Goal: Task Accomplishment & Management: Complete application form

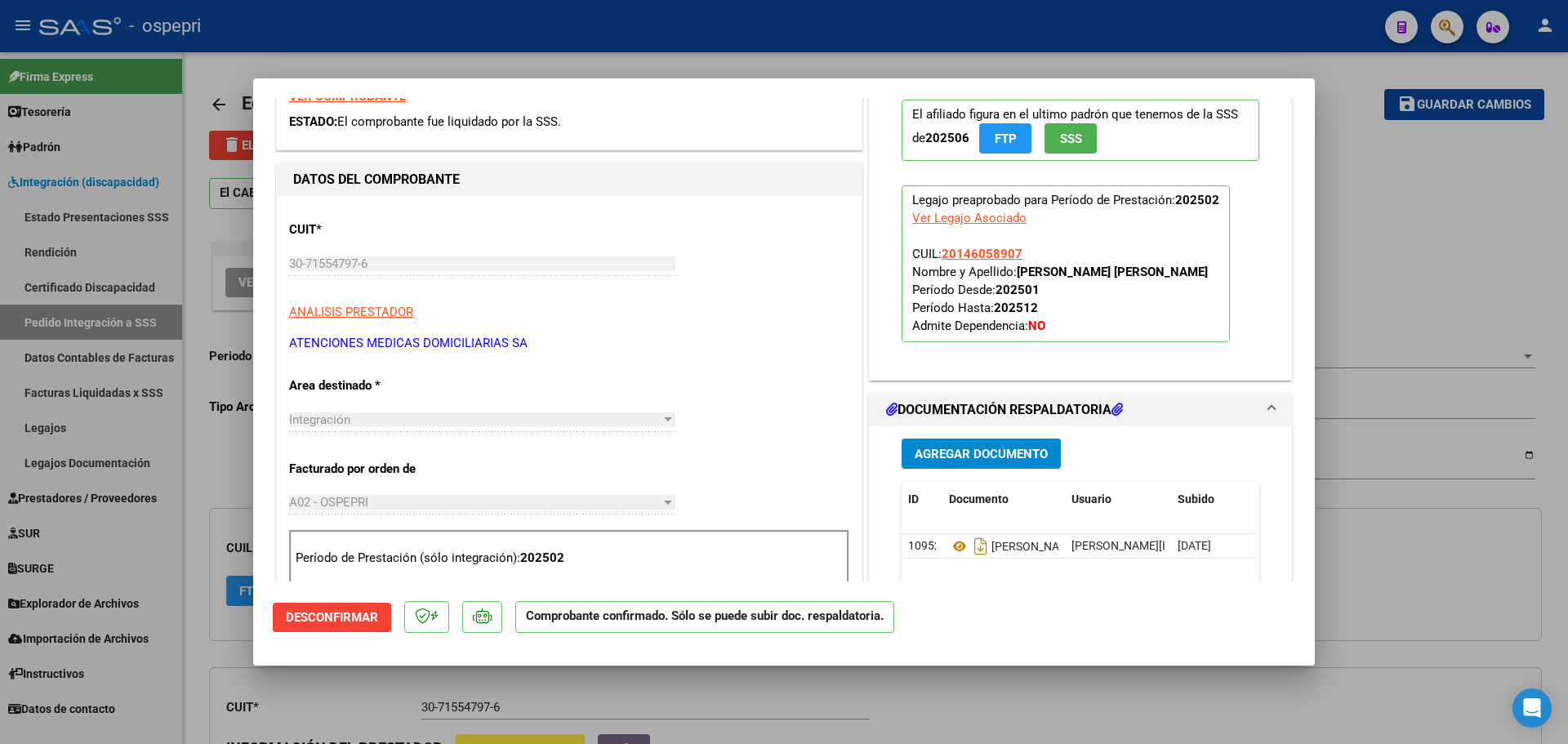
scroll to position [327, 0]
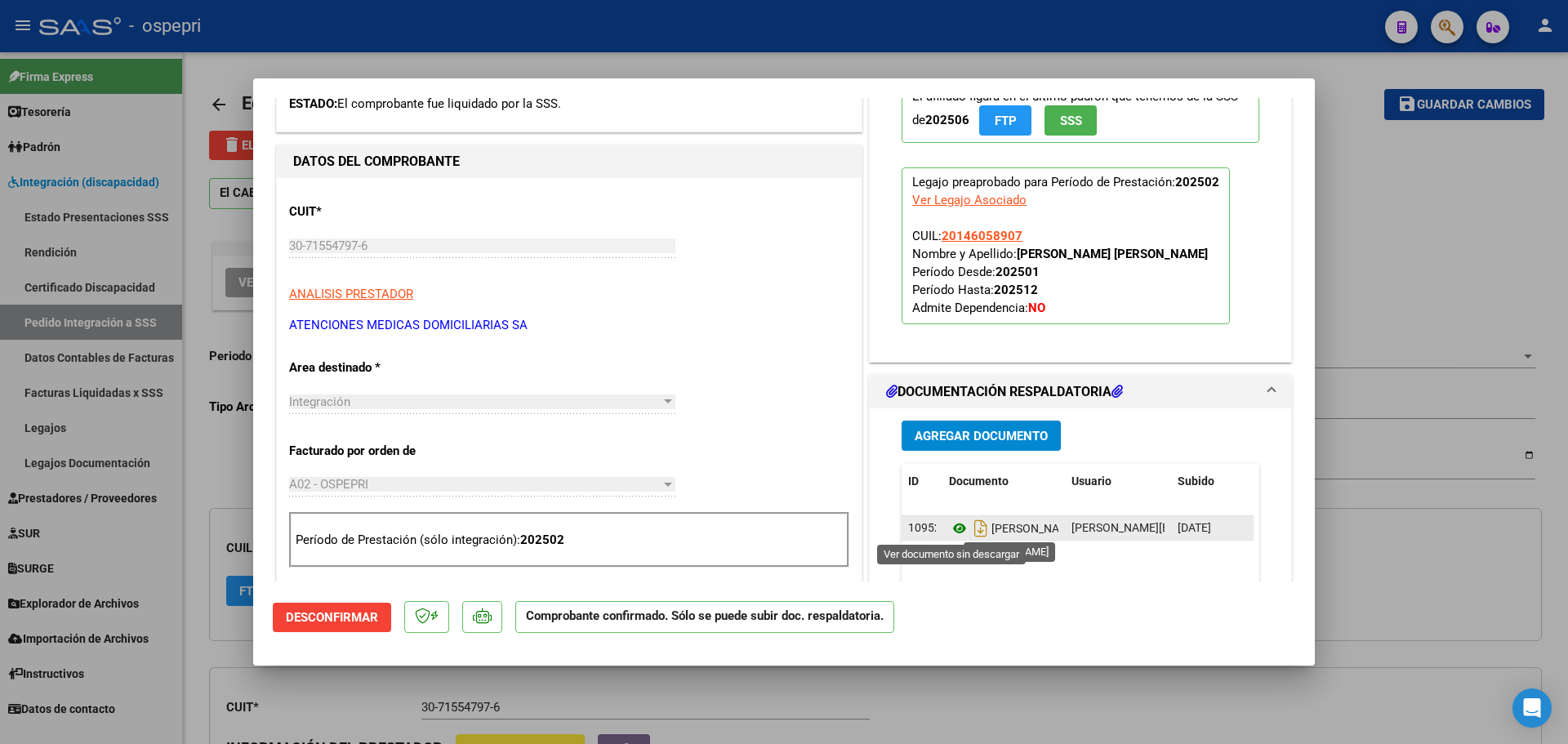
click at [949, 524] on icon at bounding box center [960, 529] width 22 height 20
type input "$ 0,00"
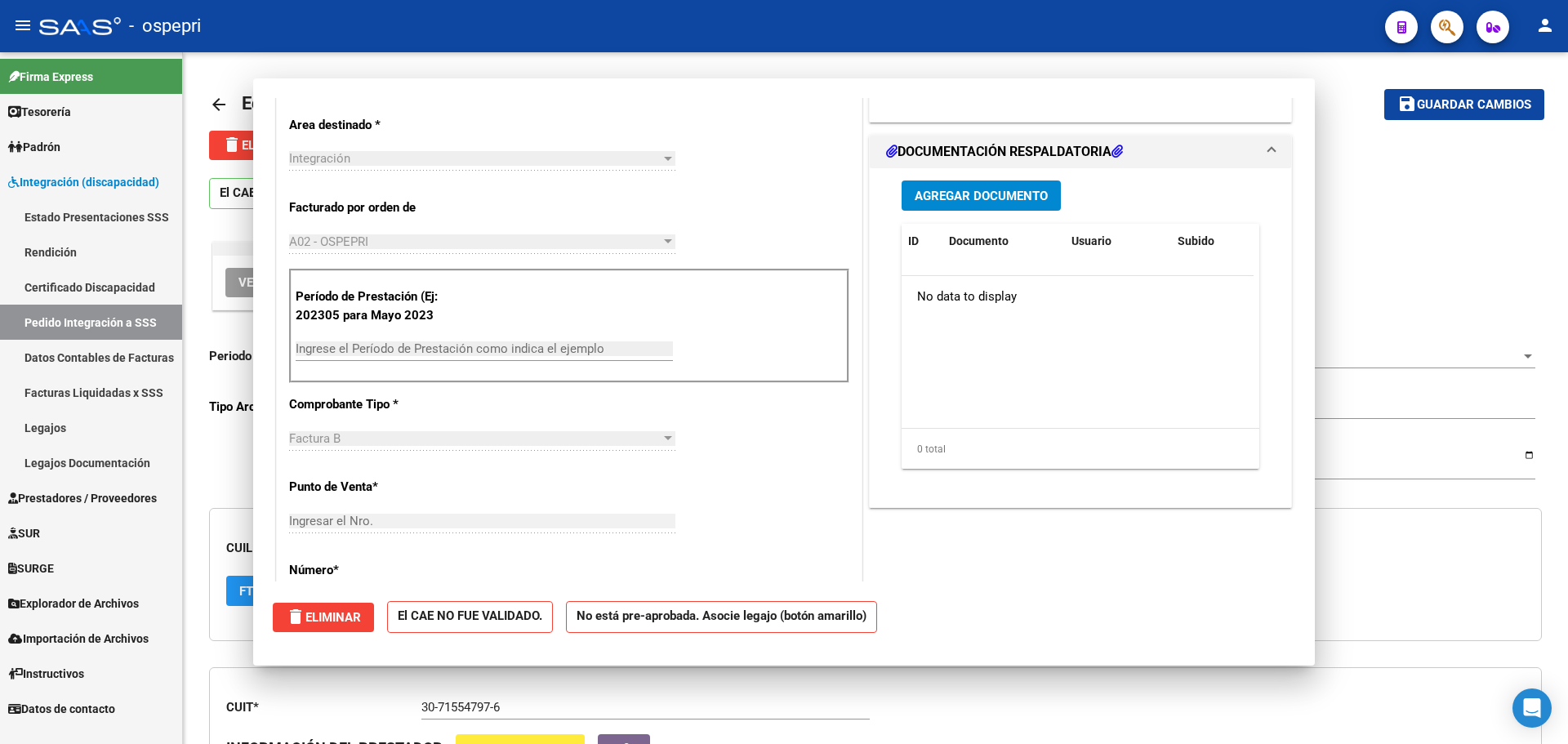
scroll to position [0, 0]
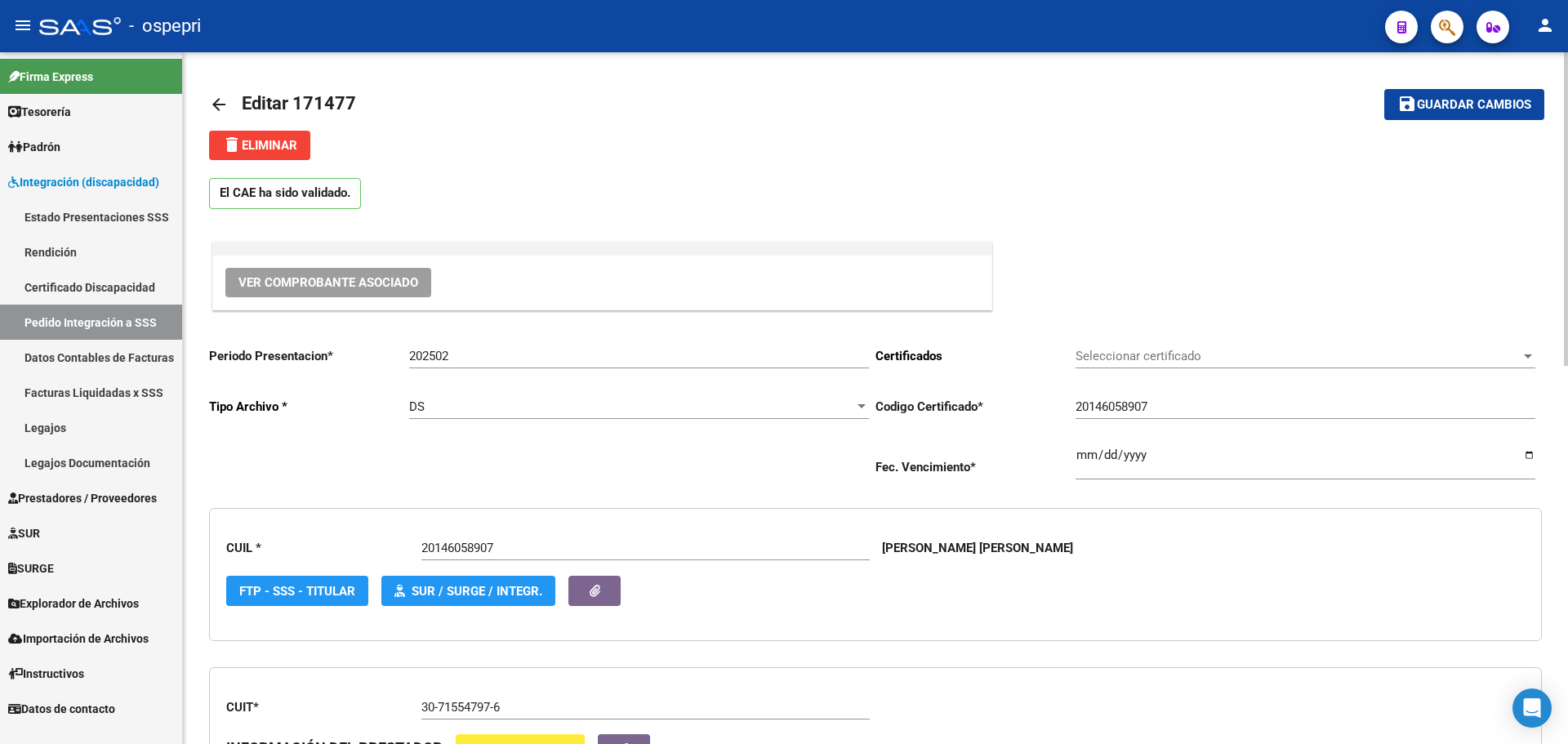
click at [214, 106] on mat-icon "arrow_back" at bounding box center [219, 105] width 20 height 20
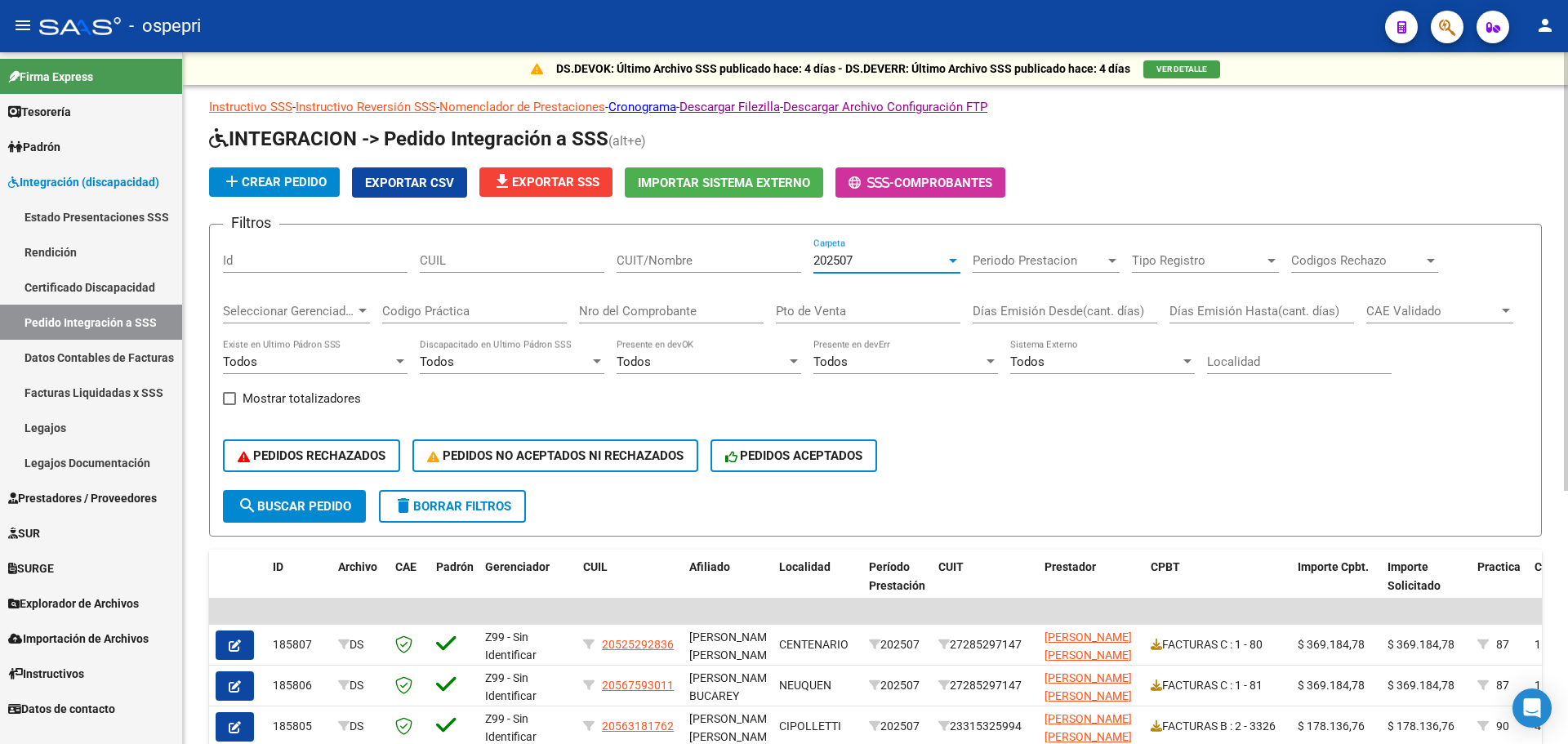
click at [952, 261] on div at bounding box center [952, 261] width 8 height 4
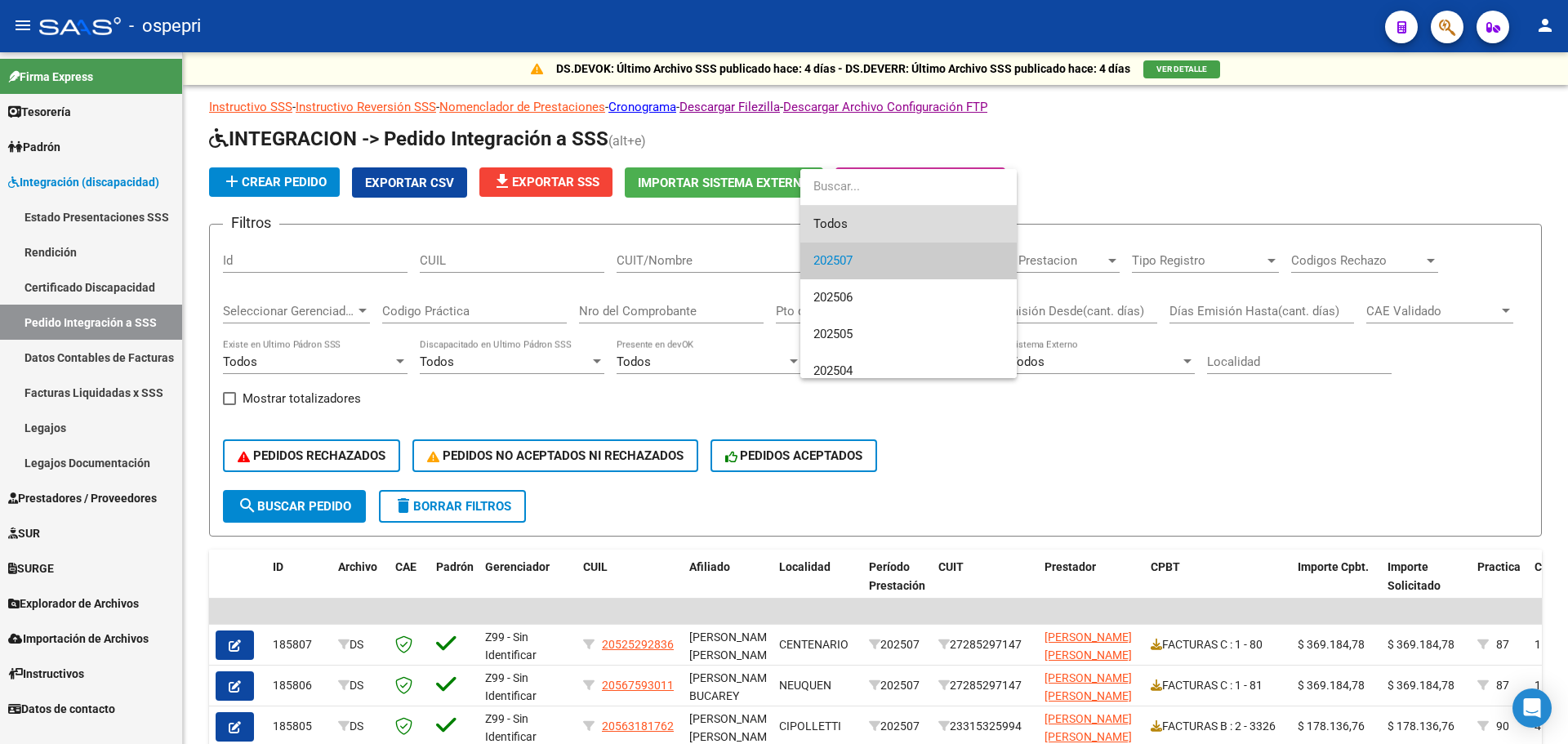
click at [863, 220] on span "Todos" at bounding box center [909, 224] width 190 height 37
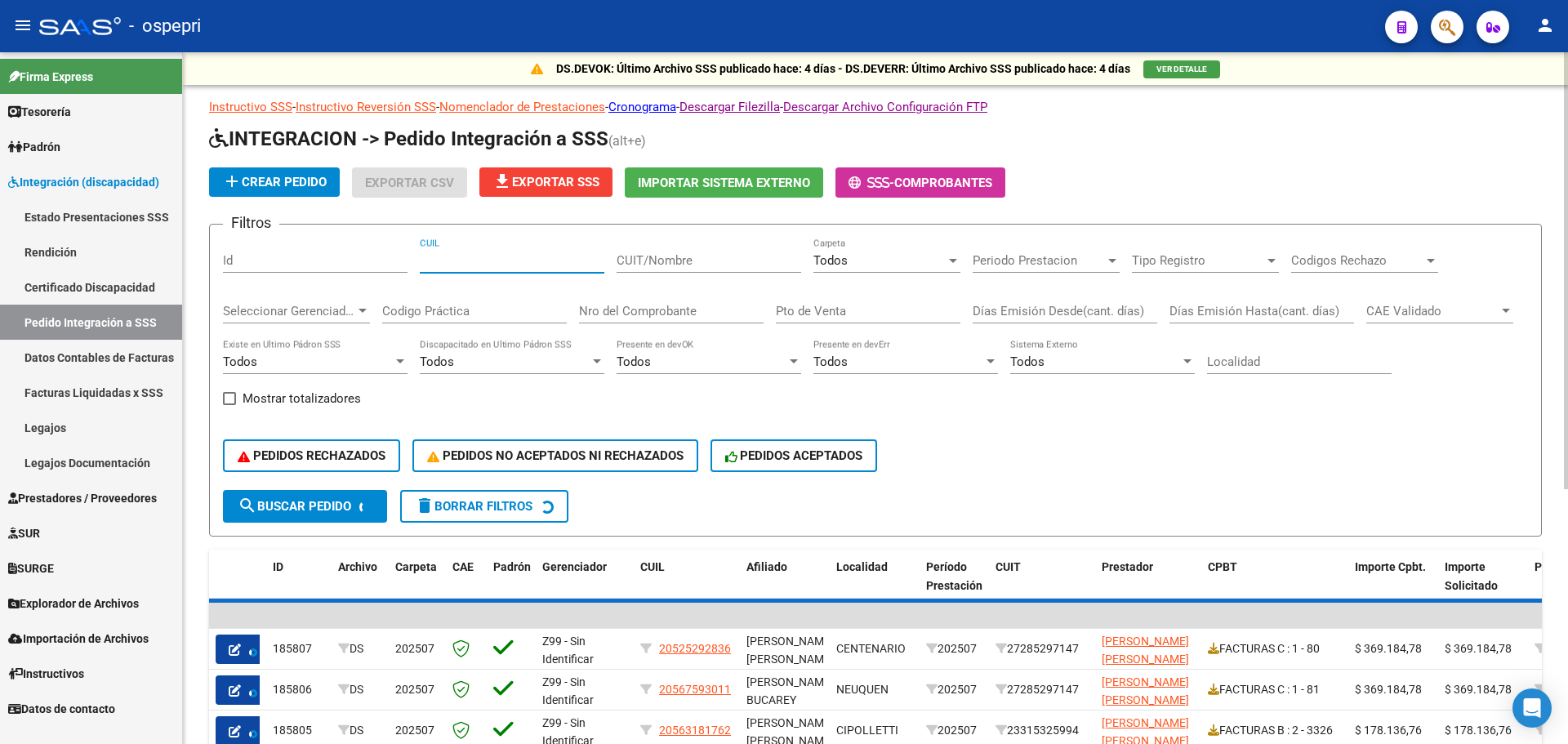
click at [453, 263] on input "CUIL" at bounding box center [512, 261] width 185 height 14
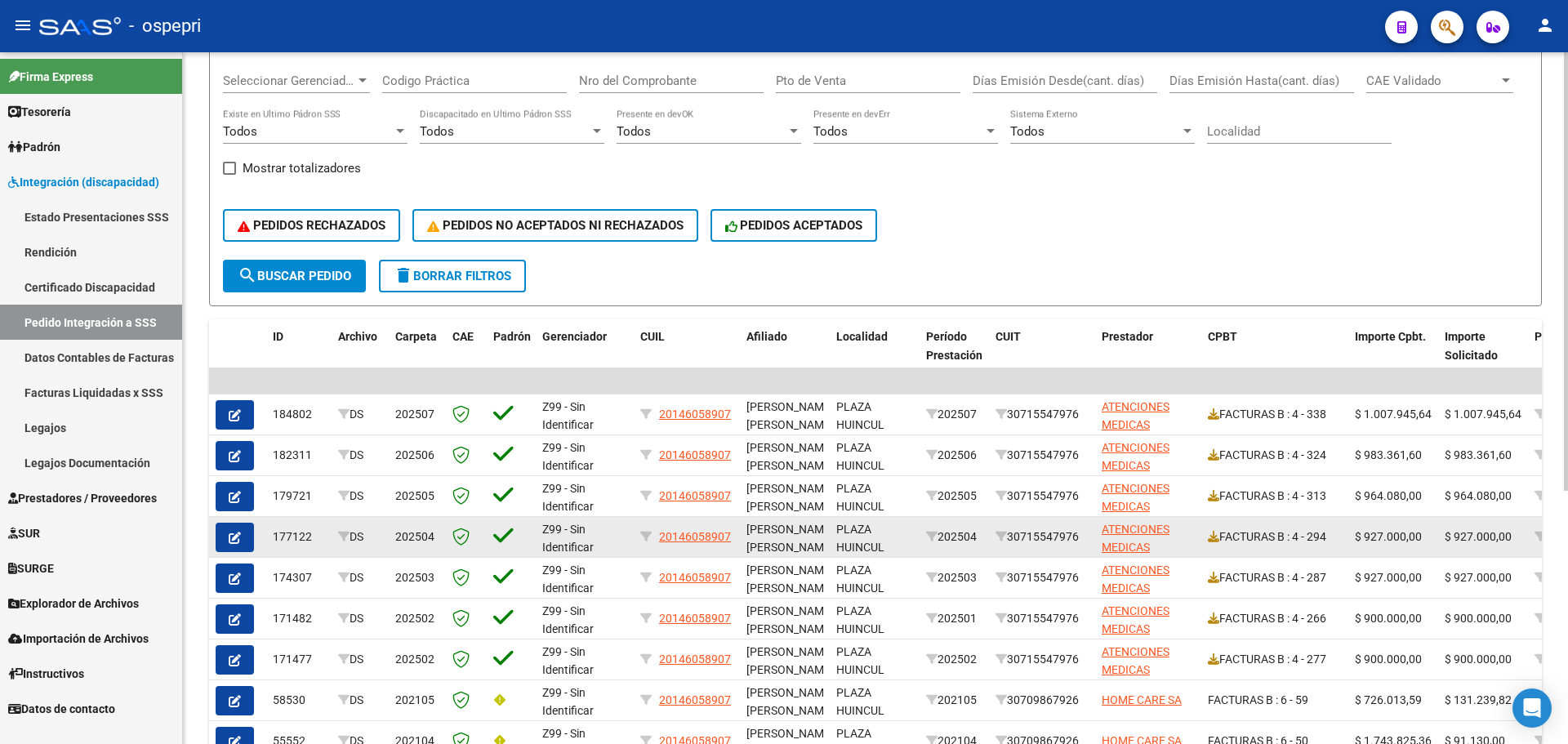
scroll to position [245, 0]
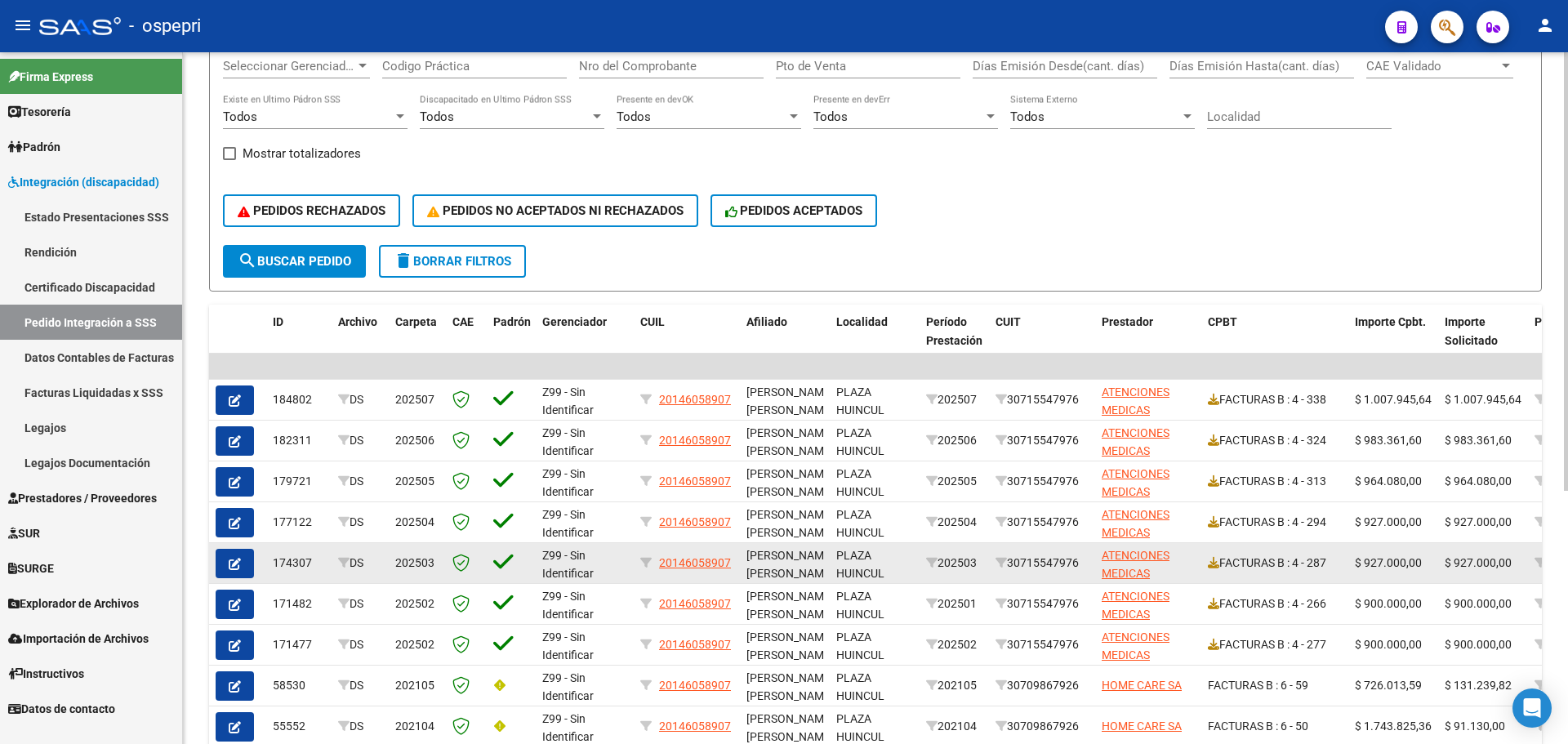
type input "20146058907"
click at [228, 564] on button "button" at bounding box center [235, 563] width 39 height 30
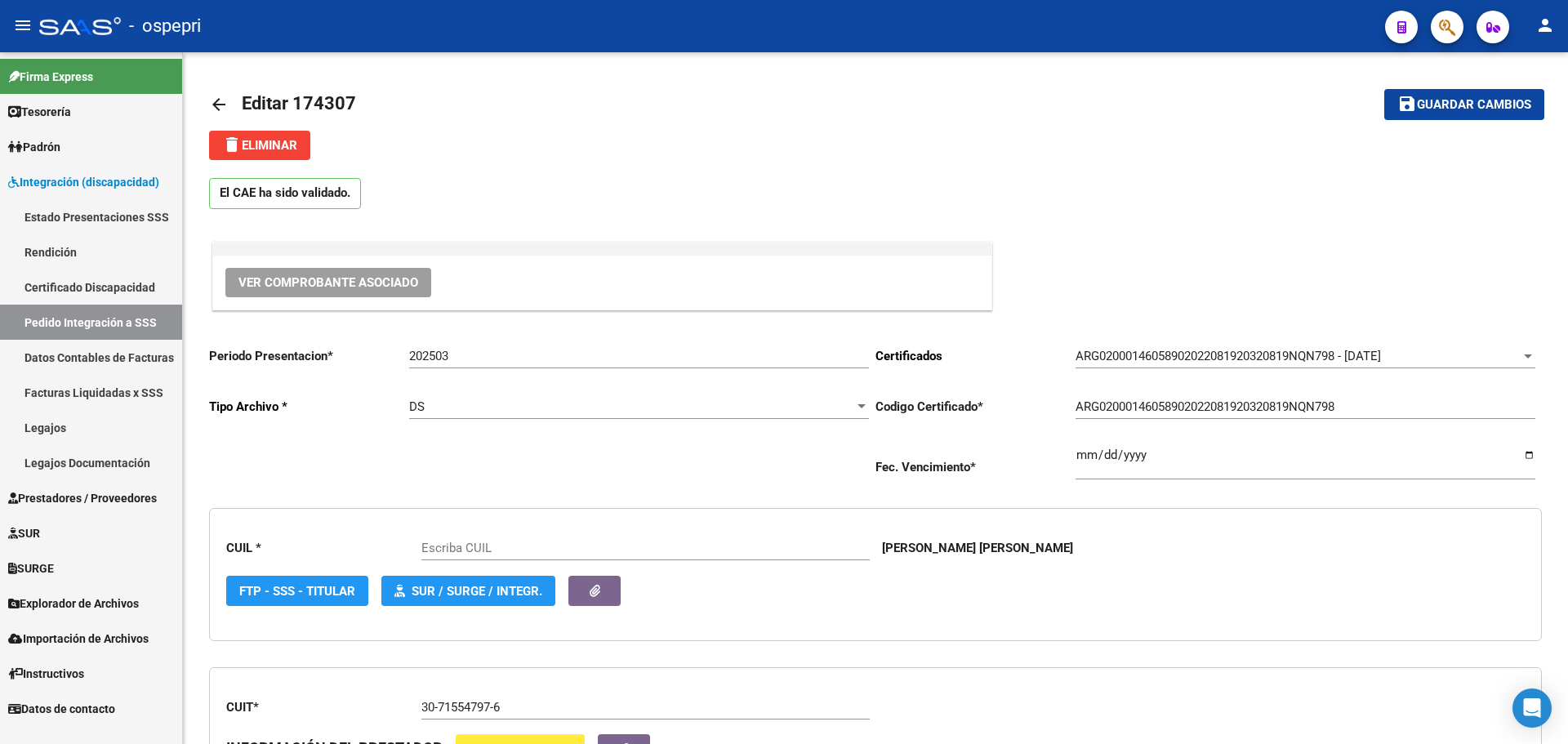
type input "20146058907"
click at [322, 274] on button "Ver Comprobante Asociado" at bounding box center [329, 282] width 206 height 30
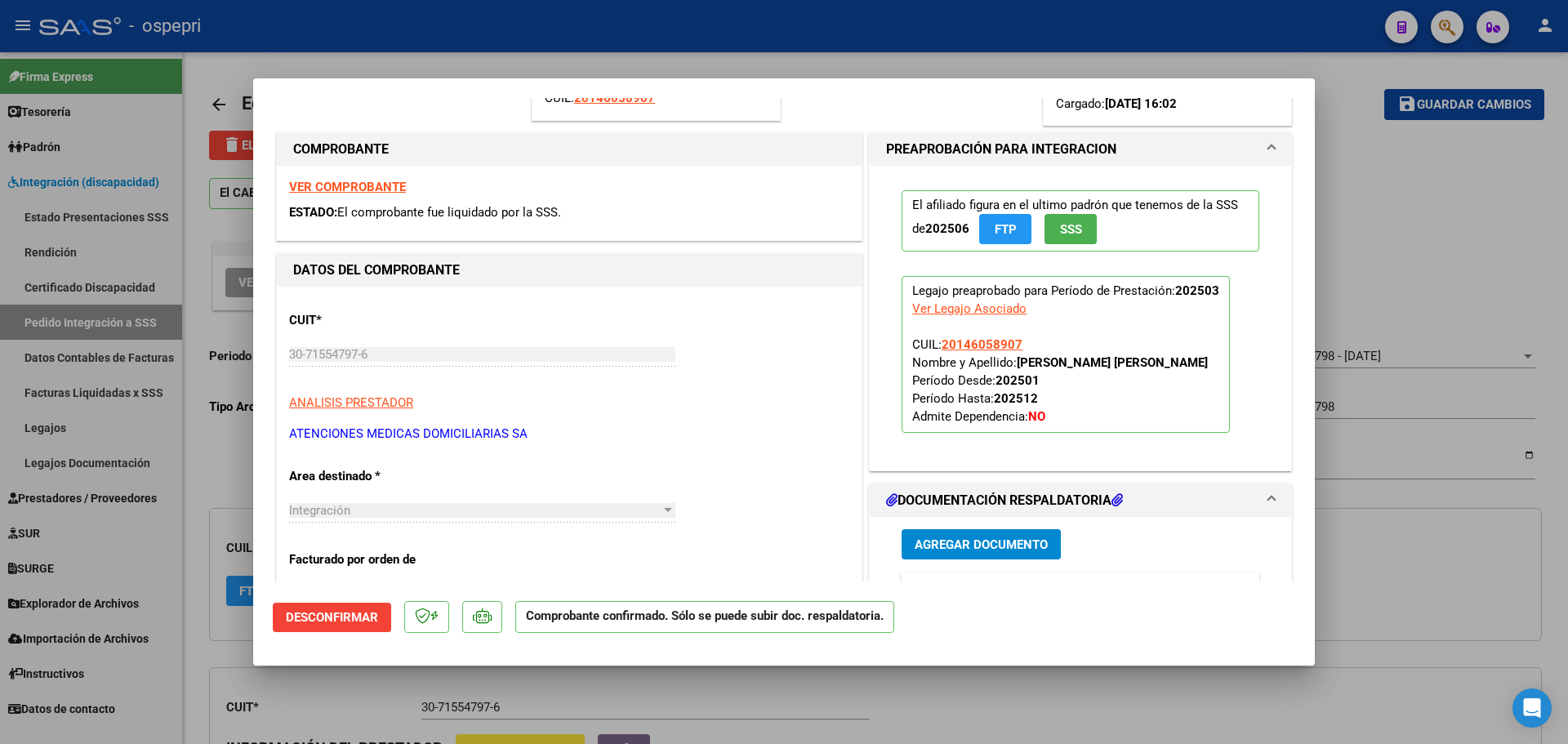
scroll to position [327, 0]
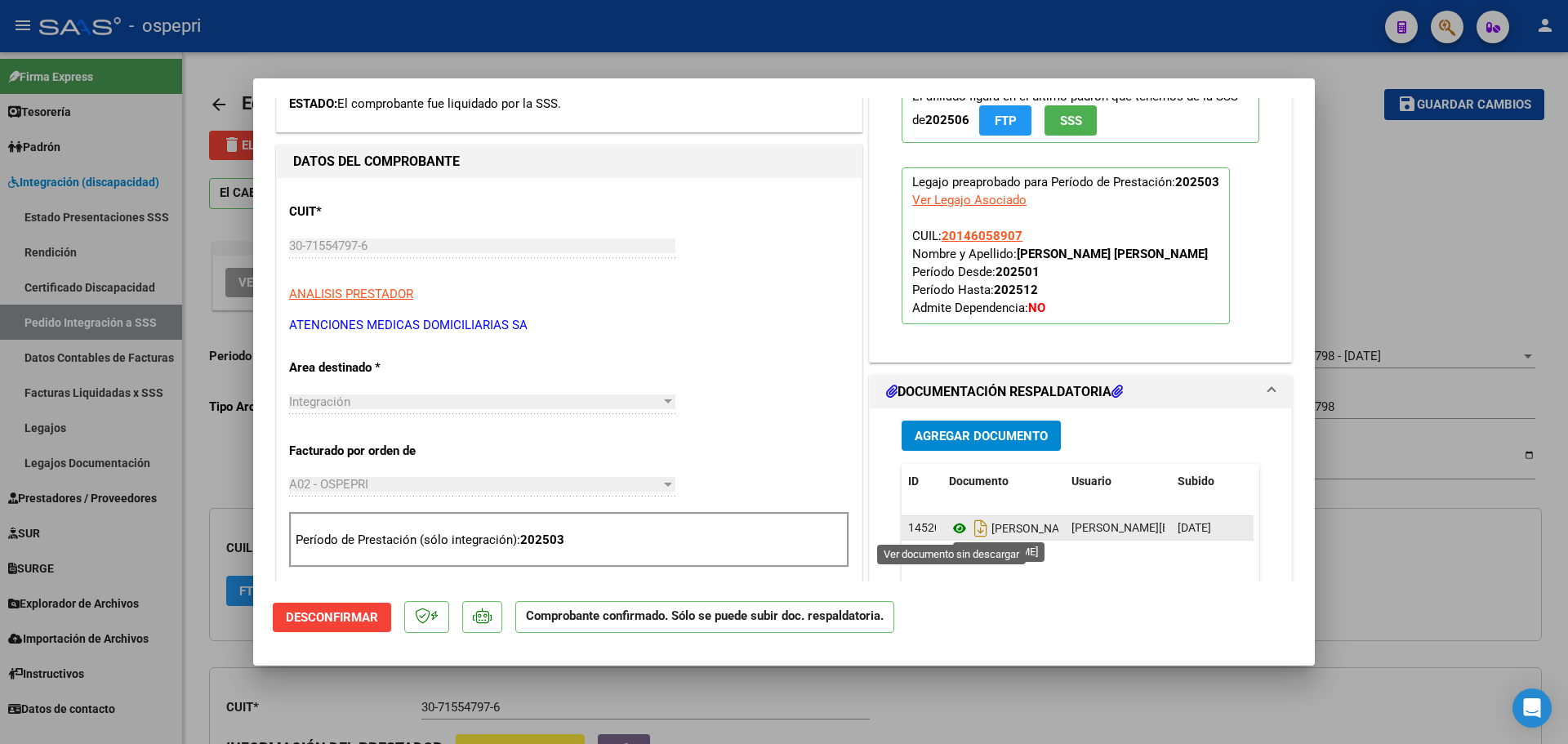
click at [951, 530] on icon at bounding box center [960, 529] width 22 height 20
click at [952, 523] on icon at bounding box center [960, 529] width 22 height 20
type input "$ 0,00"
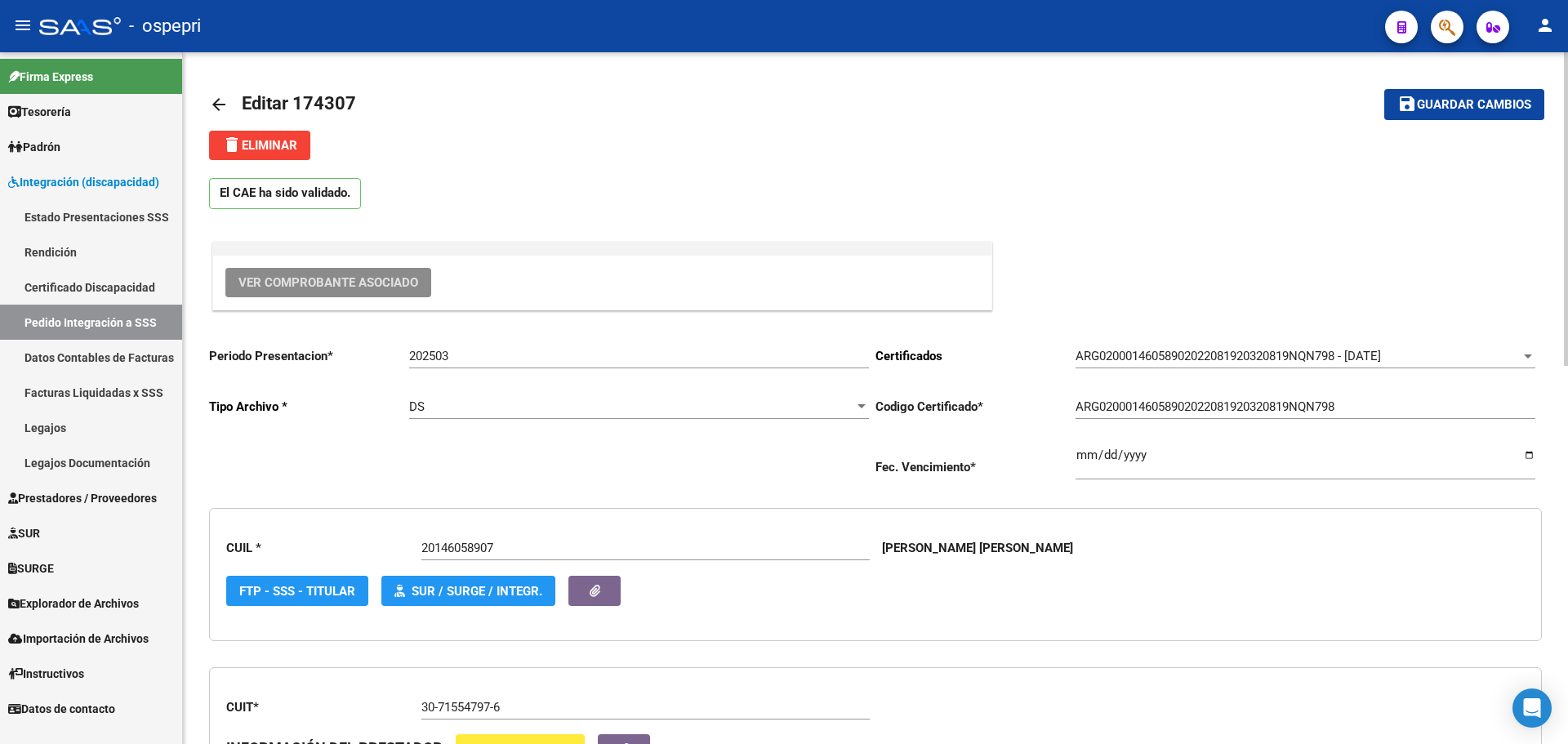
click at [220, 103] on mat-icon "arrow_back" at bounding box center [219, 105] width 20 height 20
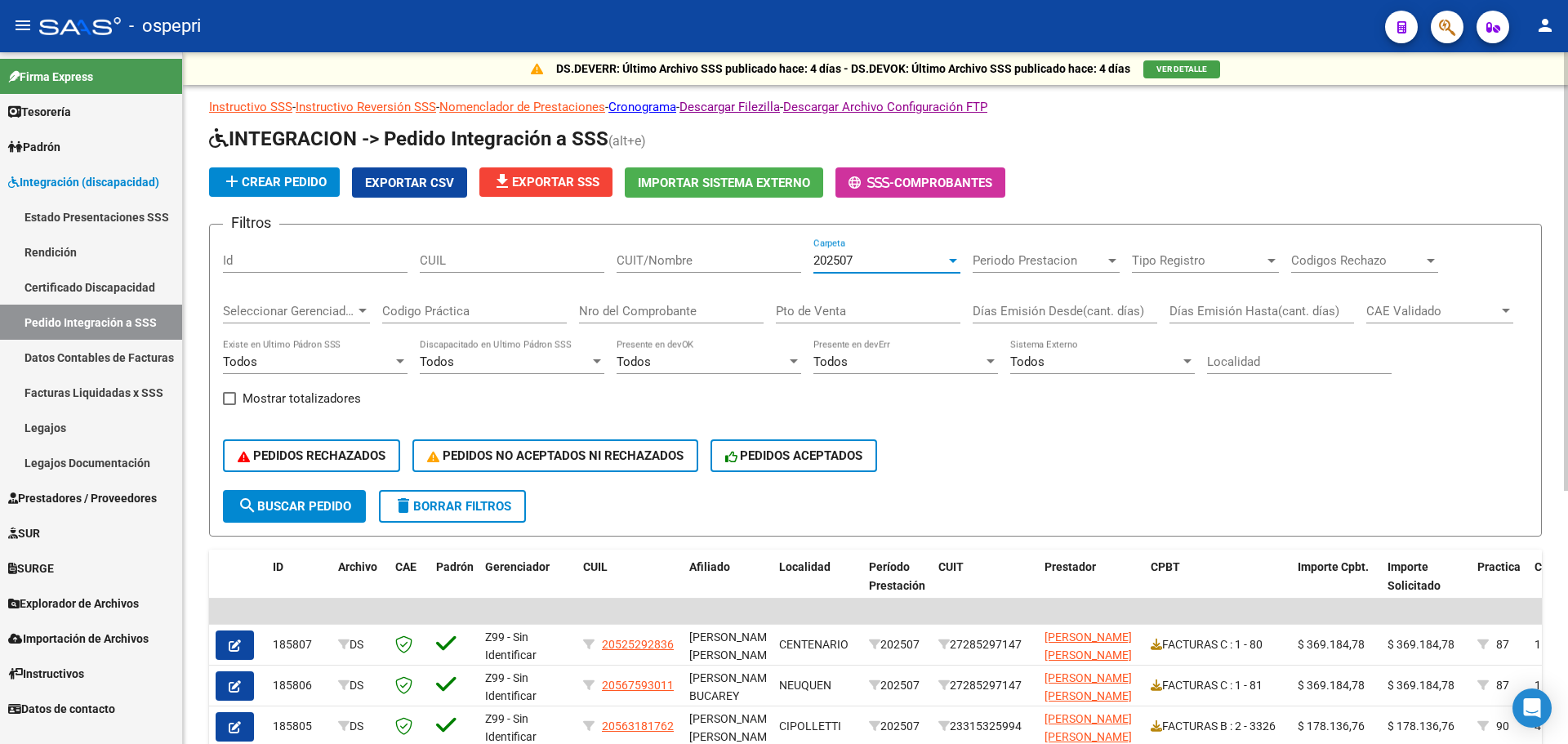
click at [952, 256] on div at bounding box center [952, 260] width 14 height 13
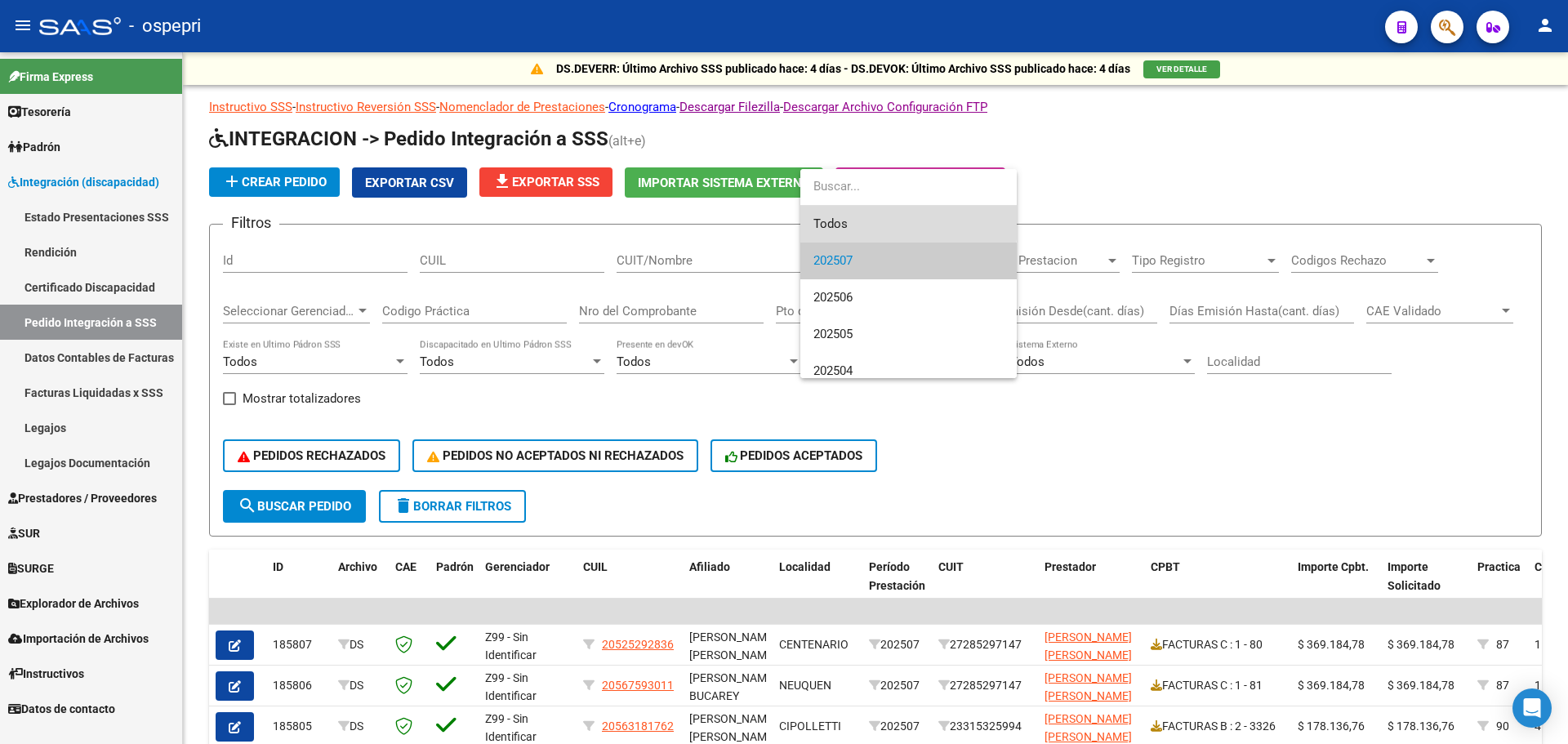
click at [839, 222] on span "Todos" at bounding box center [909, 224] width 190 height 37
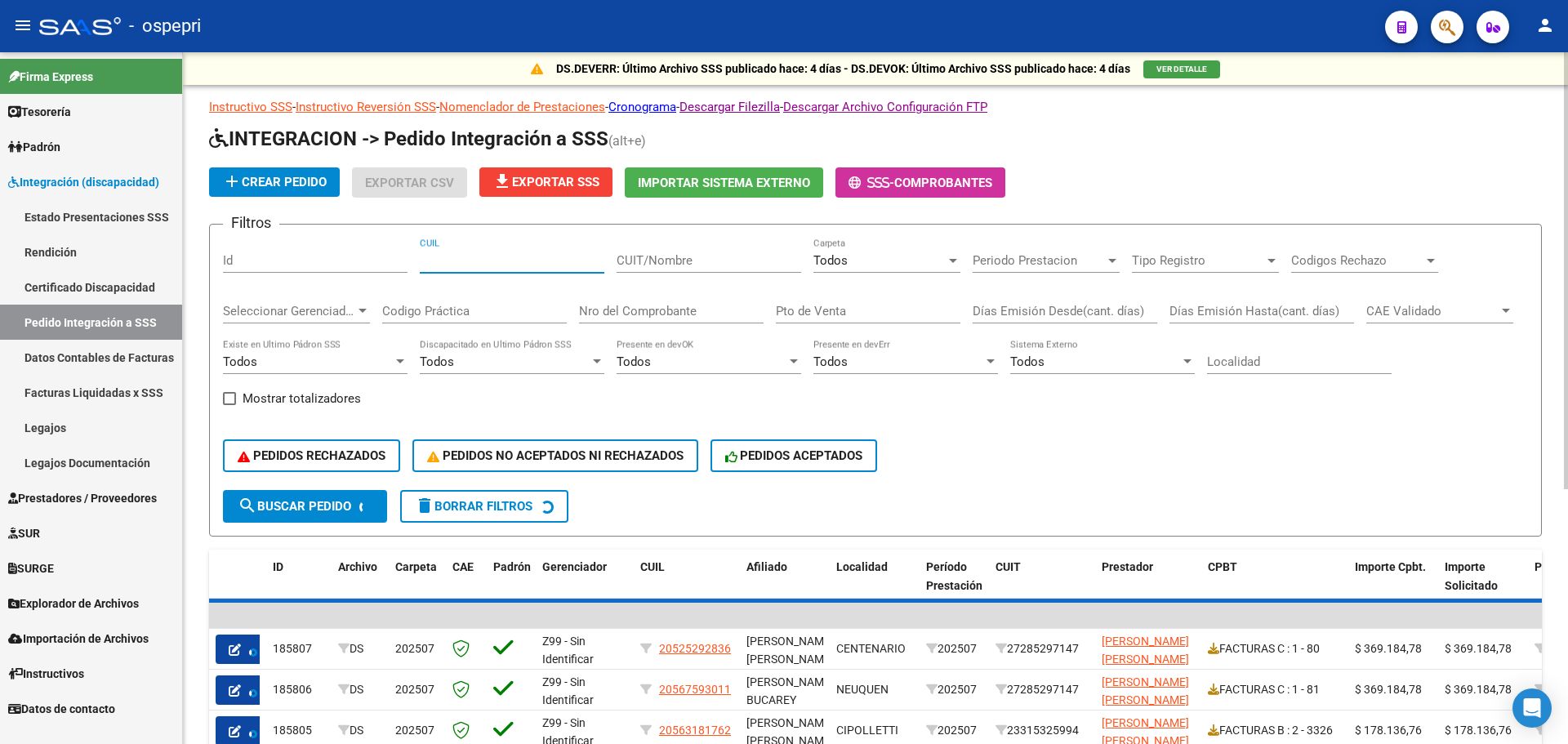
click at [466, 266] on input "CUIL" at bounding box center [512, 261] width 185 height 14
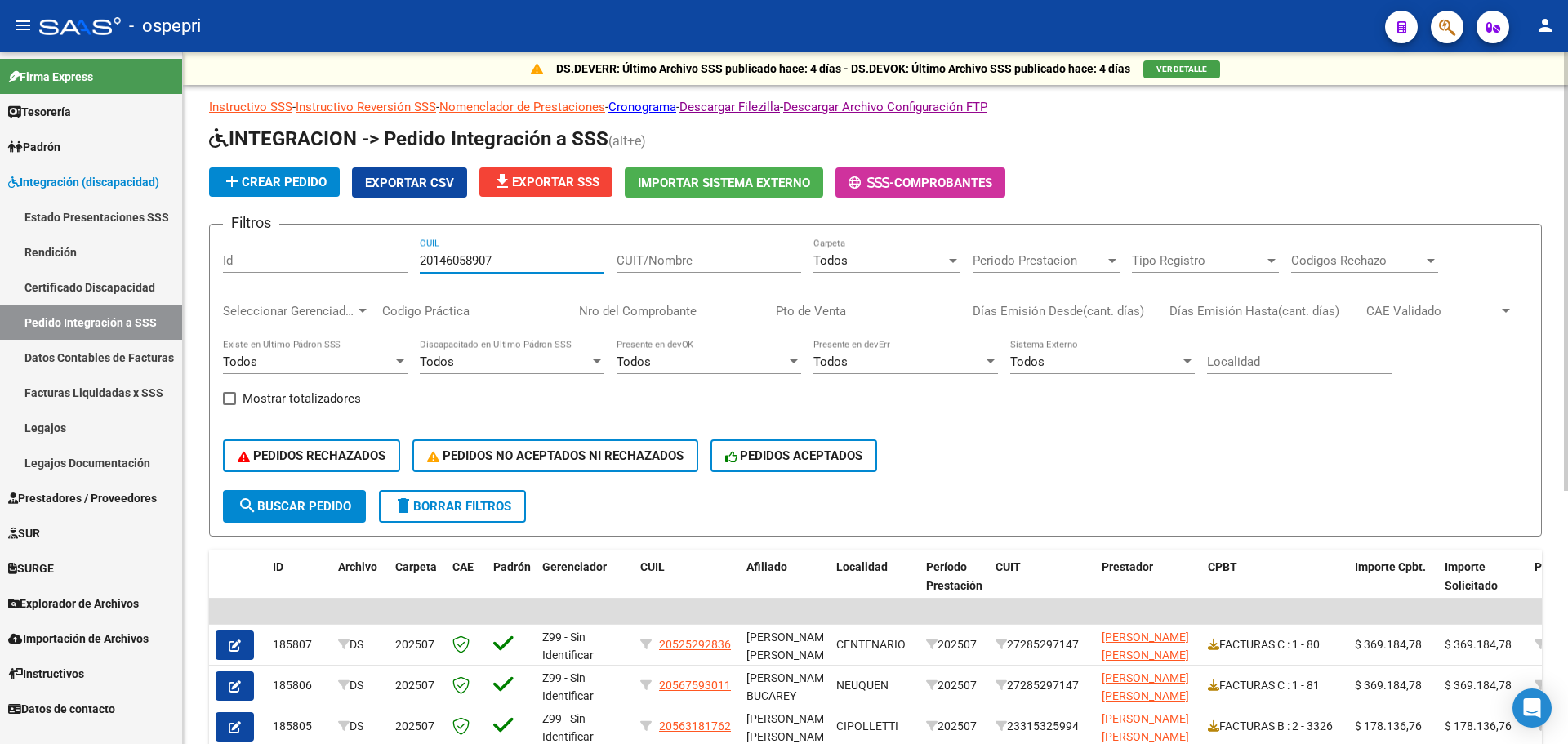
type input "20146058907"
click at [316, 505] on span "search Buscar Pedido" at bounding box center [294, 506] width 114 height 14
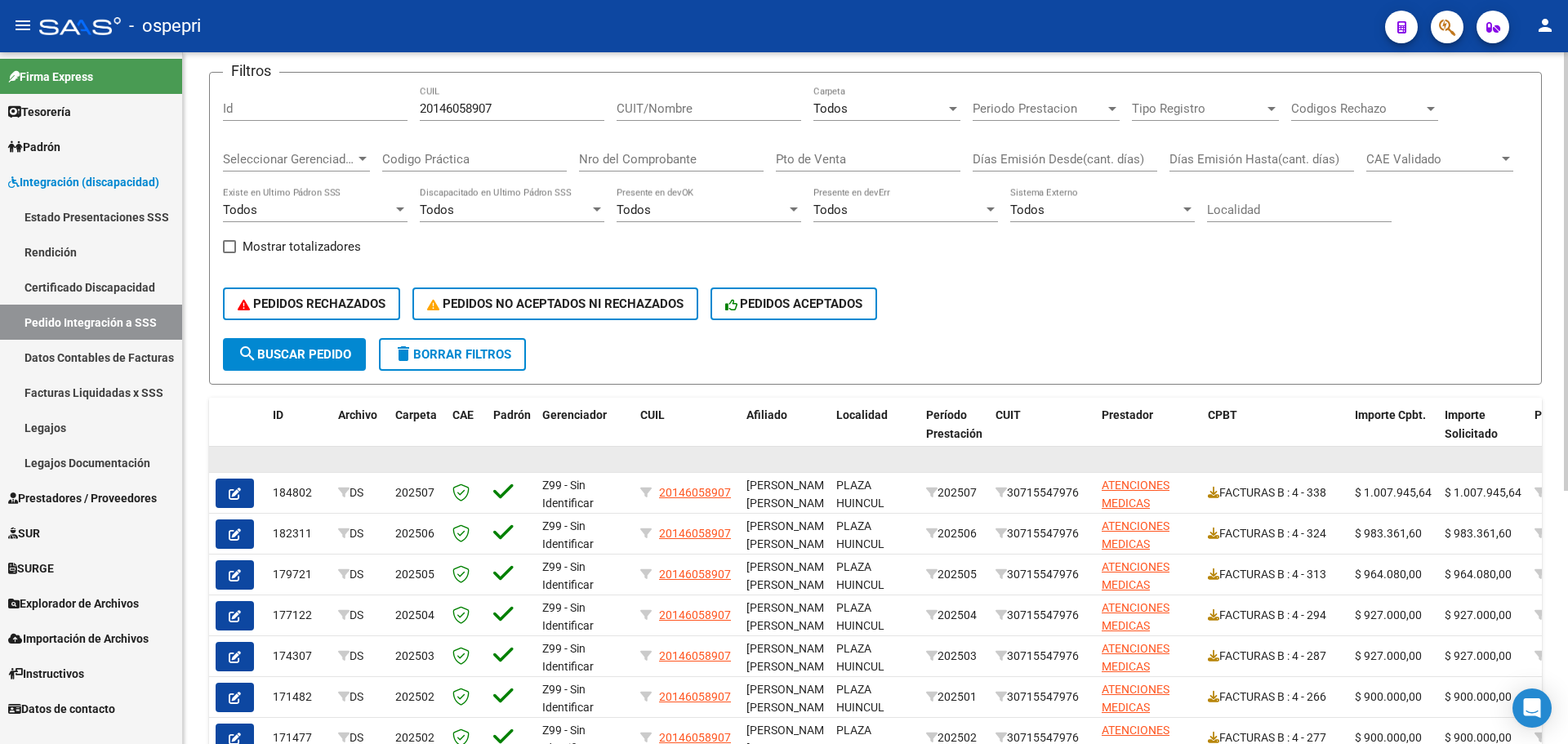
scroll to position [163, 0]
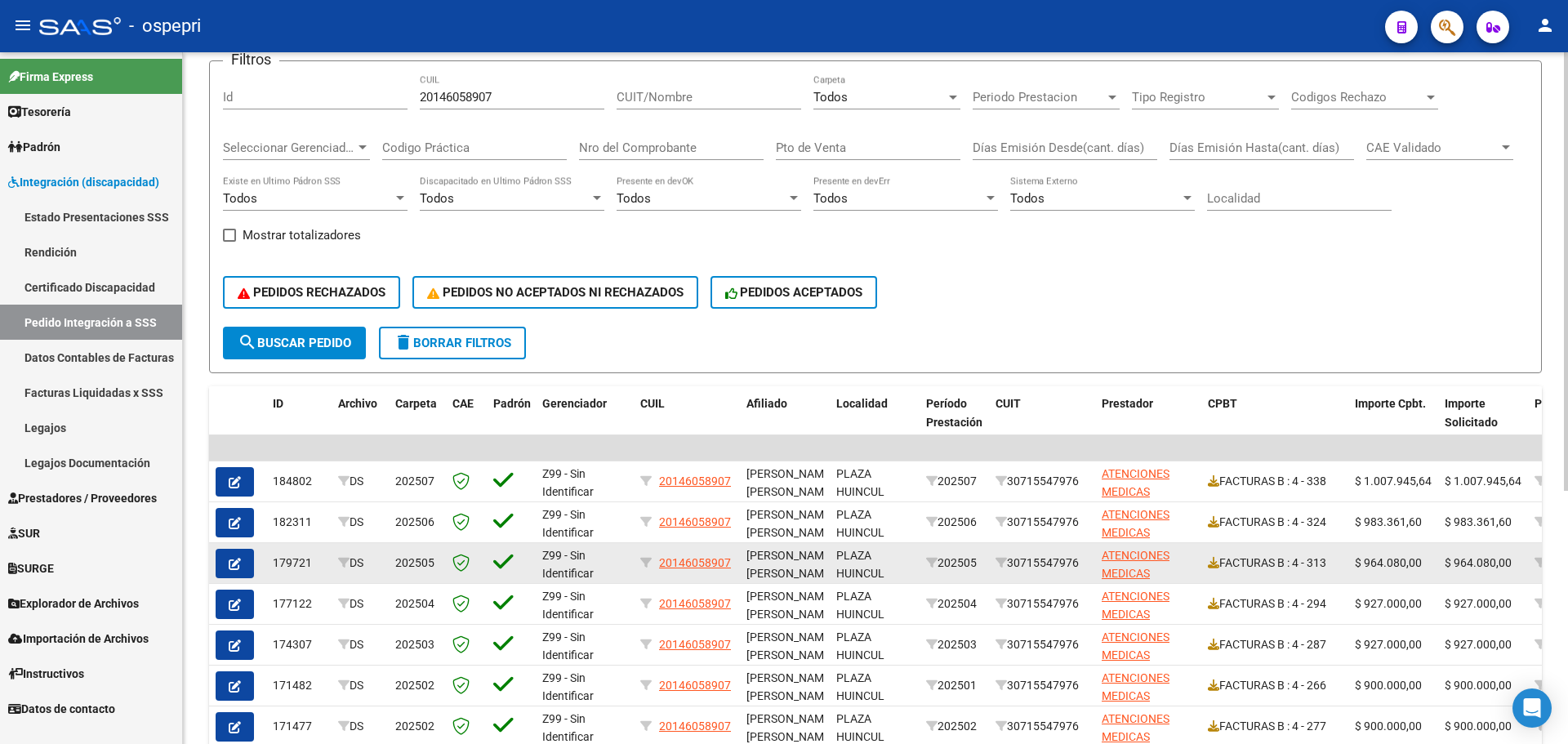
click at [238, 564] on icon "button" at bounding box center [235, 564] width 13 height 13
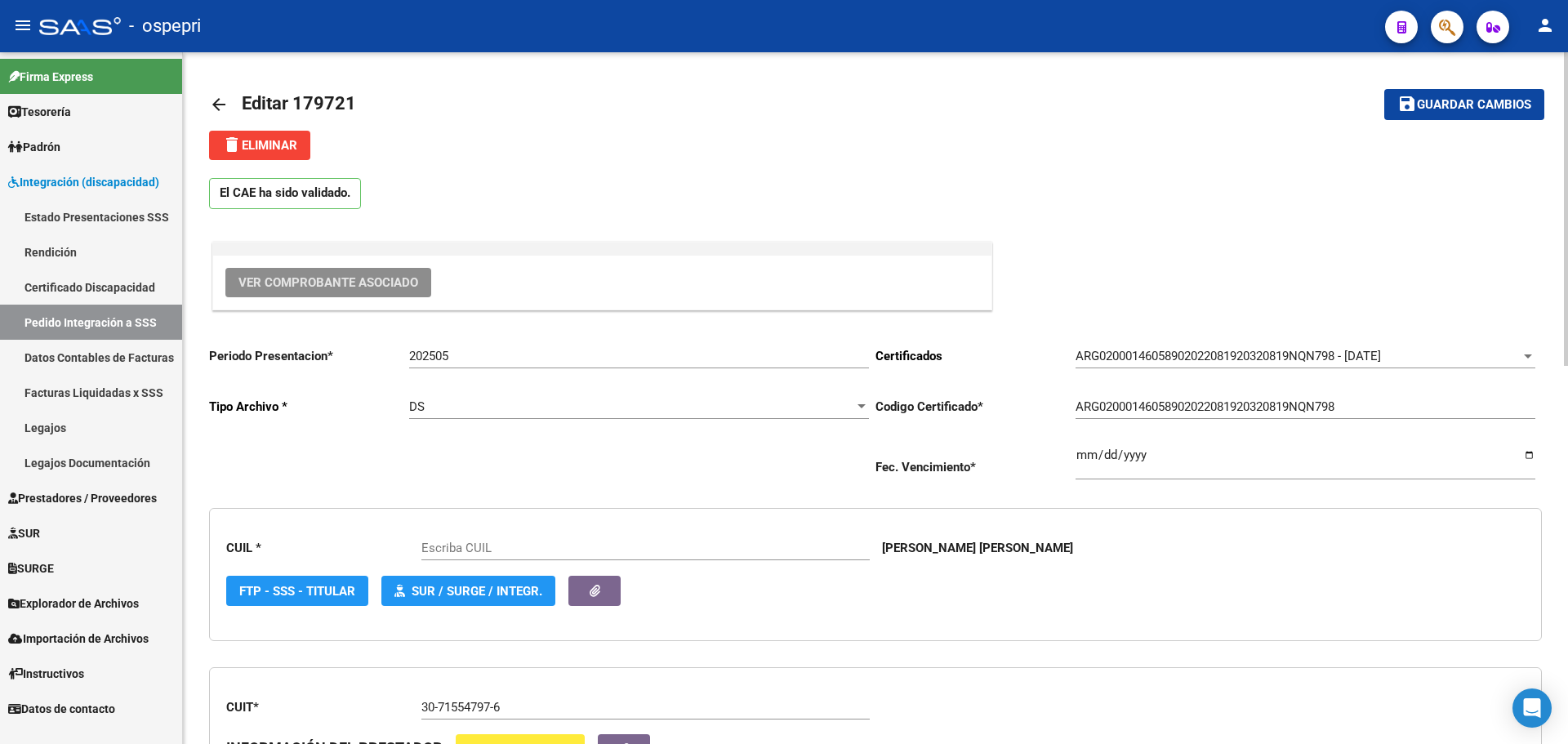
click at [301, 276] on span "Ver Comprobante Asociado" at bounding box center [328, 282] width 180 height 14
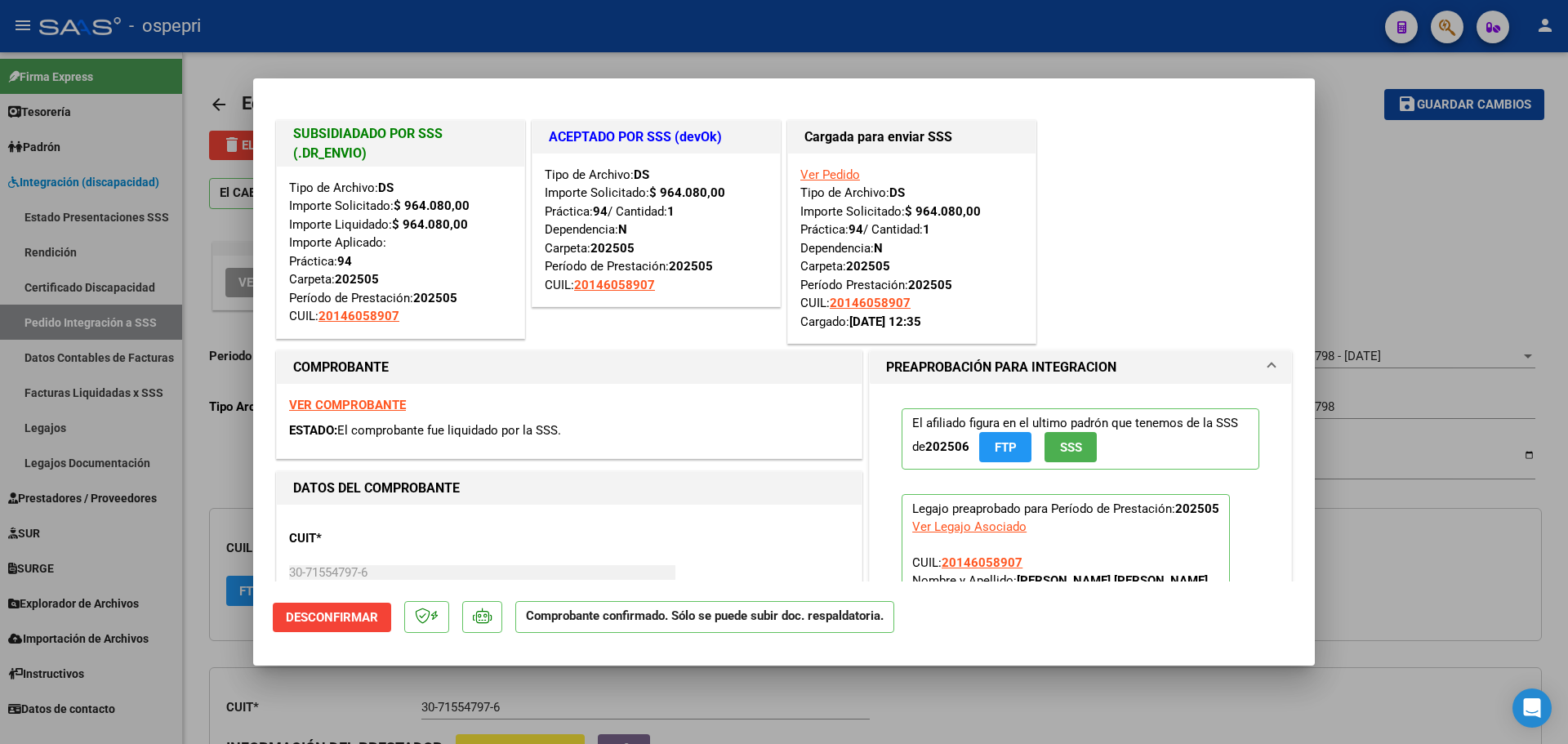
type input "20146058907"
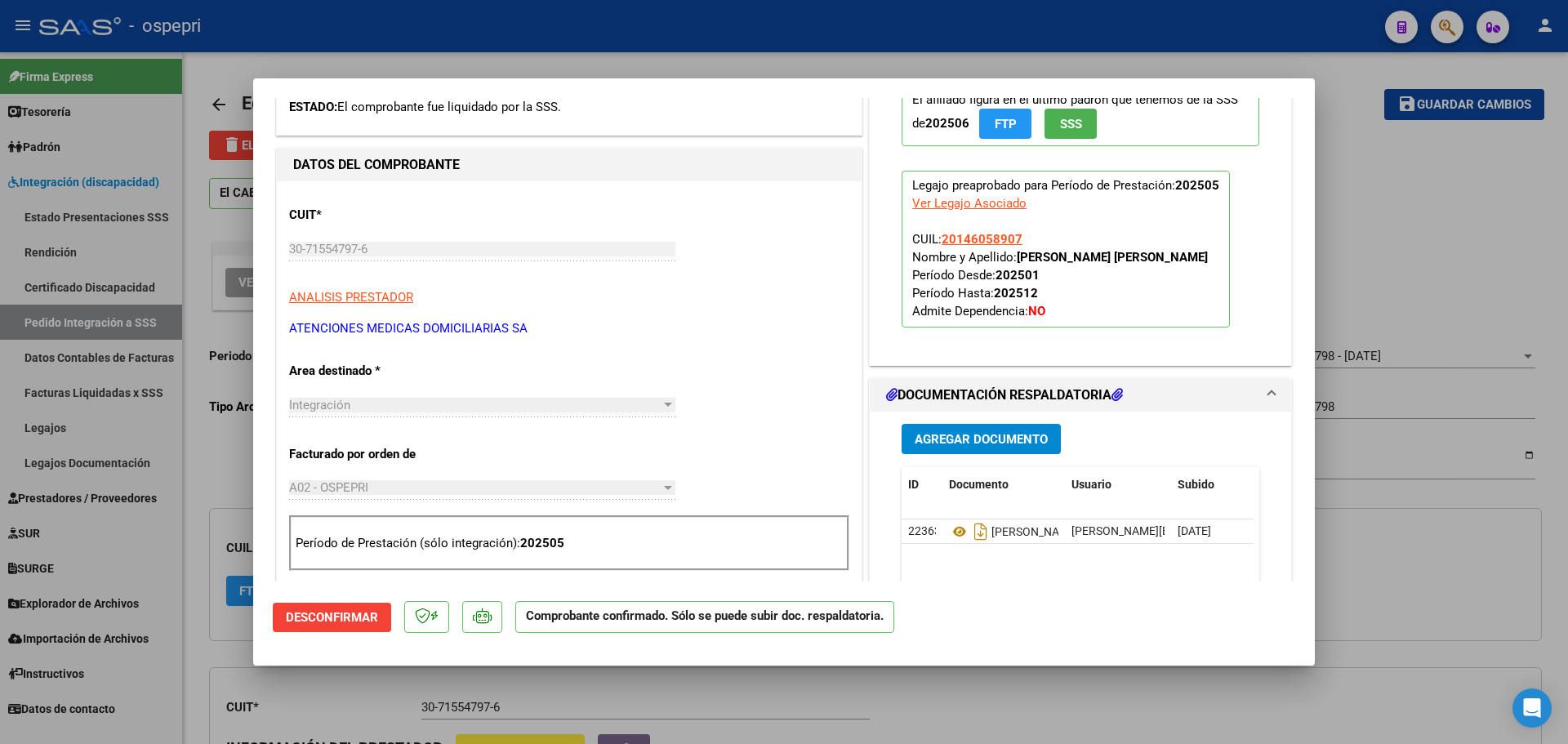
scroll to position [327, 0]
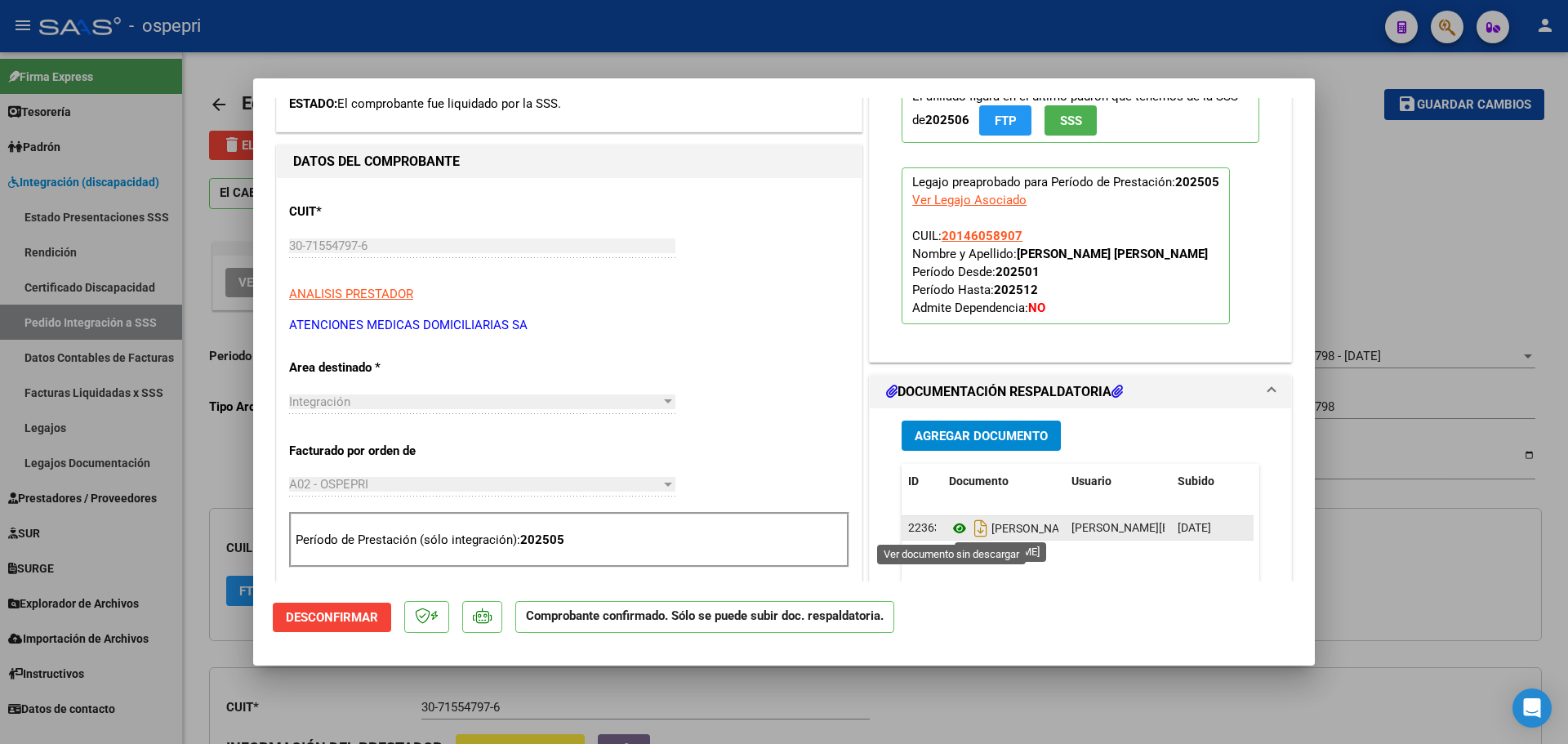
click at [949, 525] on icon at bounding box center [960, 529] width 22 height 20
type input "$ 0,00"
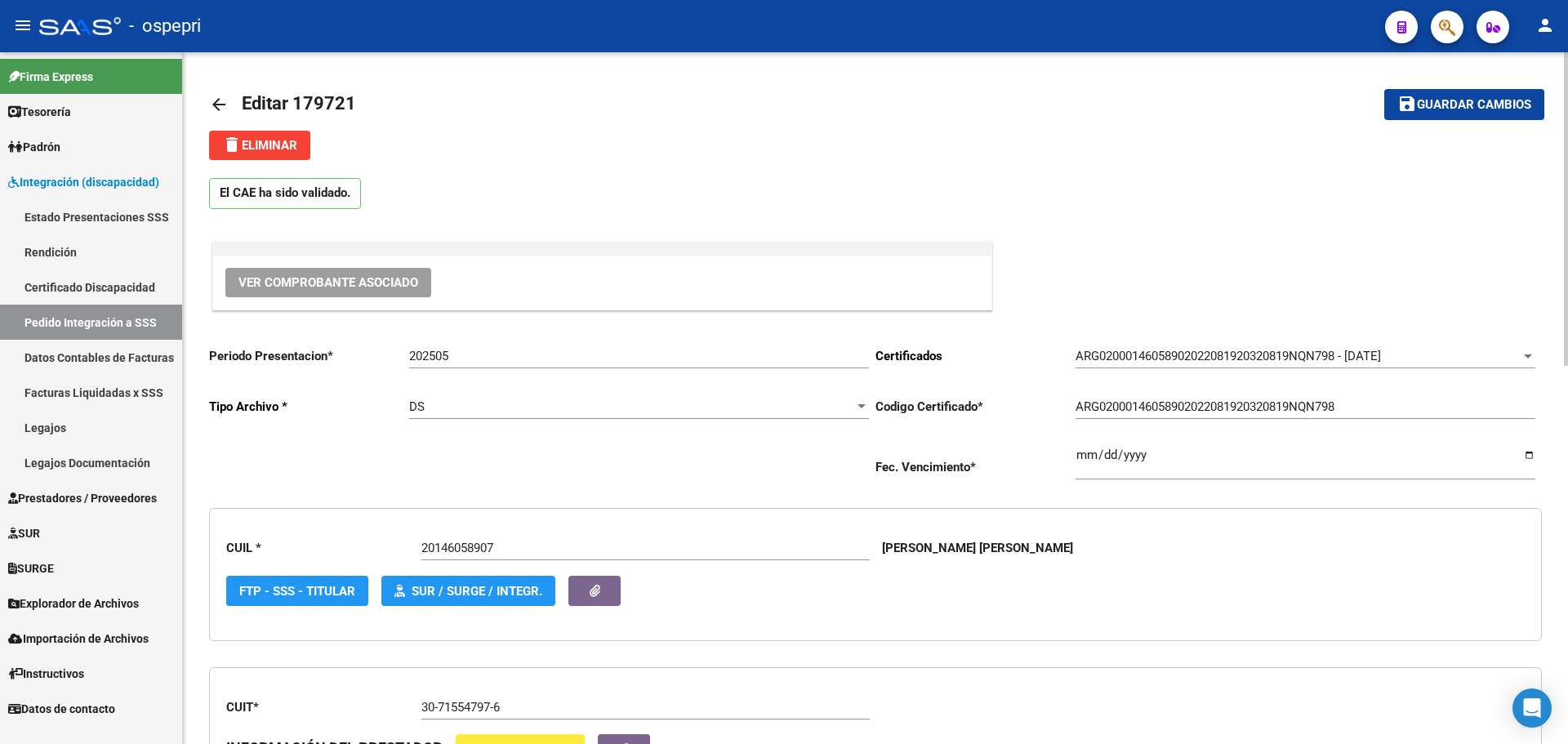
click at [223, 109] on mat-icon "arrow_back" at bounding box center [219, 105] width 20 height 20
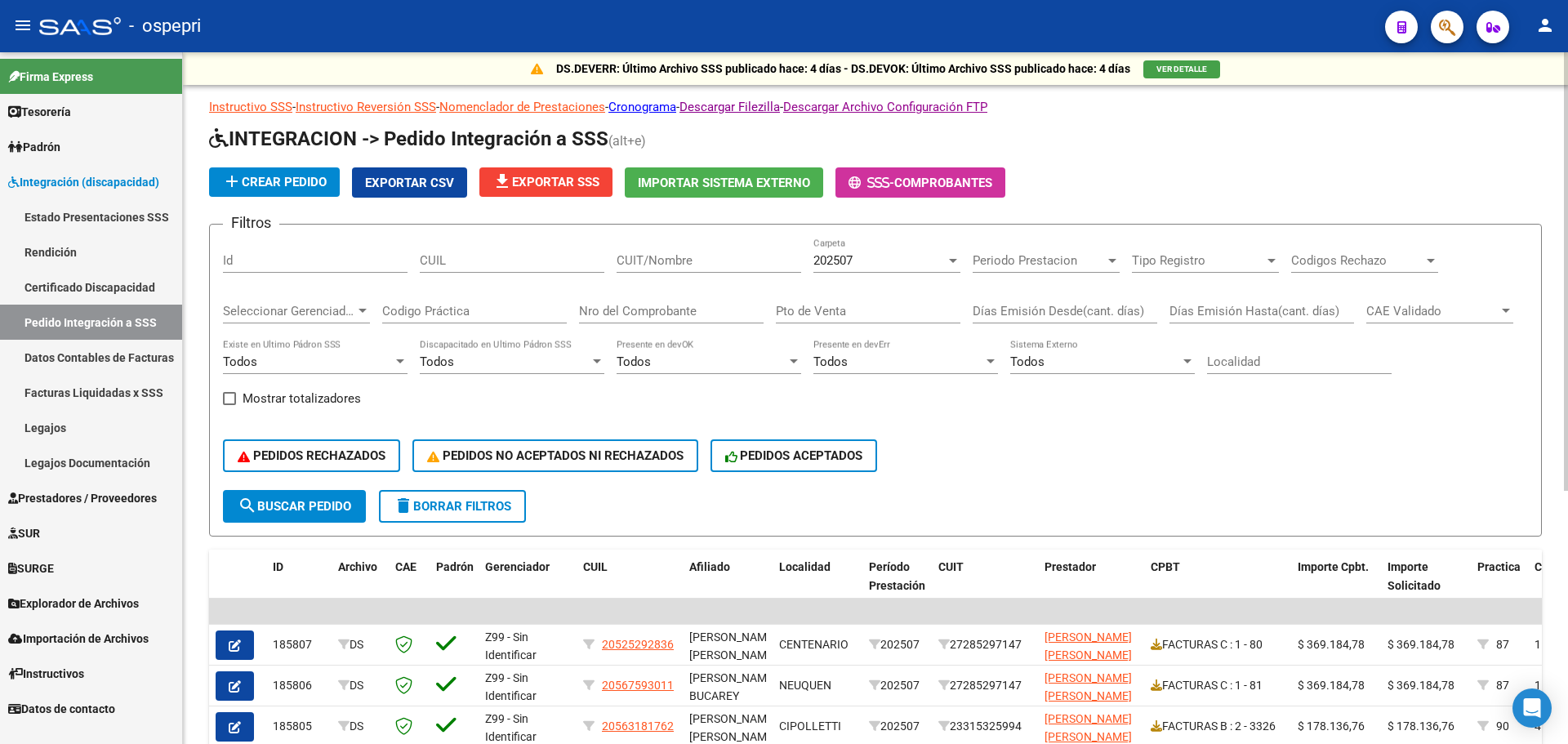
click at [952, 260] on div at bounding box center [952, 261] width 8 height 4
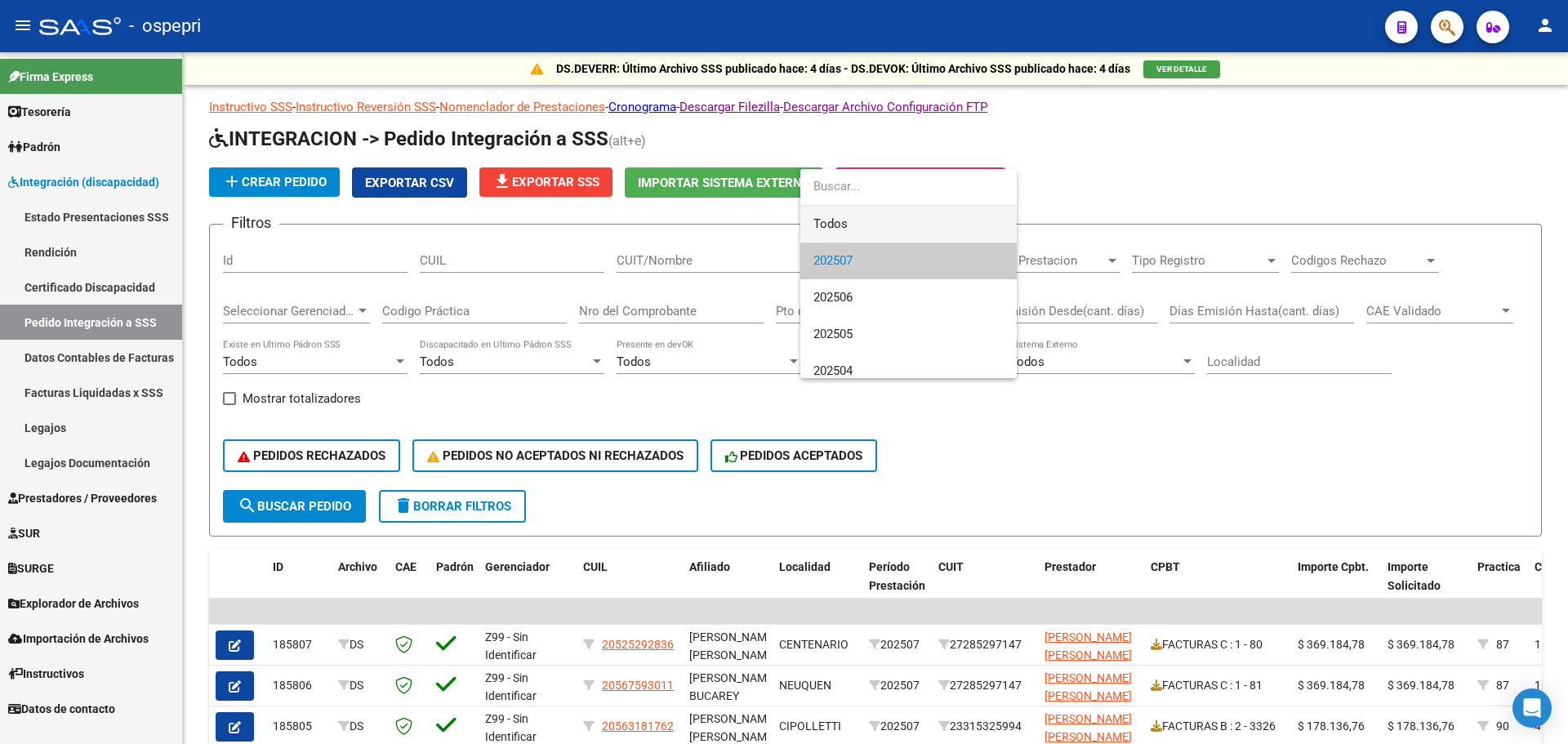
click at [889, 226] on span "Todos" at bounding box center [909, 224] width 190 height 37
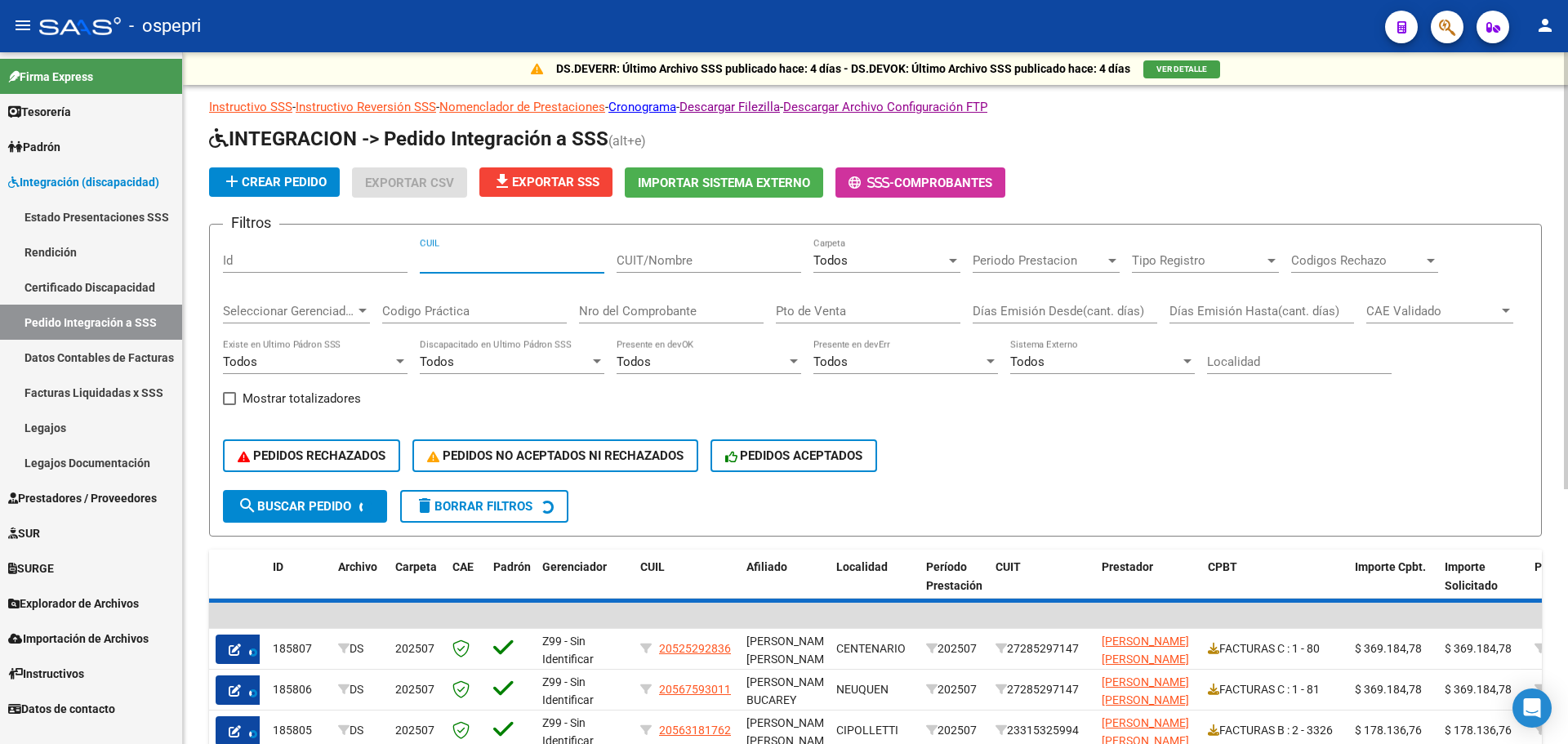
click at [523, 258] on input "CUIL" at bounding box center [512, 261] width 185 height 14
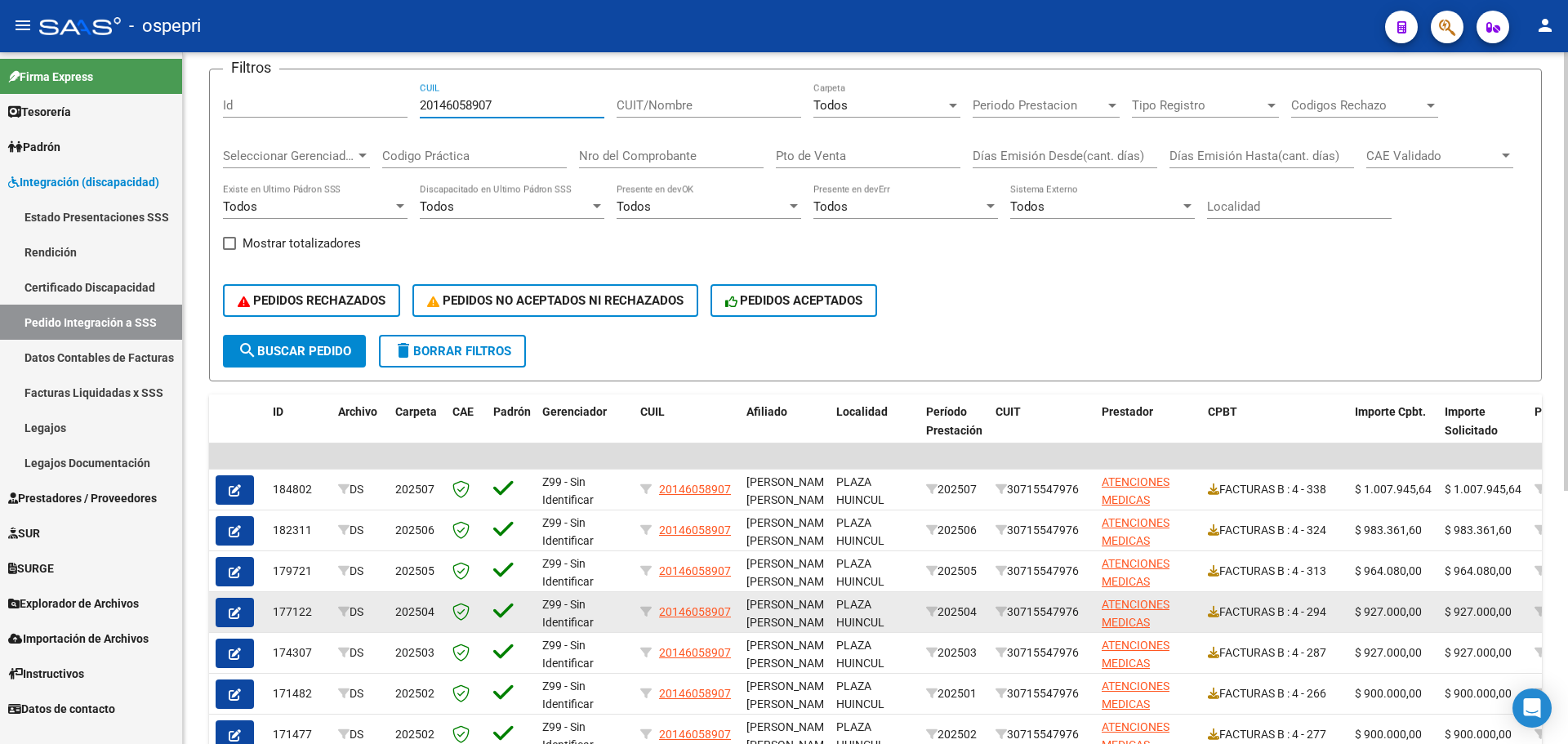
scroll to position [163, 0]
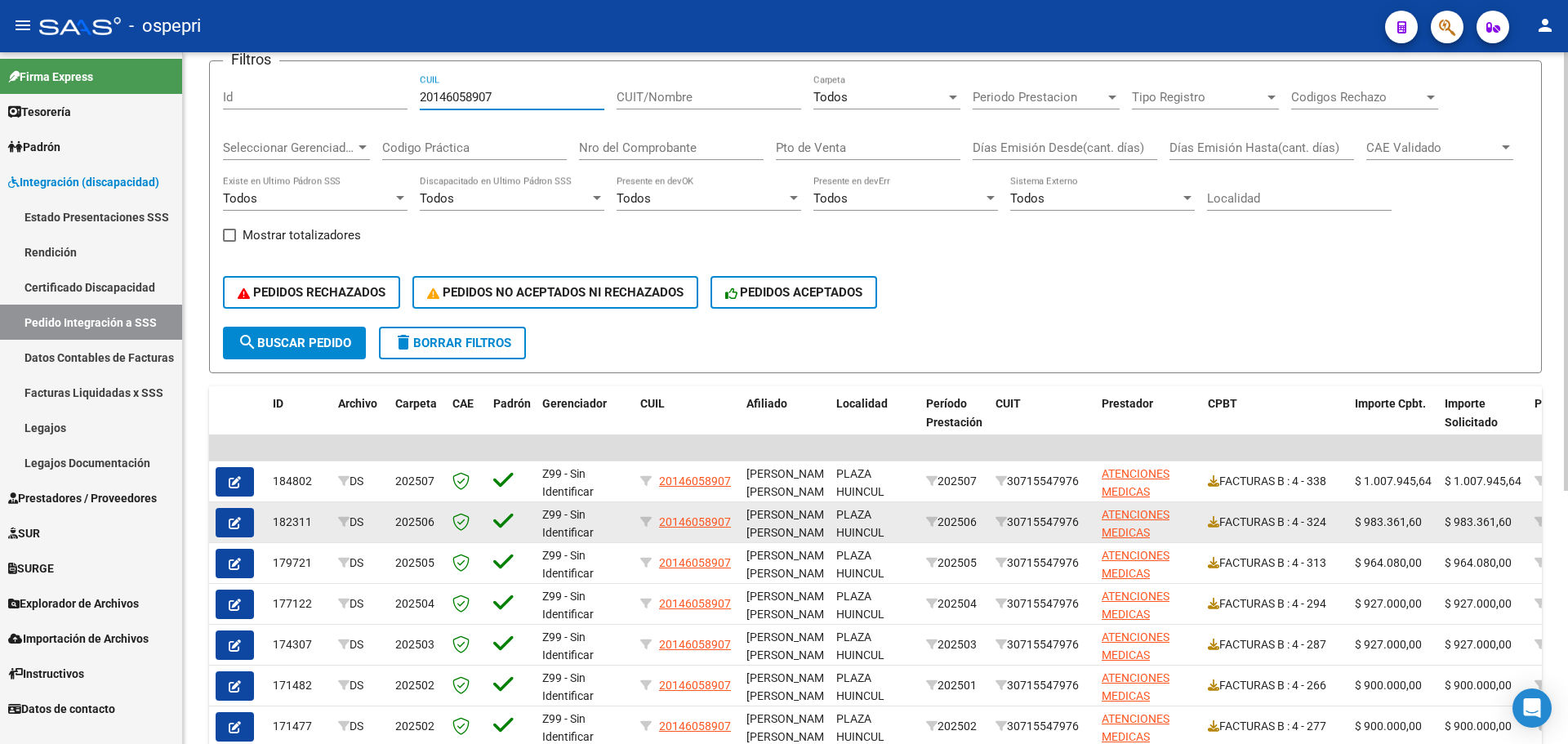
type input "20146058907"
click at [234, 525] on icon "button" at bounding box center [235, 523] width 13 height 13
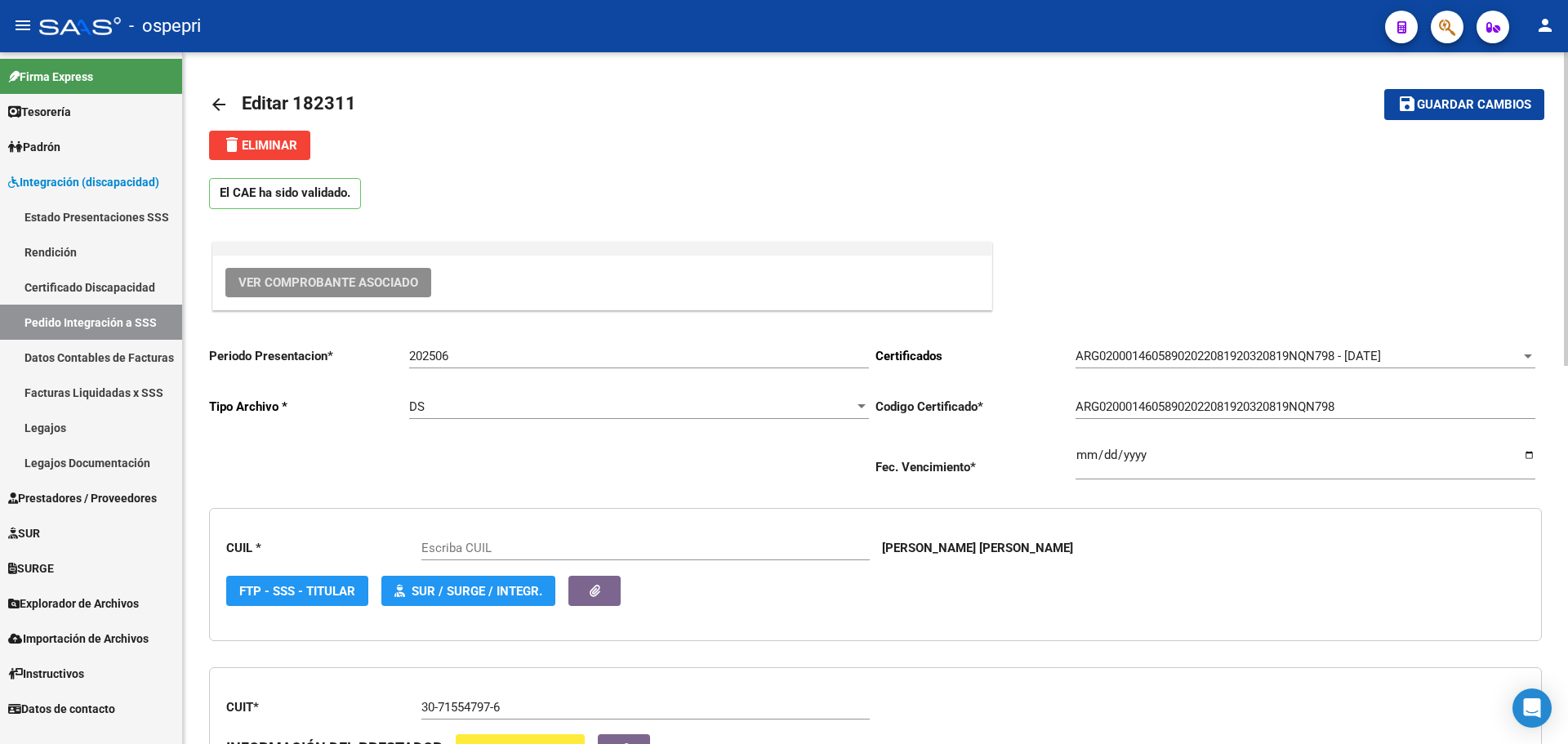
click at [318, 273] on button "Ver Comprobante Asociado" at bounding box center [329, 282] width 206 height 30
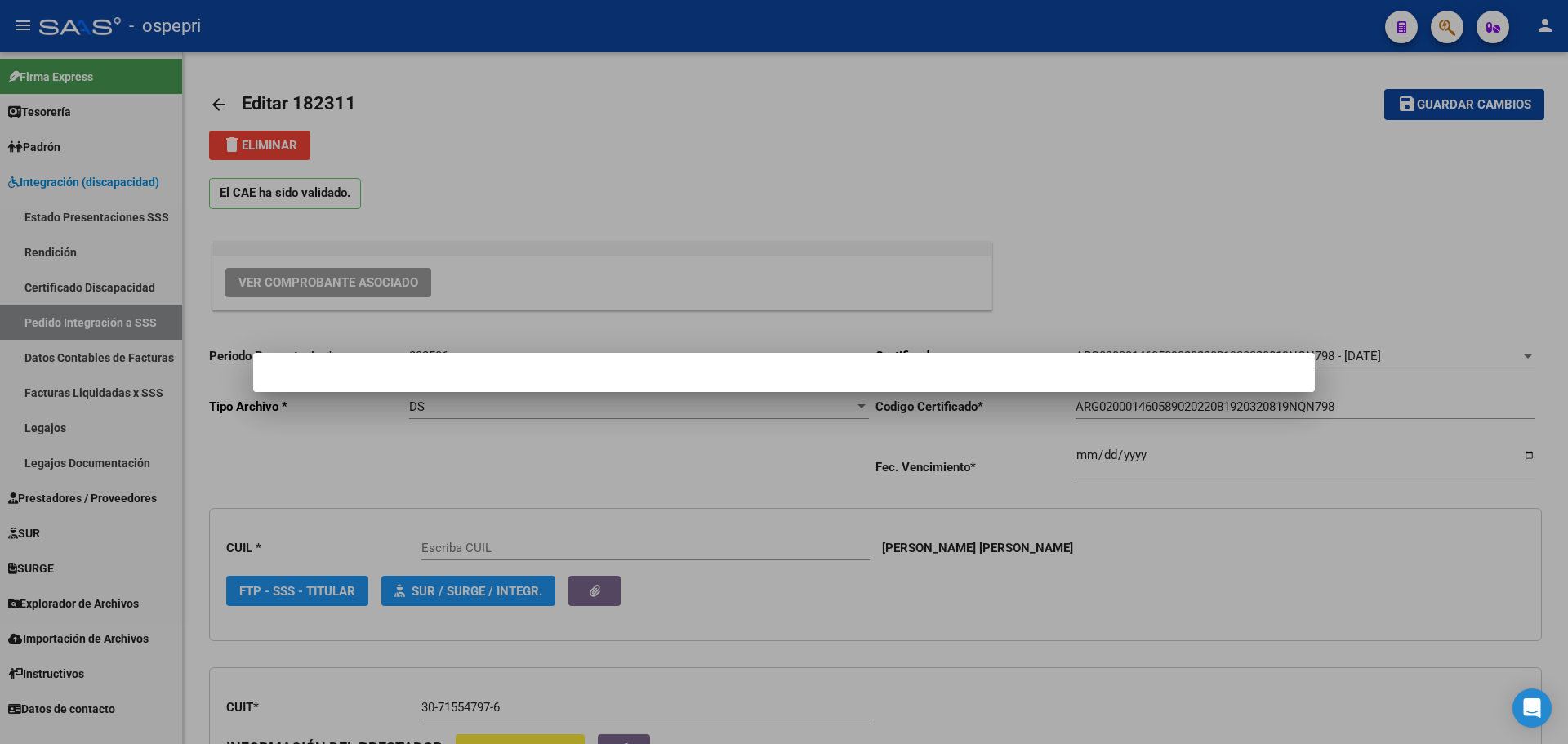
type input "20146058907"
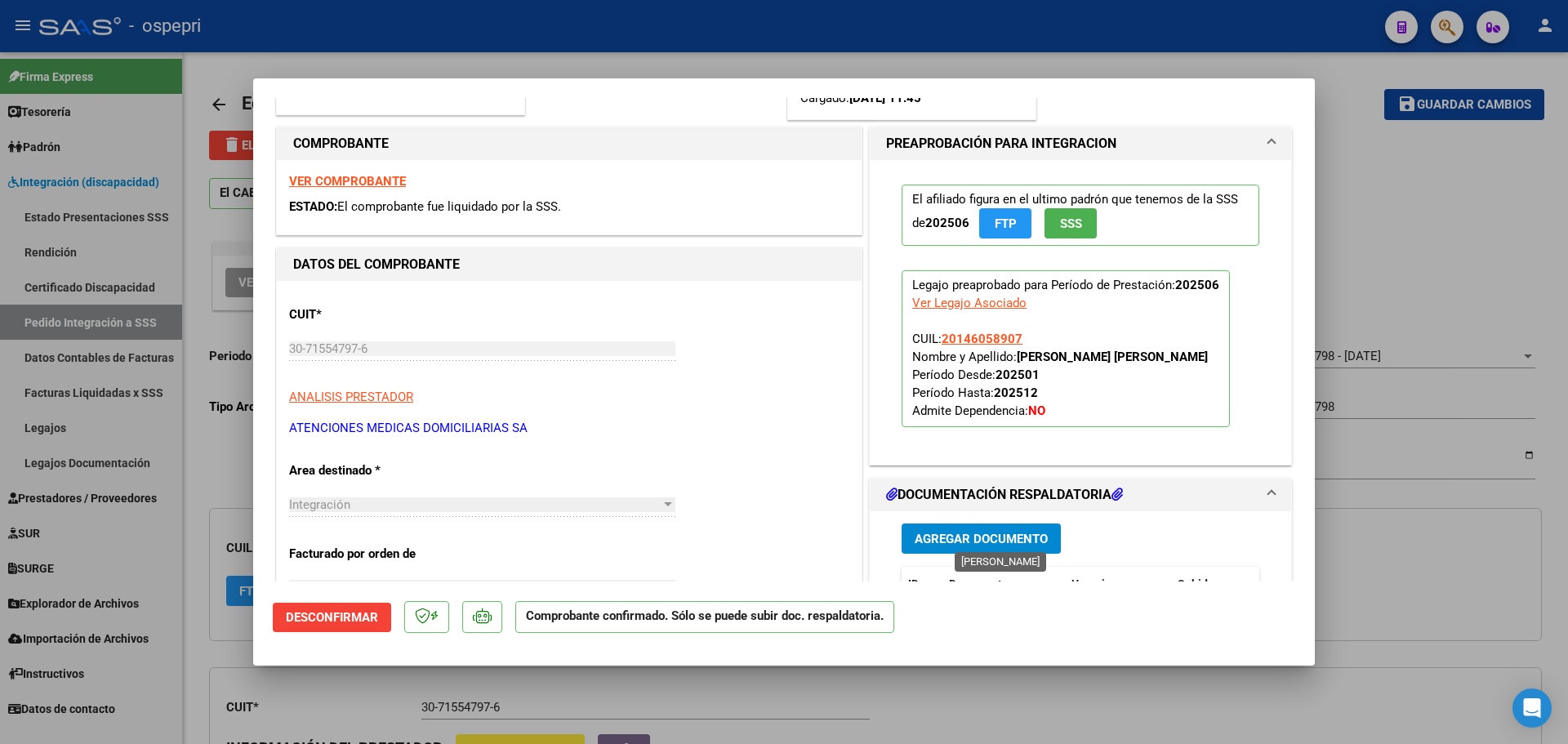
scroll to position [327, 0]
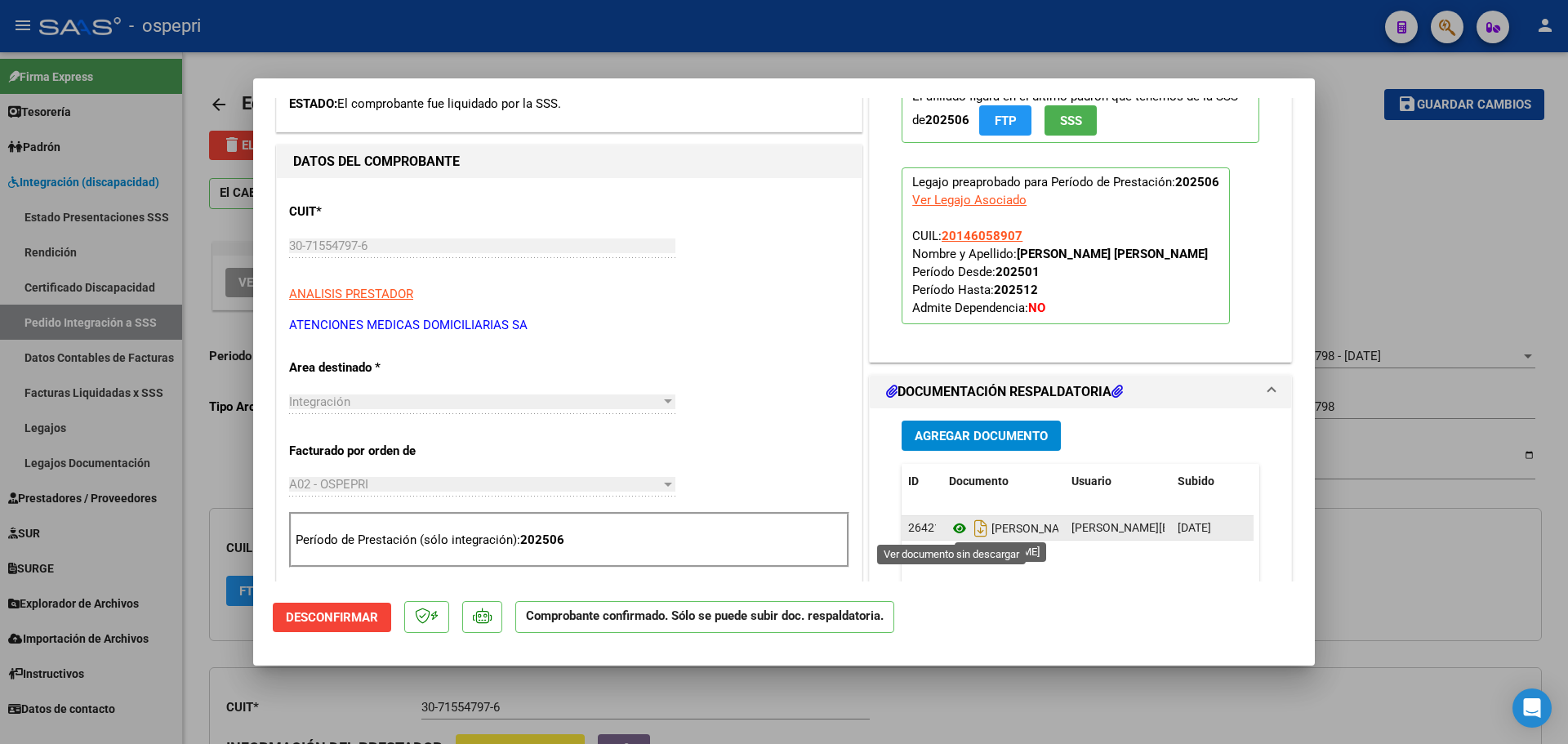
click at [951, 522] on icon at bounding box center [960, 529] width 22 height 20
type input "$ 0,00"
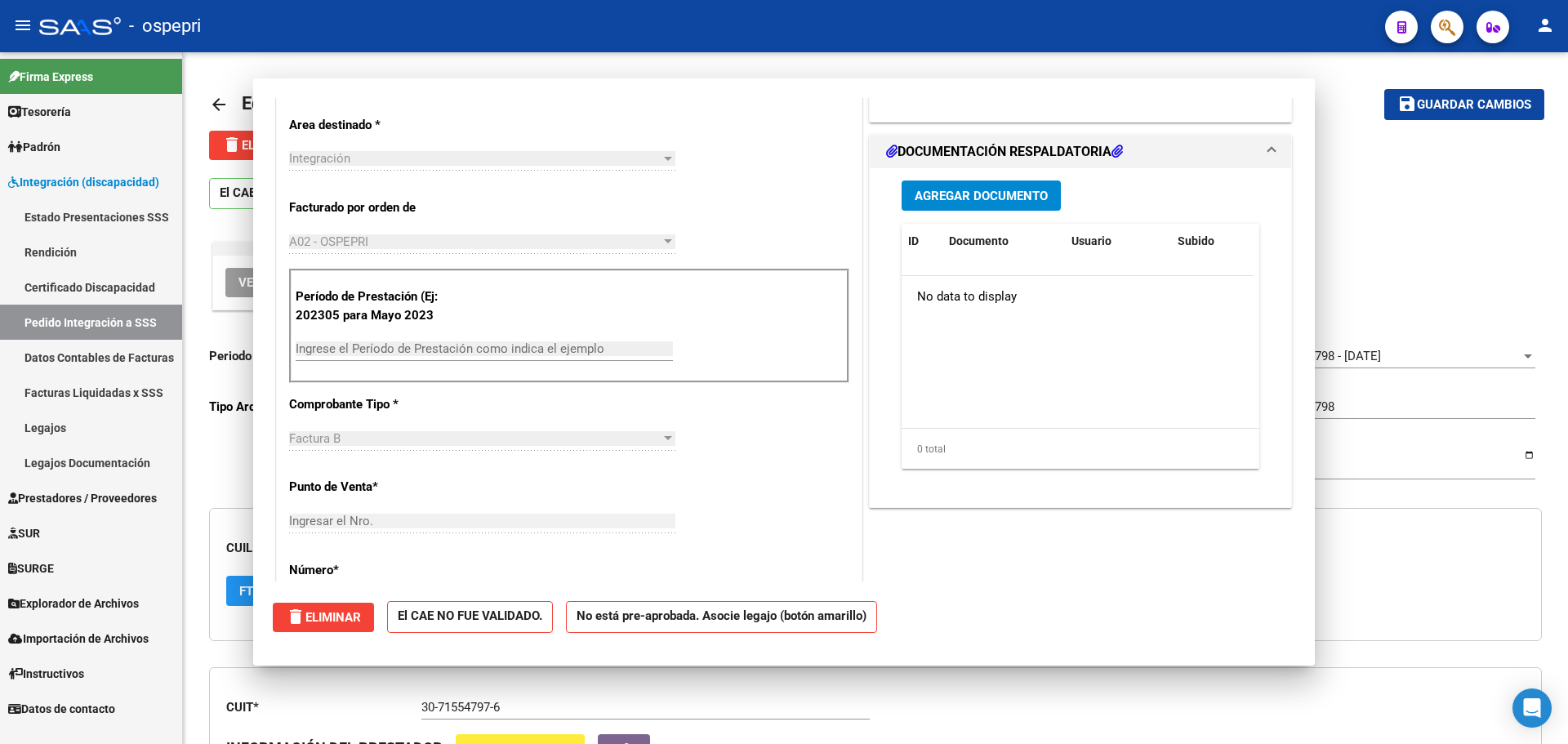
scroll to position [96, 0]
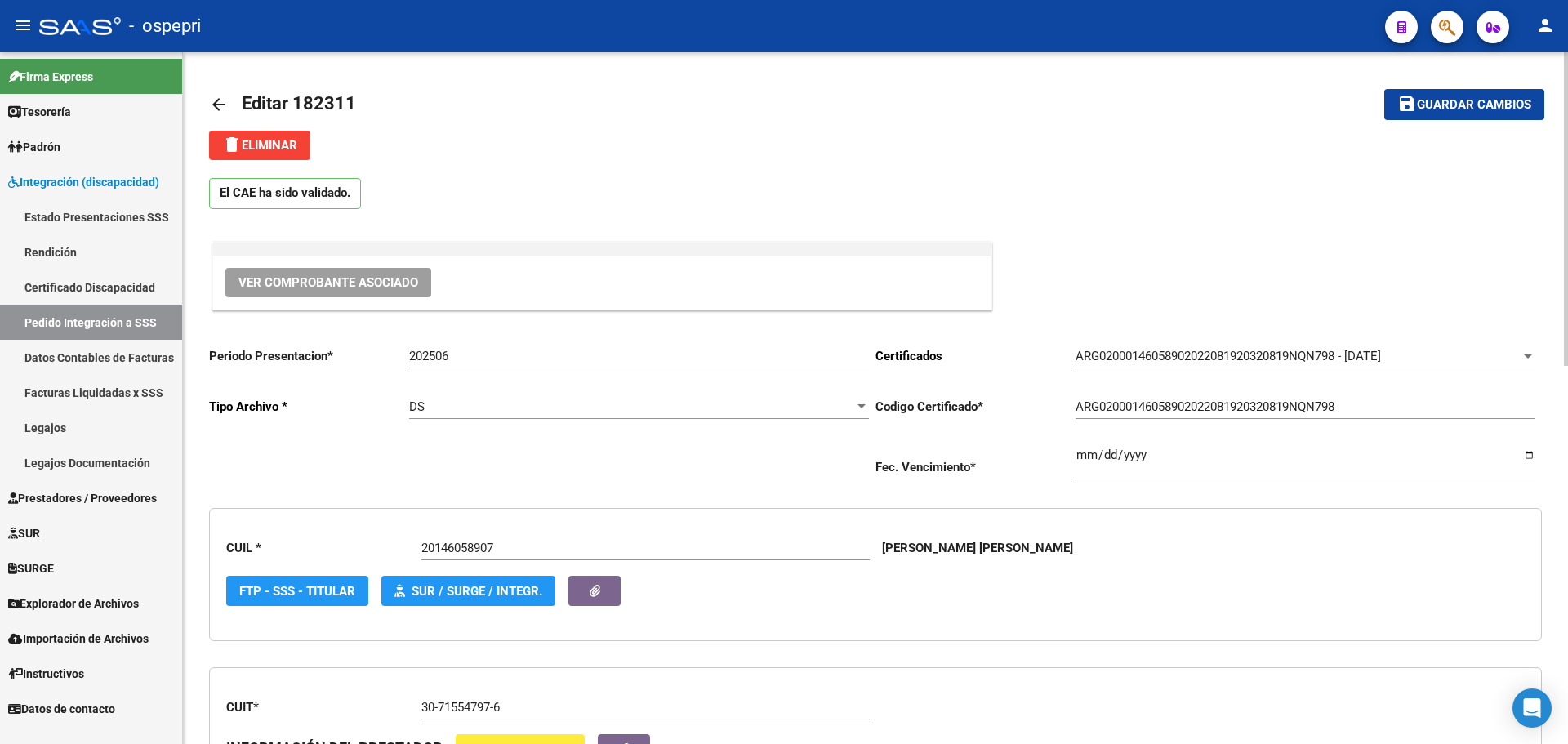
click at [220, 97] on mat-icon "arrow_back" at bounding box center [219, 105] width 20 height 20
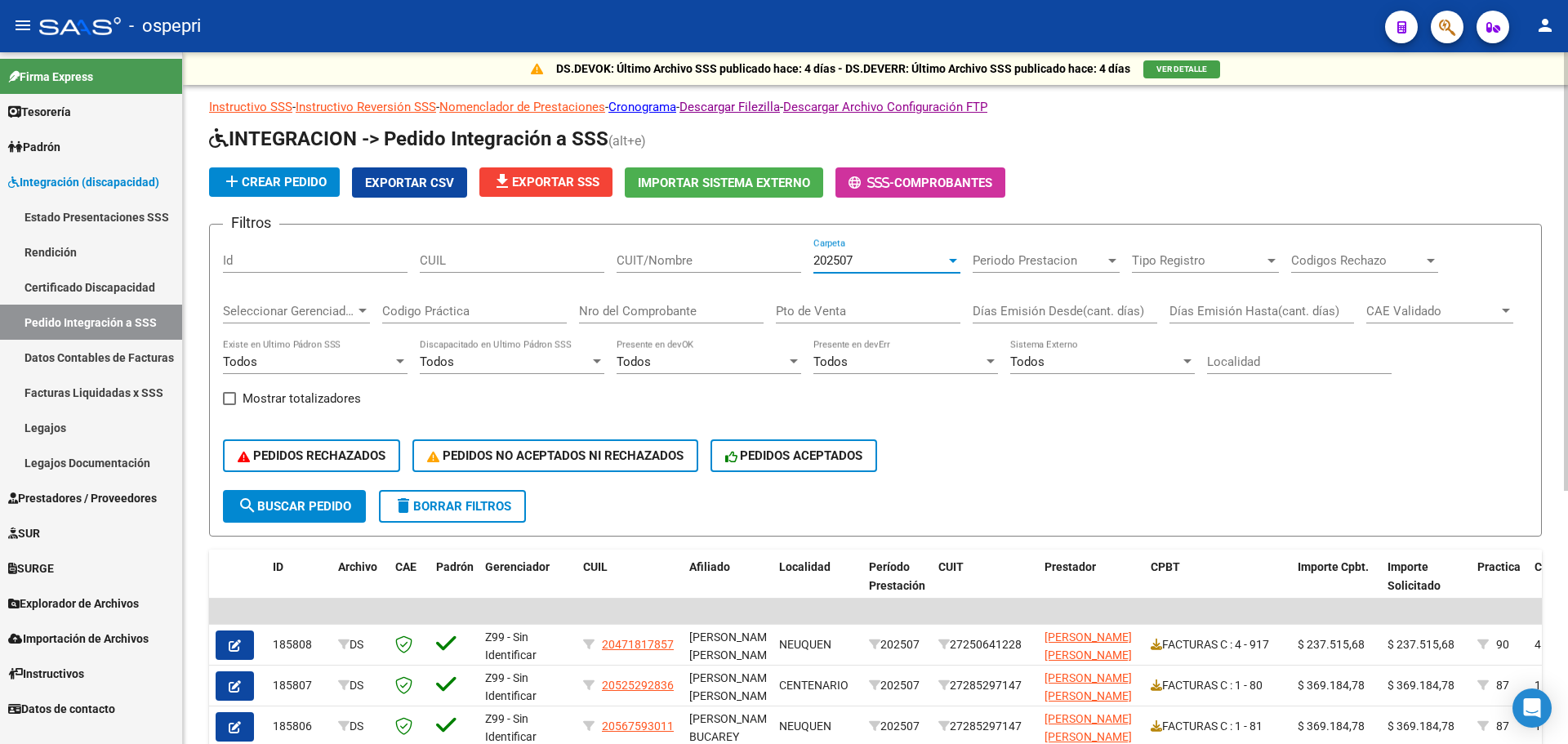
click at [950, 256] on div at bounding box center [952, 260] width 14 height 13
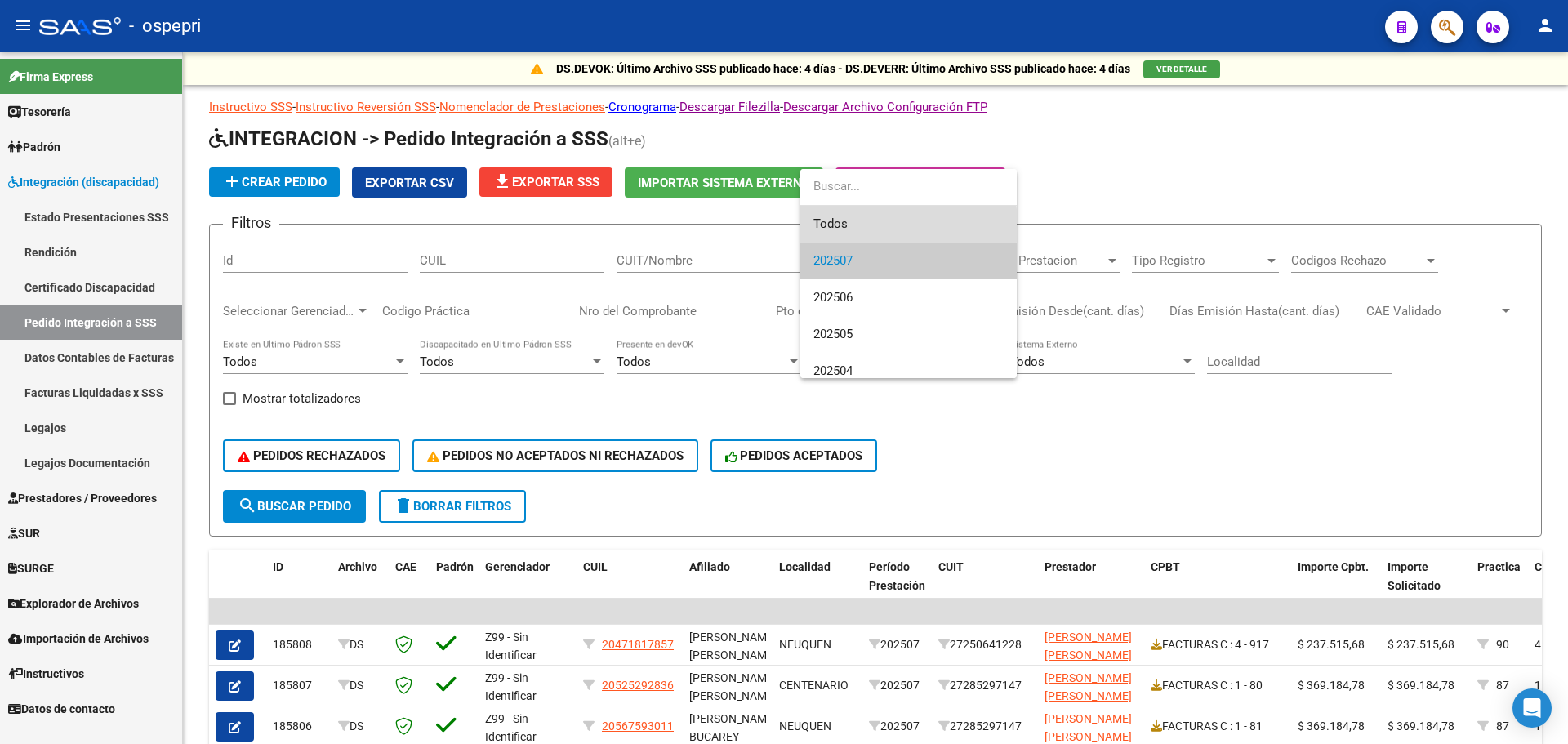
click at [853, 226] on span "Todos" at bounding box center [909, 224] width 190 height 37
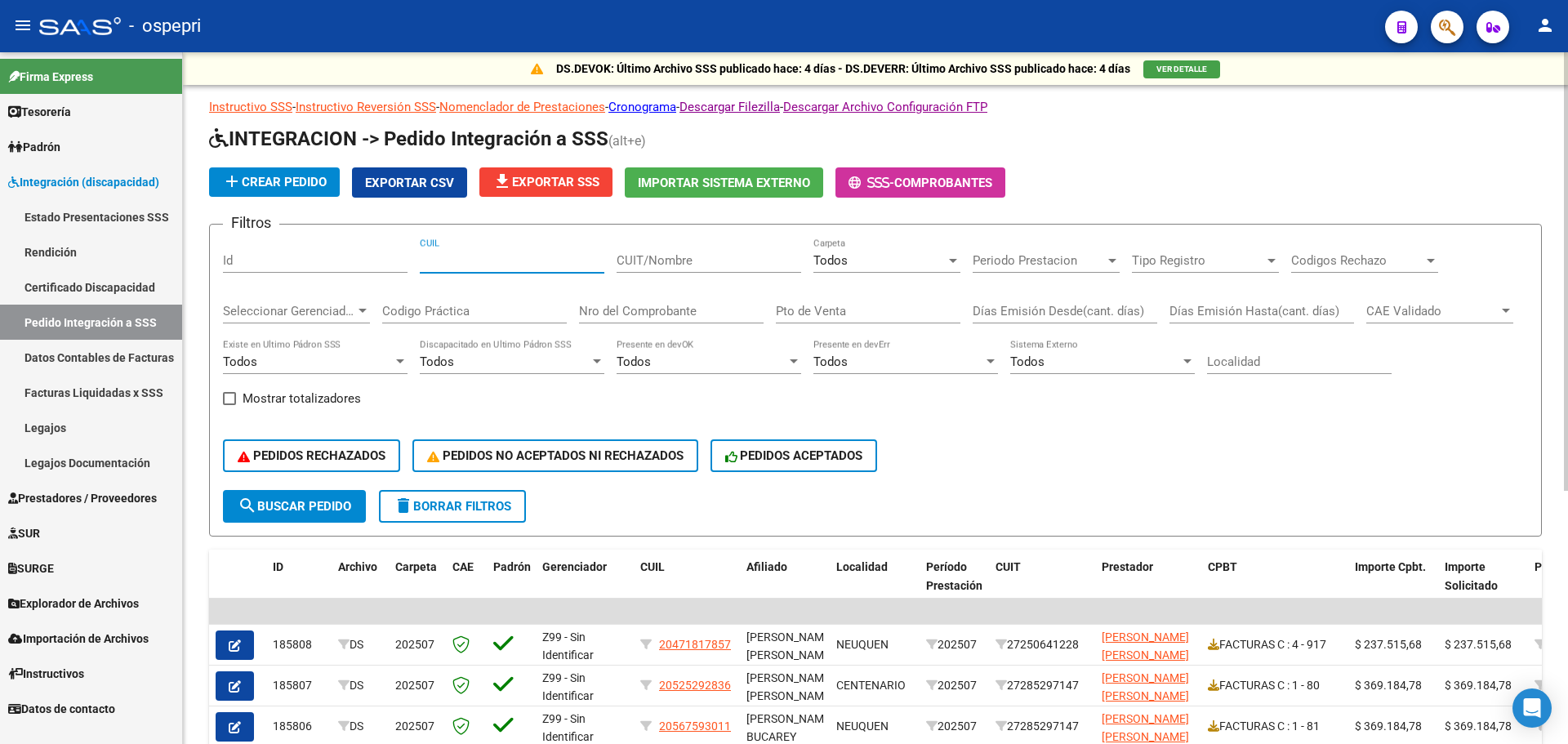
click at [521, 257] on input "CUIL" at bounding box center [512, 261] width 185 height 14
type input "20146058907"
click at [330, 508] on span "search Buscar Pedido" at bounding box center [294, 506] width 114 height 14
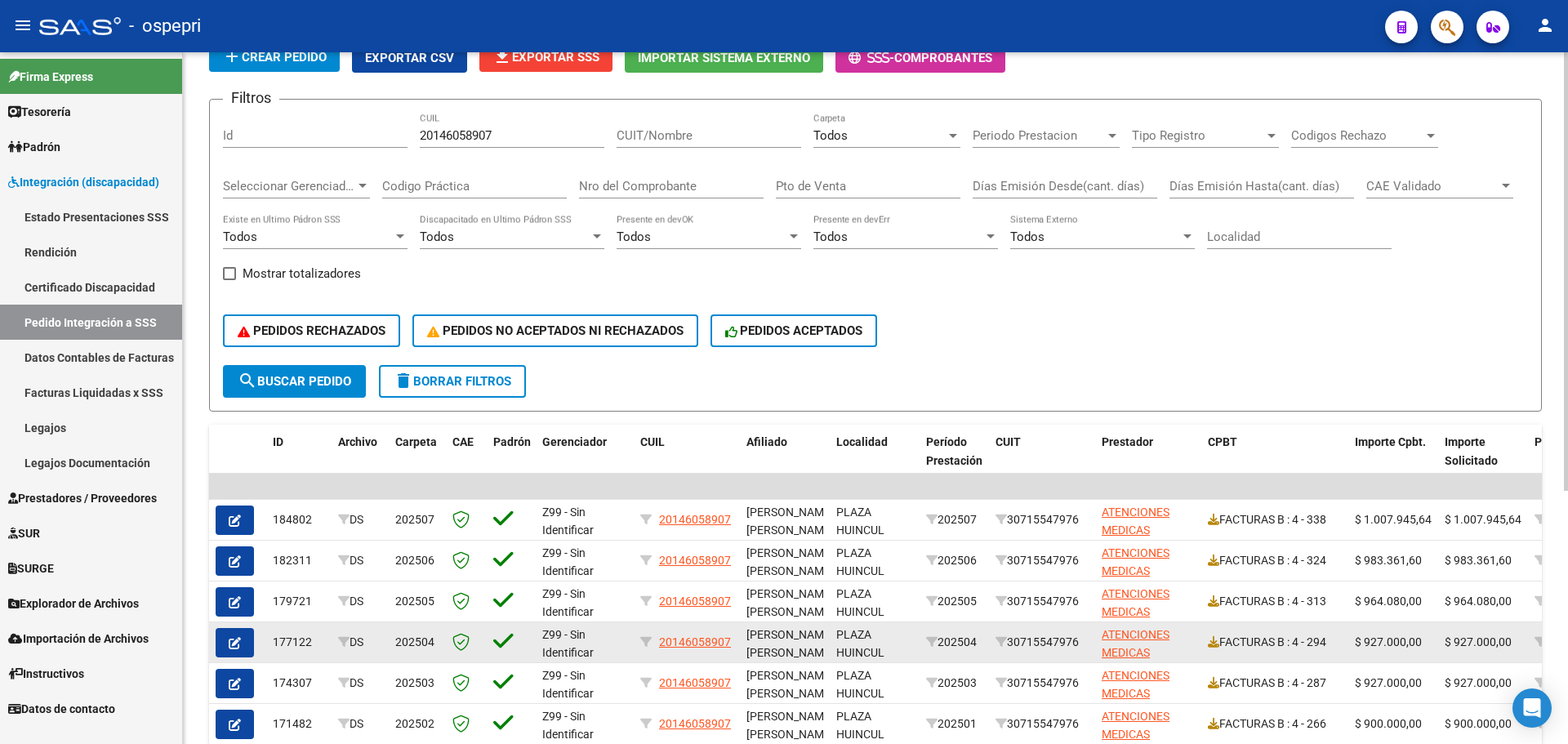
scroll to position [163, 0]
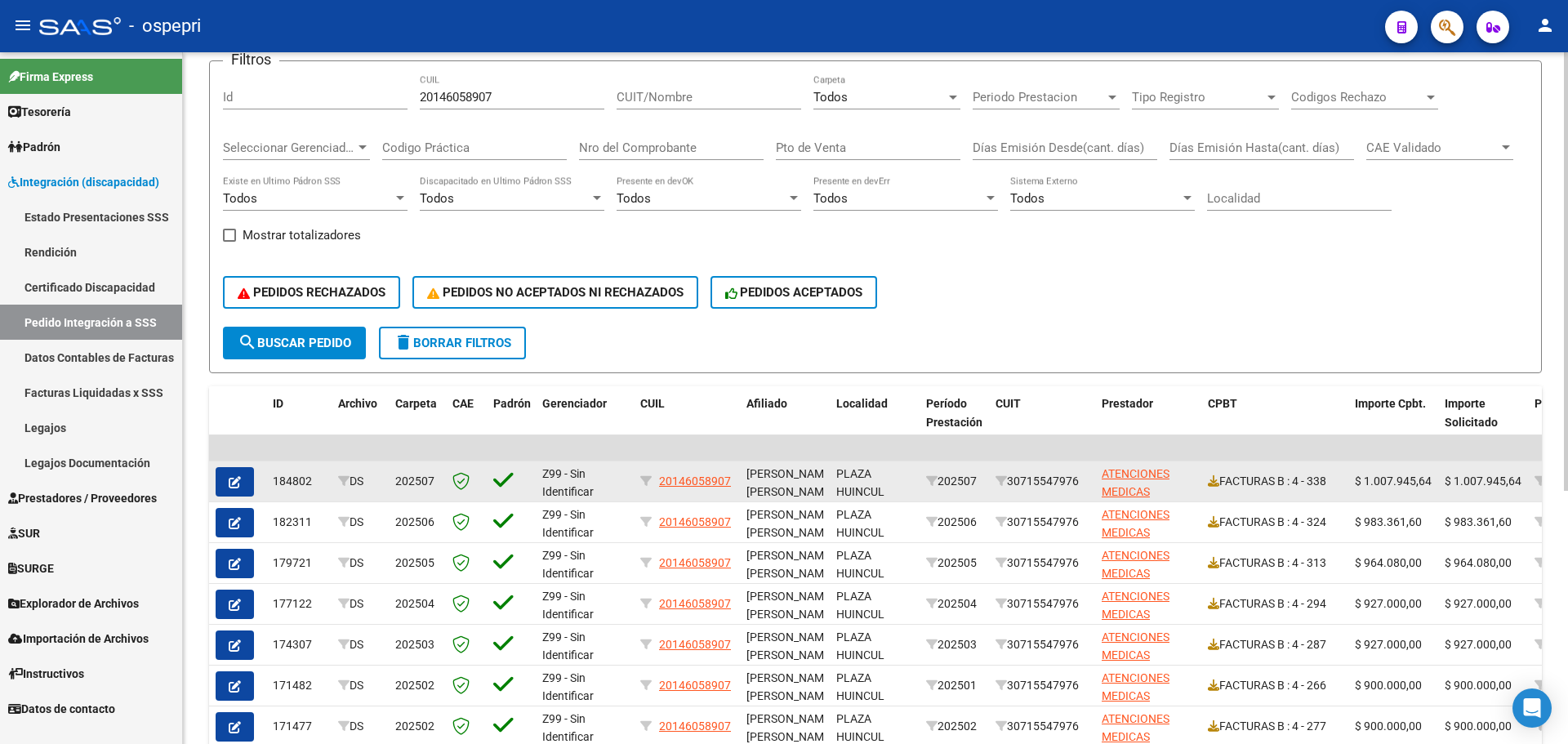
click at [234, 481] on icon "button" at bounding box center [235, 482] width 13 height 13
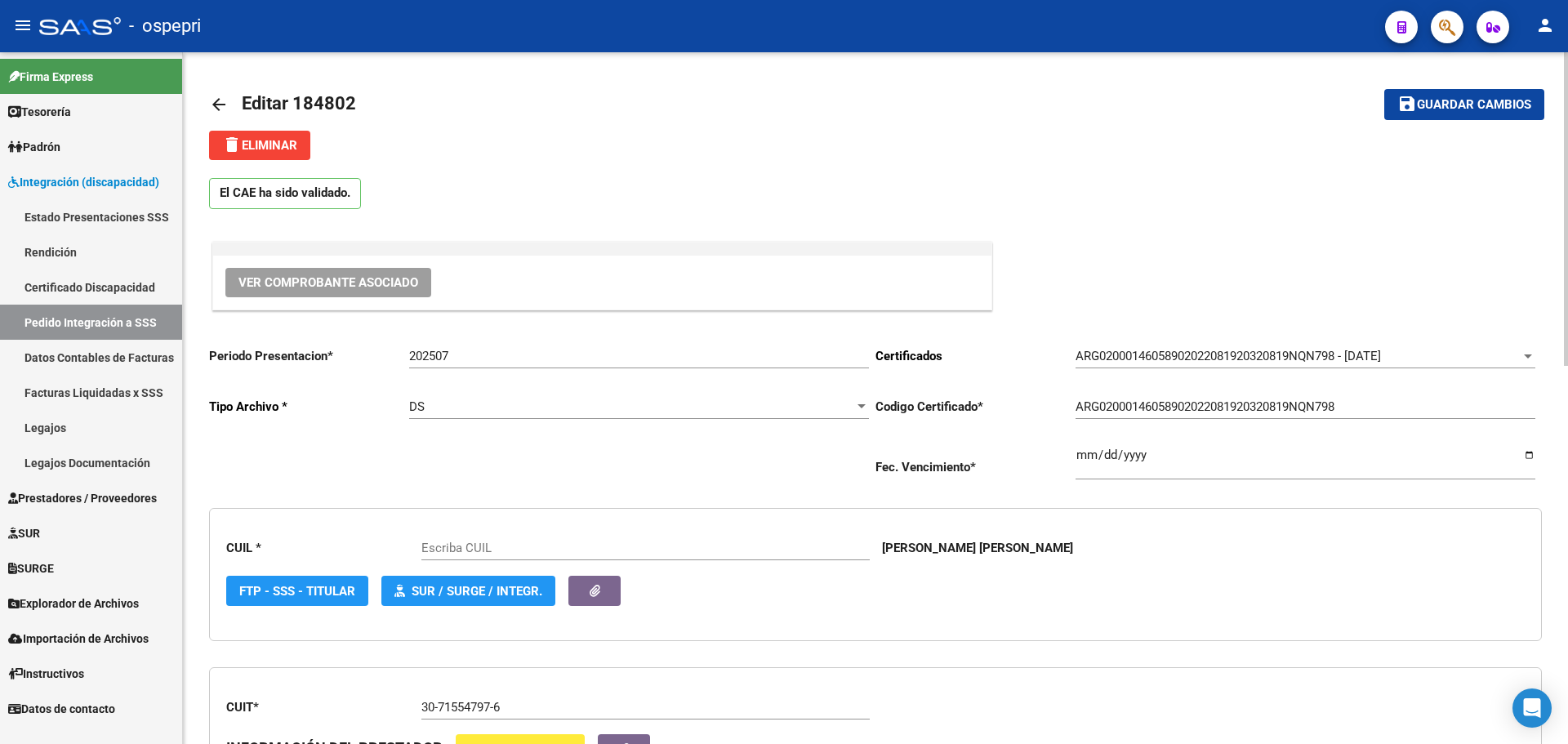
click at [309, 288] on span "Ver Comprobante Asociado" at bounding box center [328, 282] width 180 height 14
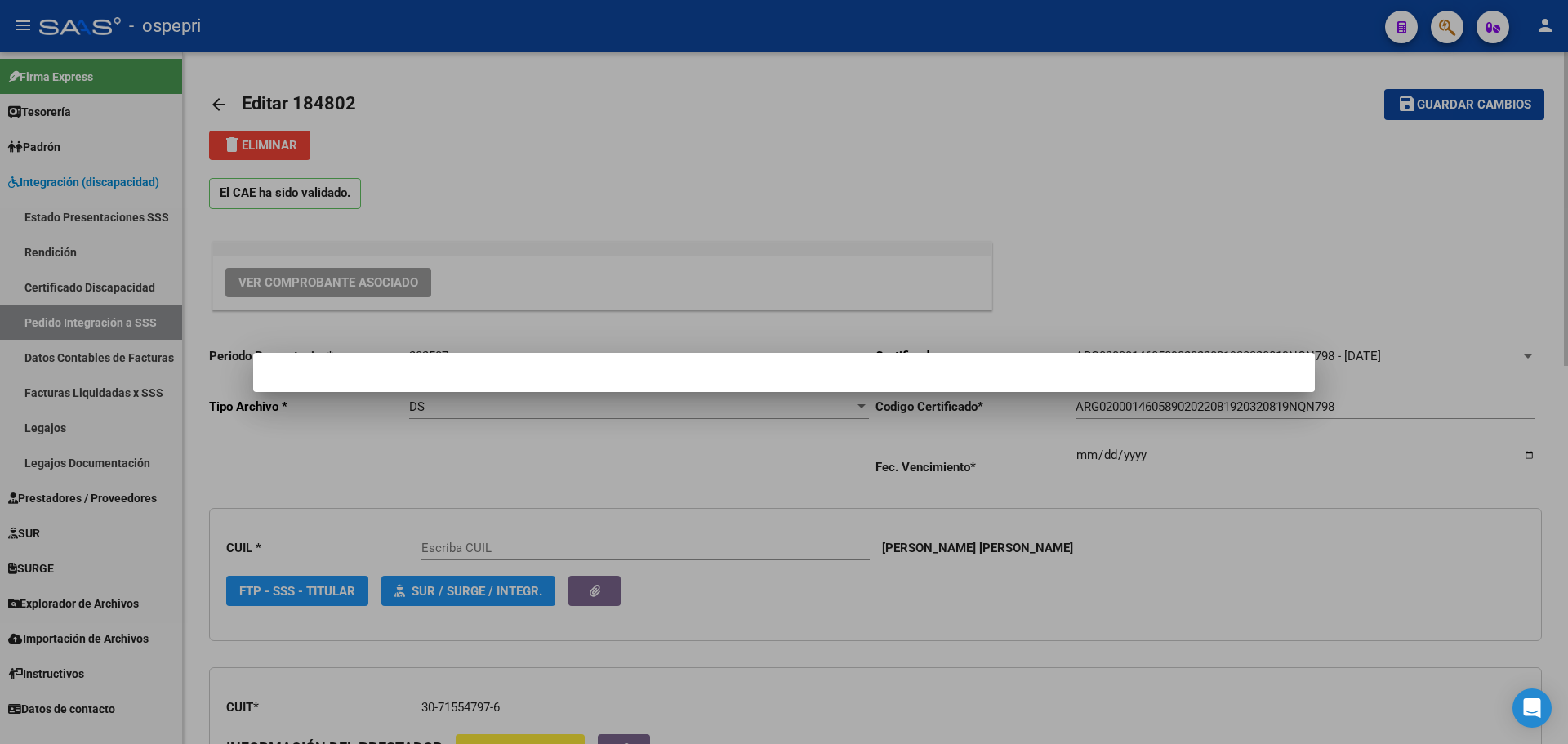
type input "20146058907"
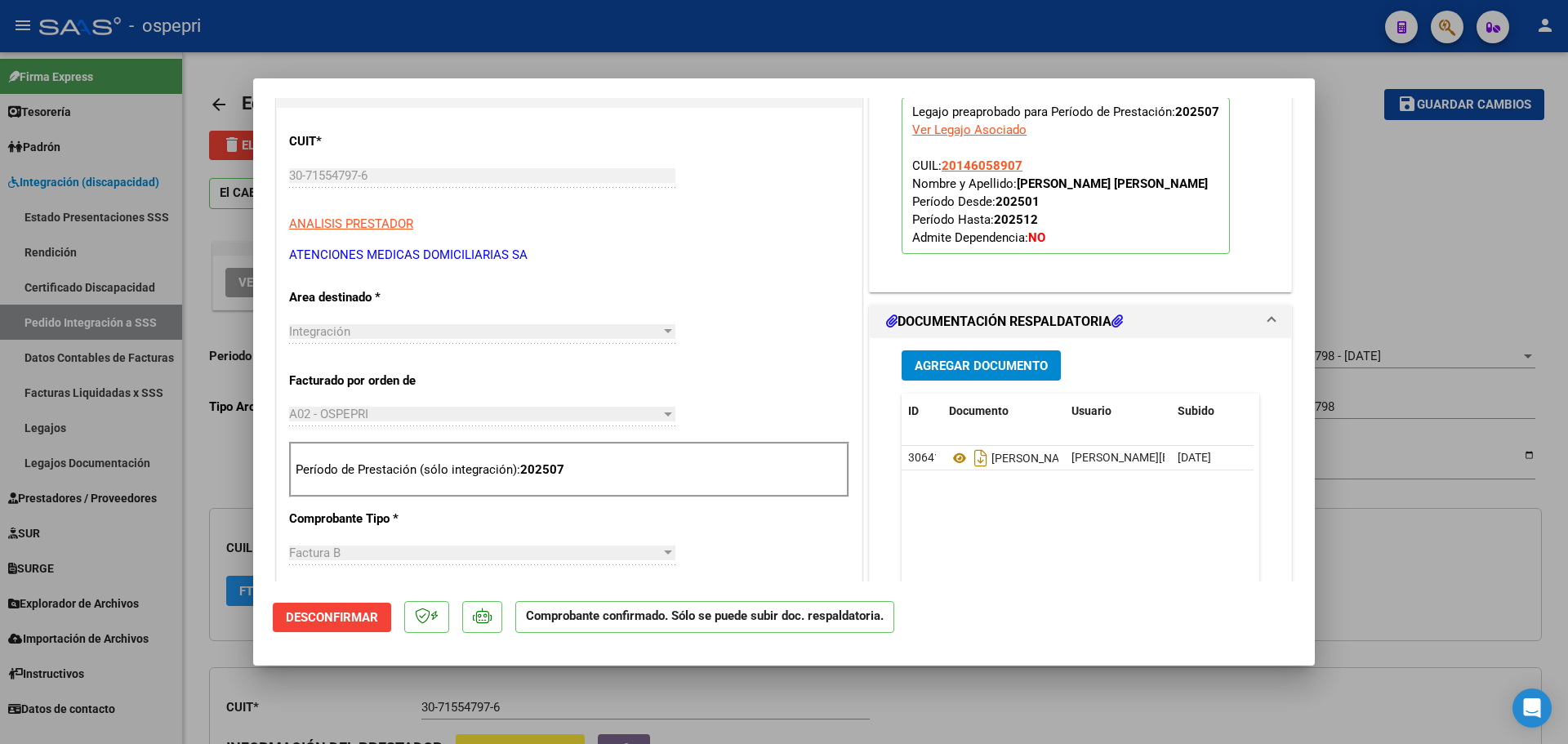
scroll to position [409, 0]
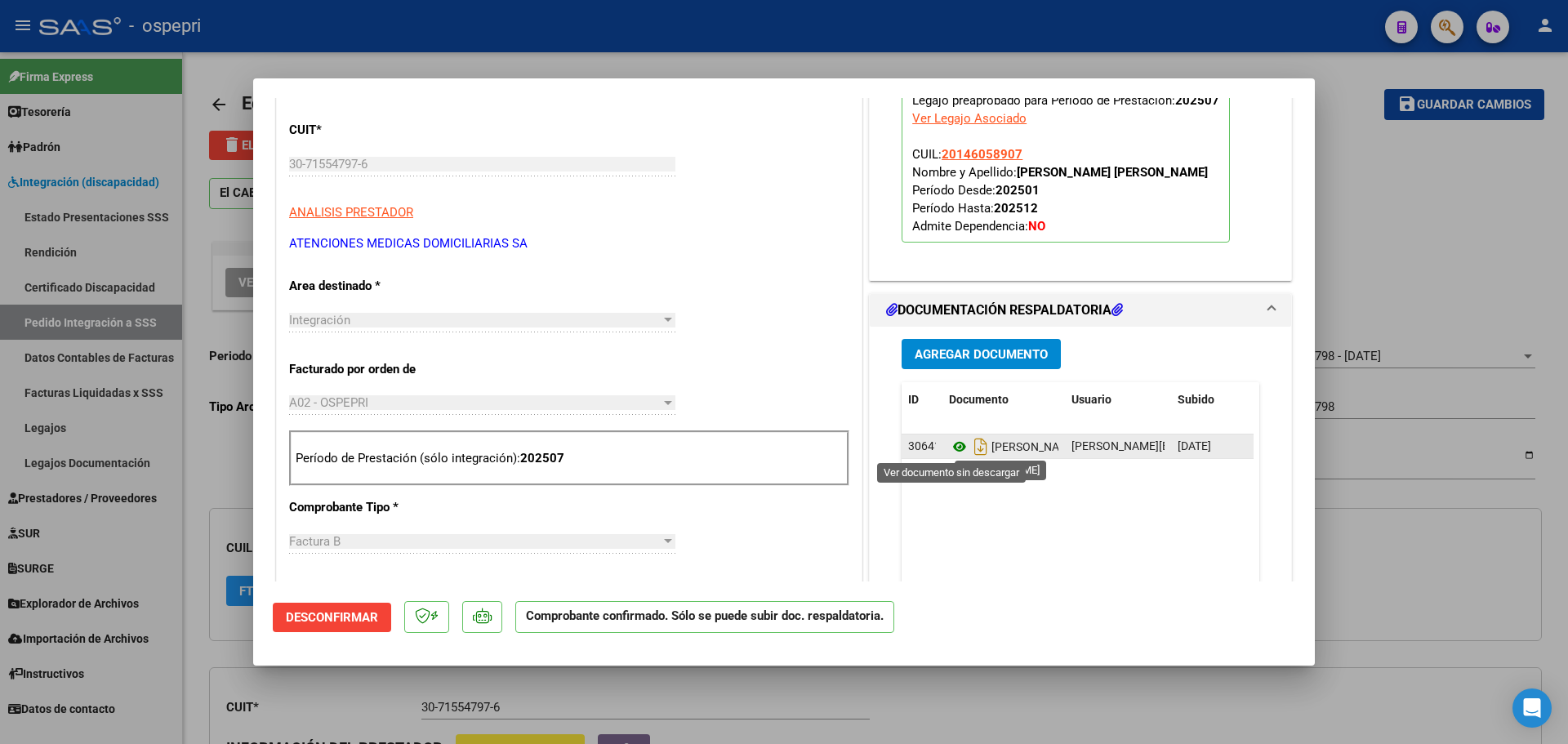
click at [949, 446] on icon at bounding box center [960, 447] width 22 height 20
type input "$ 0,00"
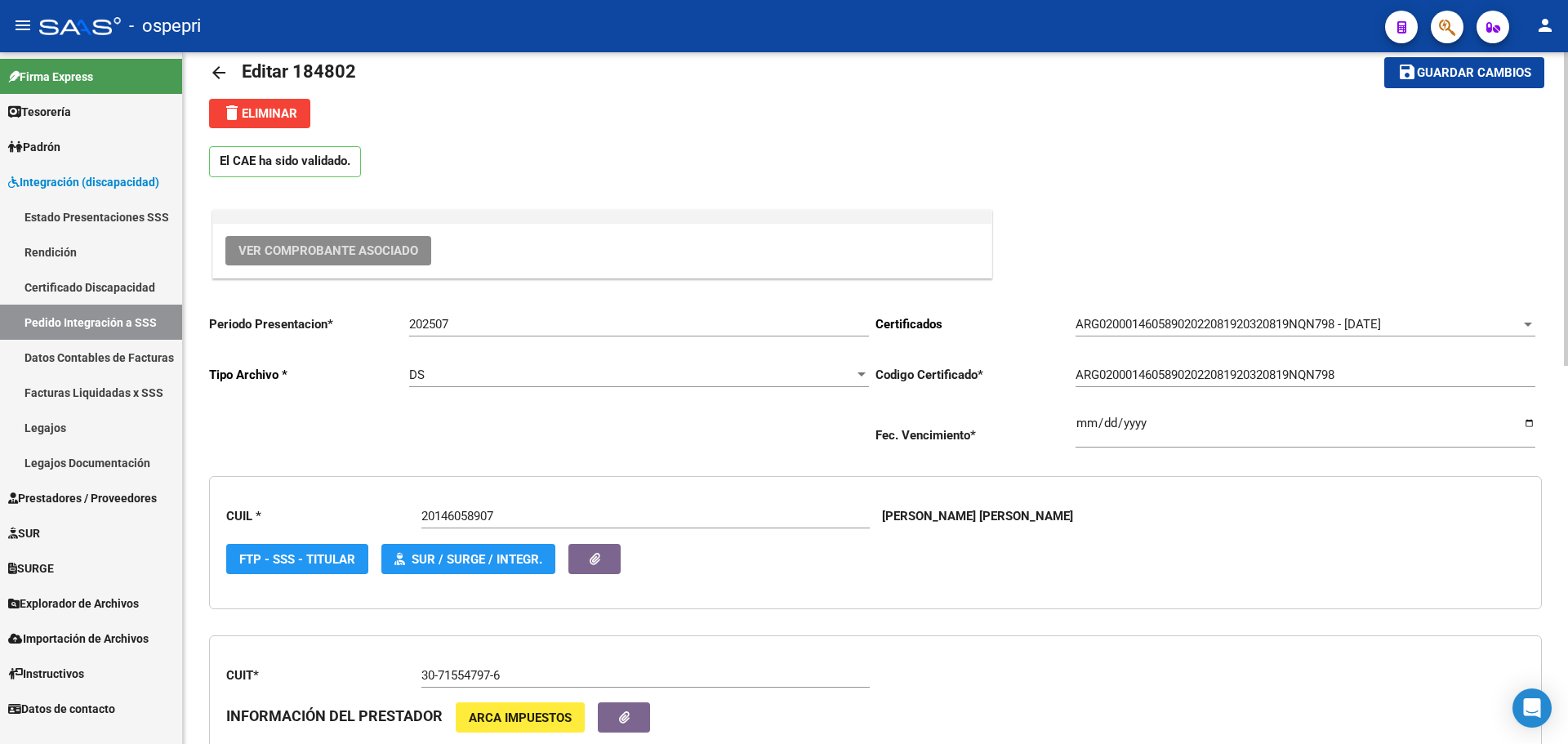
scroll to position [0, 0]
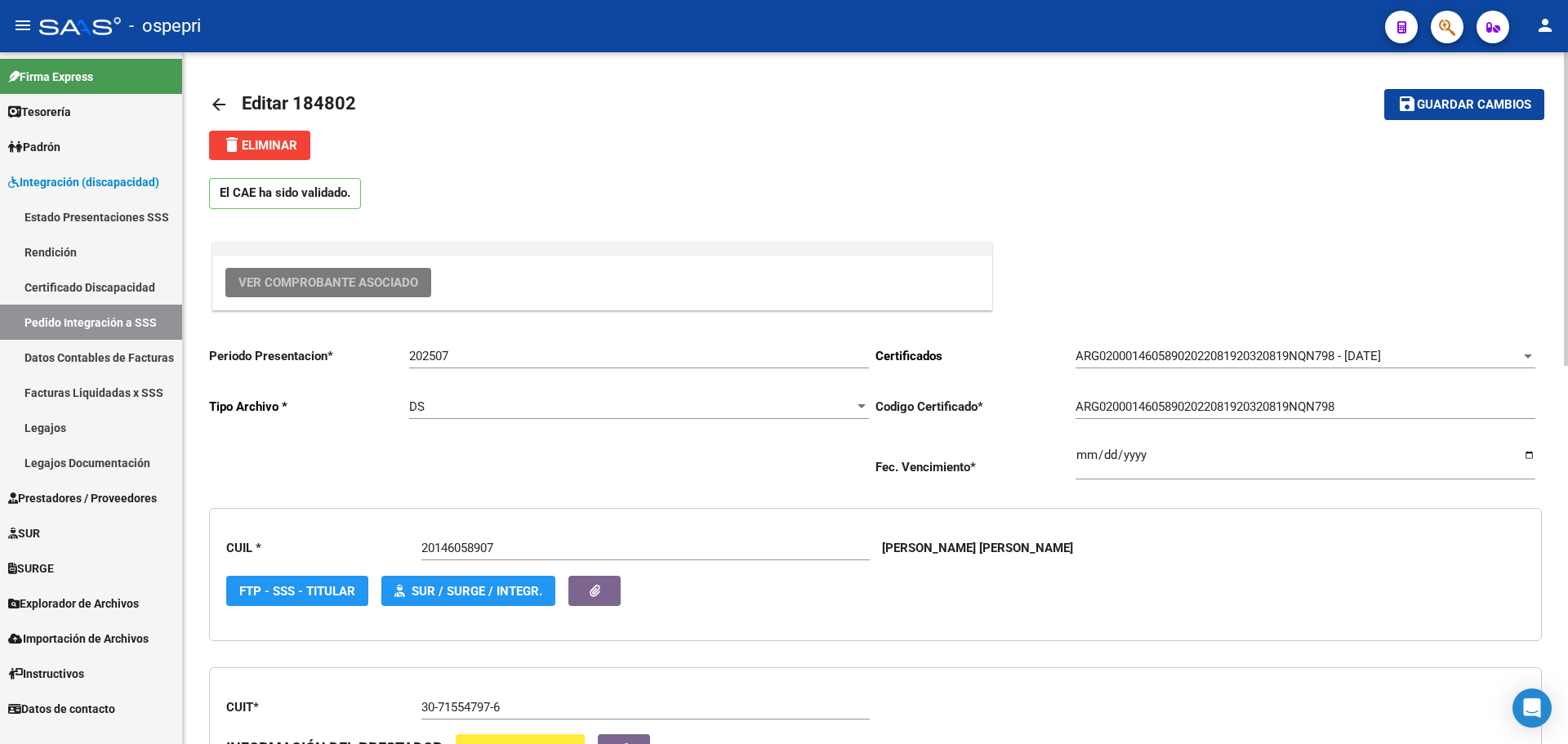
click at [364, 284] on span "Ver Comprobante Asociado" at bounding box center [328, 282] width 180 height 14
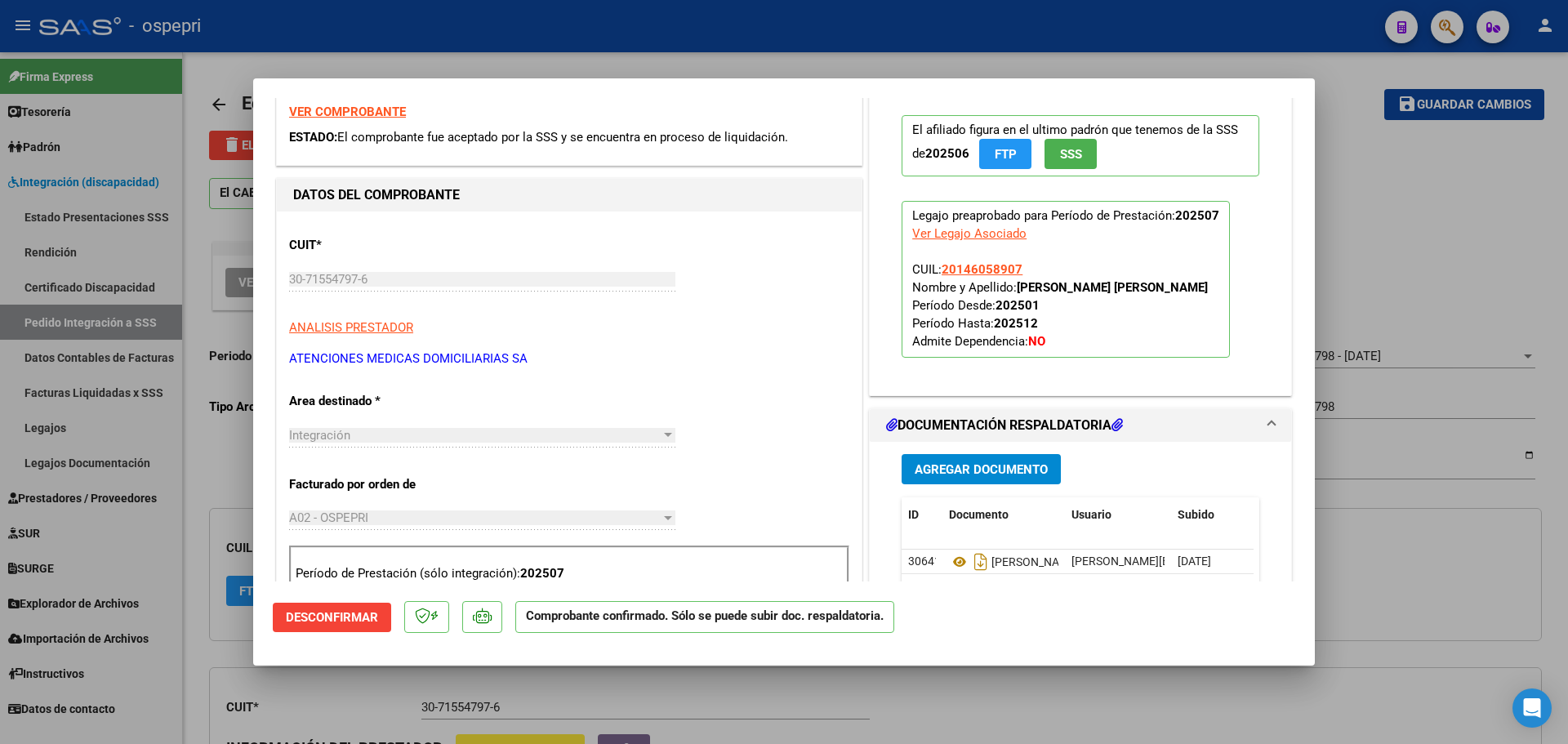
scroll to position [327, 0]
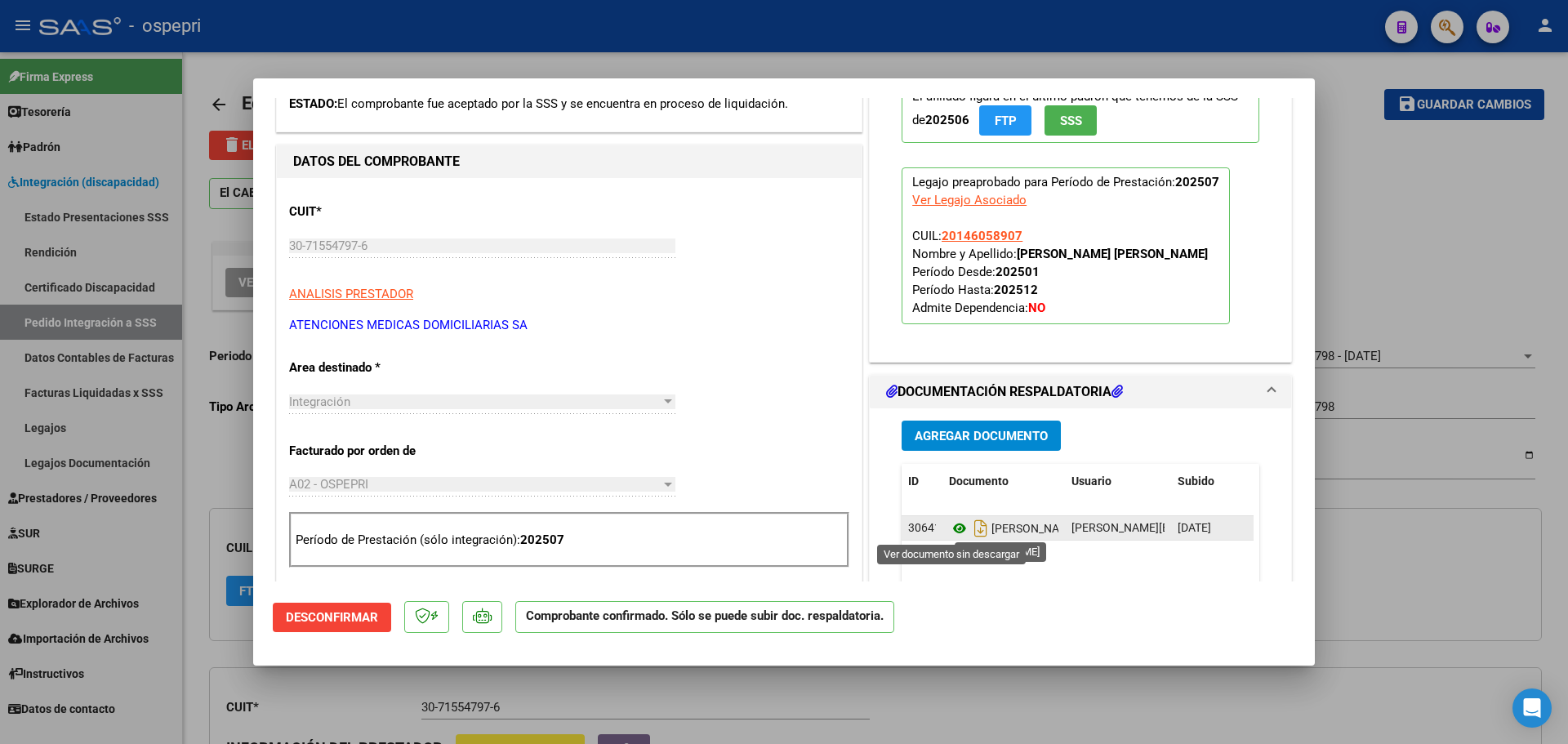
click at [951, 523] on icon at bounding box center [960, 529] width 22 height 20
type input "$ 0,00"
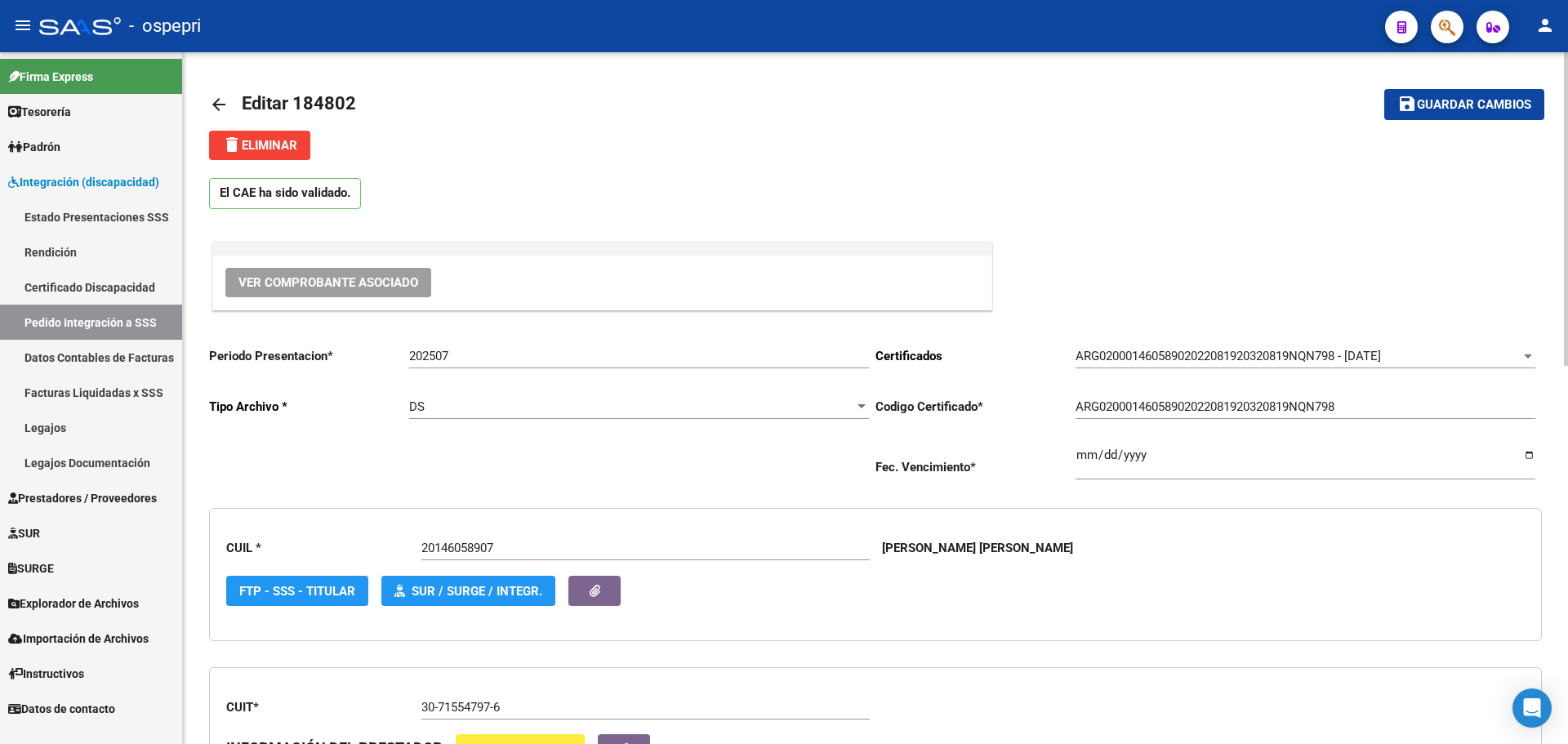
click at [1268, 138] on div "delete Eliminar" at bounding box center [874, 145] width 1332 height 30
click at [220, 99] on mat-icon "arrow_back" at bounding box center [219, 105] width 20 height 20
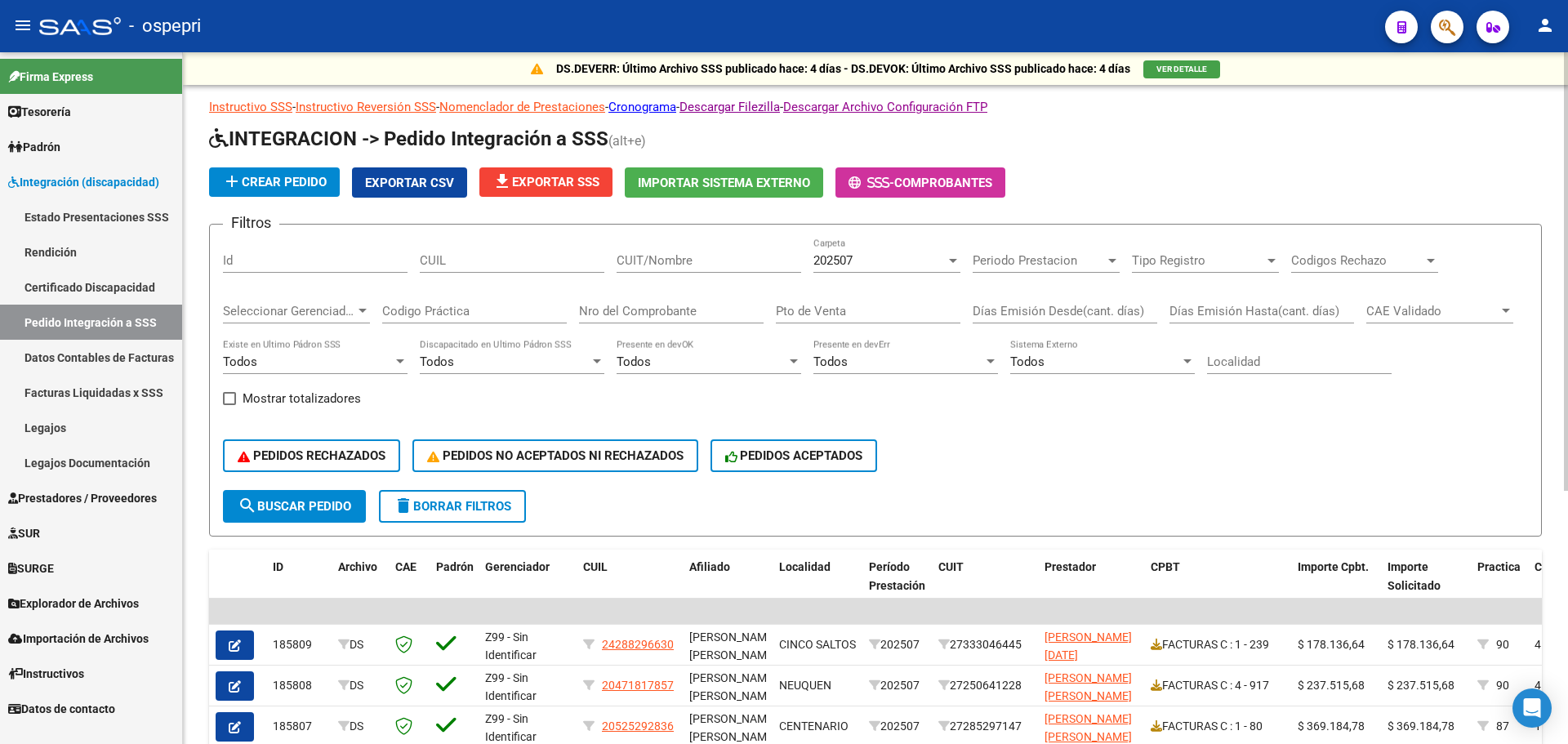
click at [952, 262] on div at bounding box center [952, 261] width 8 height 4
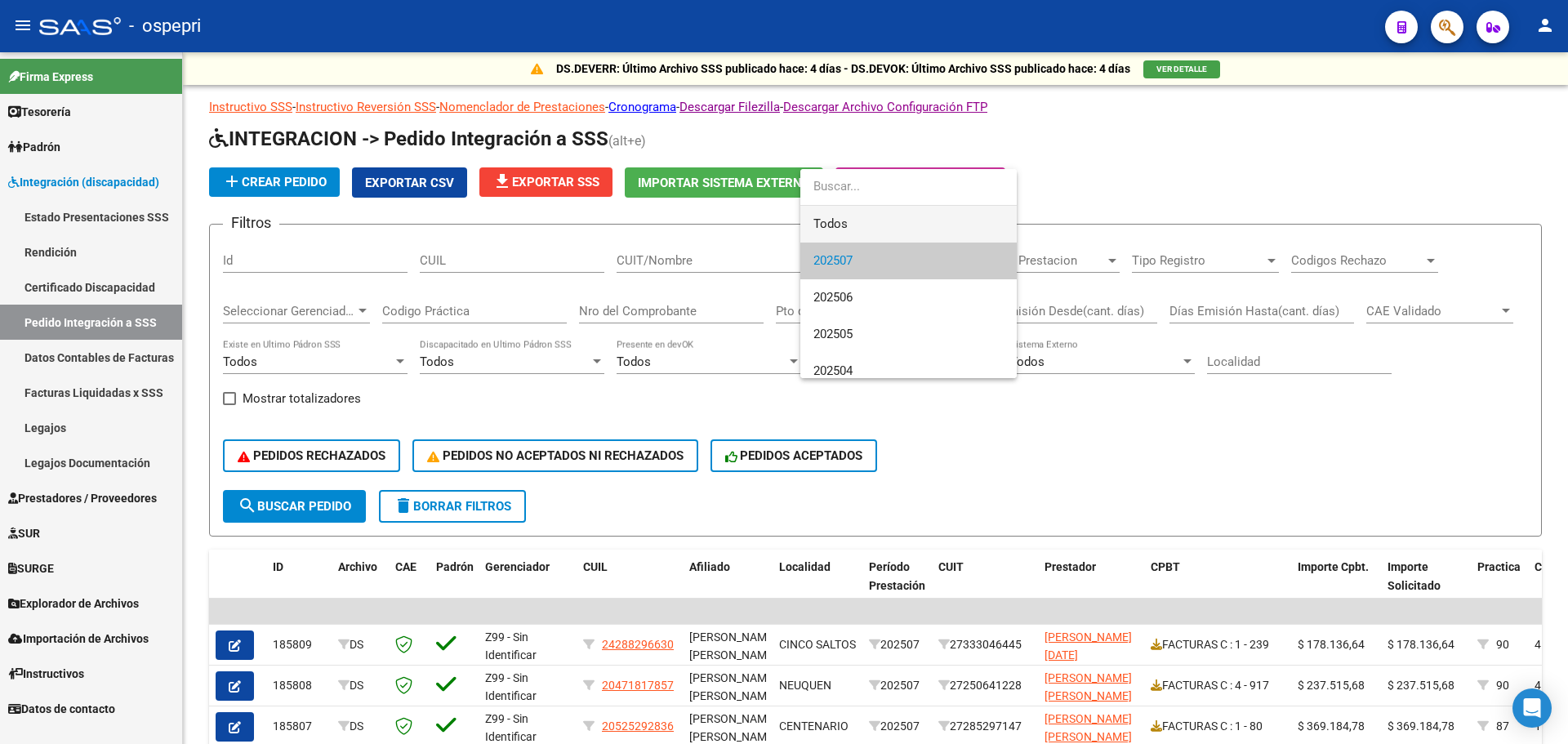
click at [855, 224] on span "Todos" at bounding box center [909, 224] width 190 height 37
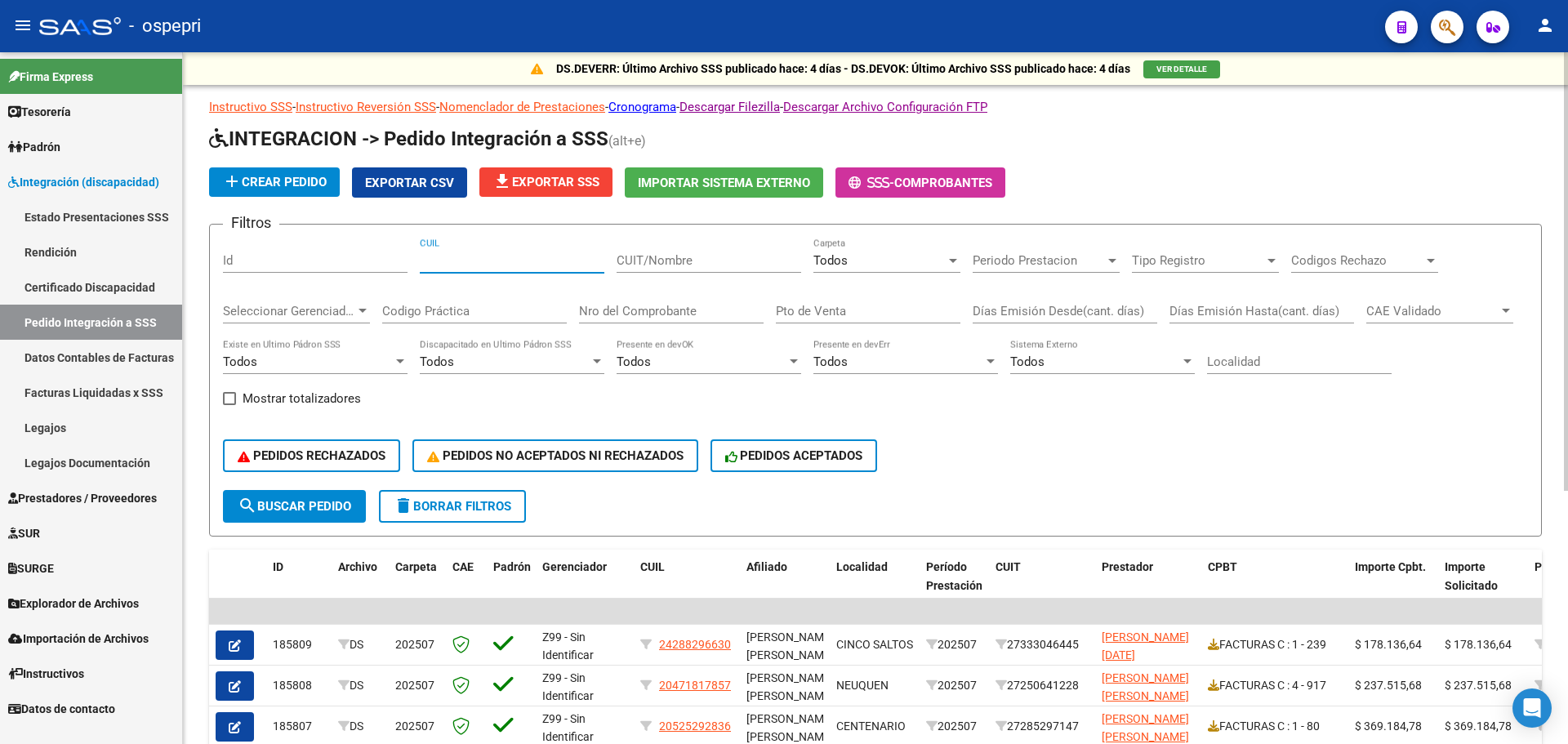
click at [489, 260] on input "CUIL" at bounding box center [512, 261] width 185 height 14
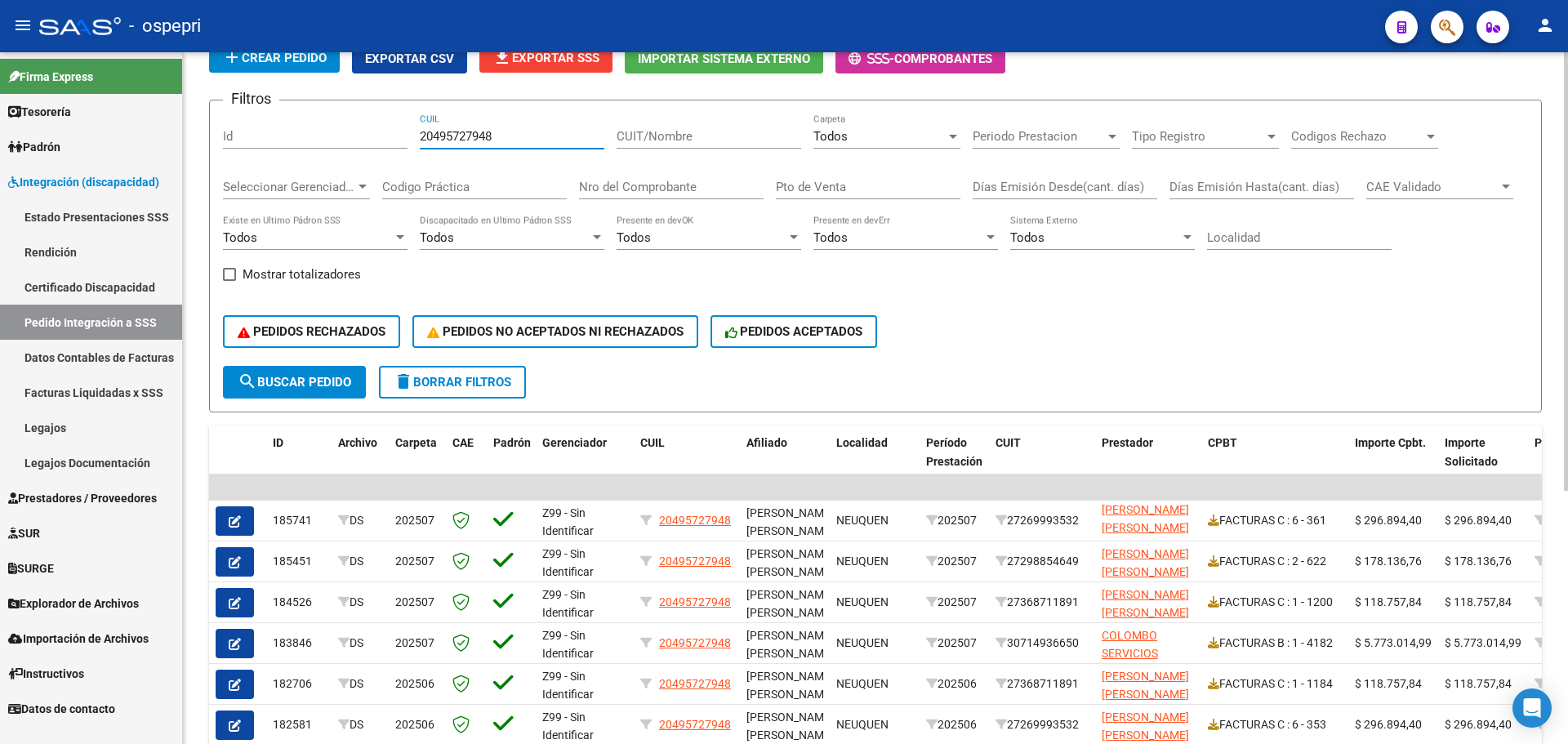
scroll to position [163, 0]
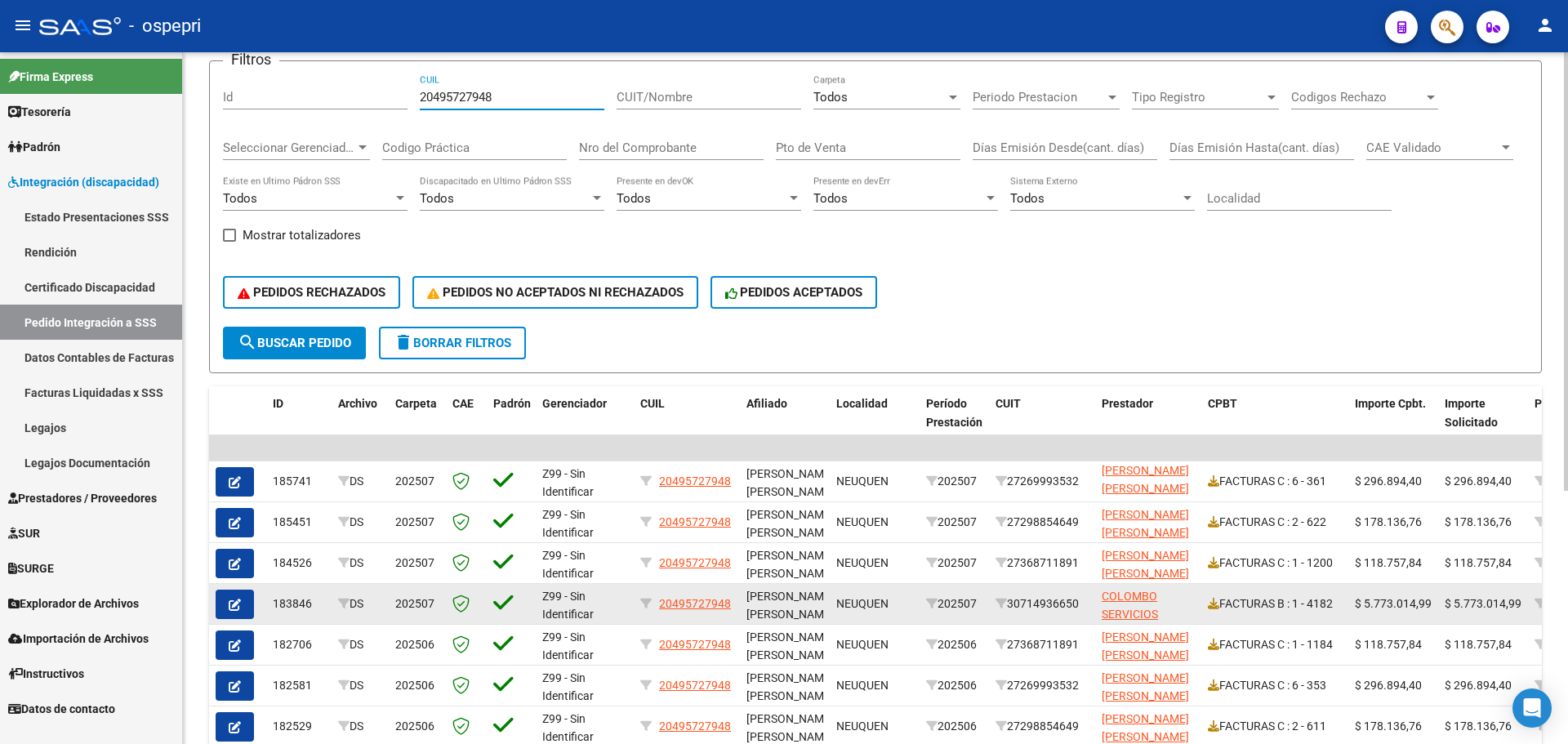
type input "20495727948"
click at [240, 599] on icon "button" at bounding box center [235, 605] width 13 height 13
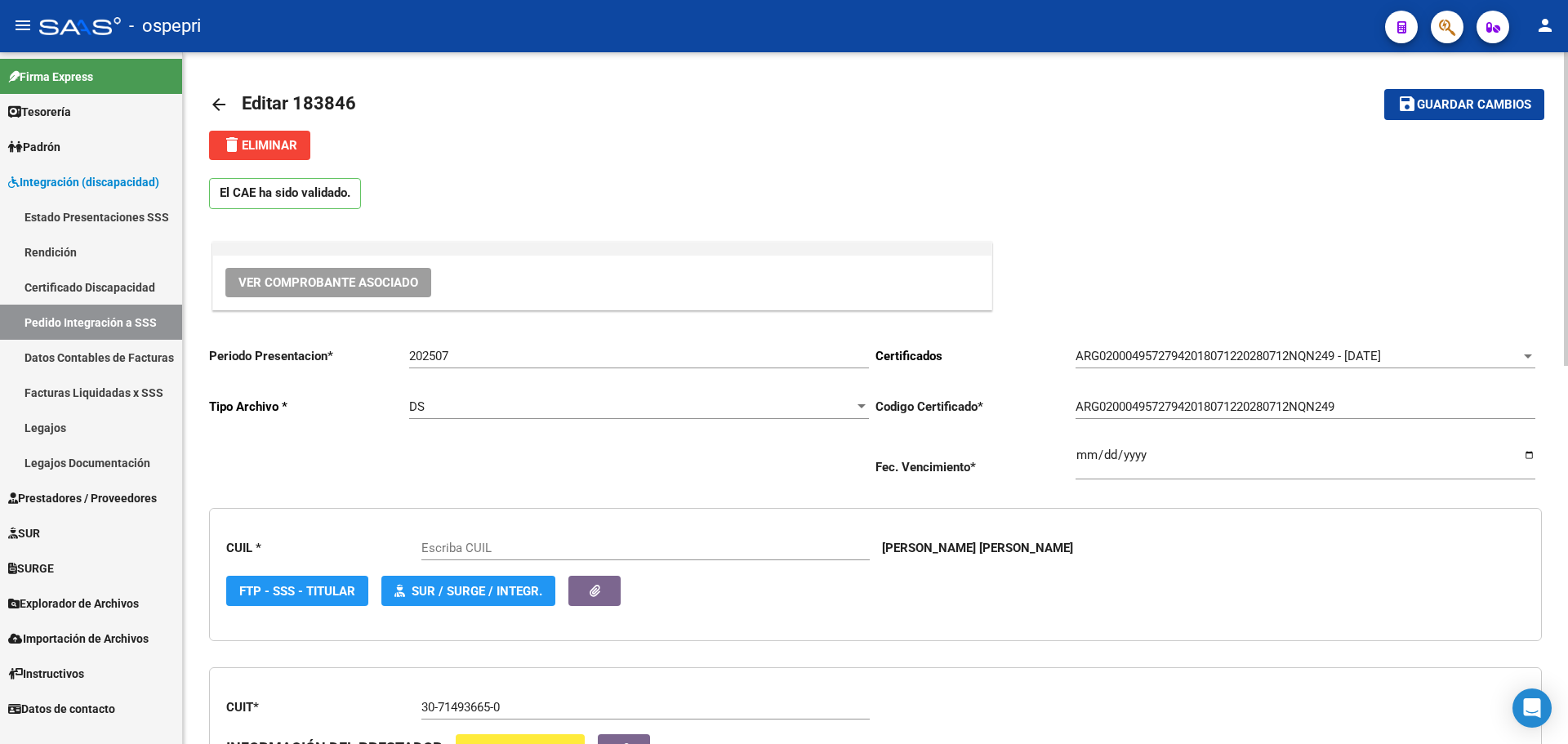
type input "20495727948"
click at [346, 281] on span "Ver Comprobante Asociado" at bounding box center [328, 282] width 180 height 14
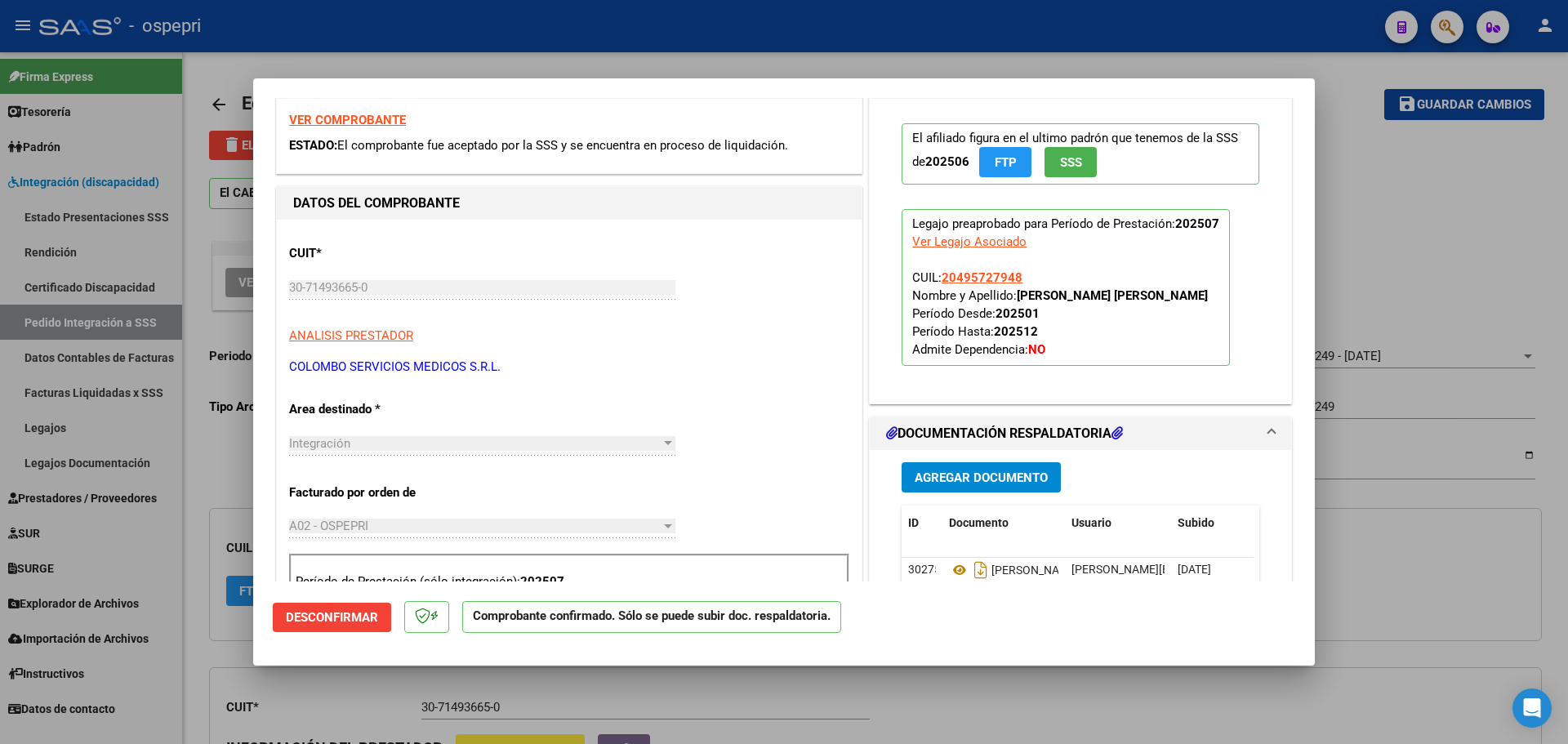
scroll to position [327, 0]
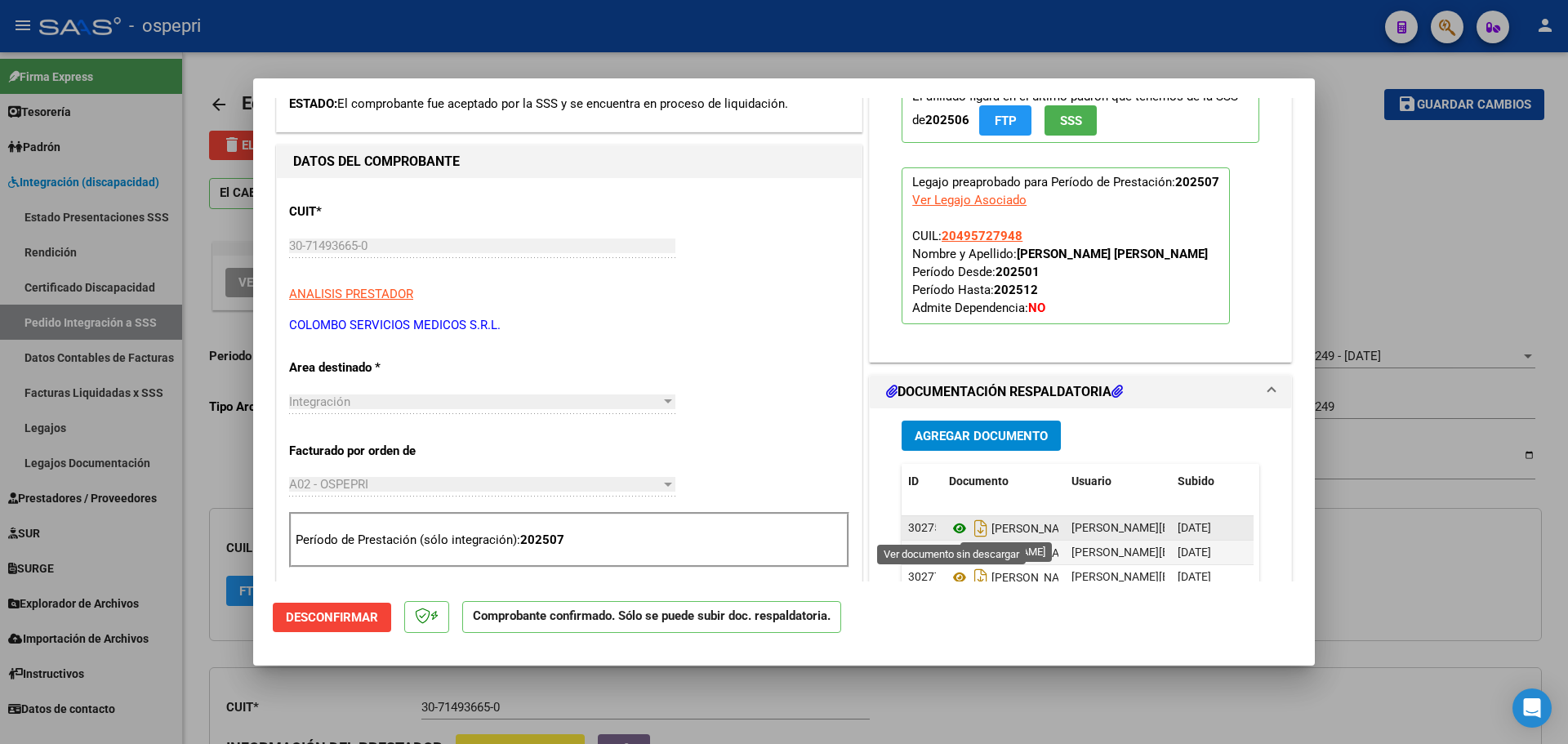
click at [951, 529] on icon at bounding box center [960, 529] width 22 height 20
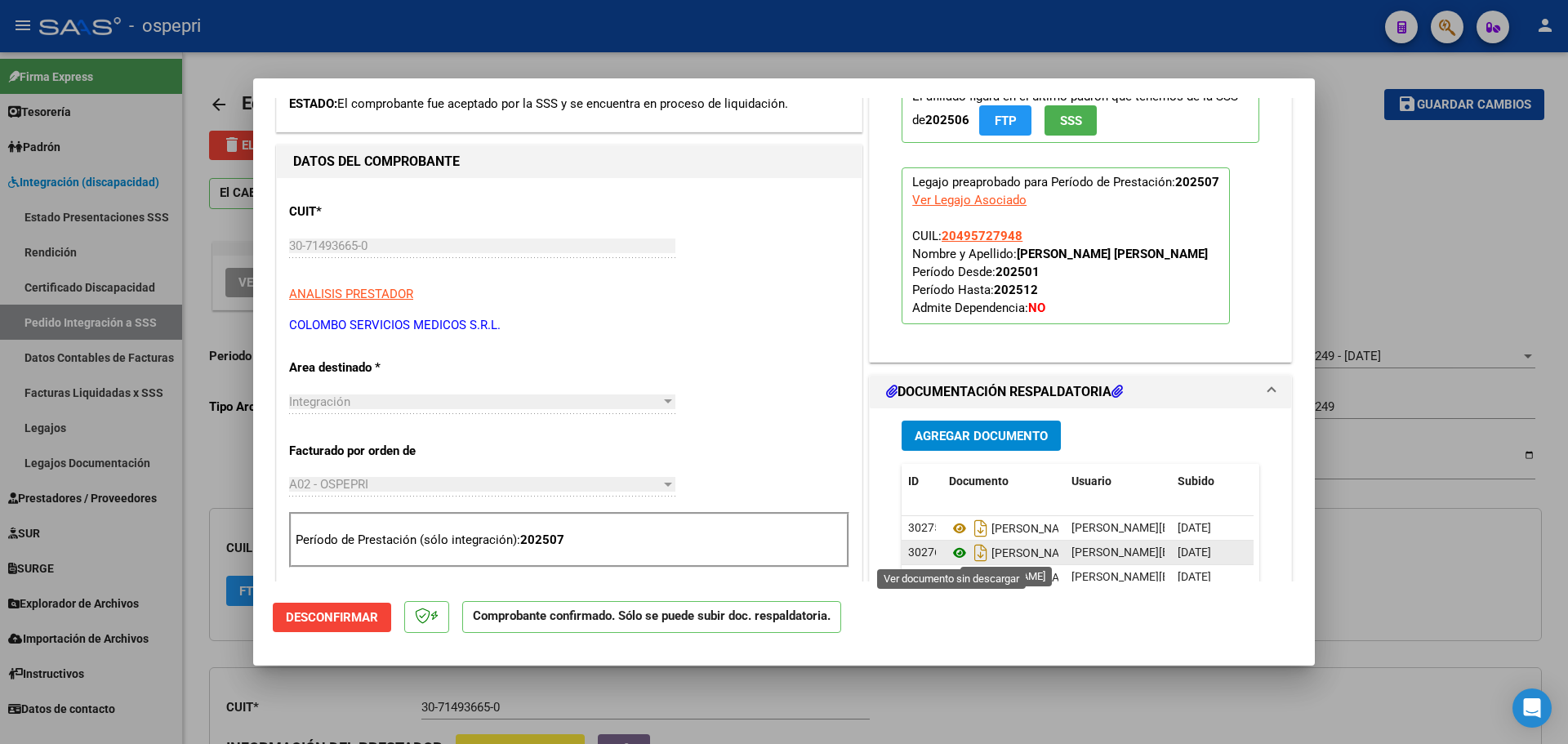
click at [949, 554] on icon at bounding box center [960, 553] width 22 height 20
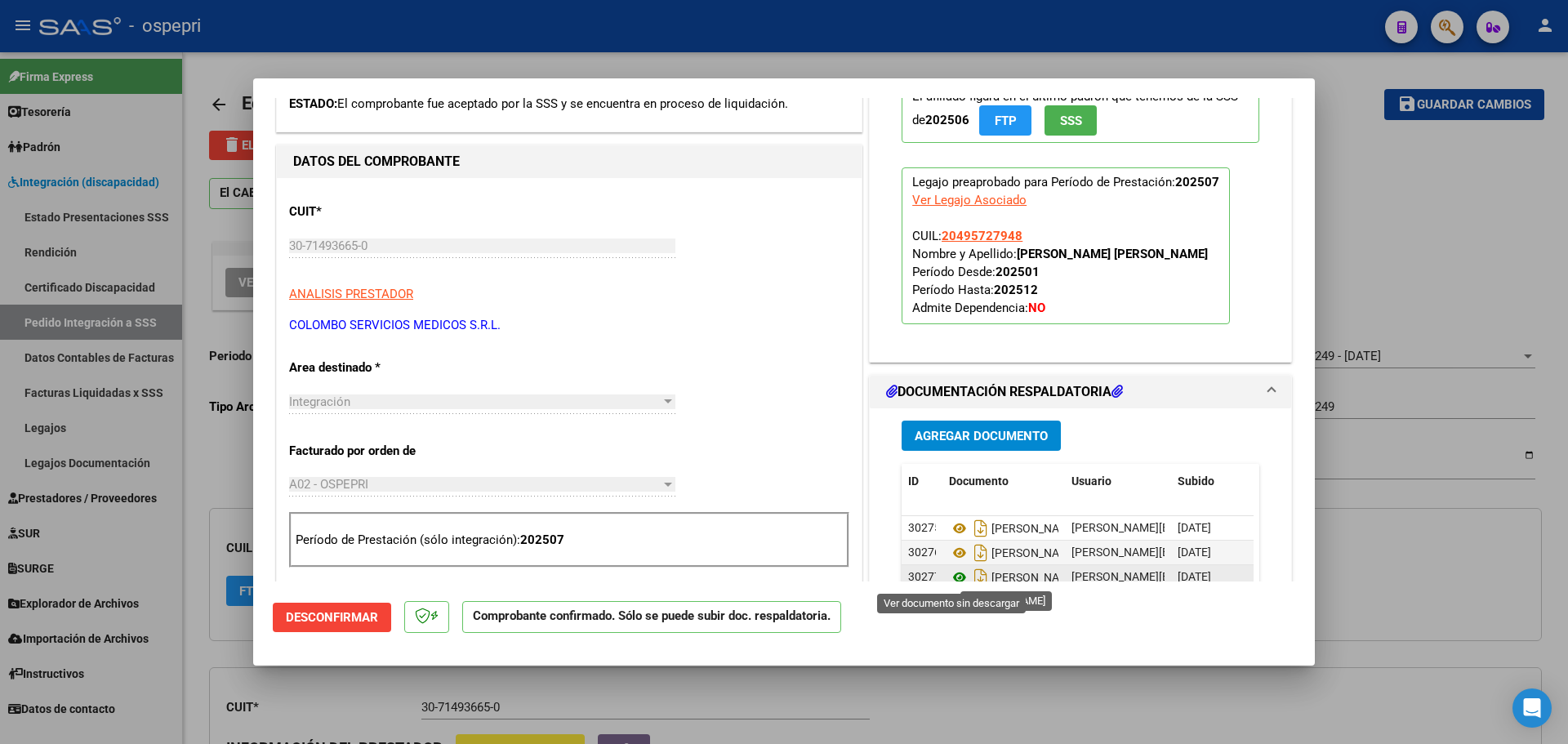
click at [952, 573] on icon at bounding box center [960, 577] width 22 height 20
type input "$ 0,00"
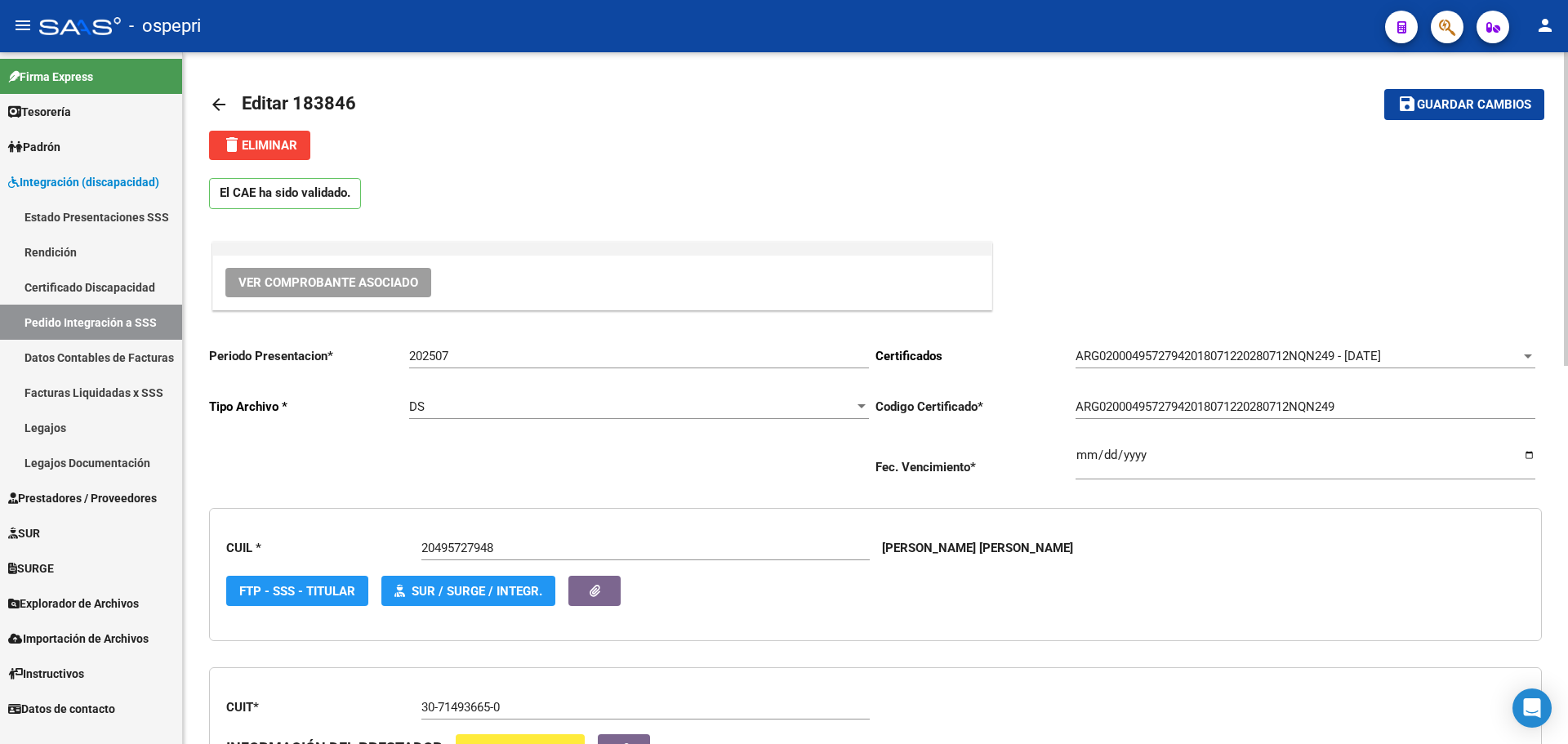
click at [221, 103] on mat-icon "arrow_back" at bounding box center [219, 105] width 20 height 20
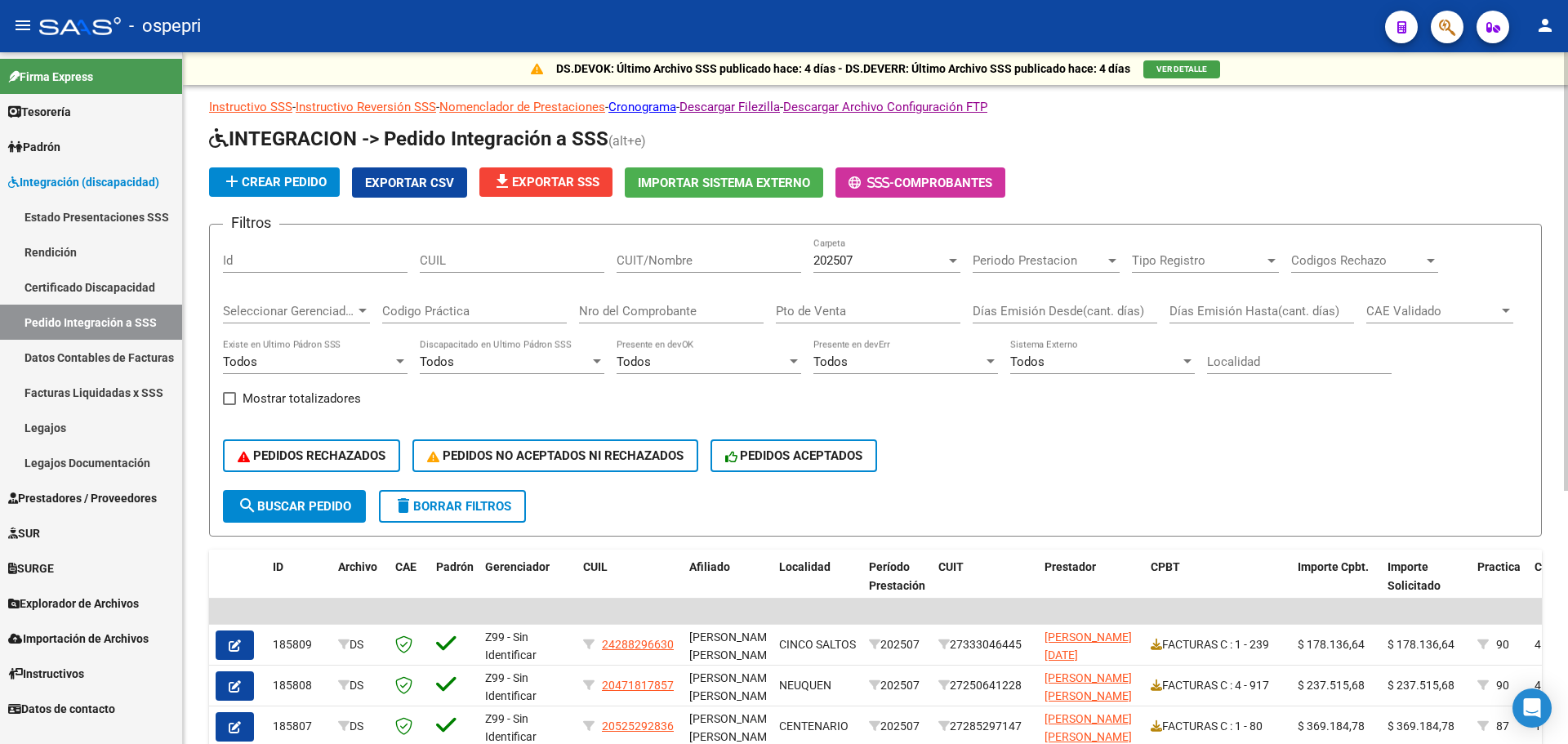
click at [956, 263] on div at bounding box center [952, 260] width 14 height 13
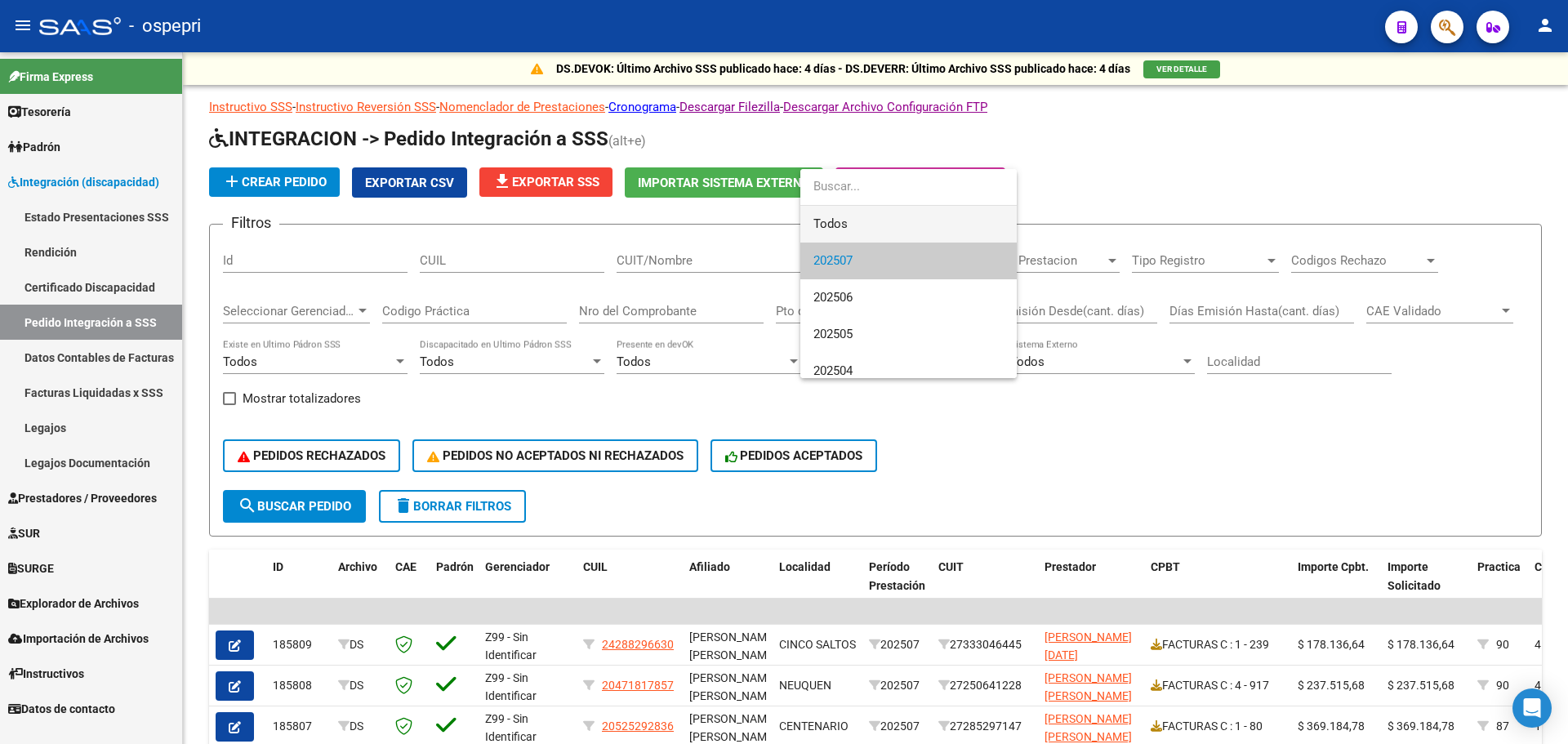
click at [848, 224] on span "Todos" at bounding box center [909, 224] width 190 height 37
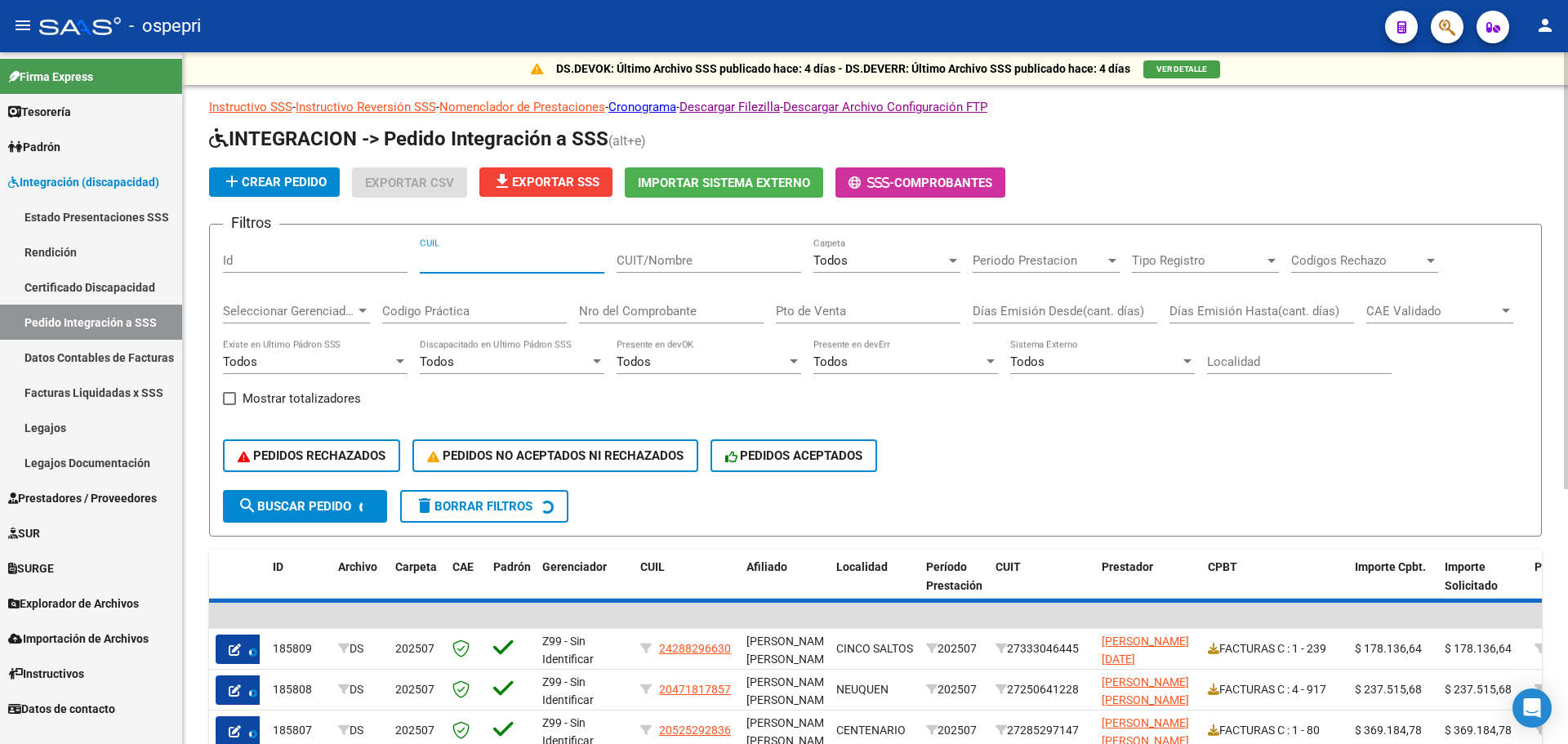
click at [490, 265] on input "CUIL" at bounding box center [512, 261] width 185 height 14
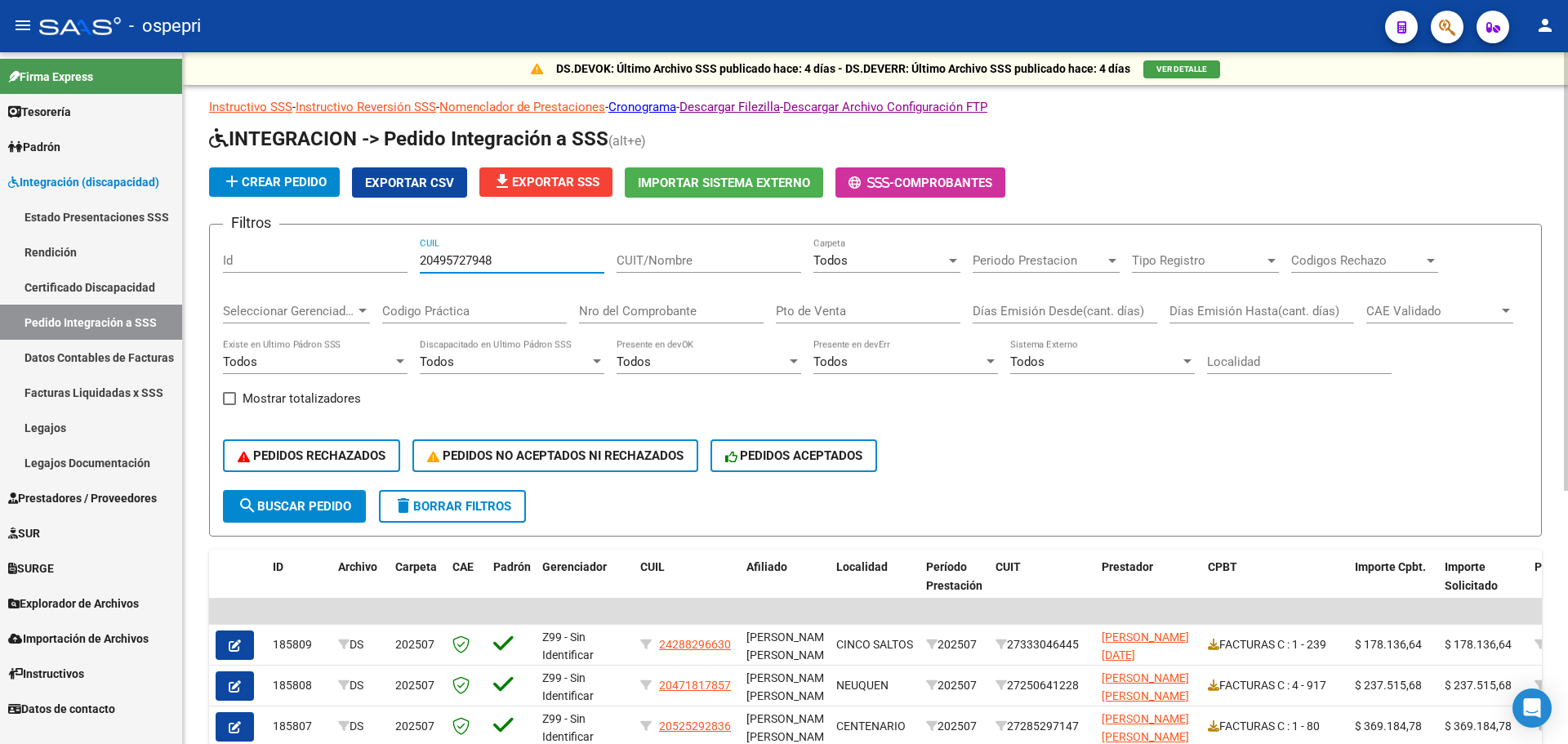
type input "20495727948"
click at [319, 503] on span "search Buscar Pedido" at bounding box center [294, 506] width 114 height 14
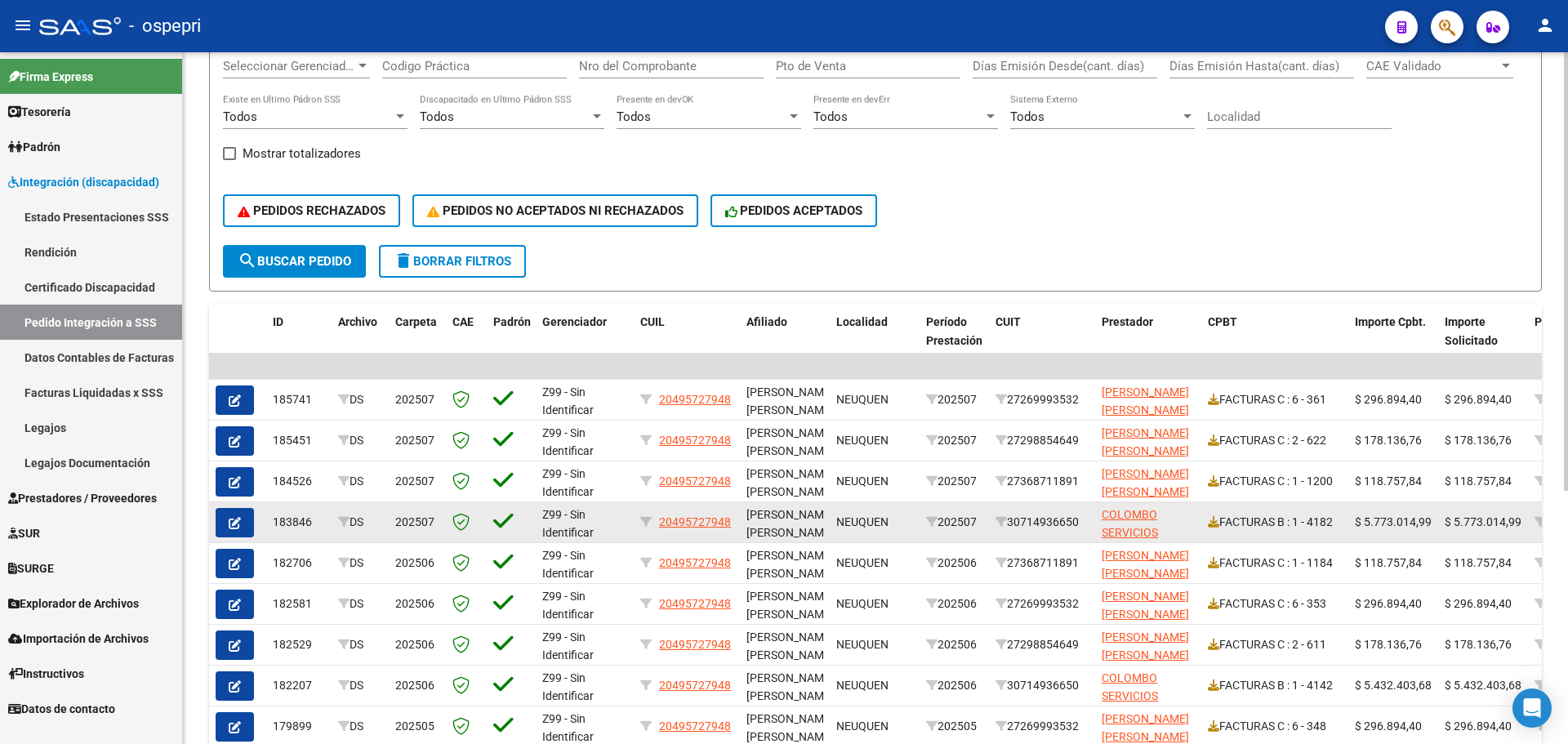
scroll to position [327, 0]
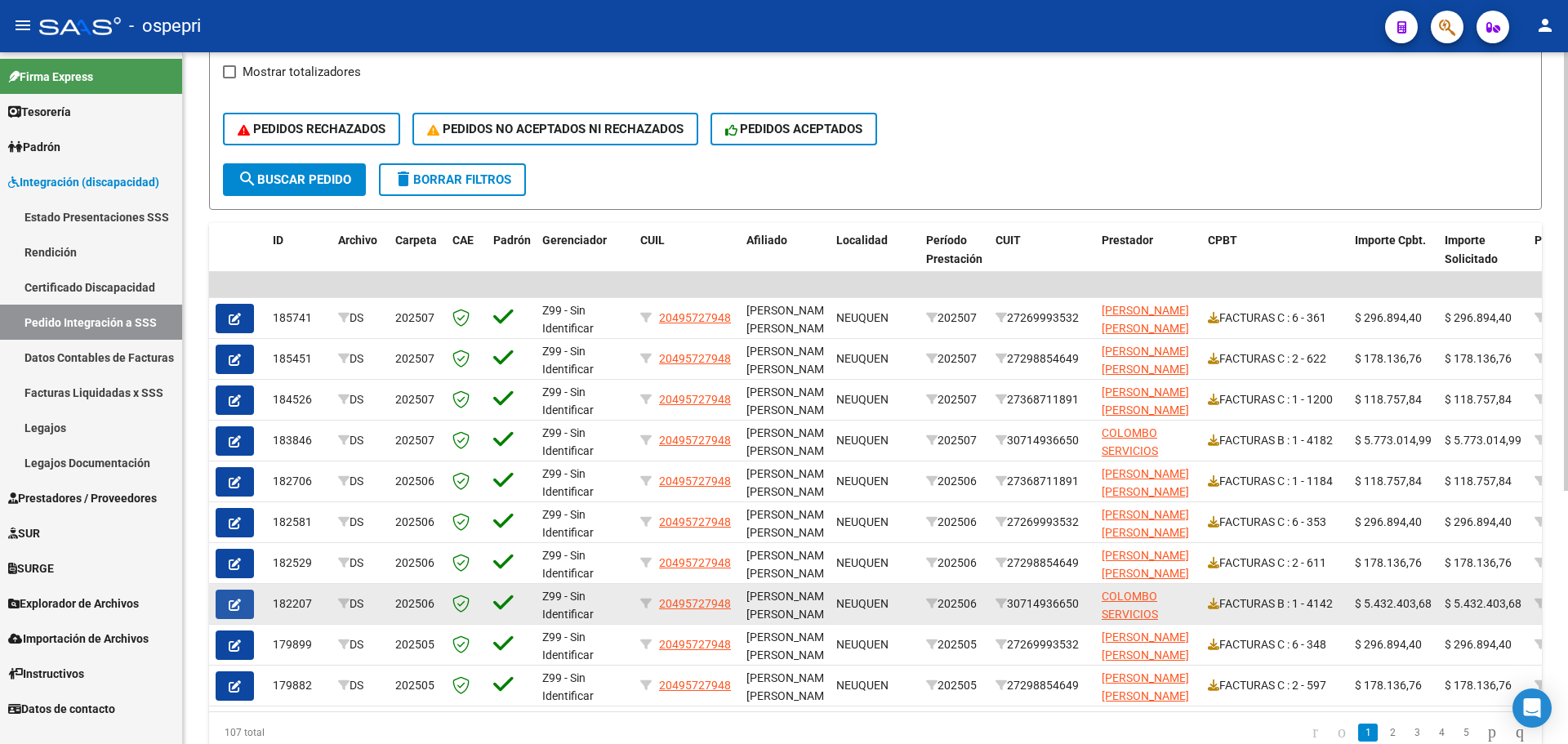
click at [226, 601] on button "button" at bounding box center [235, 604] width 39 height 30
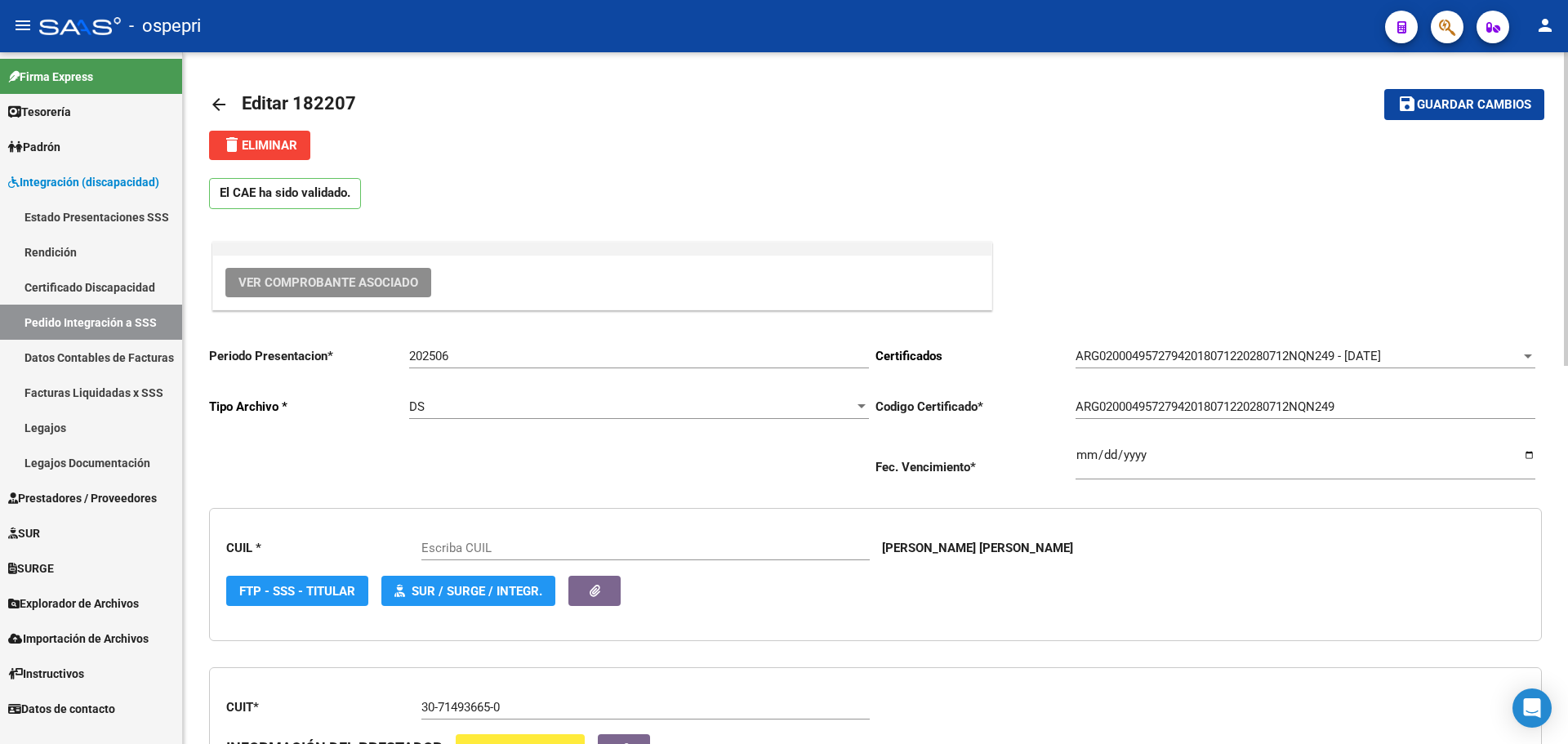
click at [345, 281] on span "Ver Comprobante Asociado" at bounding box center [328, 282] width 180 height 14
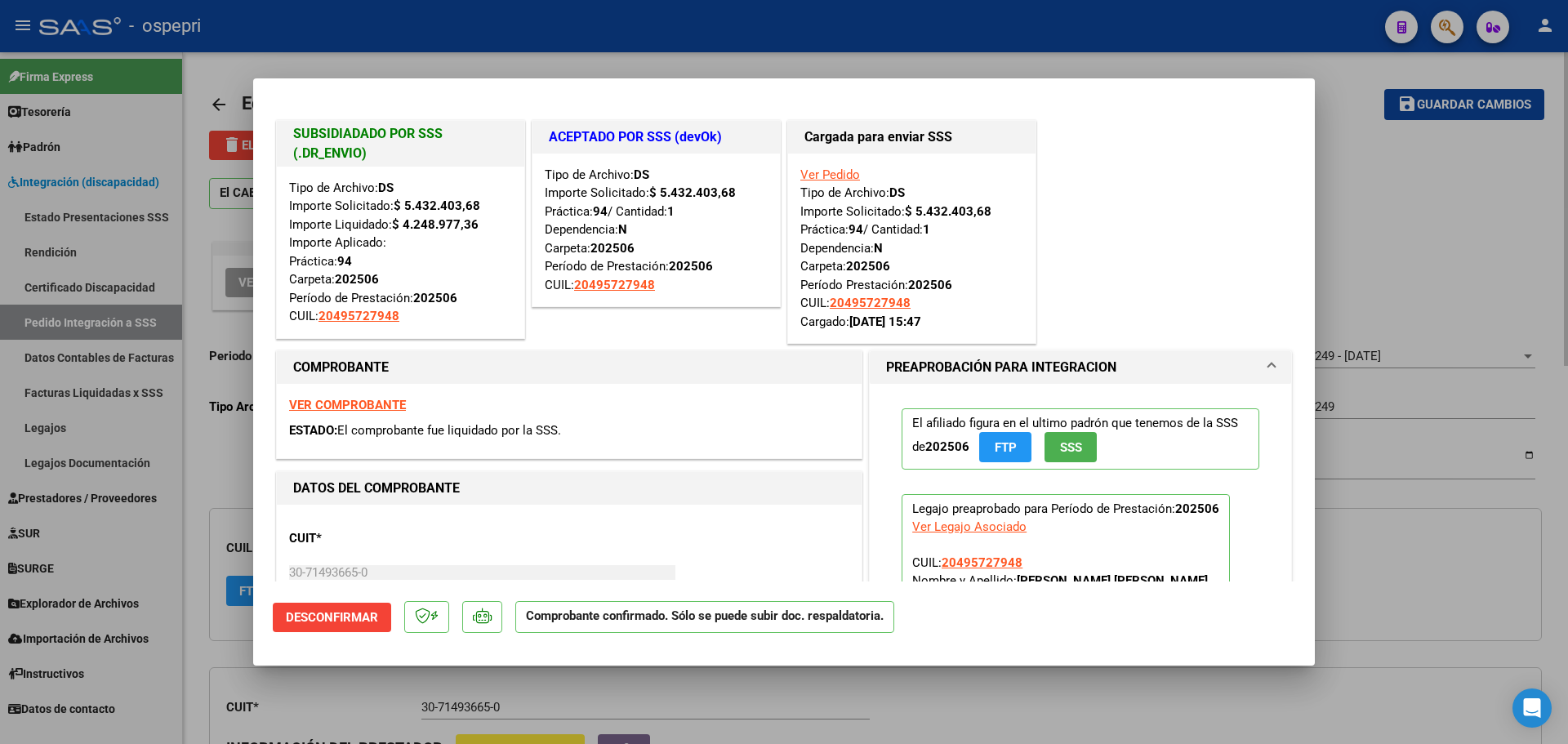
type input "20495727948"
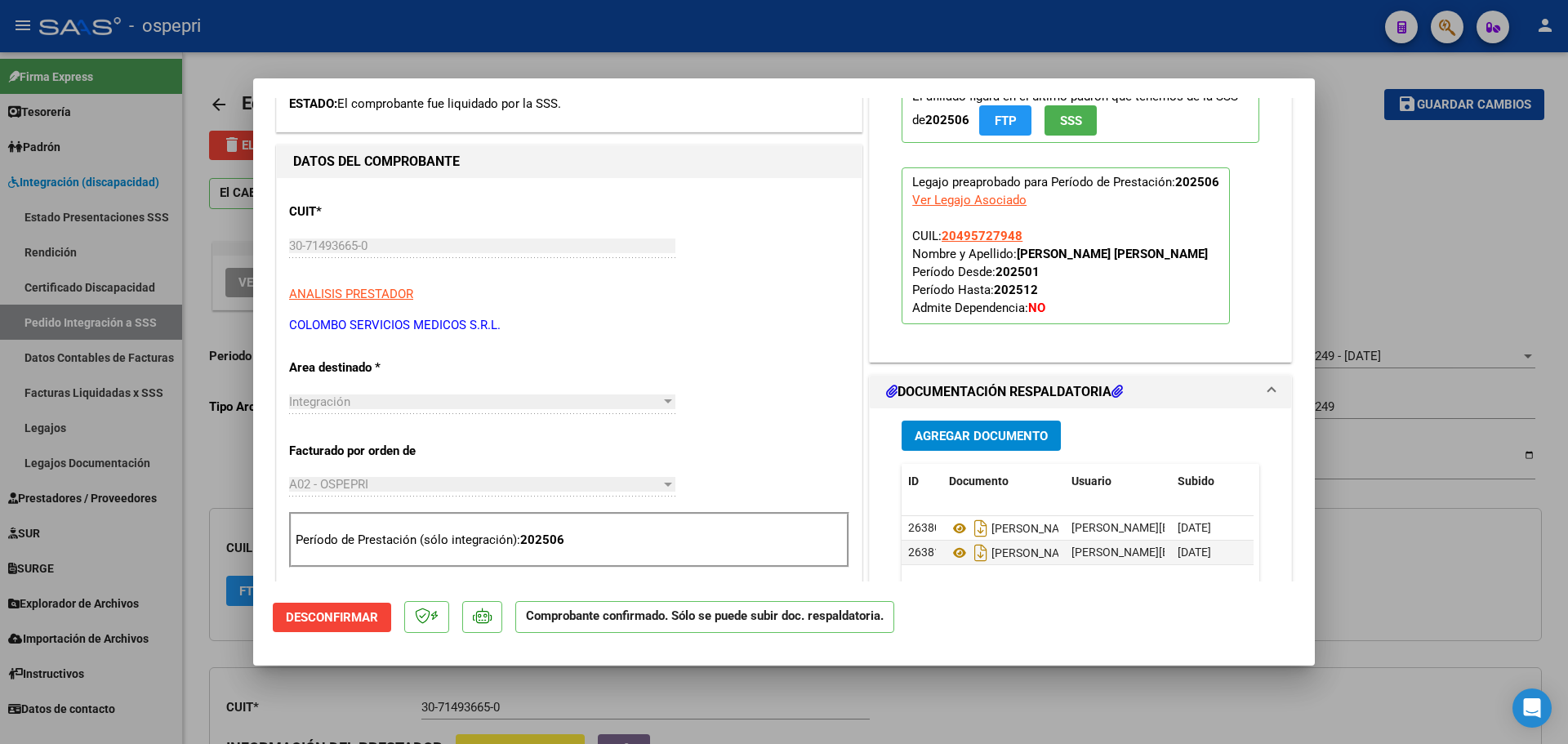
scroll to position [409, 0]
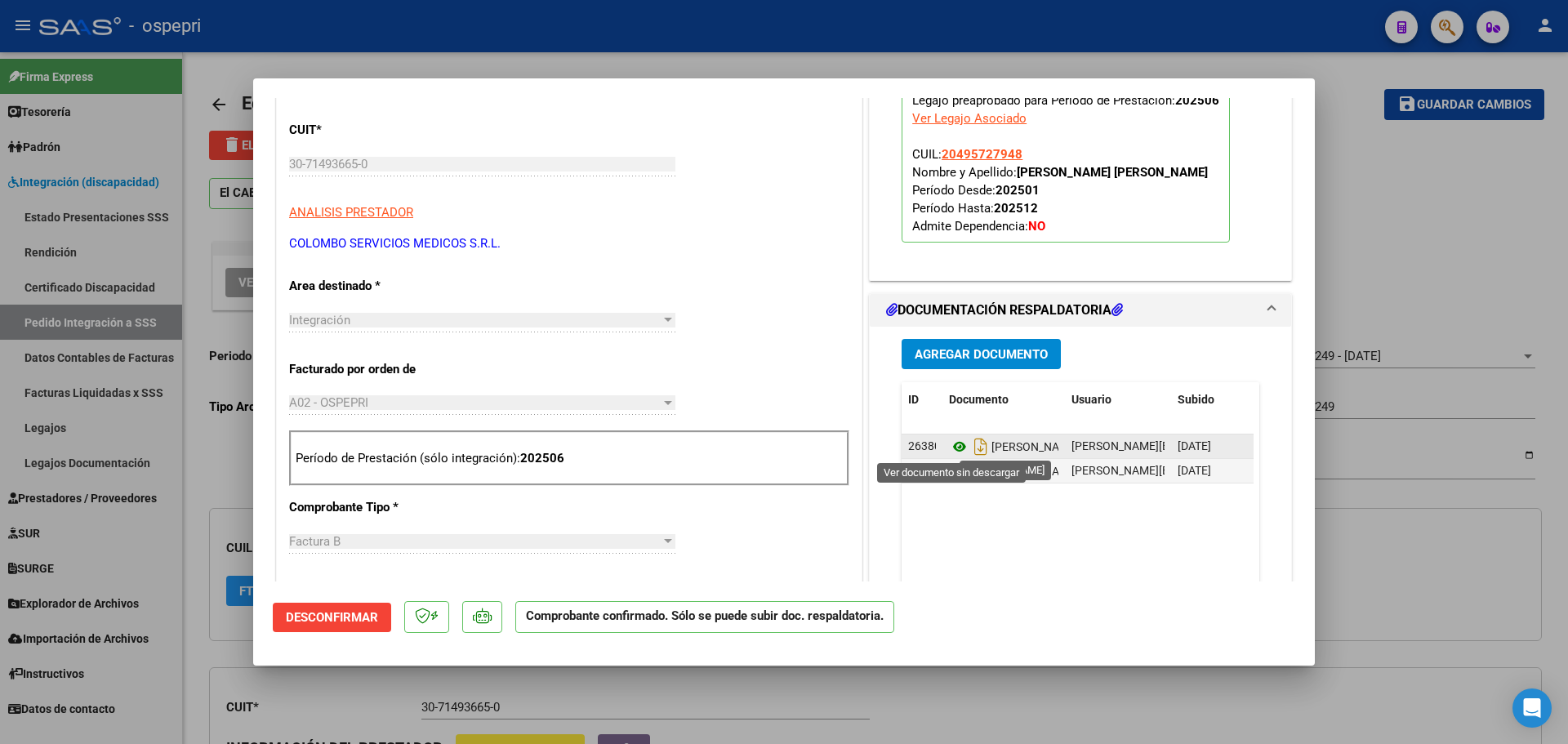
click at [954, 444] on icon at bounding box center [960, 447] width 22 height 20
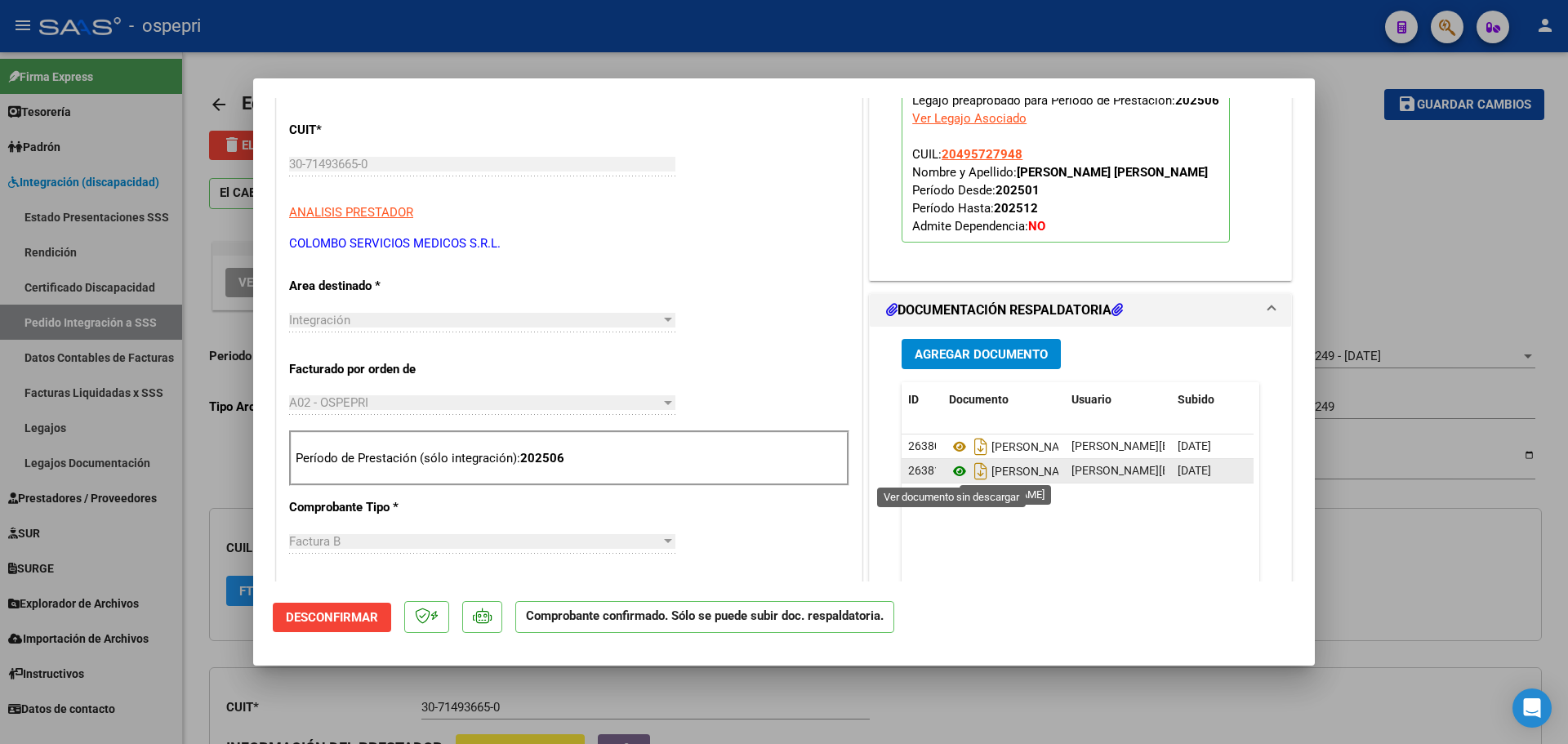
click at [949, 471] on icon at bounding box center [960, 471] width 22 height 20
type input "$ 0,00"
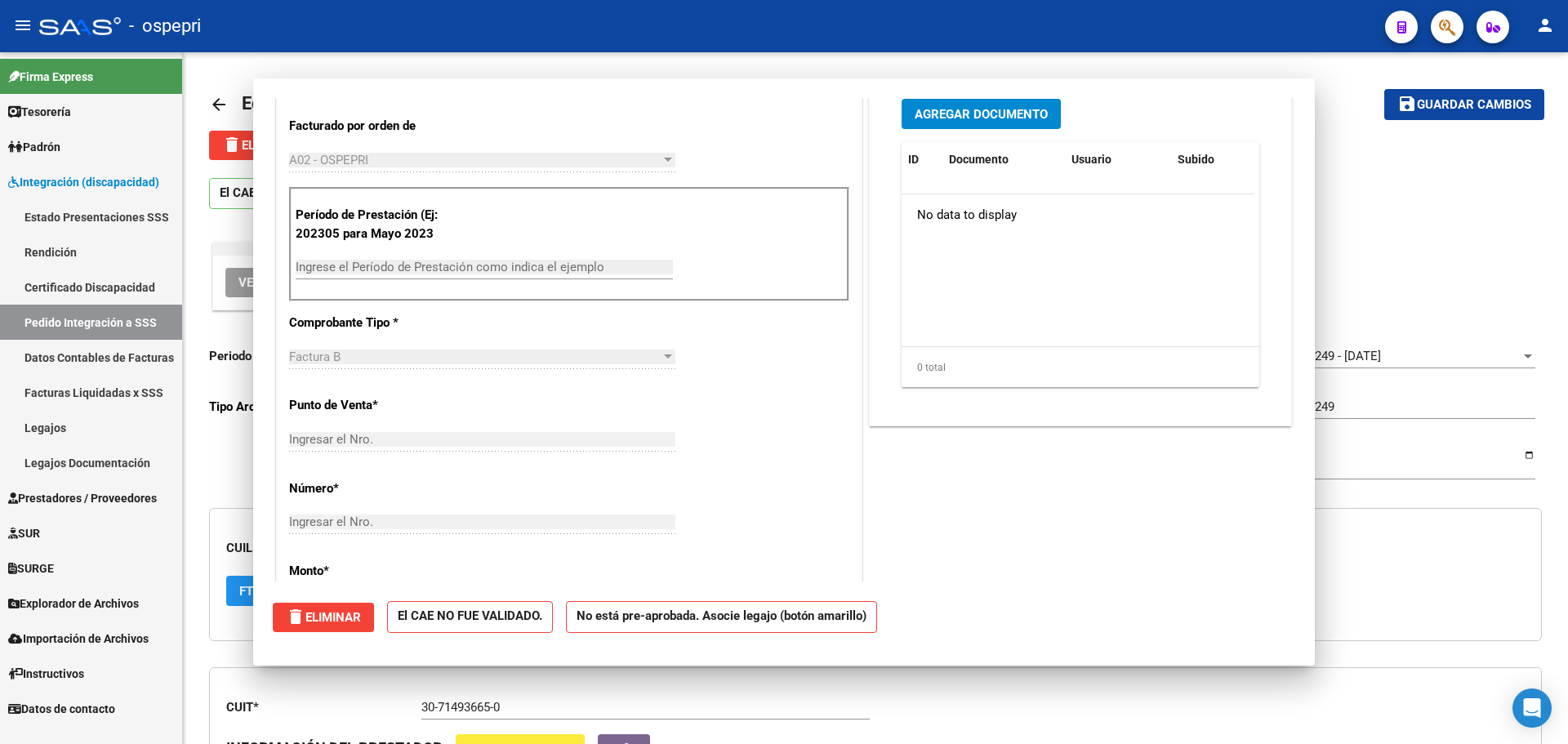
scroll to position [0, 0]
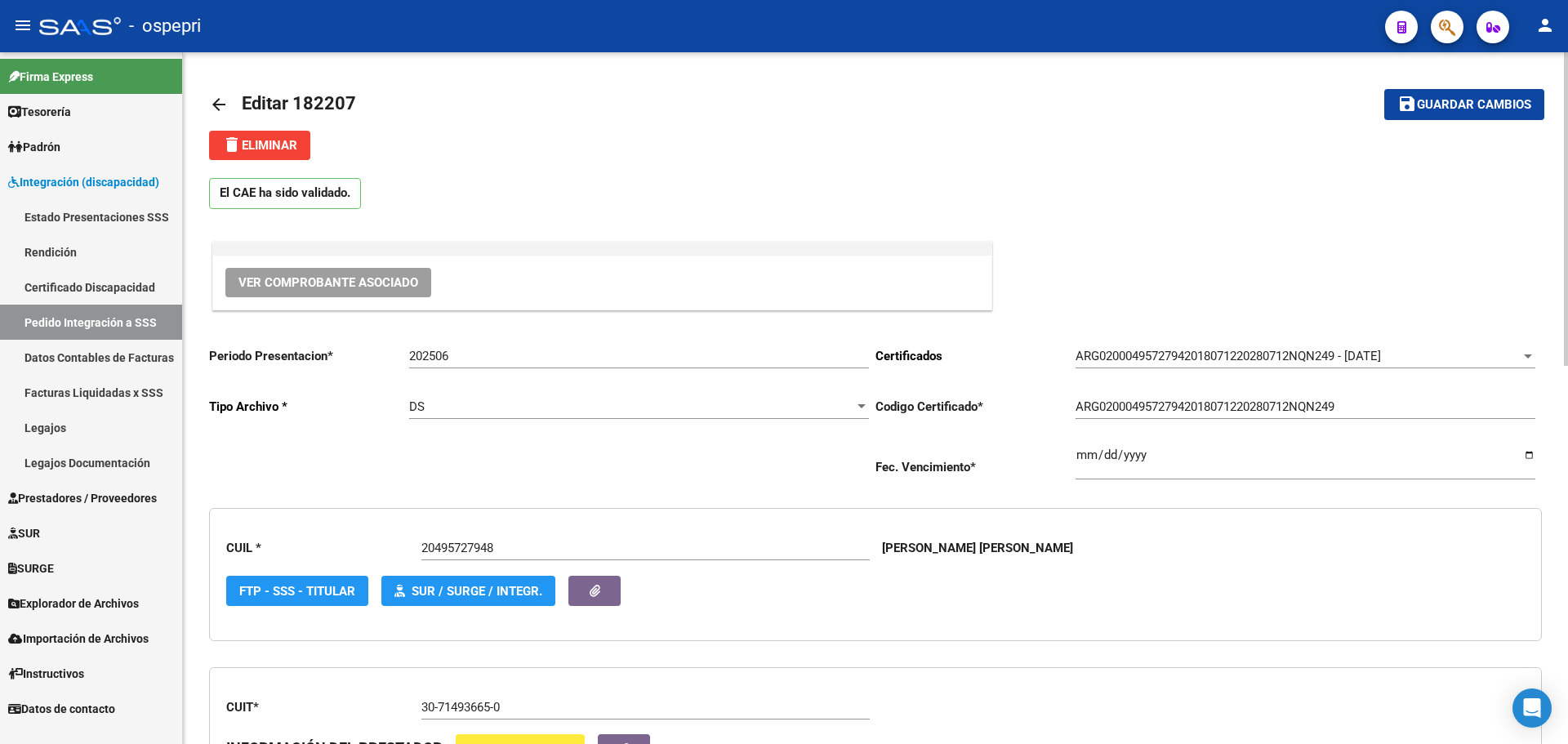
click at [215, 108] on mat-icon "arrow_back" at bounding box center [219, 105] width 20 height 20
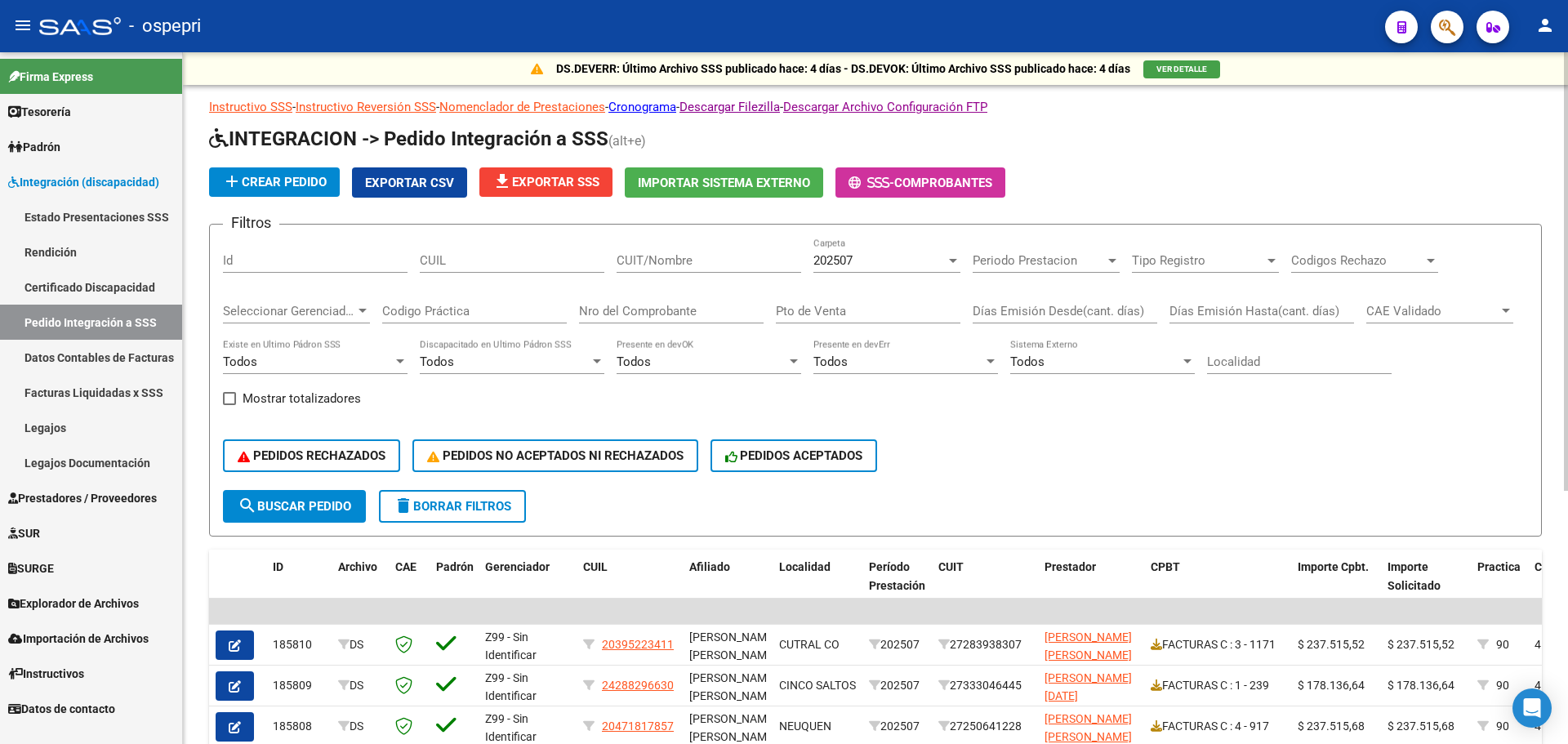
click at [950, 259] on div at bounding box center [952, 261] width 8 height 4
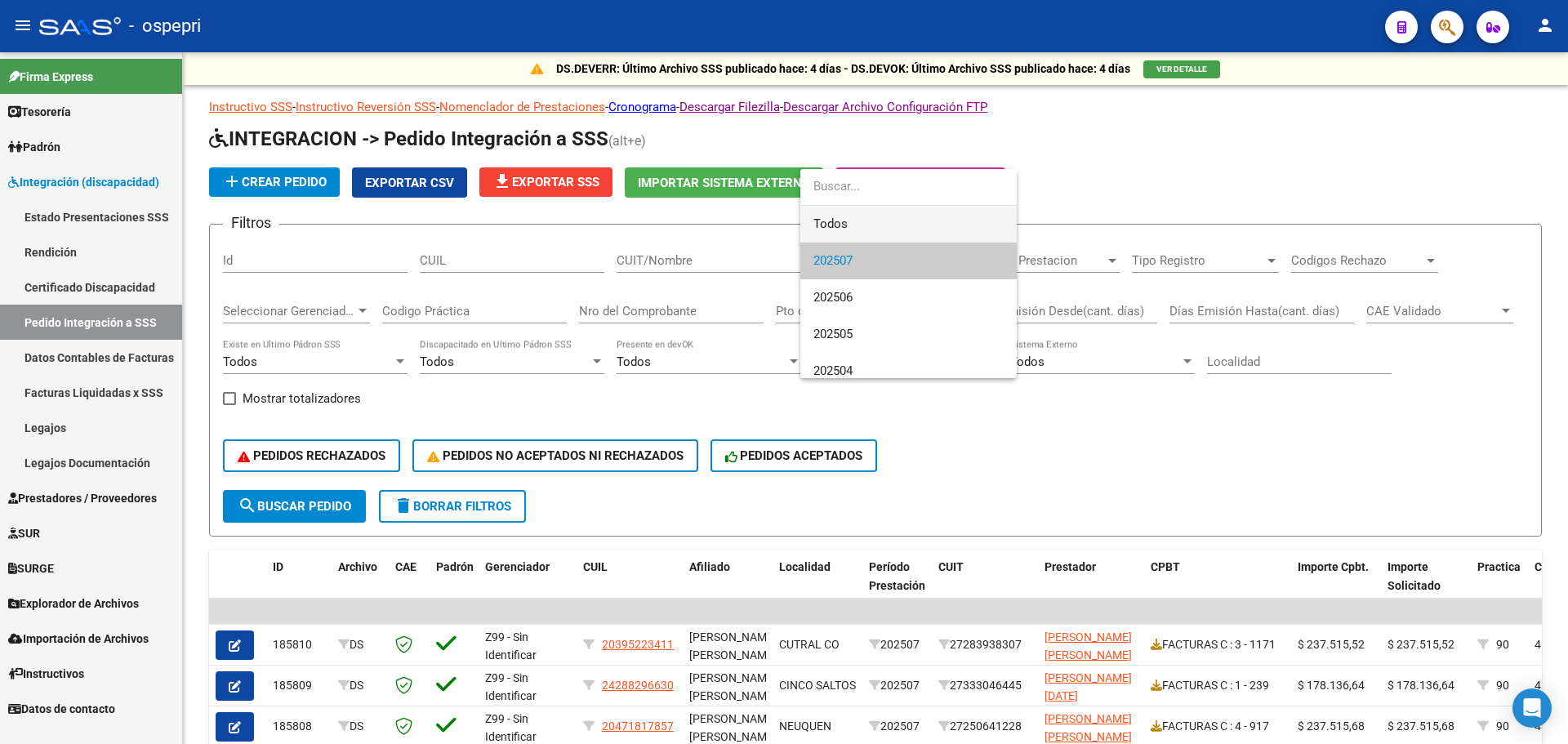
click at [859, 219] on span "Todos" at bounding box center [909, 224] width 190 height 37
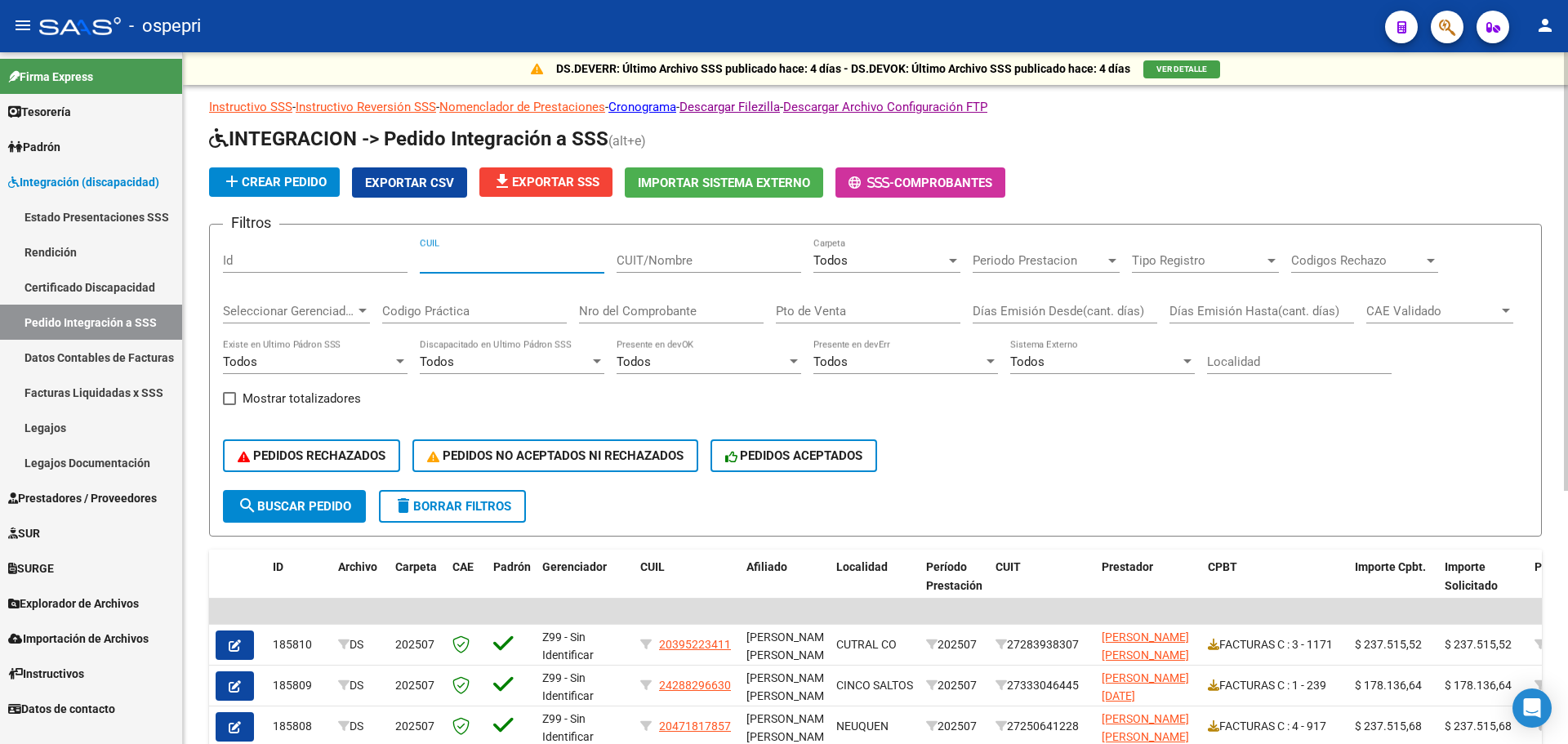
click at [452, 259] on input "CUIL" at bounding box center [512, 261] width 185 height 14
type input "20495727948"
click at [326, 507] on span "search Buscar Pedido" at bounding box center [294, 506] width 114 height 14
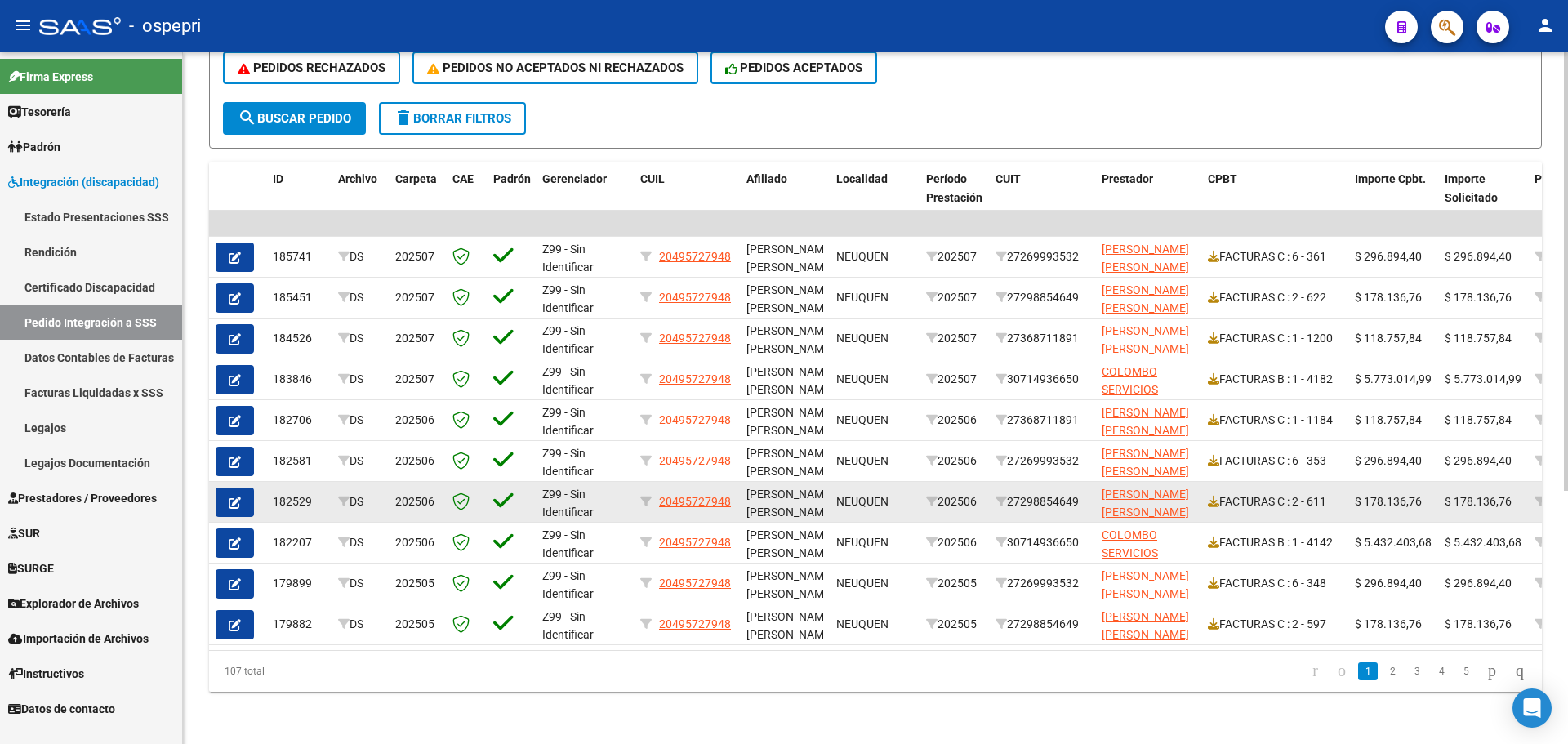
scroll to position [401, 0]
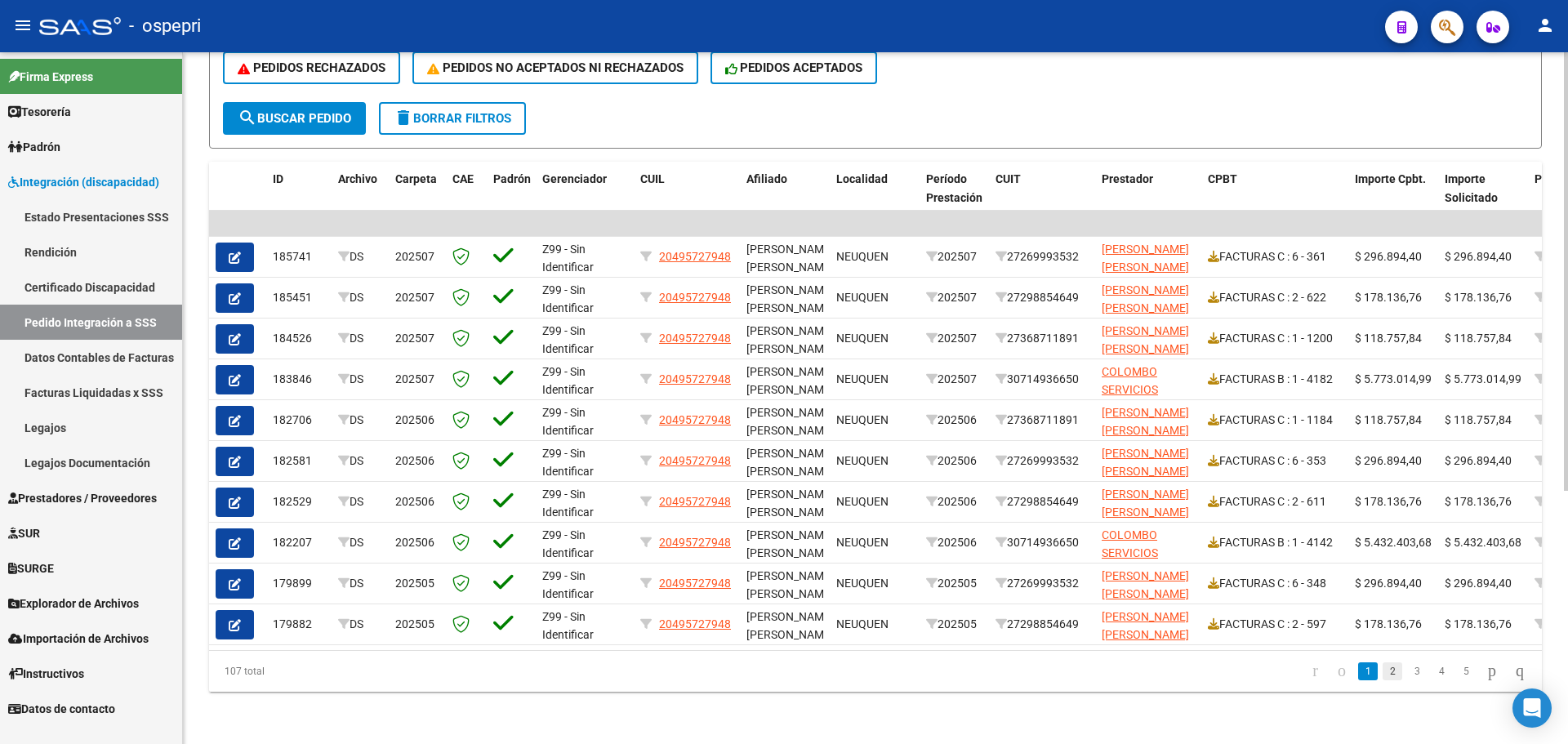
click at [1383, 675] on link "2" at bounding box center [1392, 671] width 20 height 18
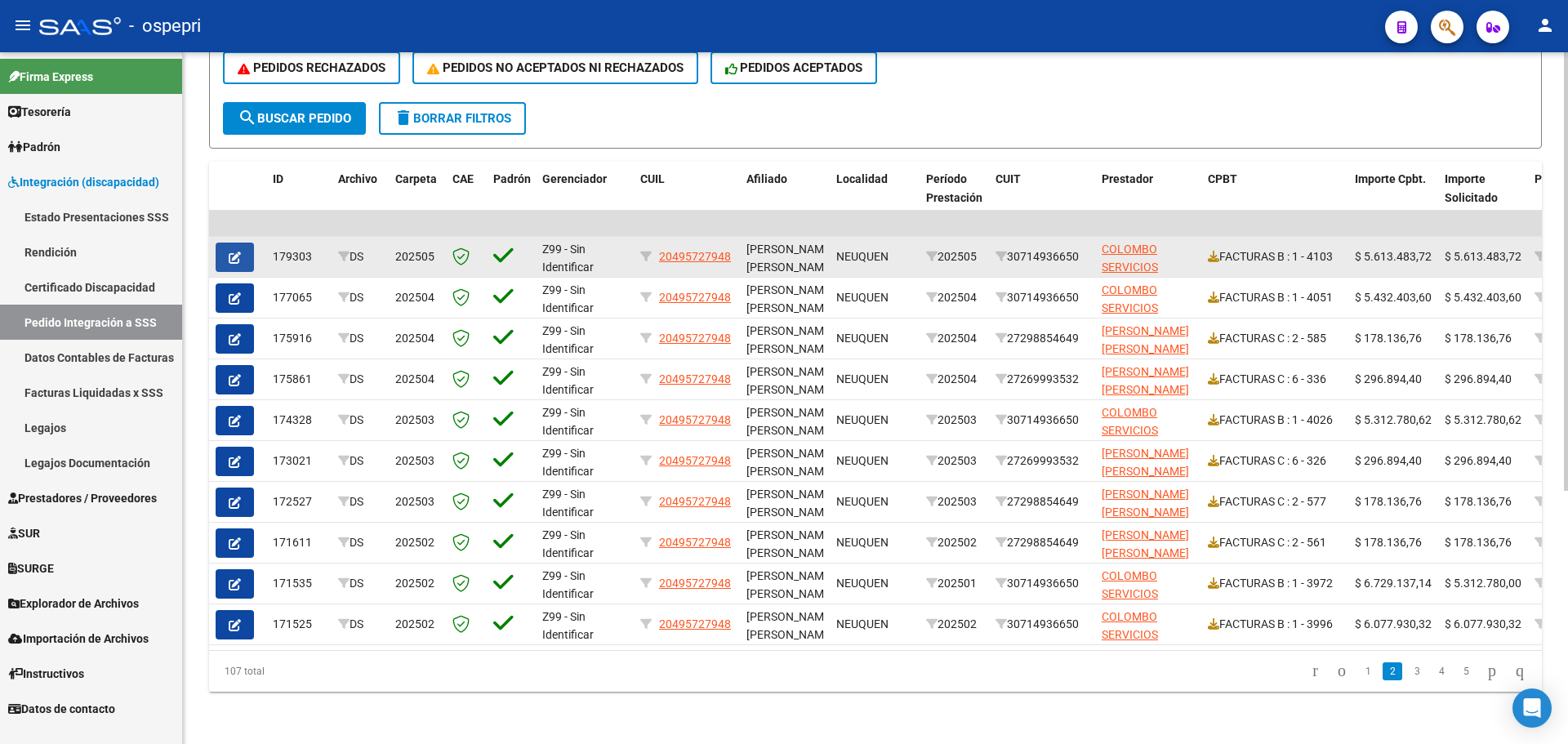
click at [243, 247] on button "button" at bounding box center [235, 257] width 39 height 30
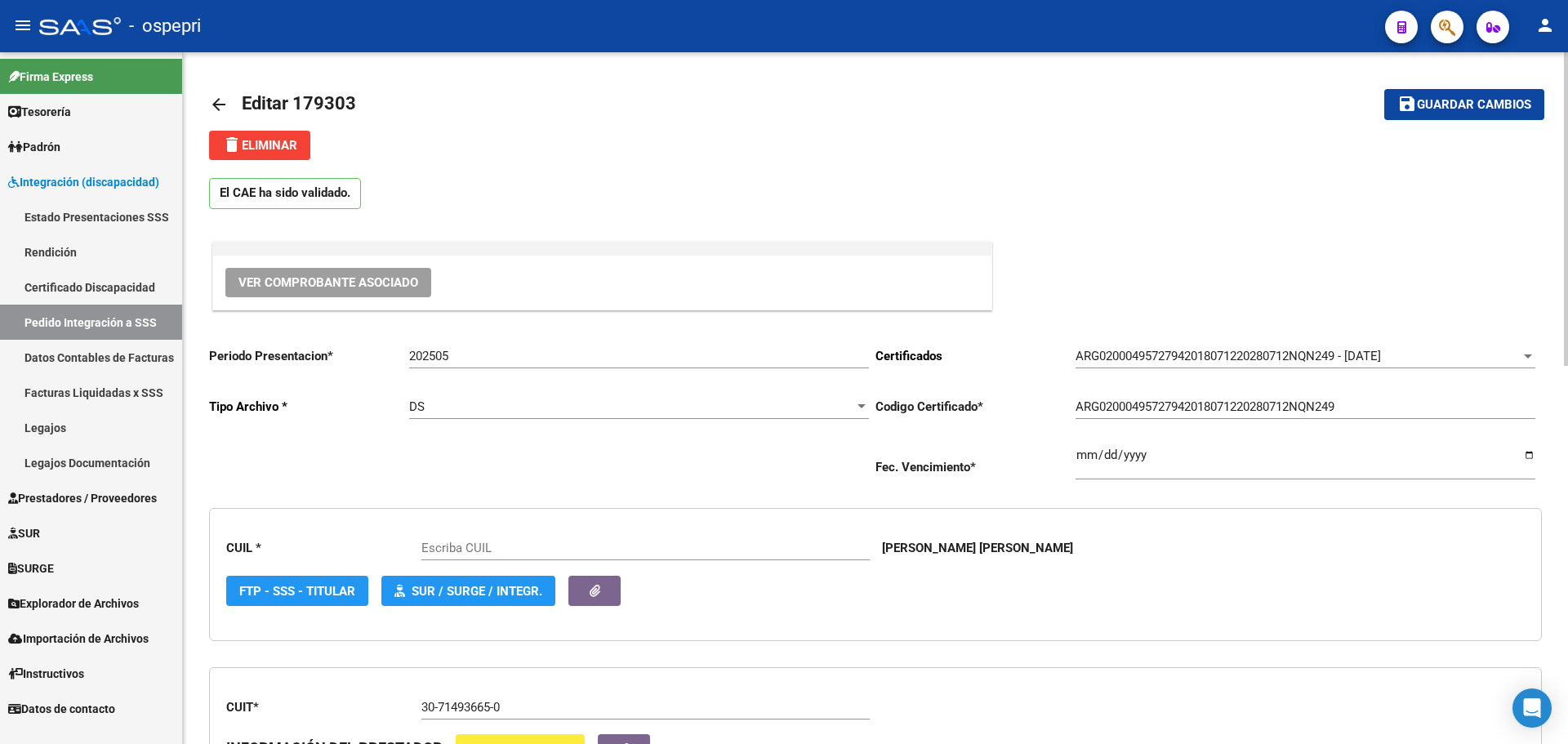
type input "20495727948"
click at [299, 281] on span "Ver Comprobante Asociado" at bounding box center [328, 282] width 180 height 14
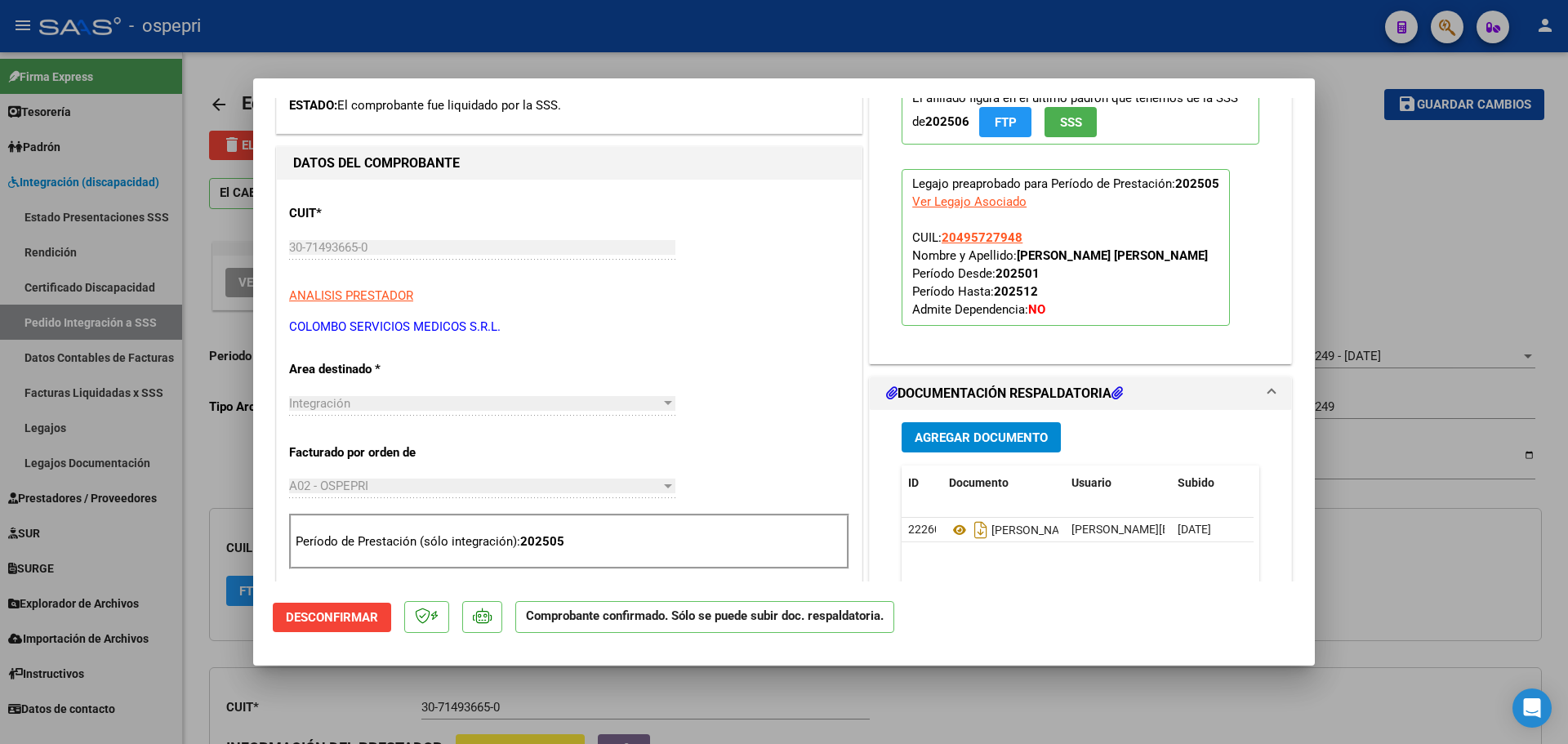
scroll to position [327, 0]
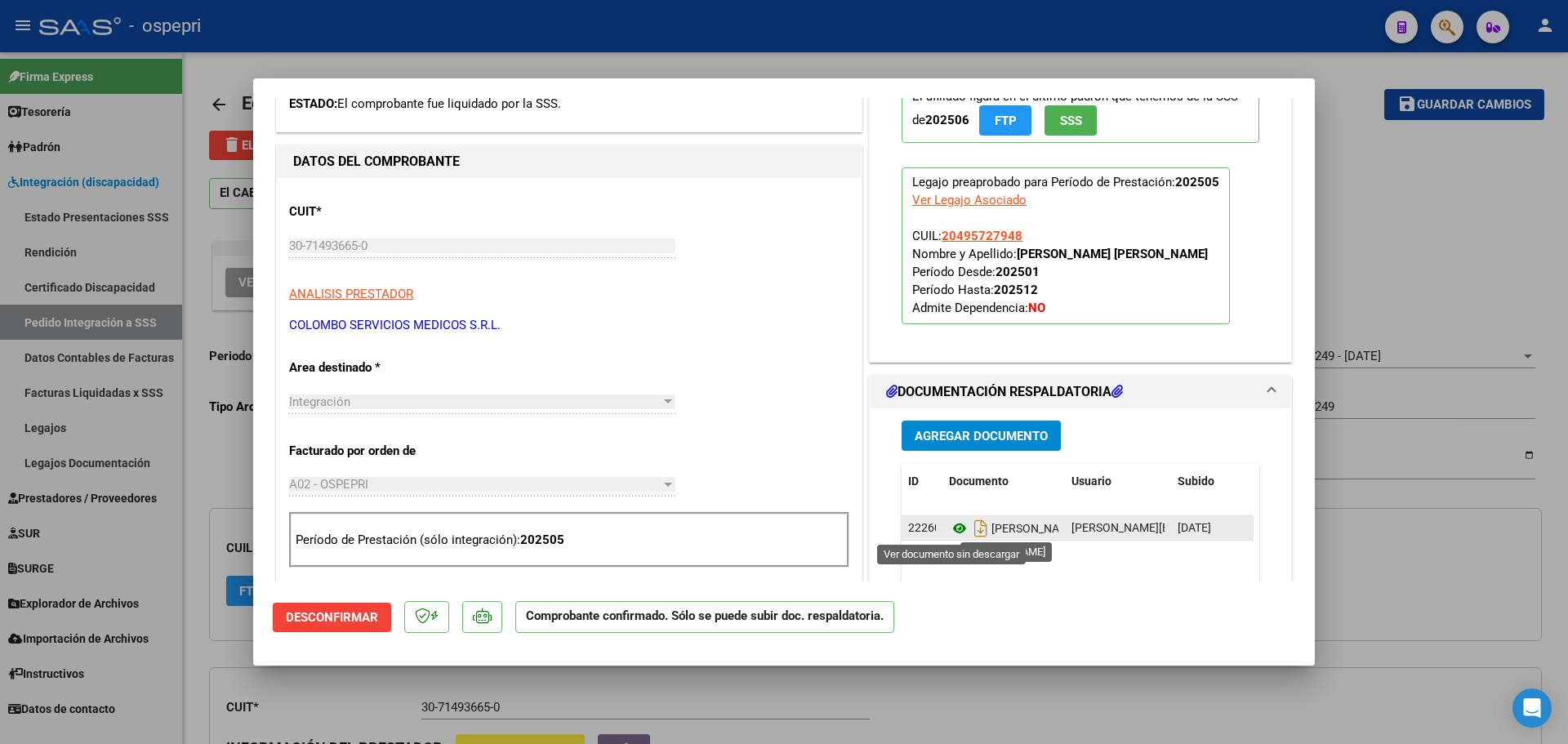
click at [952, 530] on icon at bounding box center [960, 529] width 22 height 20
type input "$ 0,00"
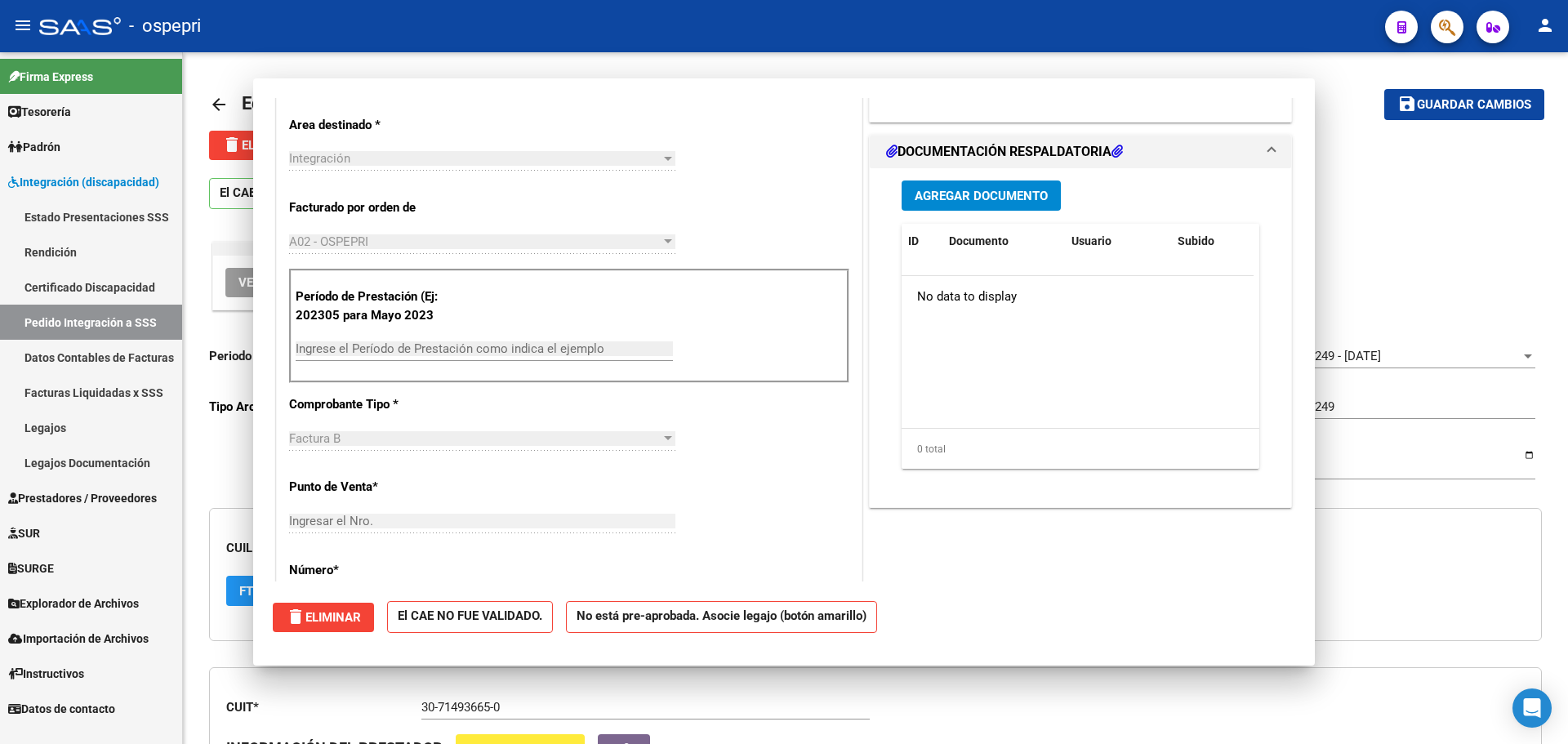
scroll to position [0, 0]
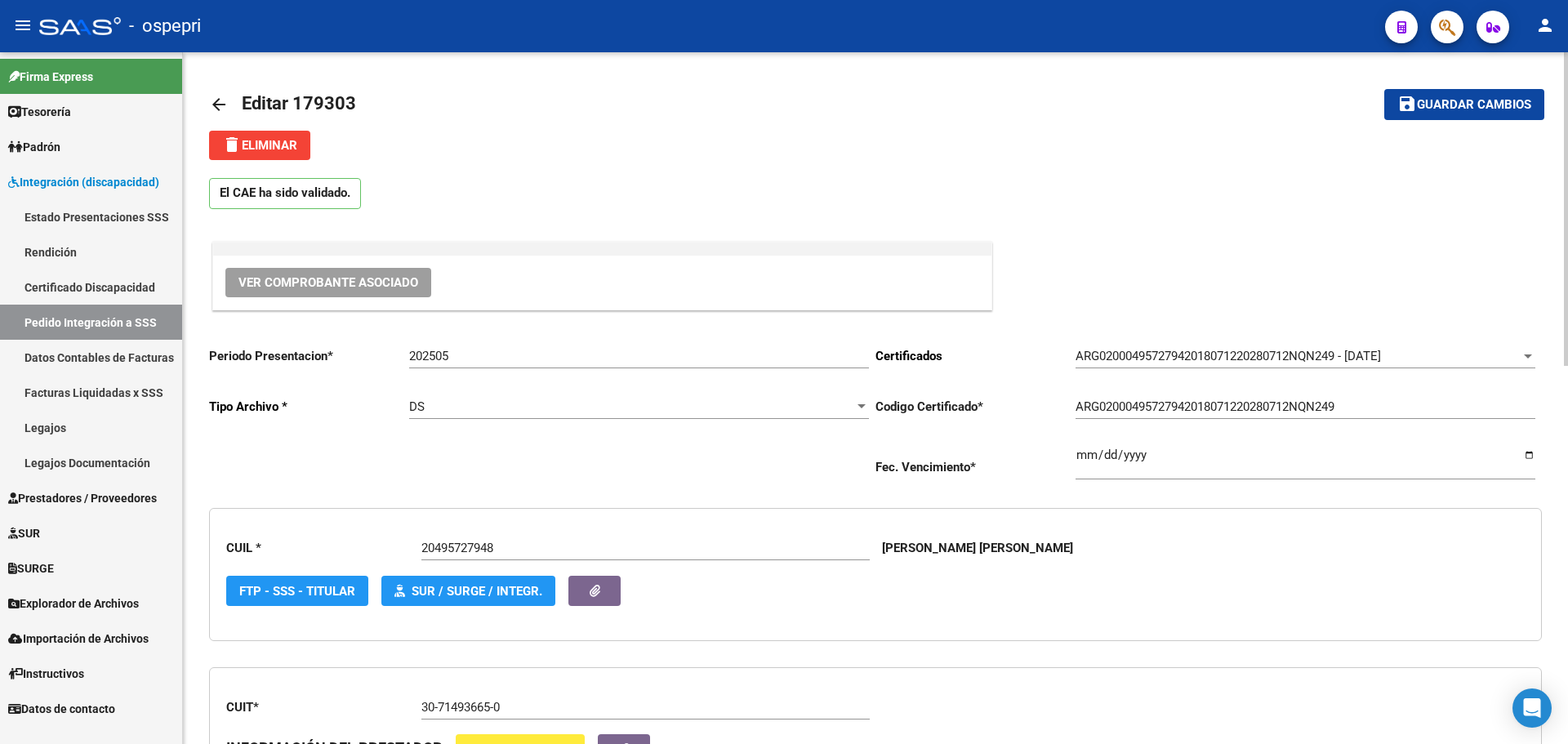
click at [220, 106] on mat-icon "arrow_back" at bounding box center [219, 105] width 20 height 20
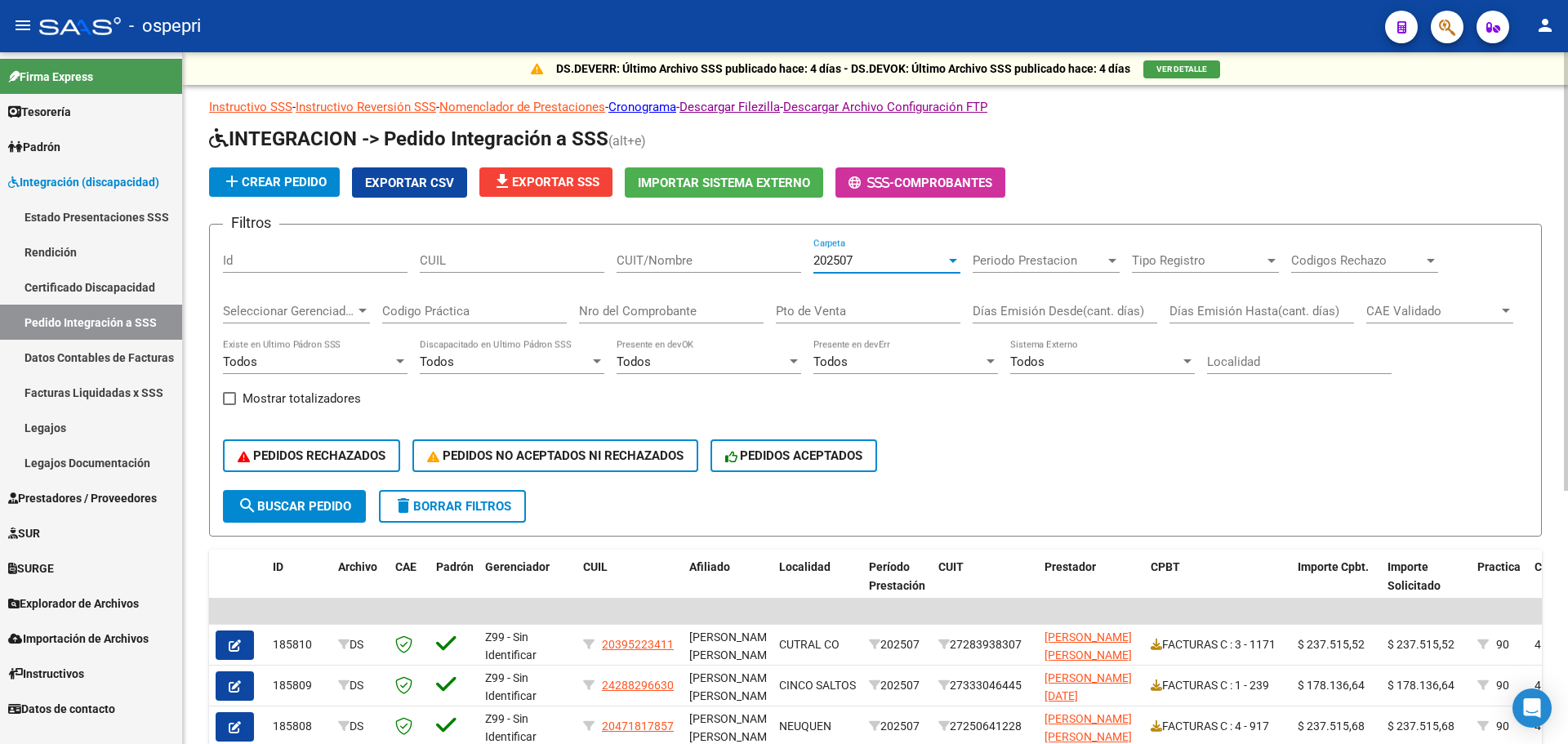
click at [950, 259] on div at bounding box center [952, 261] width 8 height 4
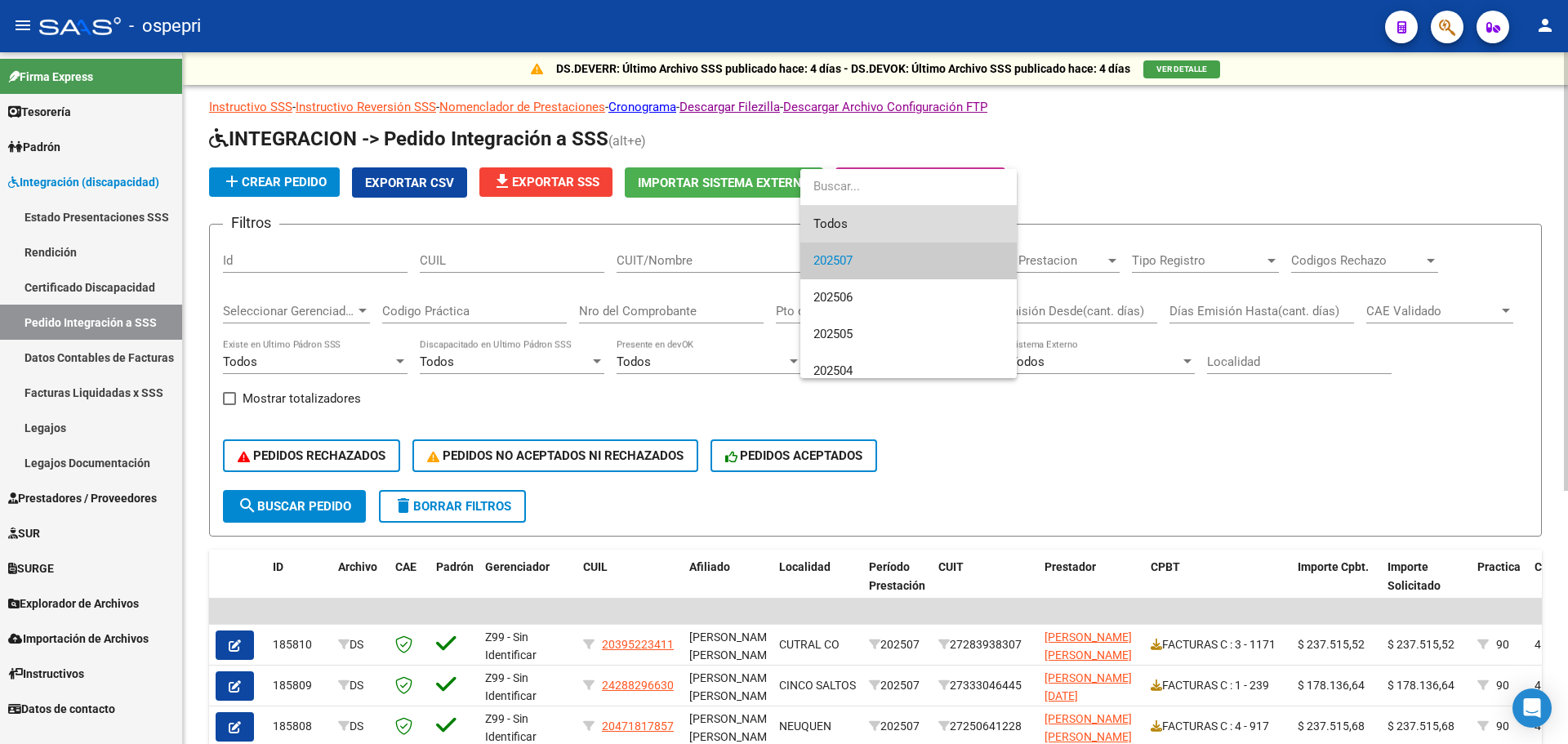
drag, startPoint x: 862, startPoint y: 220, endPoint x: 616, endPoint y: 256, distance: 248.6
click at [858, 220] on span "Todos" at bounding box center [909, 224] width 190 height 37
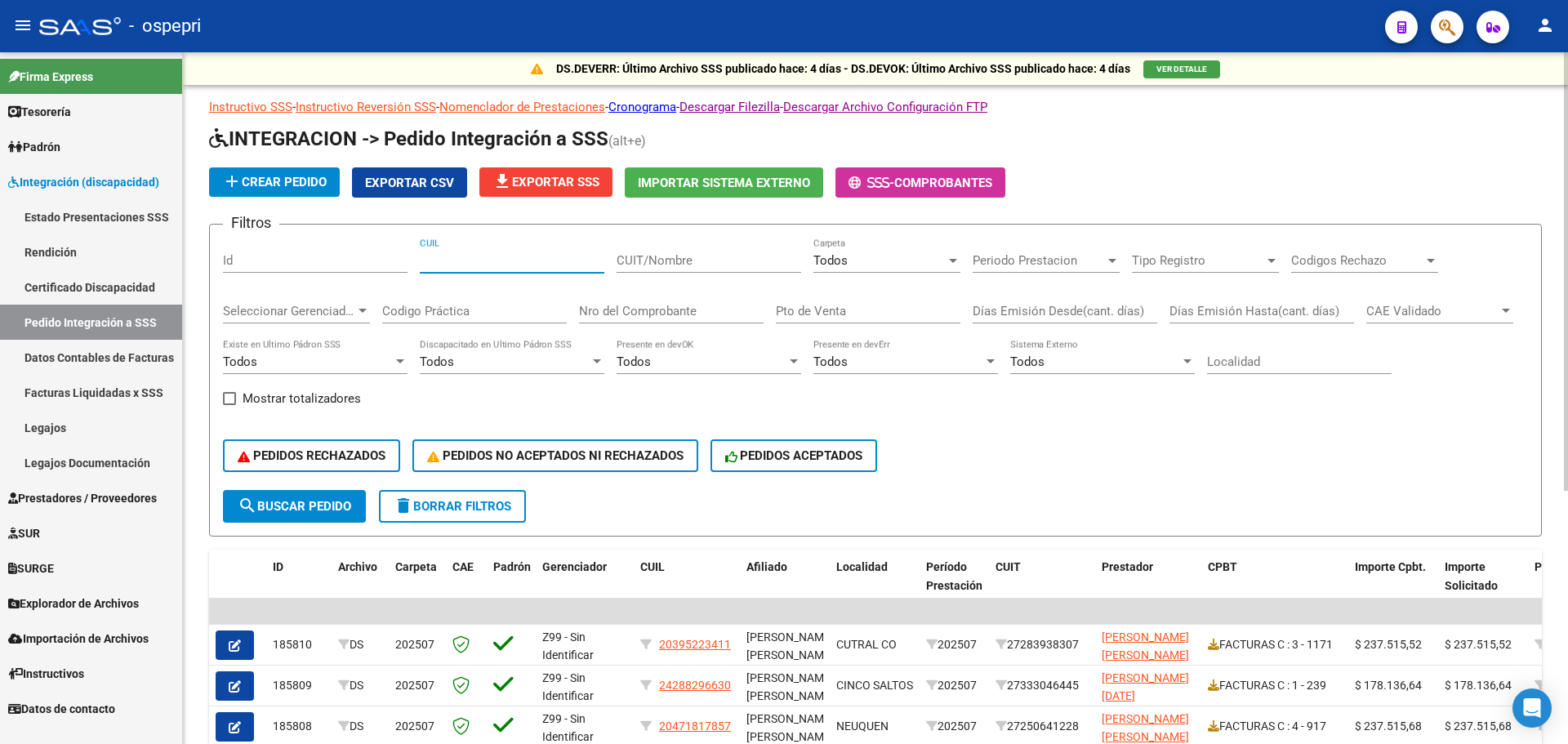
click at [521, 262] on input "CUIL" at bounding box center [512, 261] width 185 height 14
type input "20495727948"
click at [345, 503] on span "search Buscar Pedido" at bounding box center [294, 506] width 114 height 14
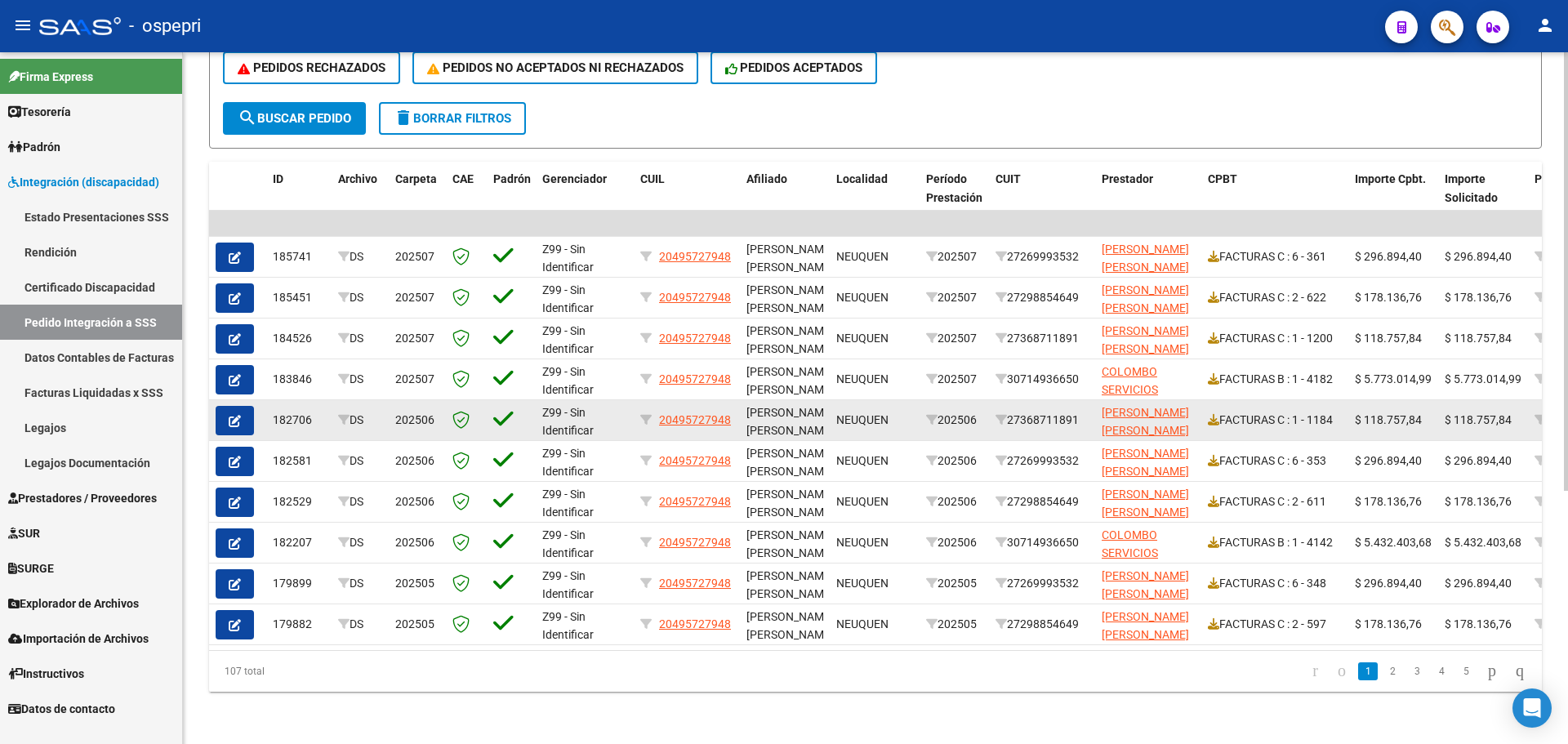
scroll to position [401, 0]
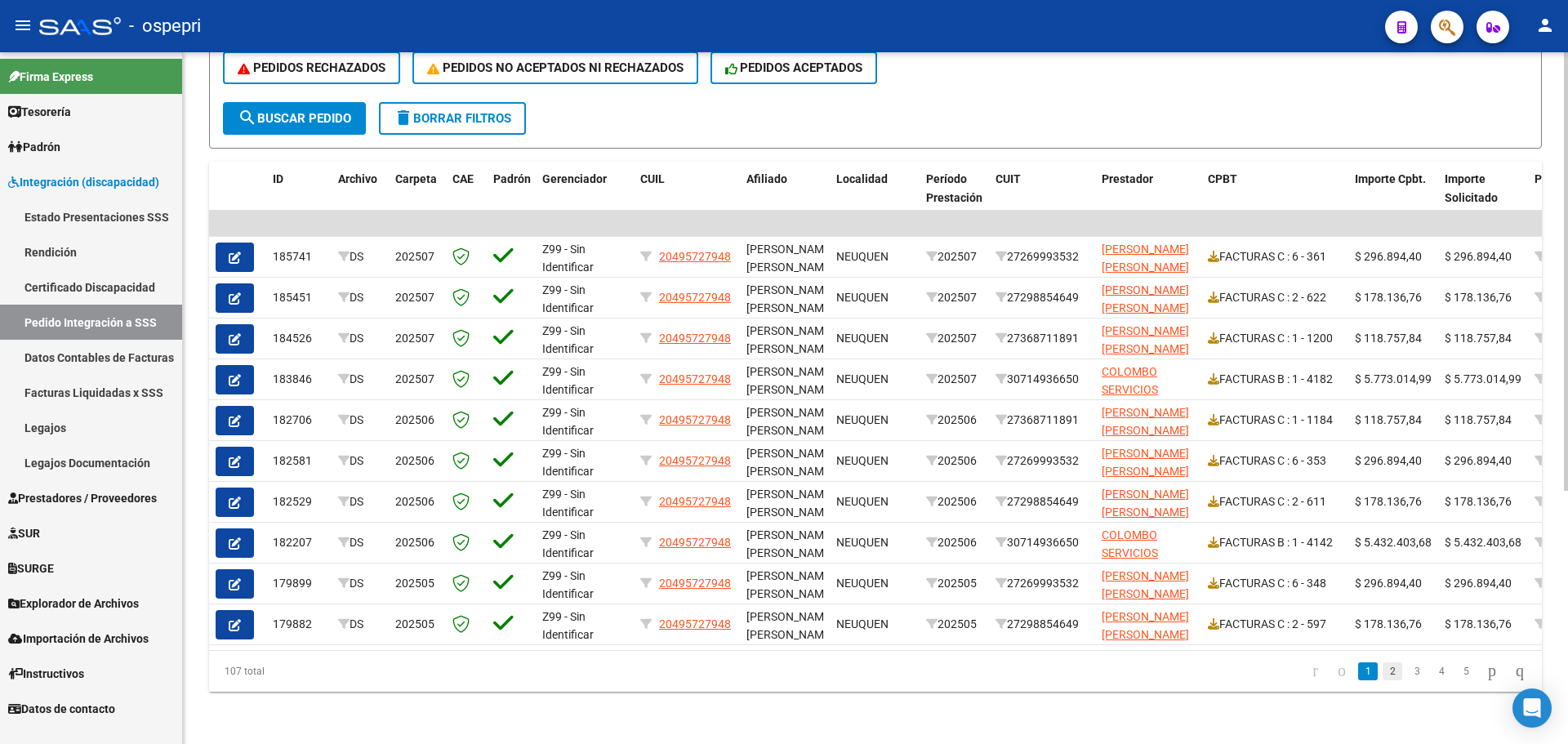
click at [1383, 669] on link "2" at bounding box center [1392, 671] width 20 height 18
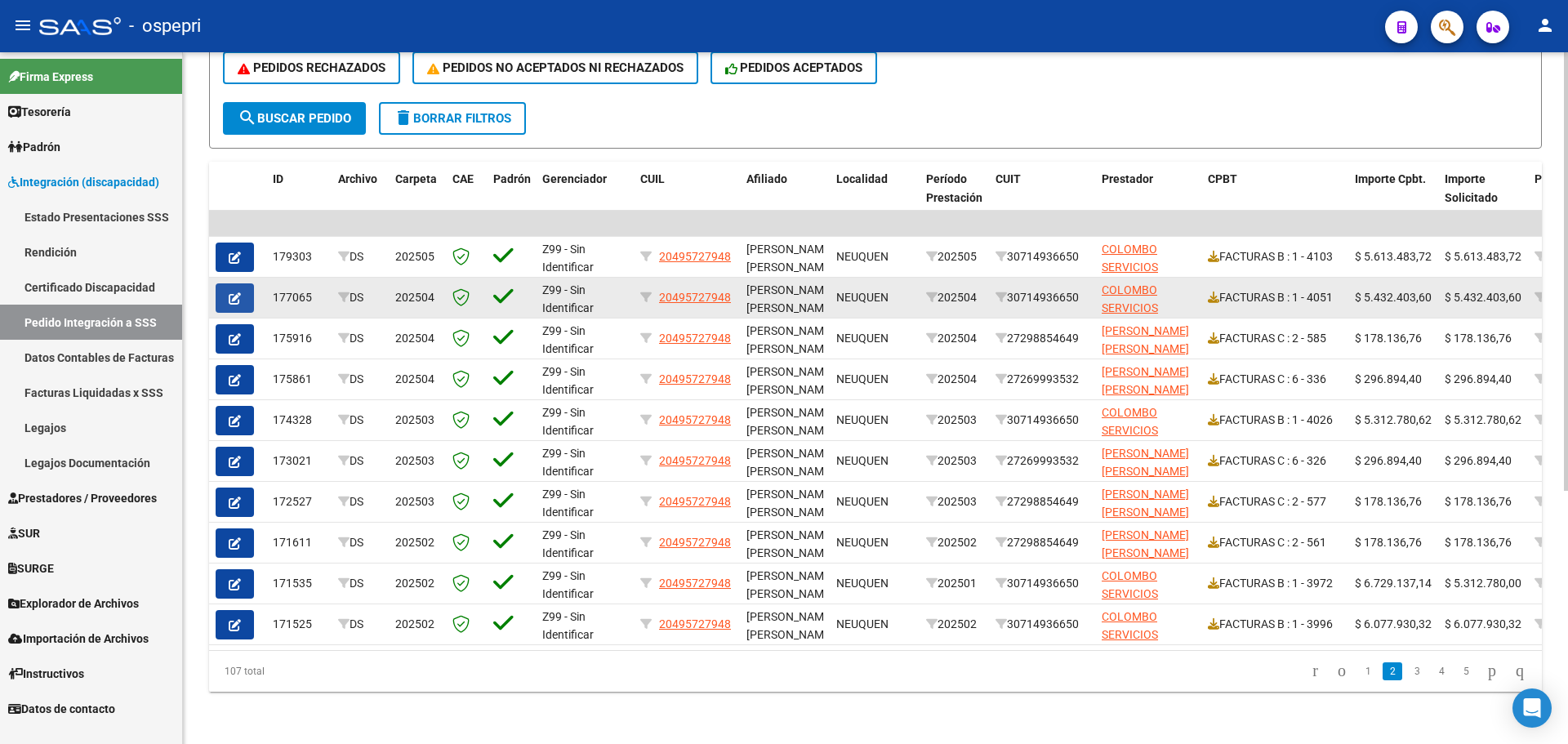
click at [234, 292] on icon "button" at bounding box center [235, 298] width 13 height 13
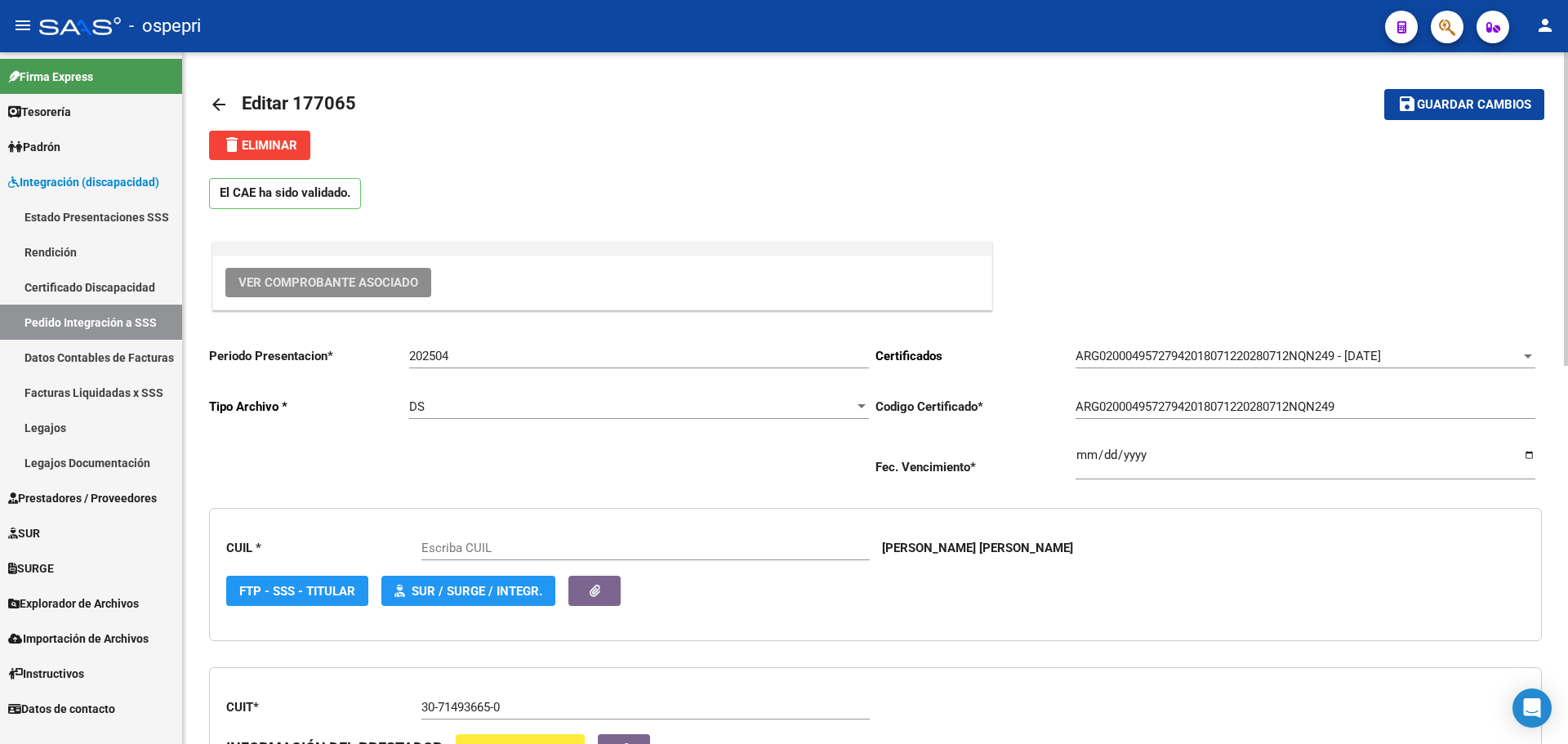
click at [338, 281] on span "Ver Comprobante Asociado" at bounding box center [328, 282] width 180 height 14
type input "20495727948"
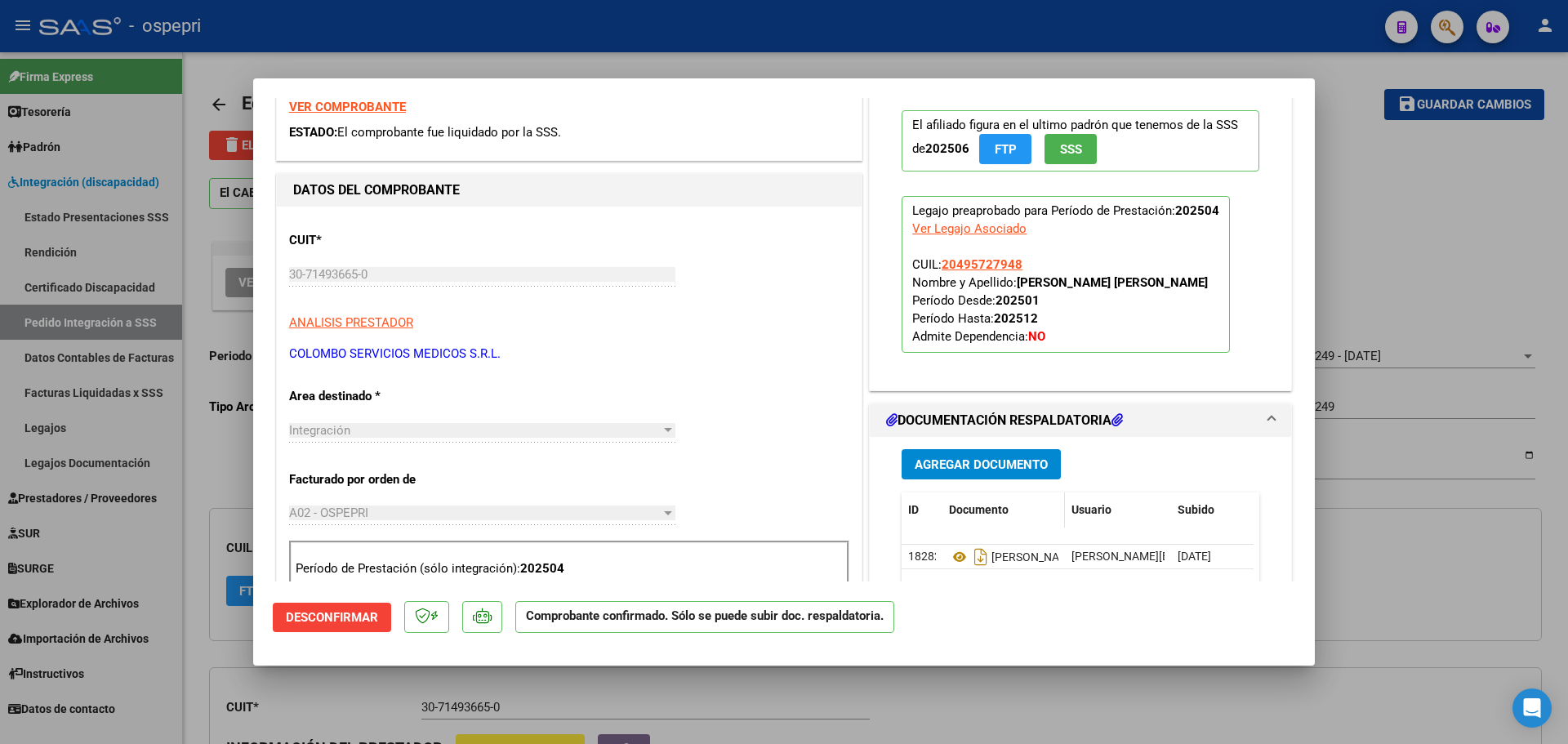
scroll to position [327, 0]
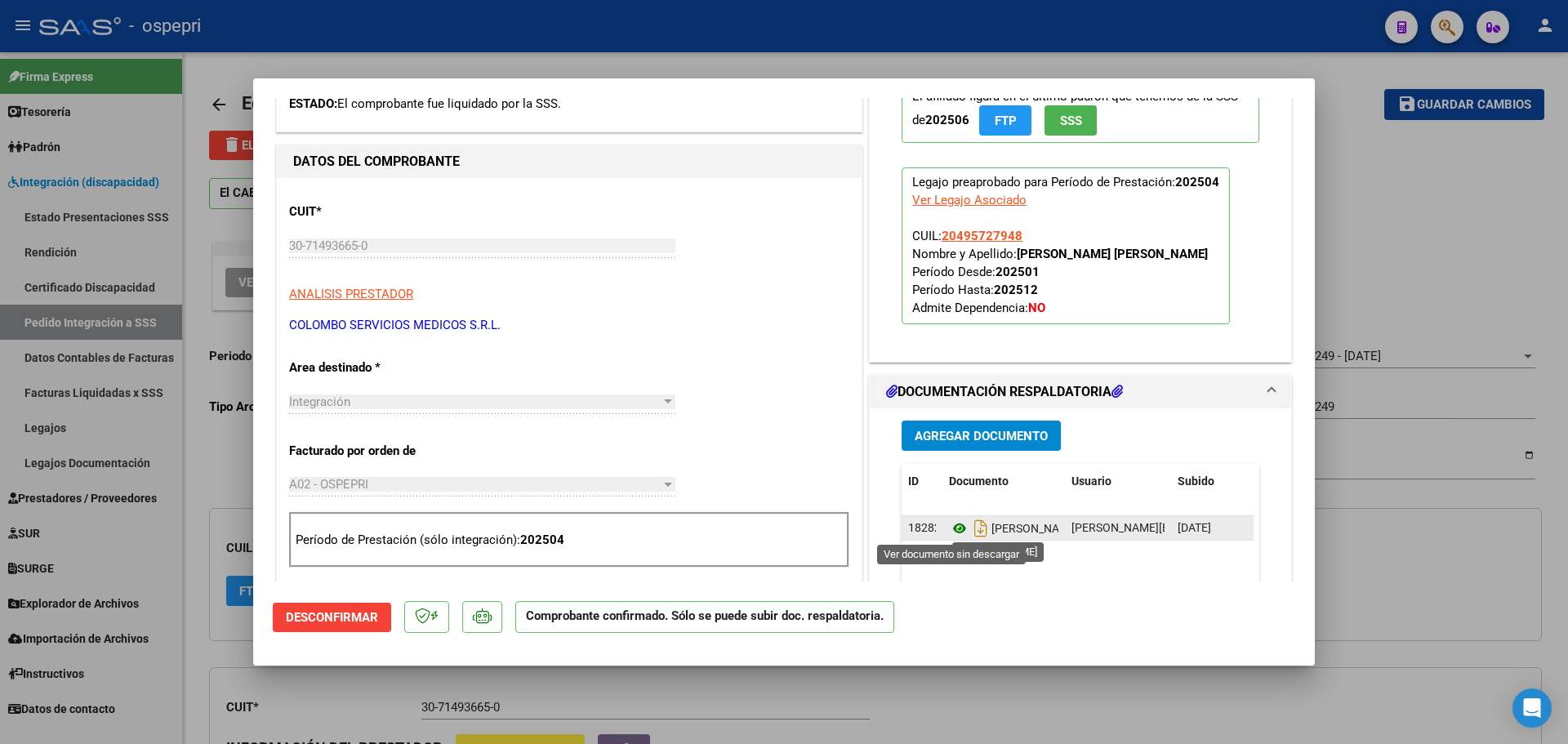
click at [949, 526] on icon at bounding box center [960, 529] width 22 height 20
type input "$ 0,00"
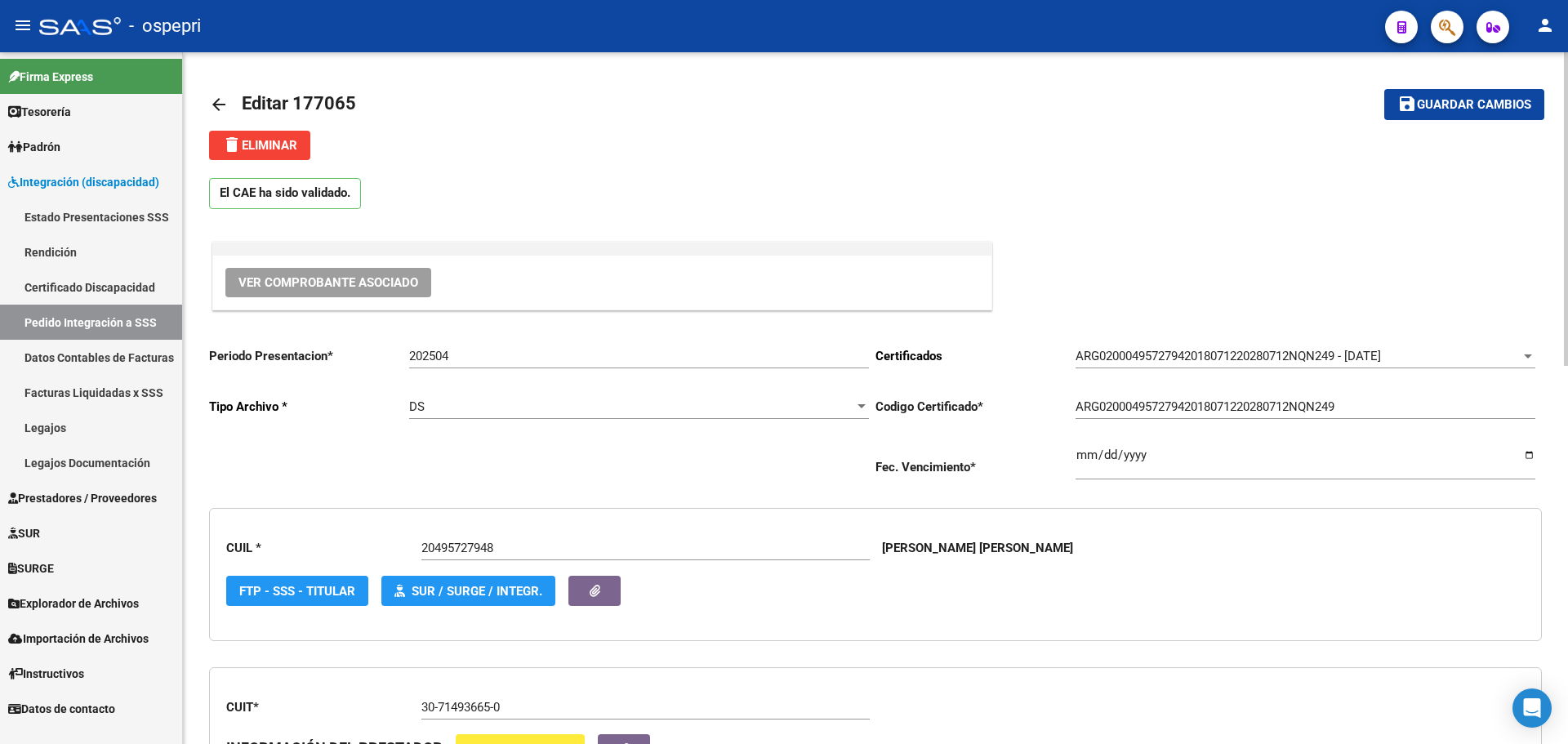
click at [212, 102] on mat-icon "arrow_back" at bounding box center [219, 105] width 20 height 20
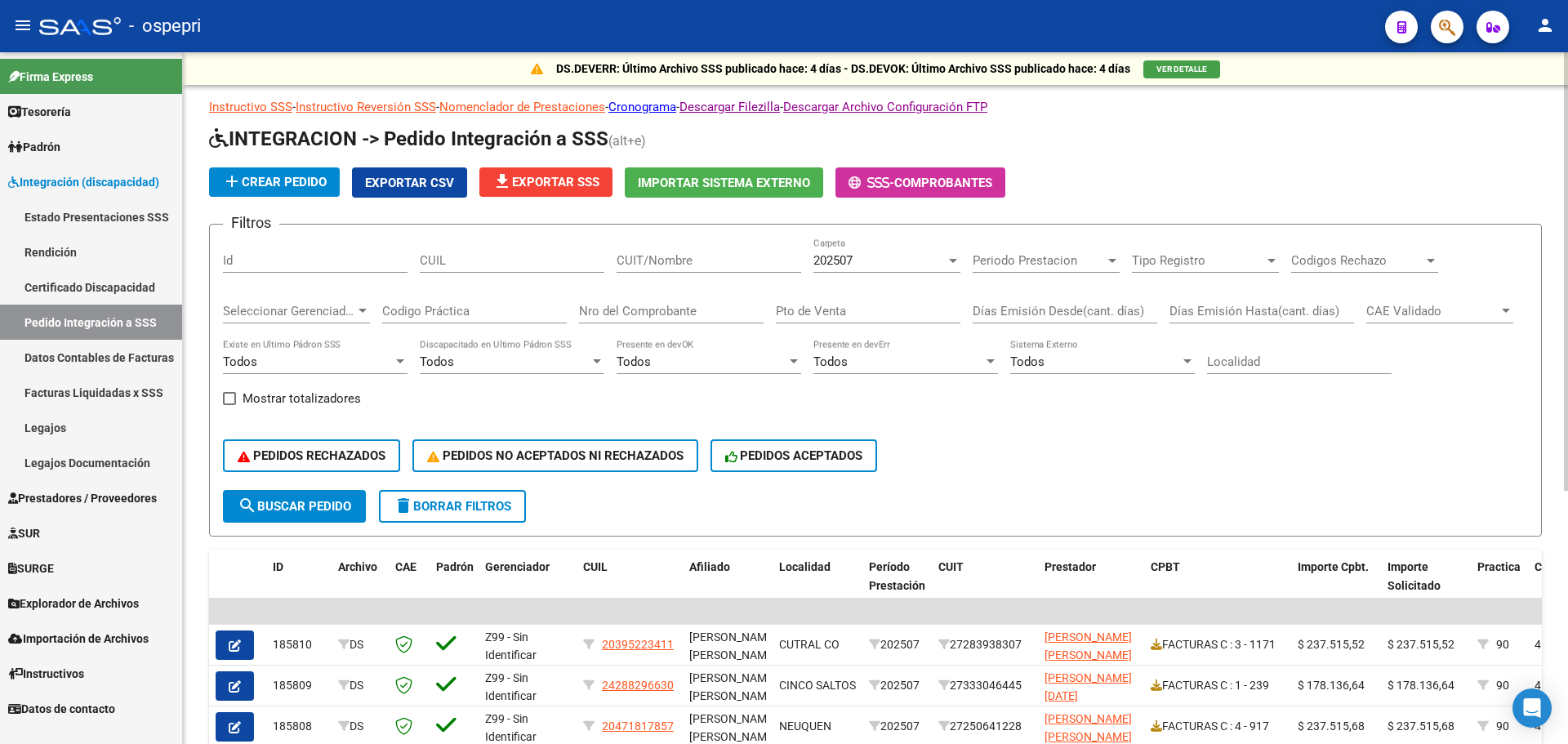
click at [948, 261] on div at bounding box center [952, 260] width 14 height 13
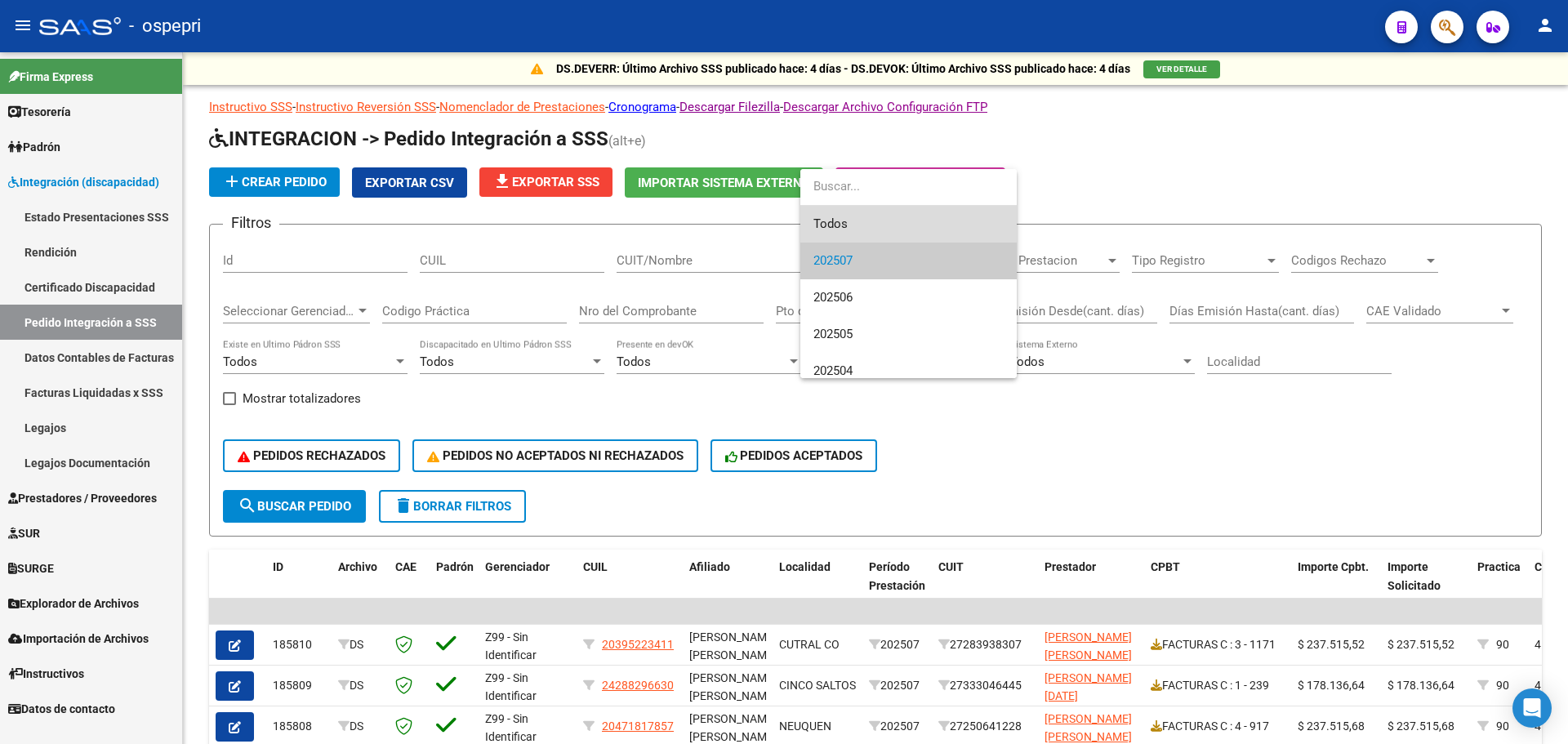
click at [862, 223] on span "Todos" at bounding box center [909, 224] width 190 height 37
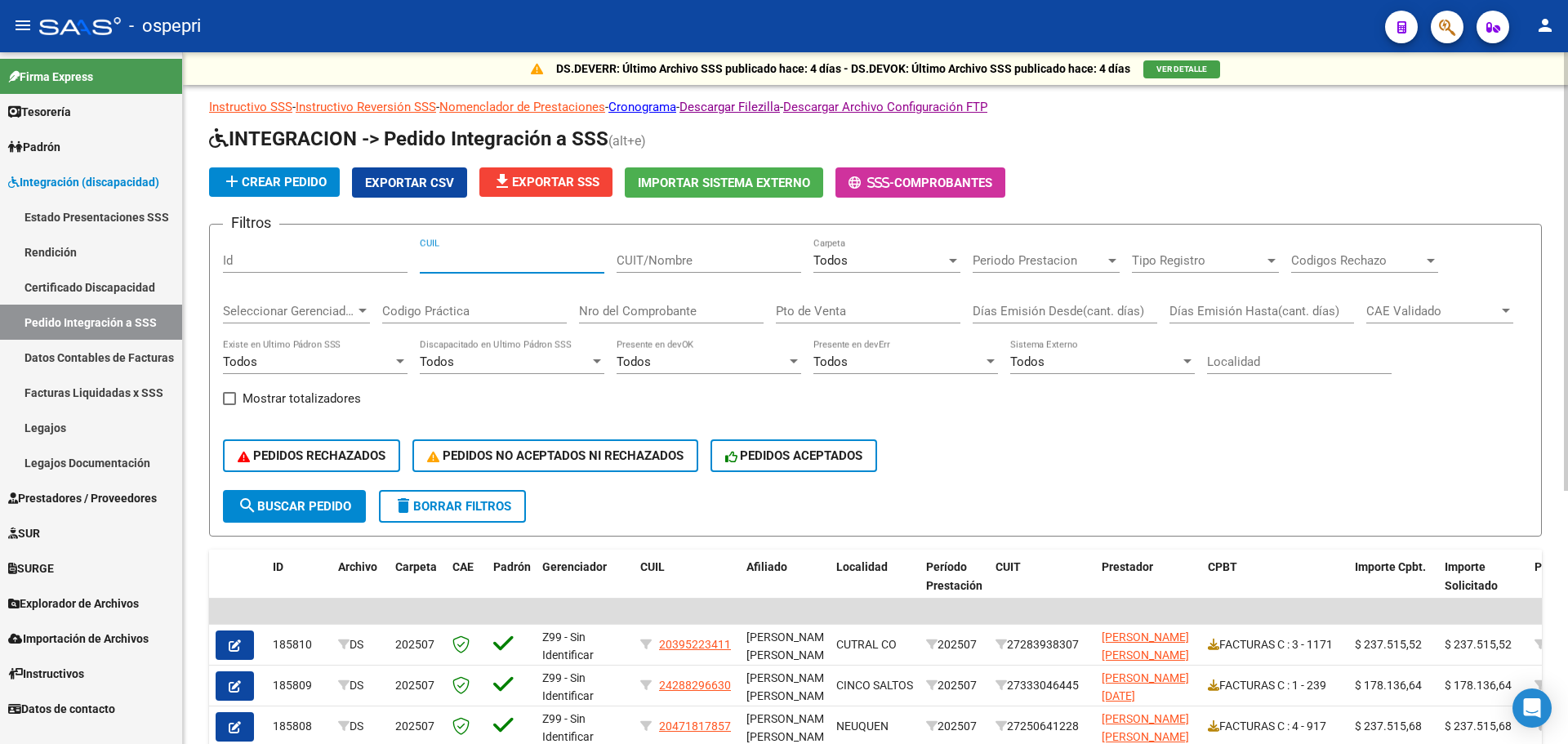
click at [486, 261] on input "CUIL" at bounding box center [512, 261] width 185 height 14
type input "20495727948"
click at [324, 505] on span "search Buscar Pedido" at bounding box center [294, 506] width 114 height 14
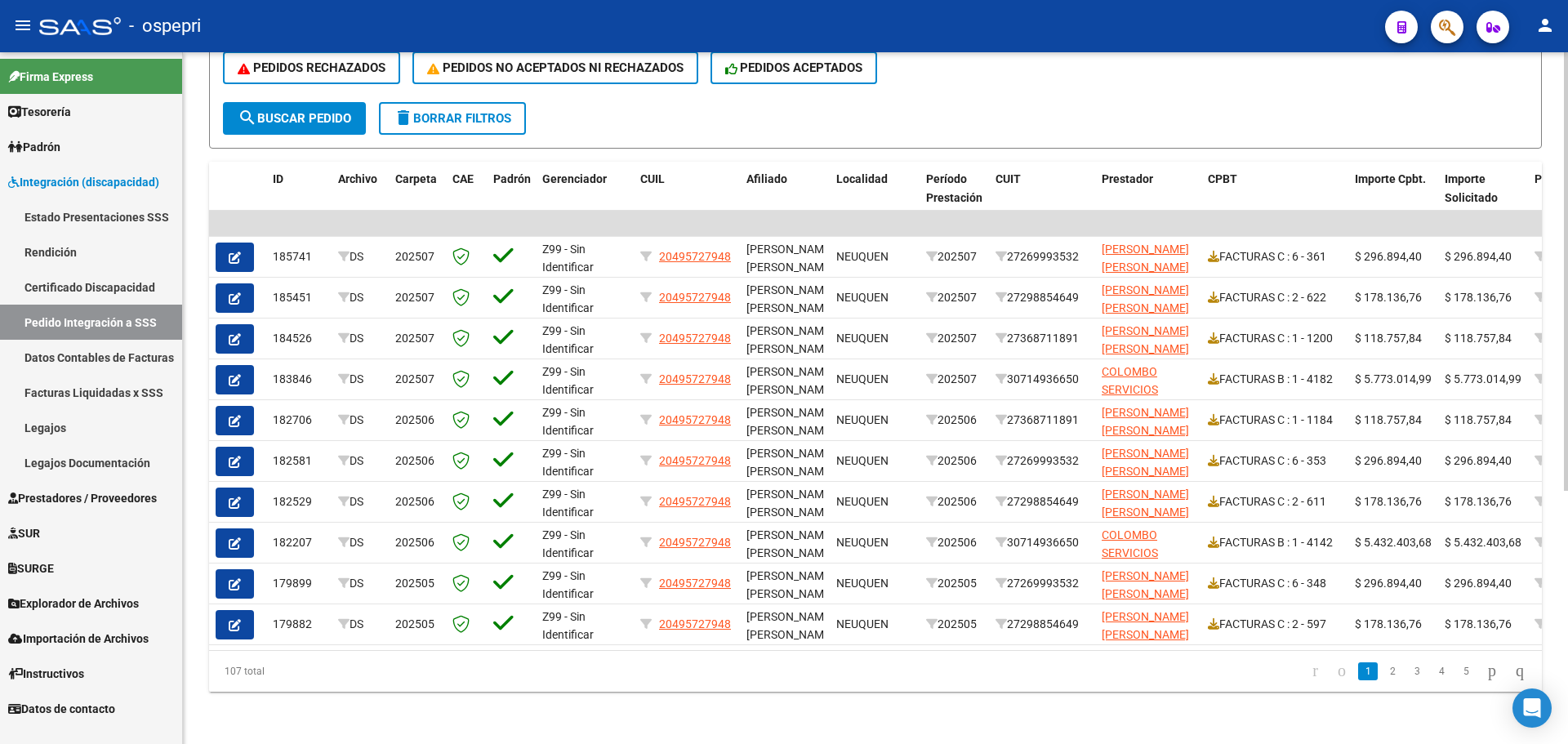
scroll to position [401, 0]
click at [1383, 672] on link "2" at bounding box center [1392, 671] width 20 height 18
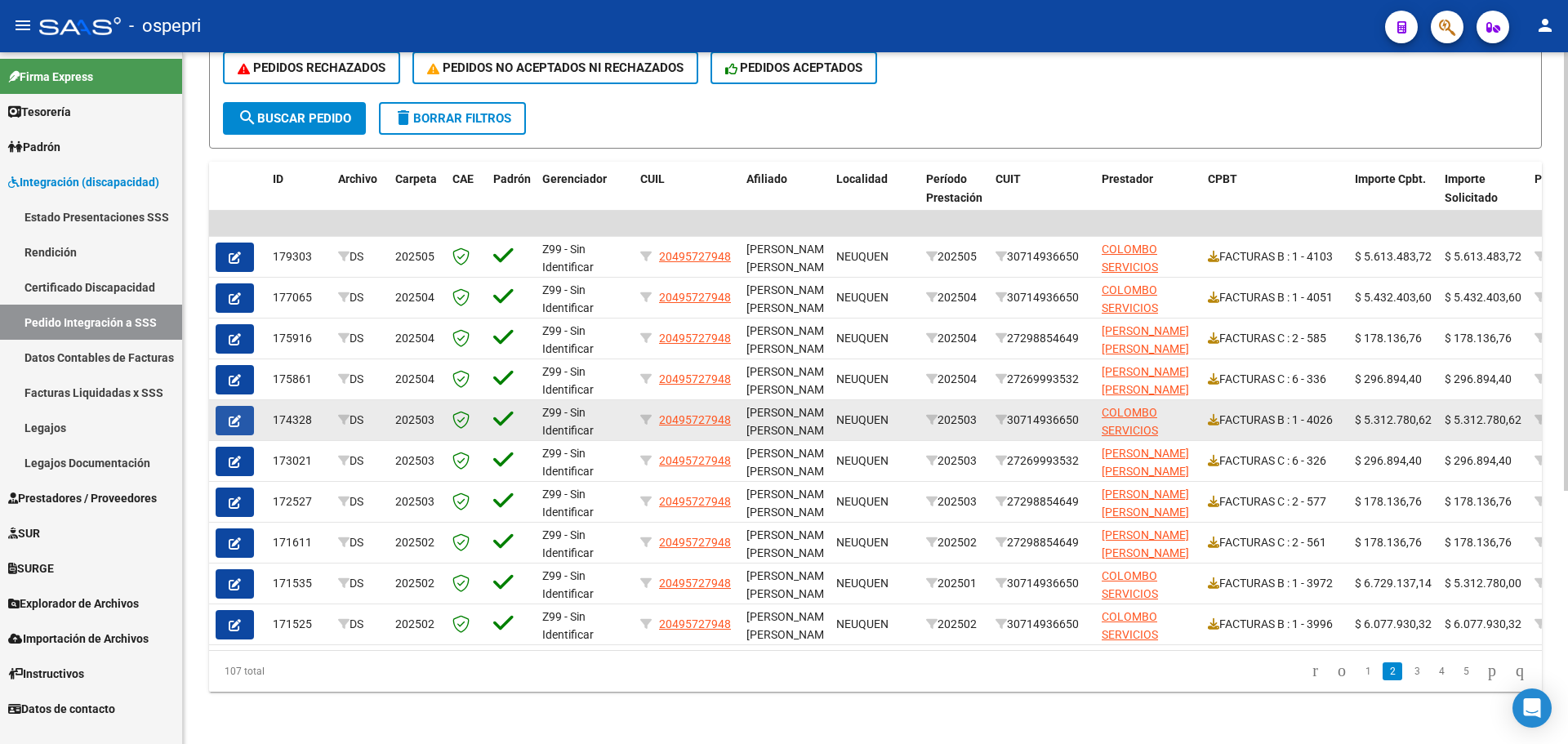
click at [238, 415] on icon "button" at bounding box center [235, 421] width 13 height 13
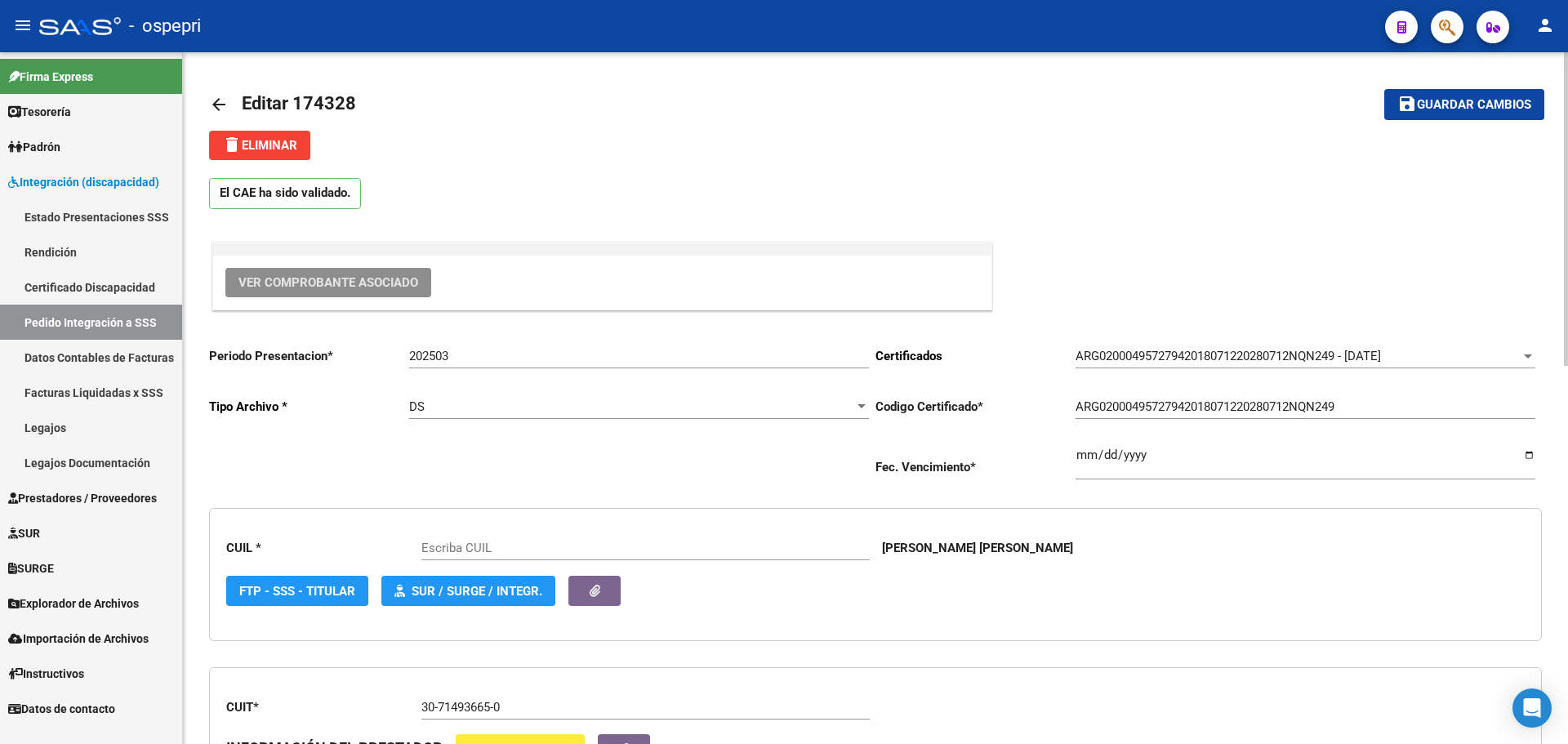
click at [318, 285] on span "Ver Comprobante Asociado" at bounding box center [328, 282] width 180 height 14
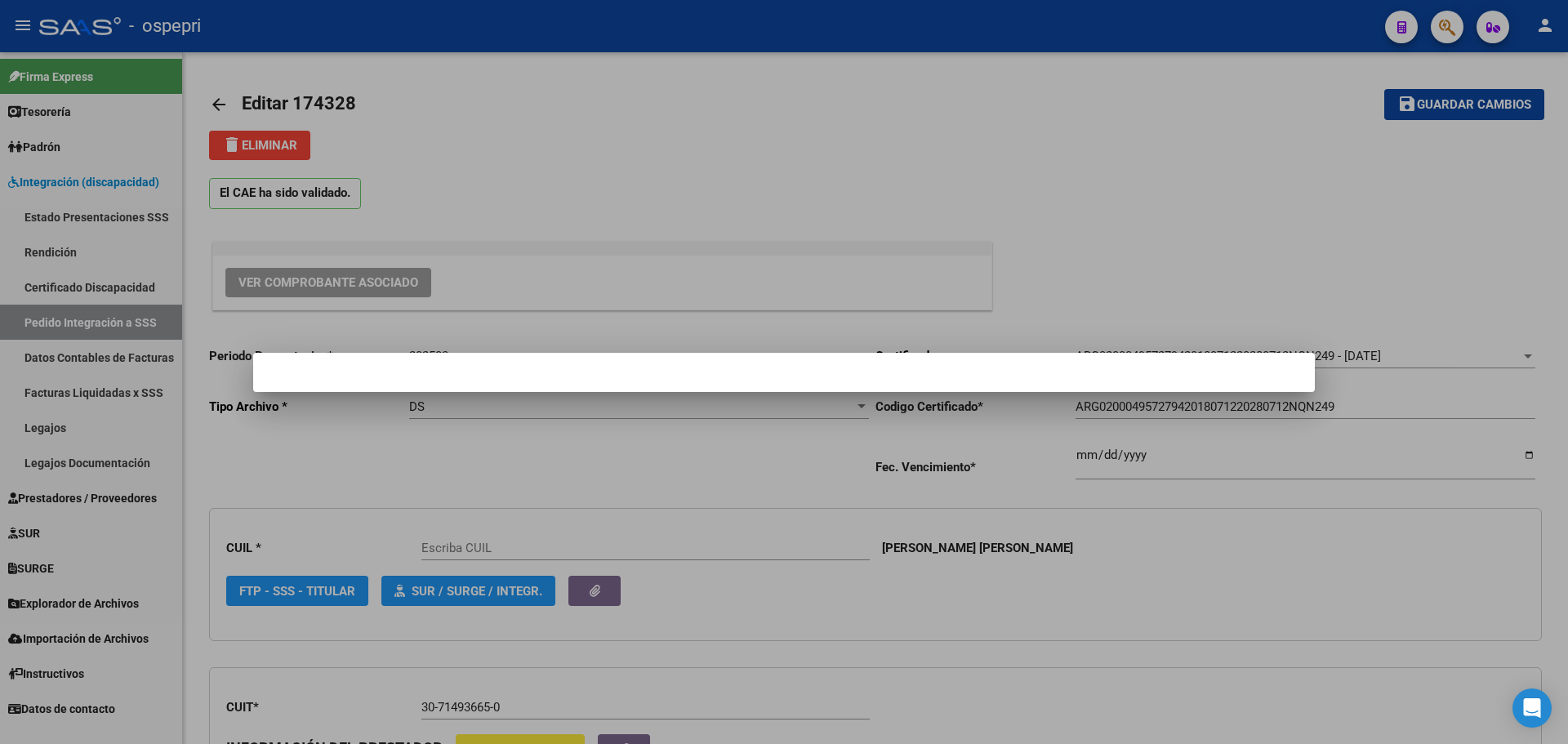
type input "20495727948"
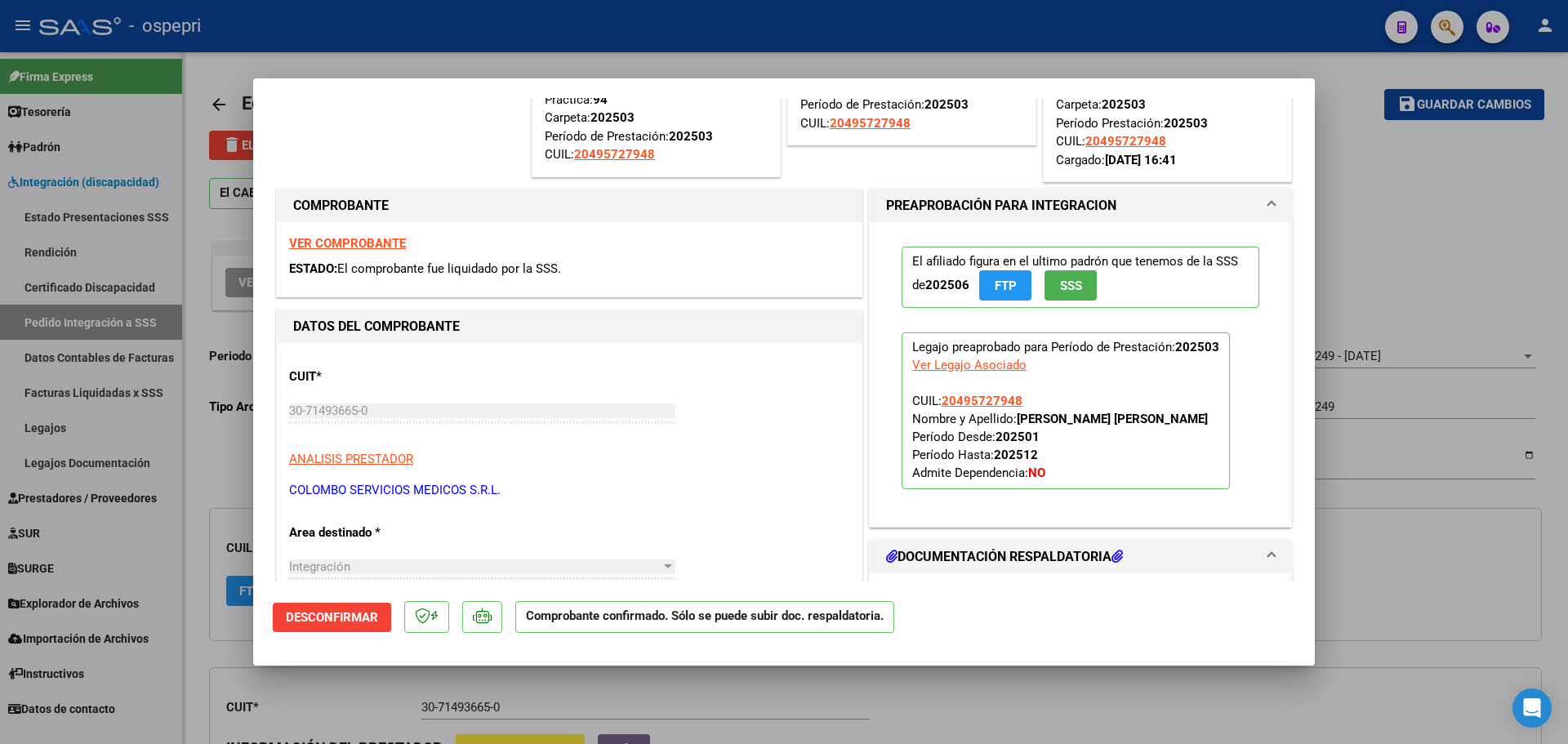
scroll to position [327, 0]
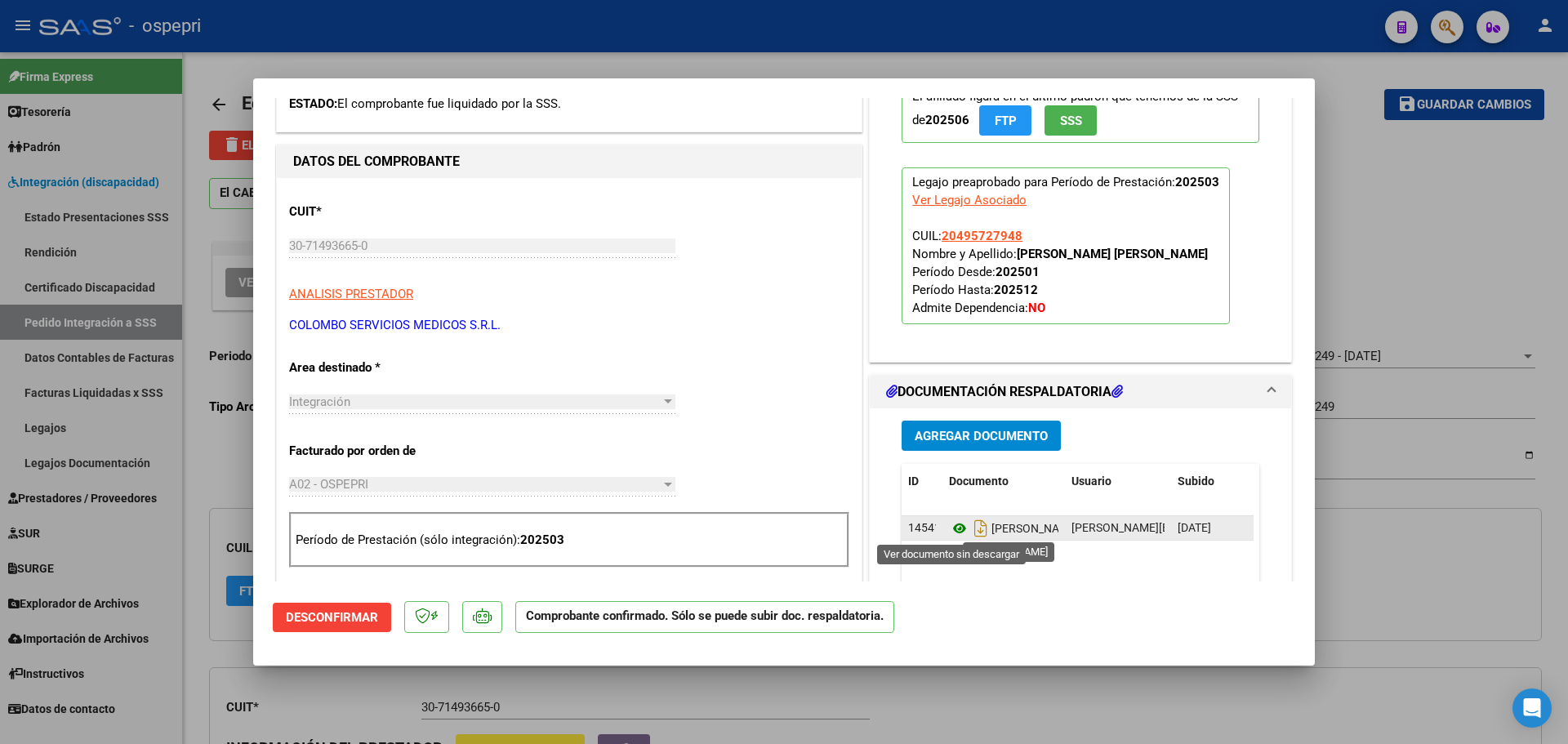
click at [949, 527] on icon at bounding box center [960, 529] width 22 height 20
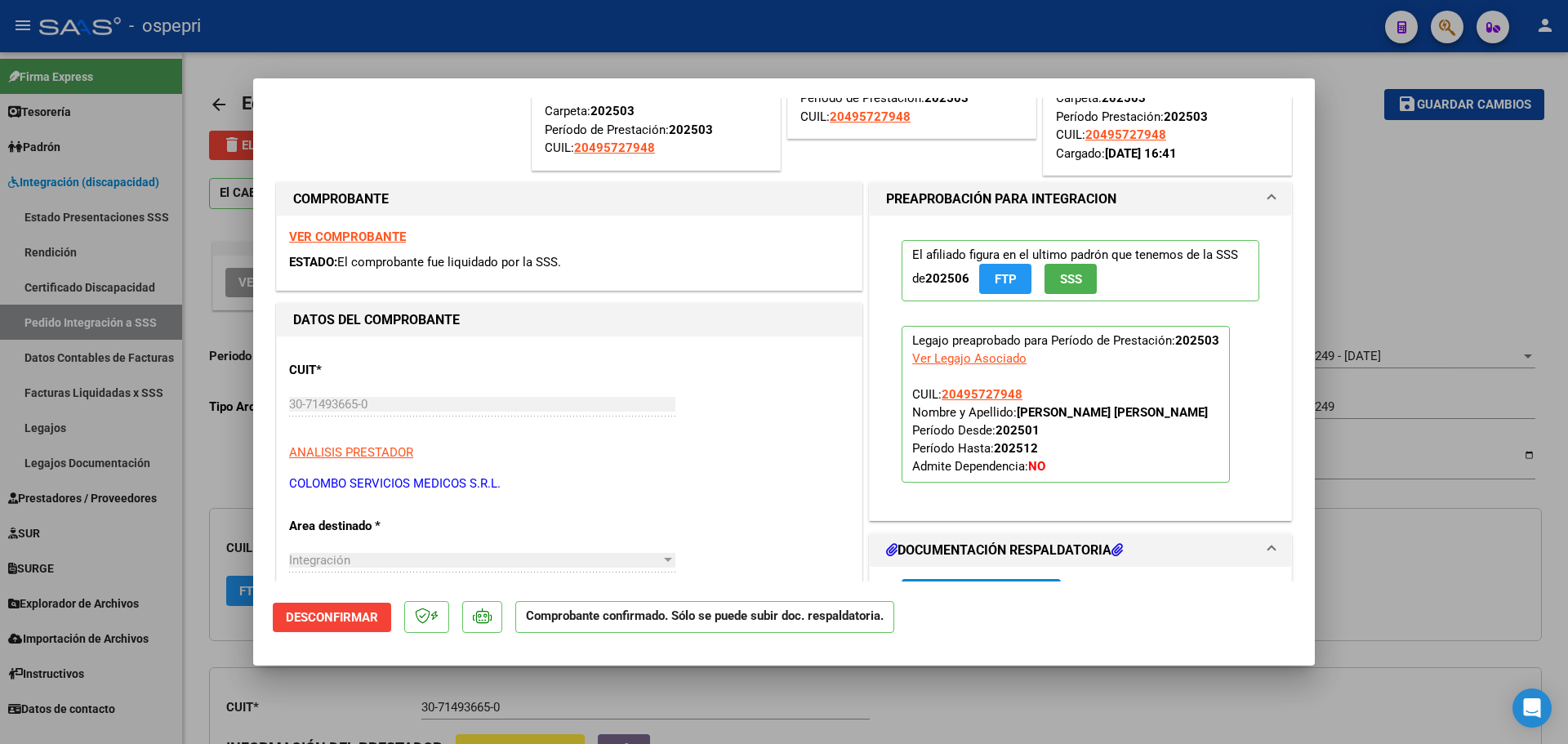
scroll to position [163, 0]
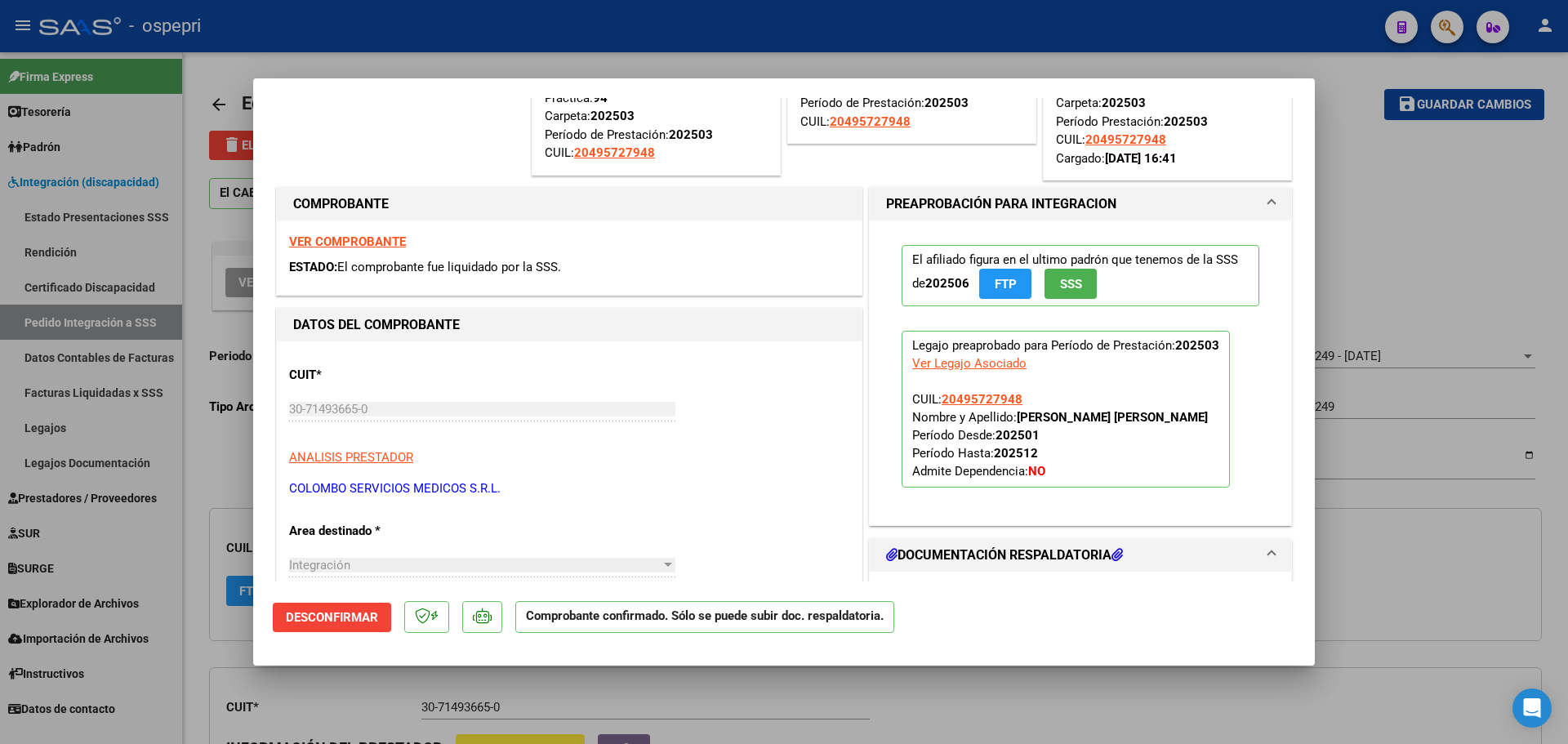
click at [358, 240] on strong "VER COMPROBANTE" at bounding box center [348, 242] width 116 height 14
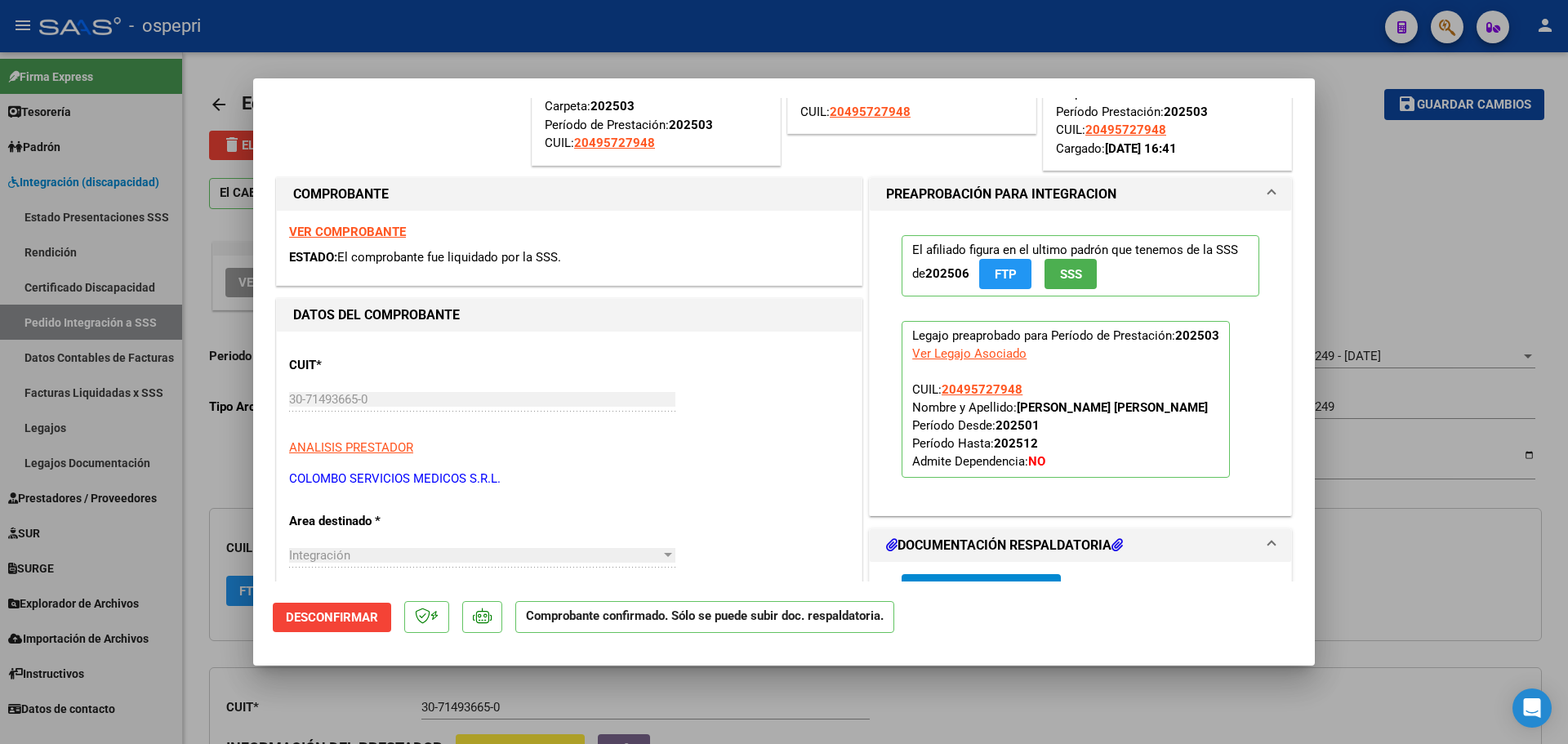
scroll to position [82, 0]
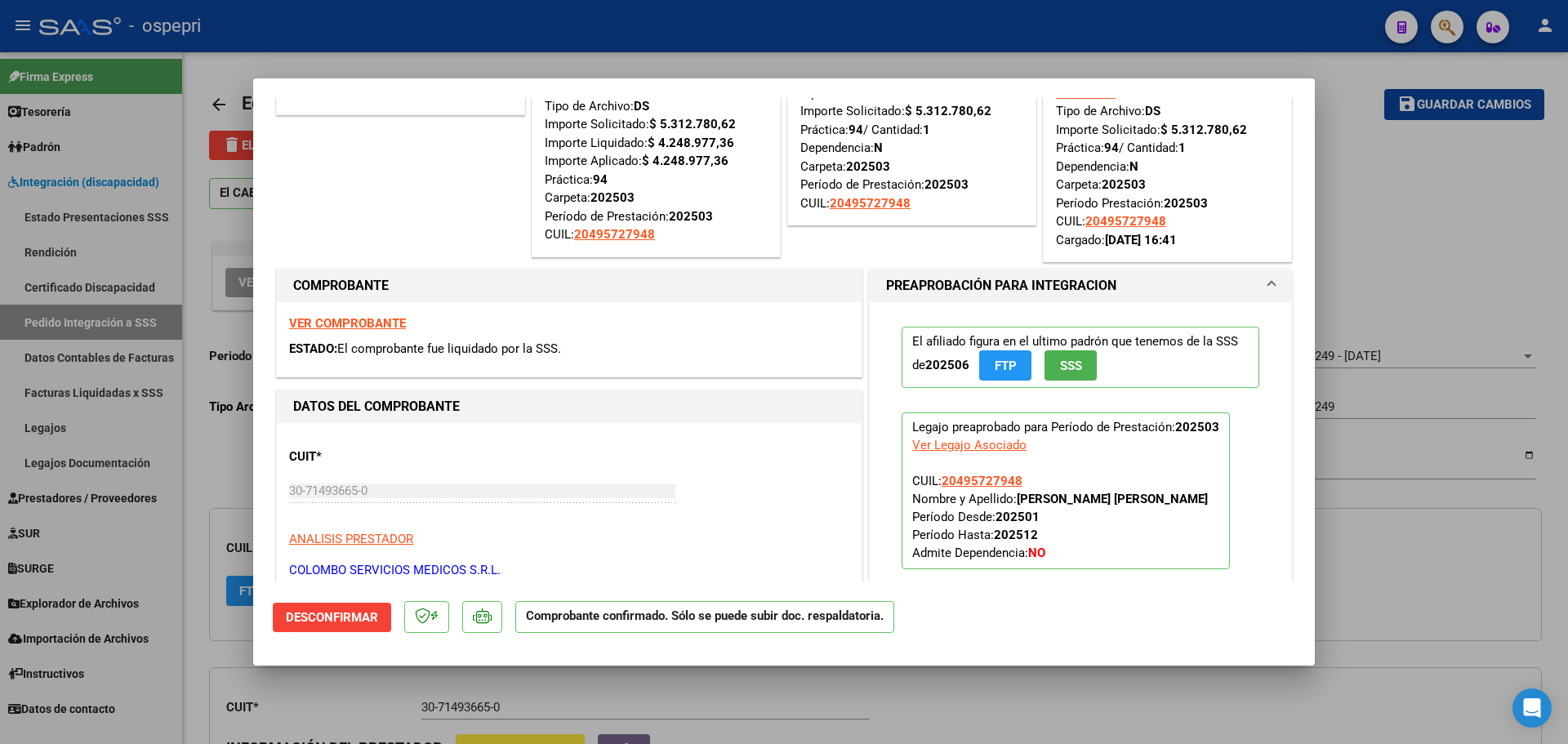
type input "$ 0,00"
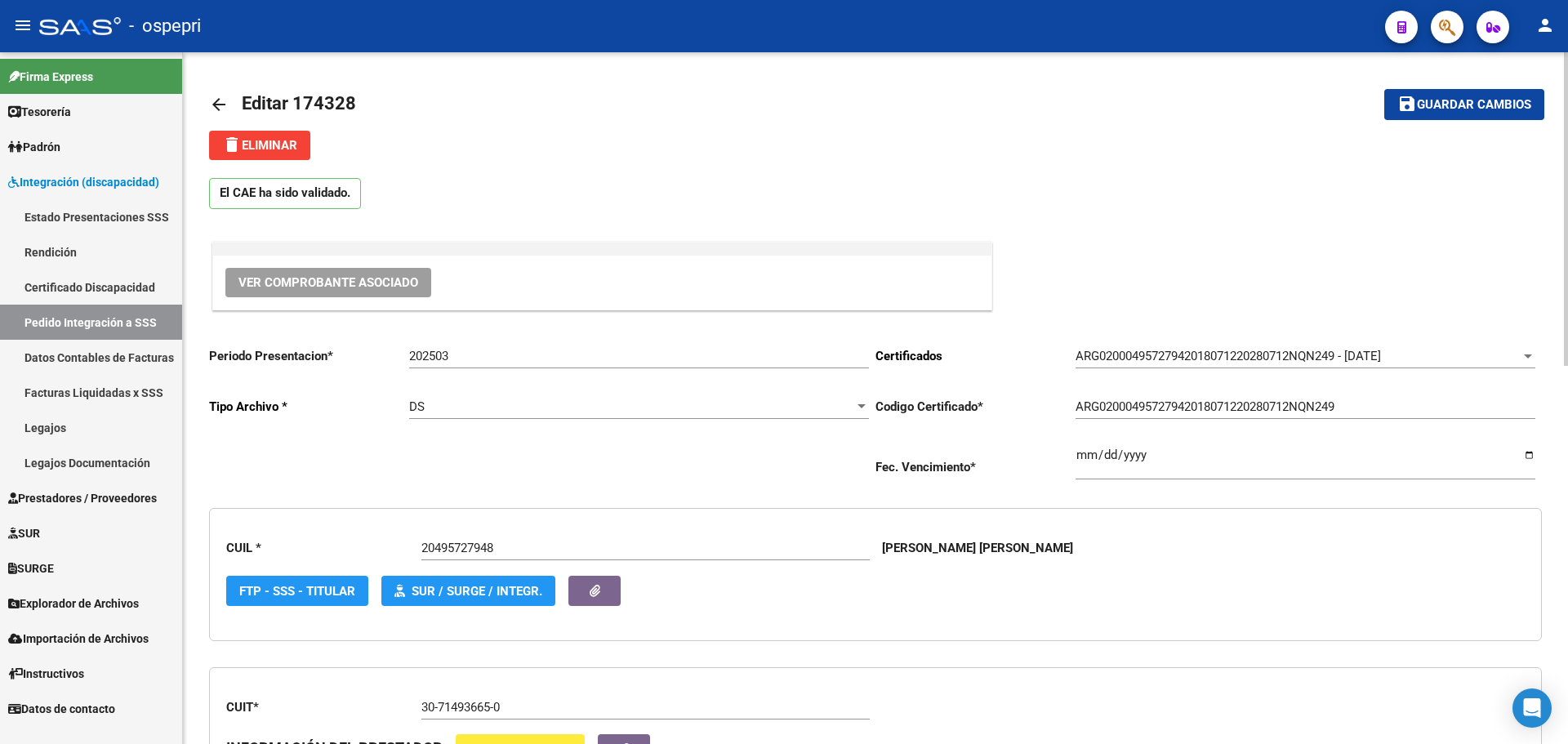
click at [214, 98] on mat-icon "arrow_back" at bounding box center [219, 105] width 20 height 20
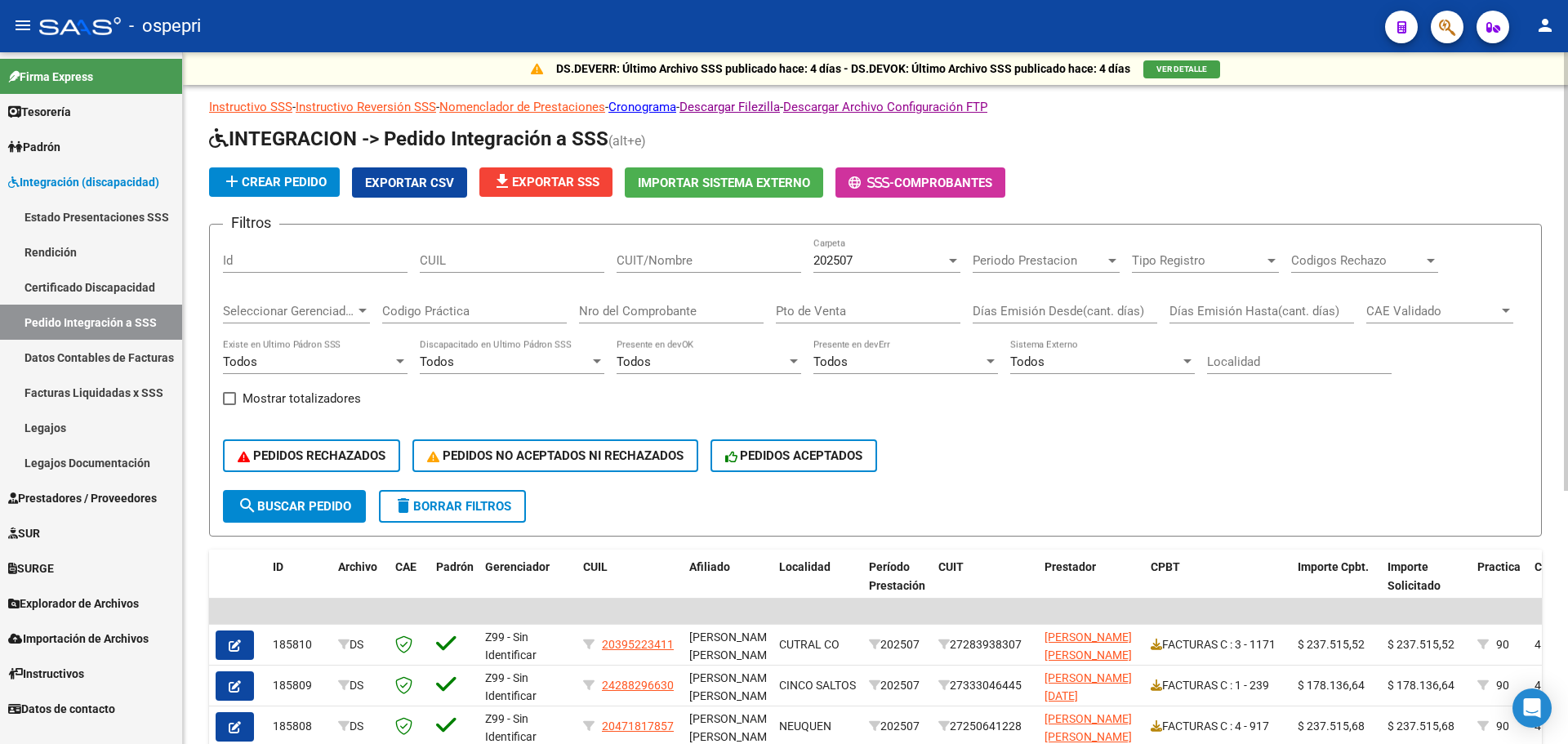
click at [951, 257] on div at bounding box center [952, 260] width 14 height 13
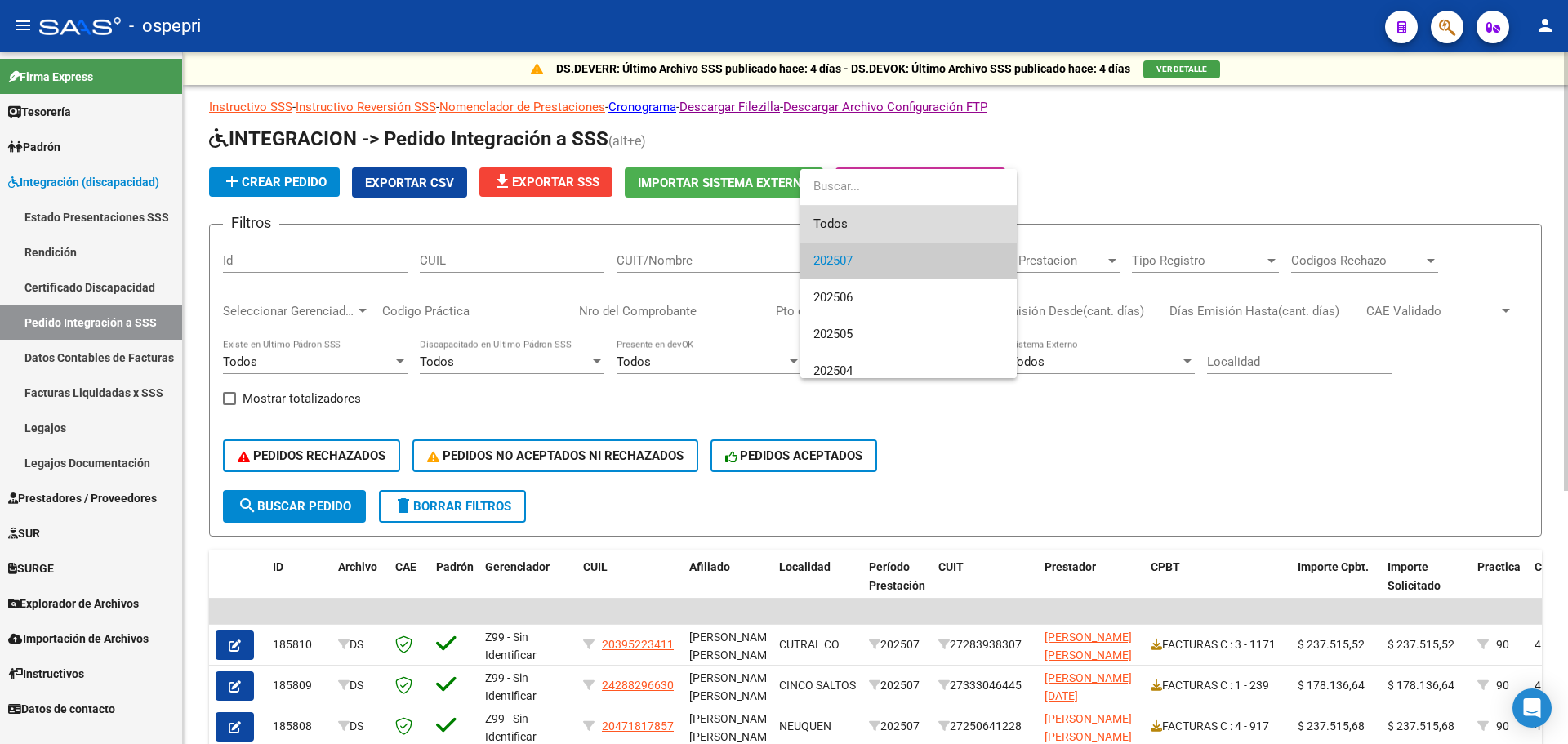
drag, startPoint x: 854, startPoint y: 222, endPoint x: 686, endPoint y: 247, distance: 169.8
click at [853, 222] on span "Todos" at bounding box center [909, 224] width 190 height 37
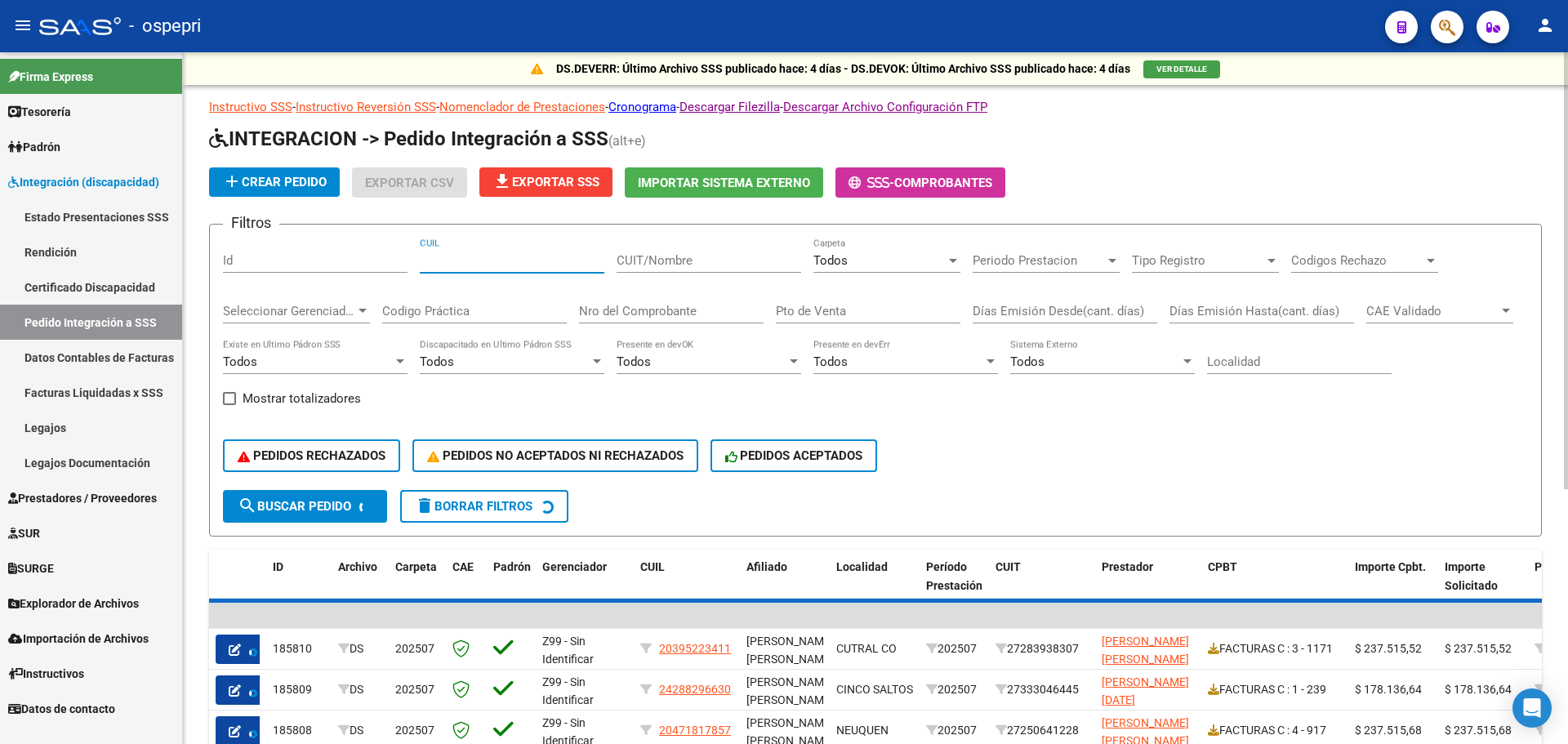
click at [475, 262] on input "CUIL" at bounding box center [512, 261] width 185 height 14
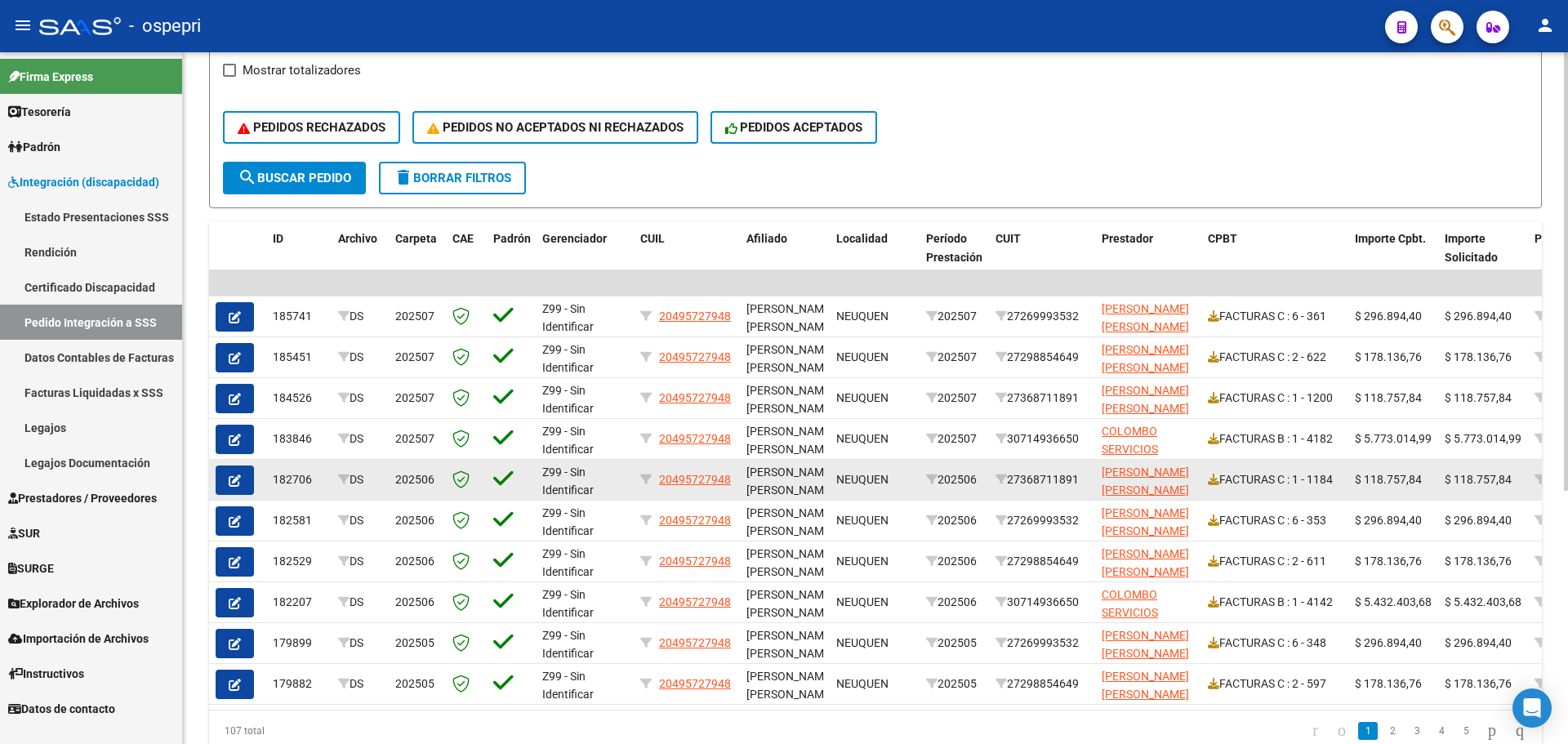
scroll to position [401, 0]
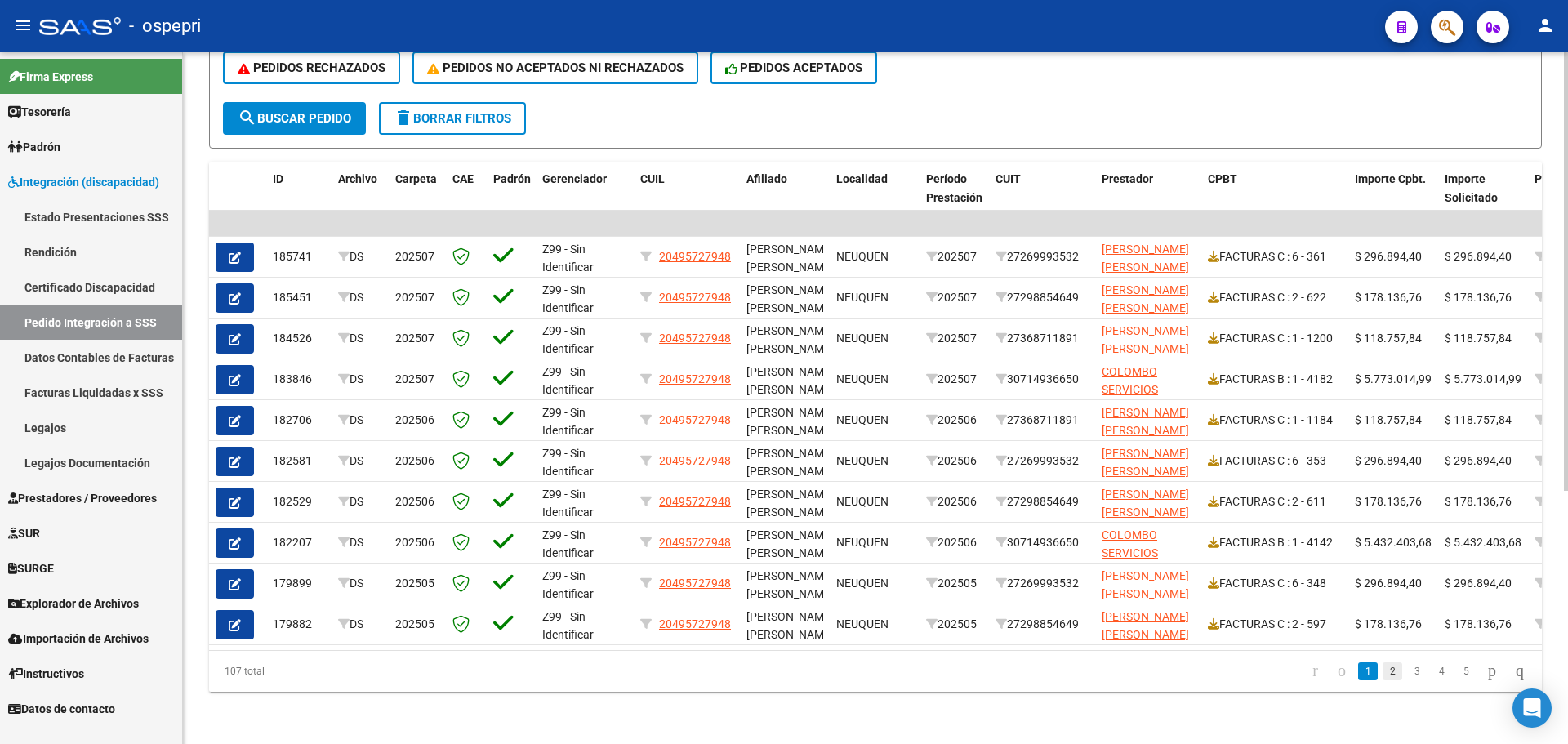
type input "20495727948"
click at [1383, 670] on link "2" at bounding box center [1392, 671] width 20 height 18
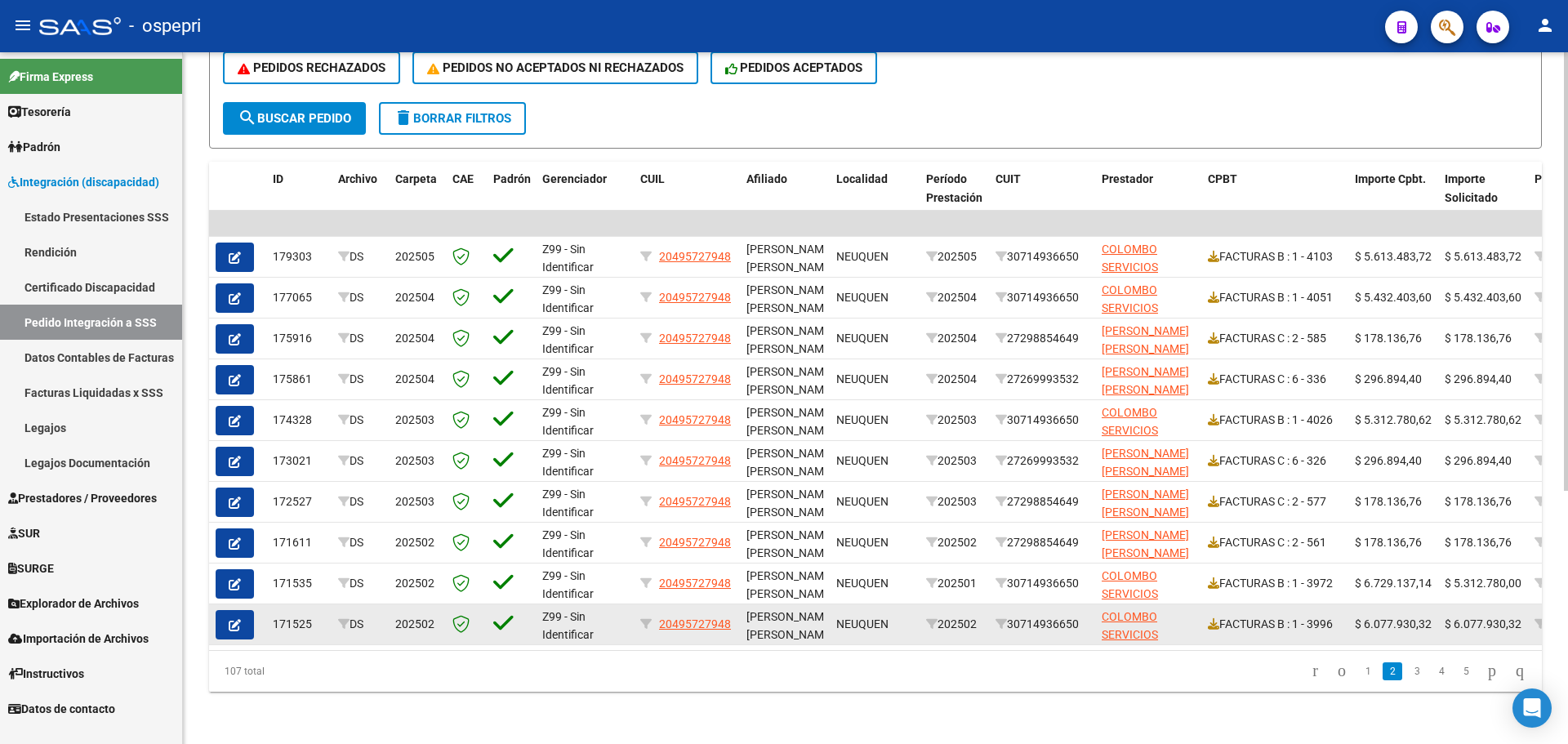
click at [235, 619] on icon "button" at bounding box center [235, 626] width 13 height 13
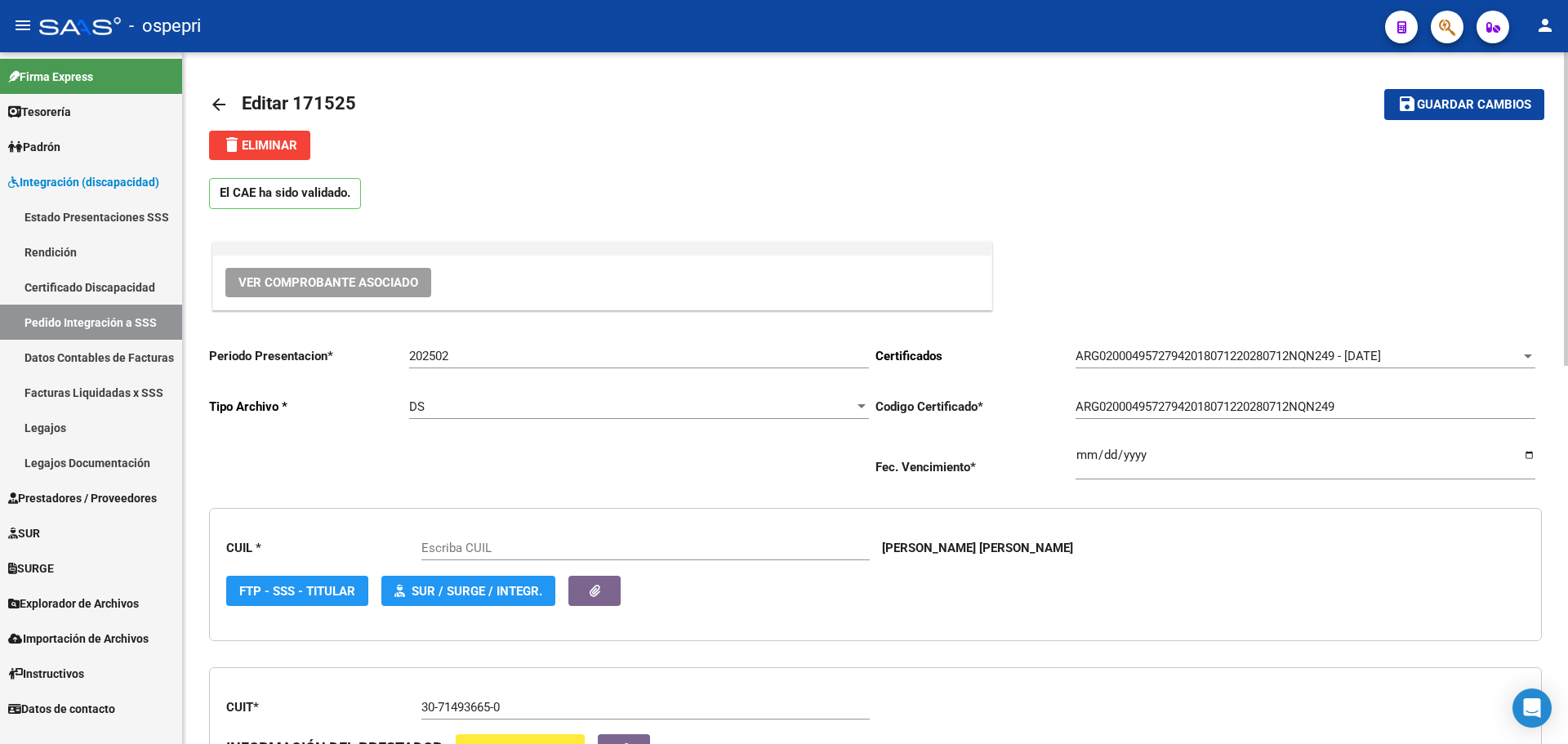
click at [345, 283] on span "Ver Comprobante Asociado" at bounding box center [328, 282] width 180 height 14
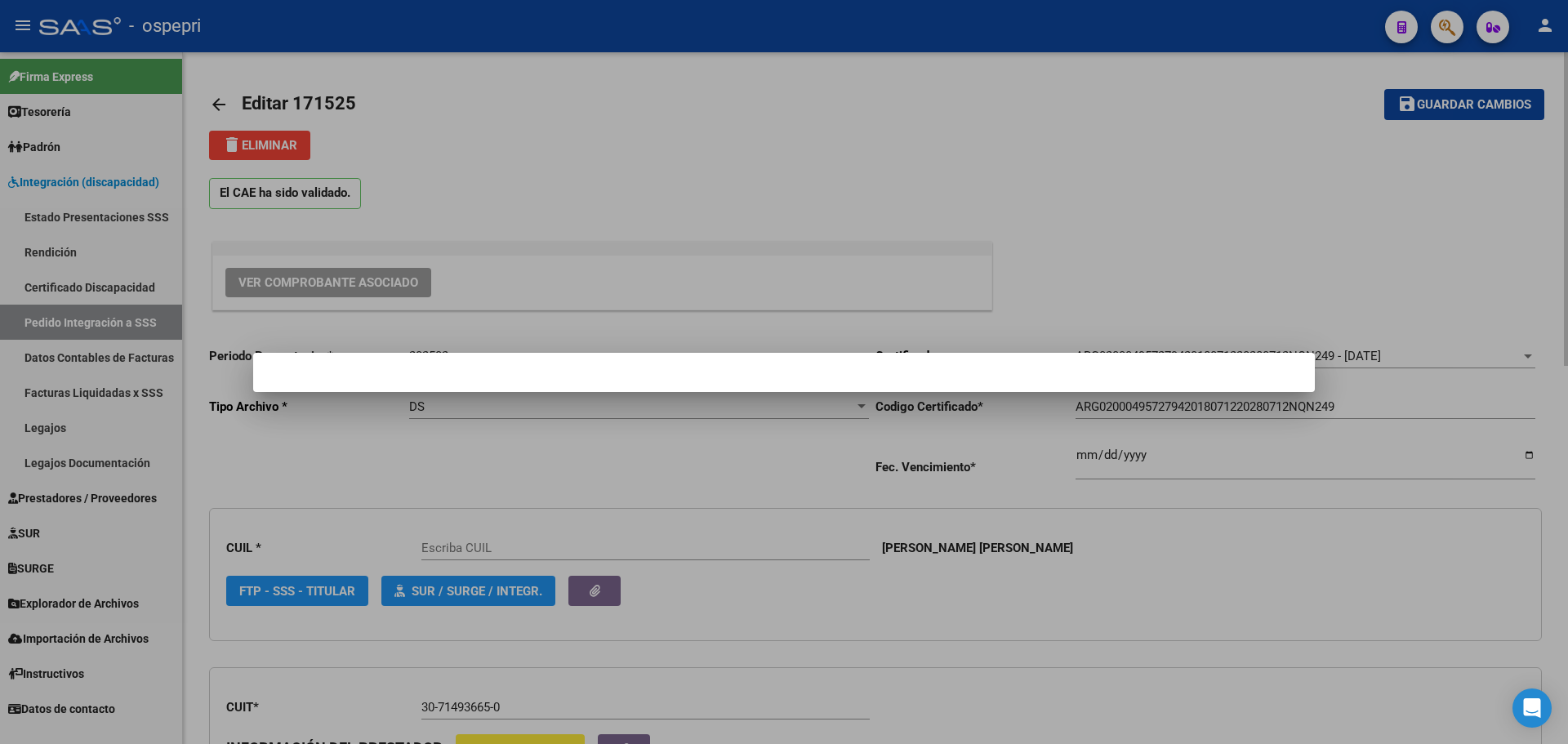
type input "20495727948"
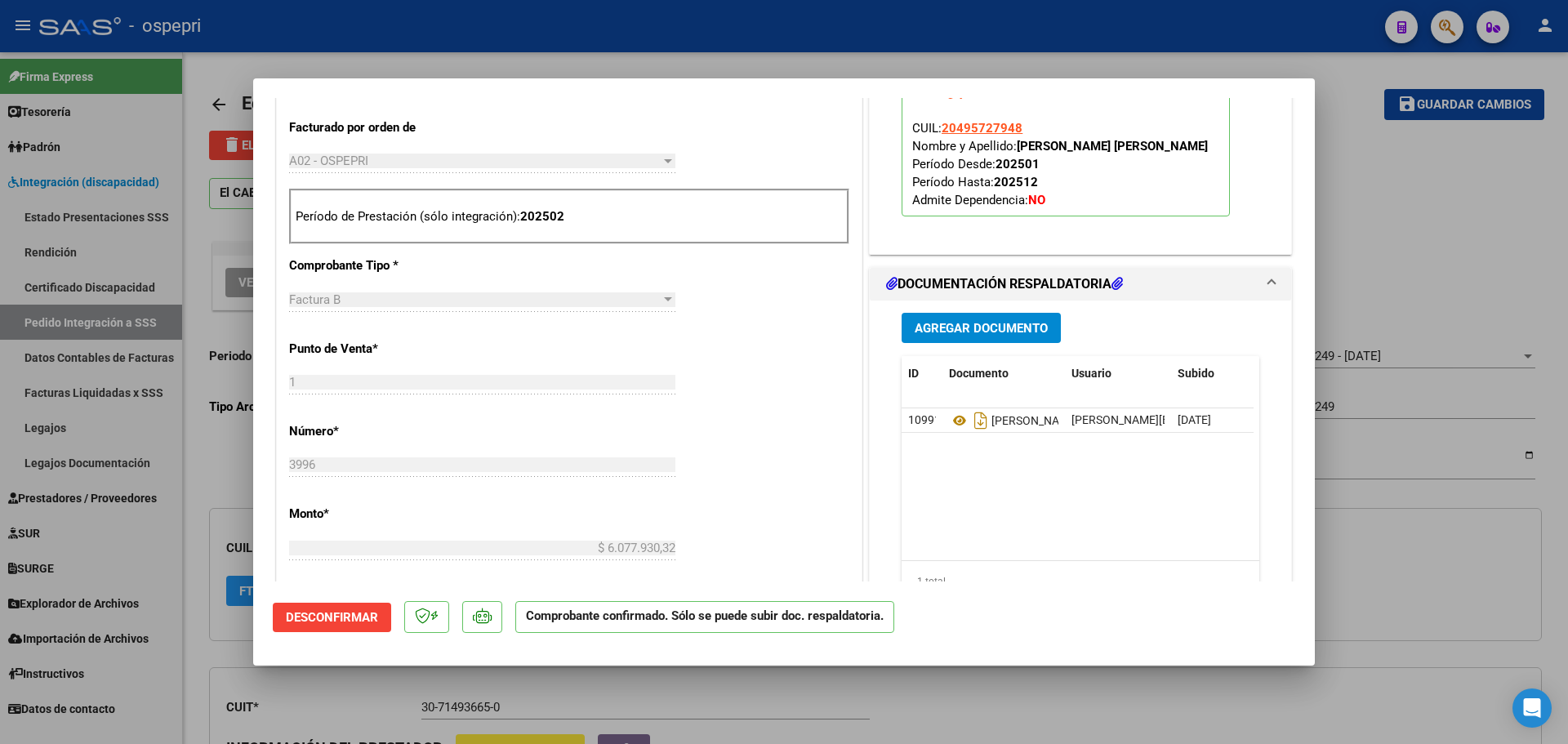
scroll to position [653, 0]
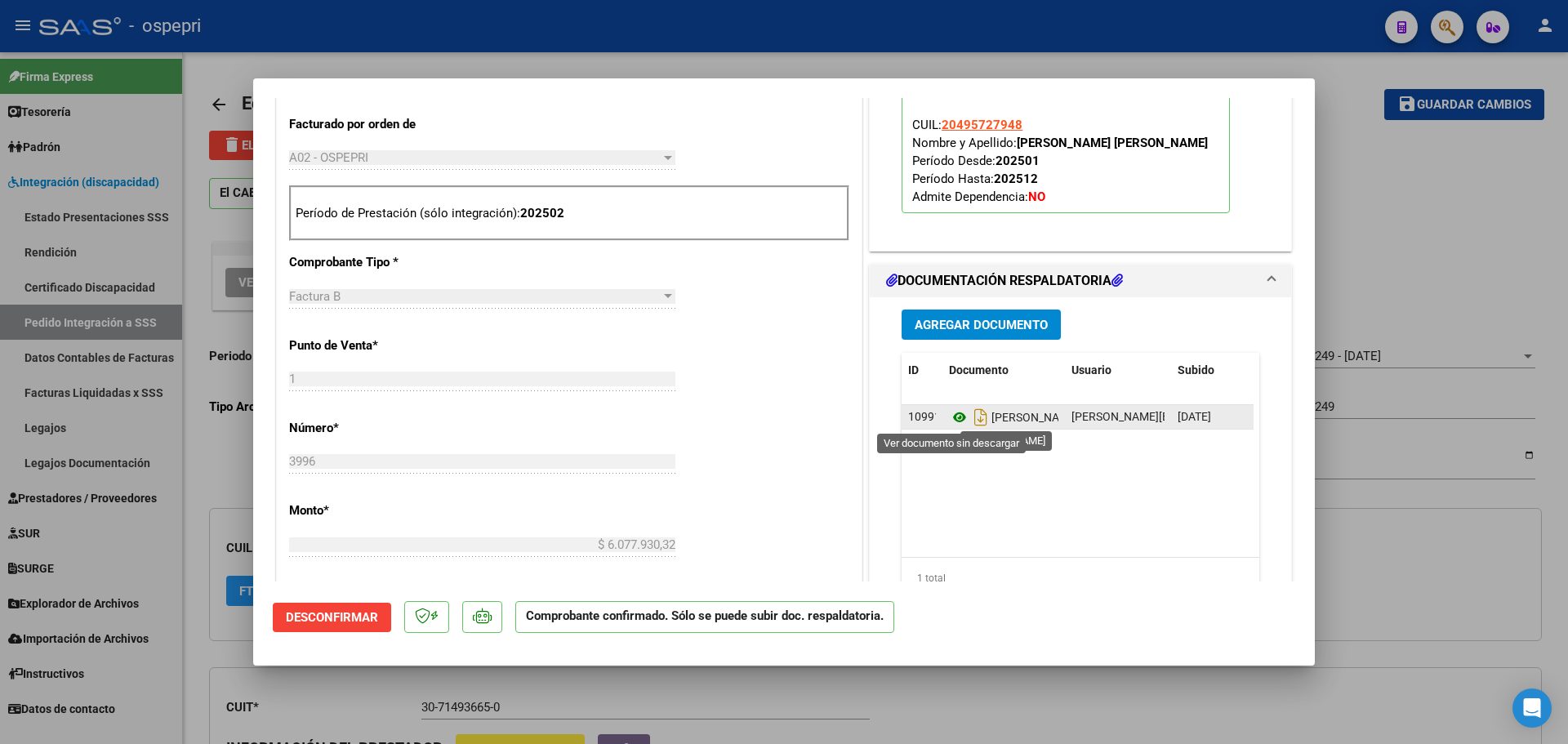
click at [953, 414] on icon at bounding box center [960, 418] width 22 height 20
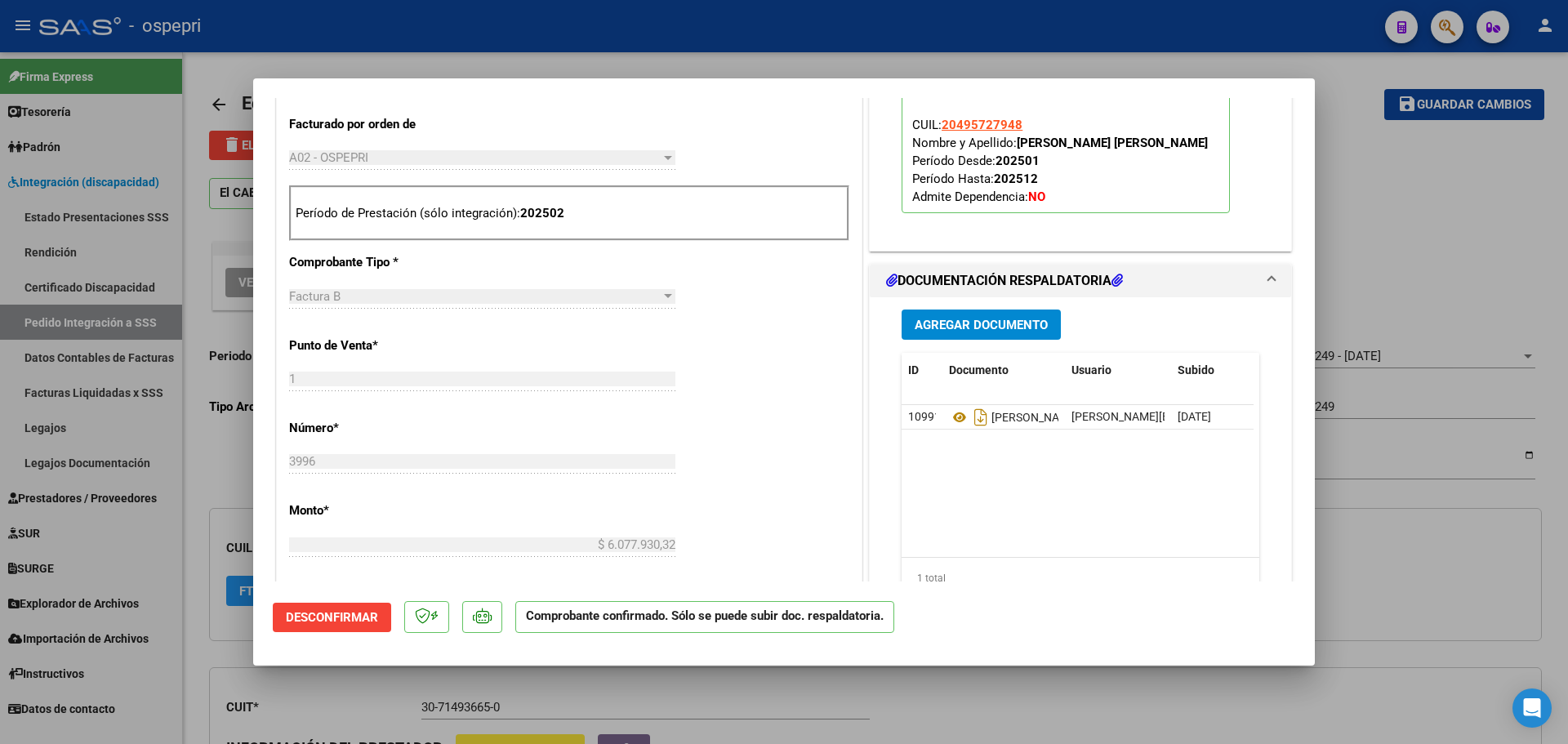
type input "$ 0,00"
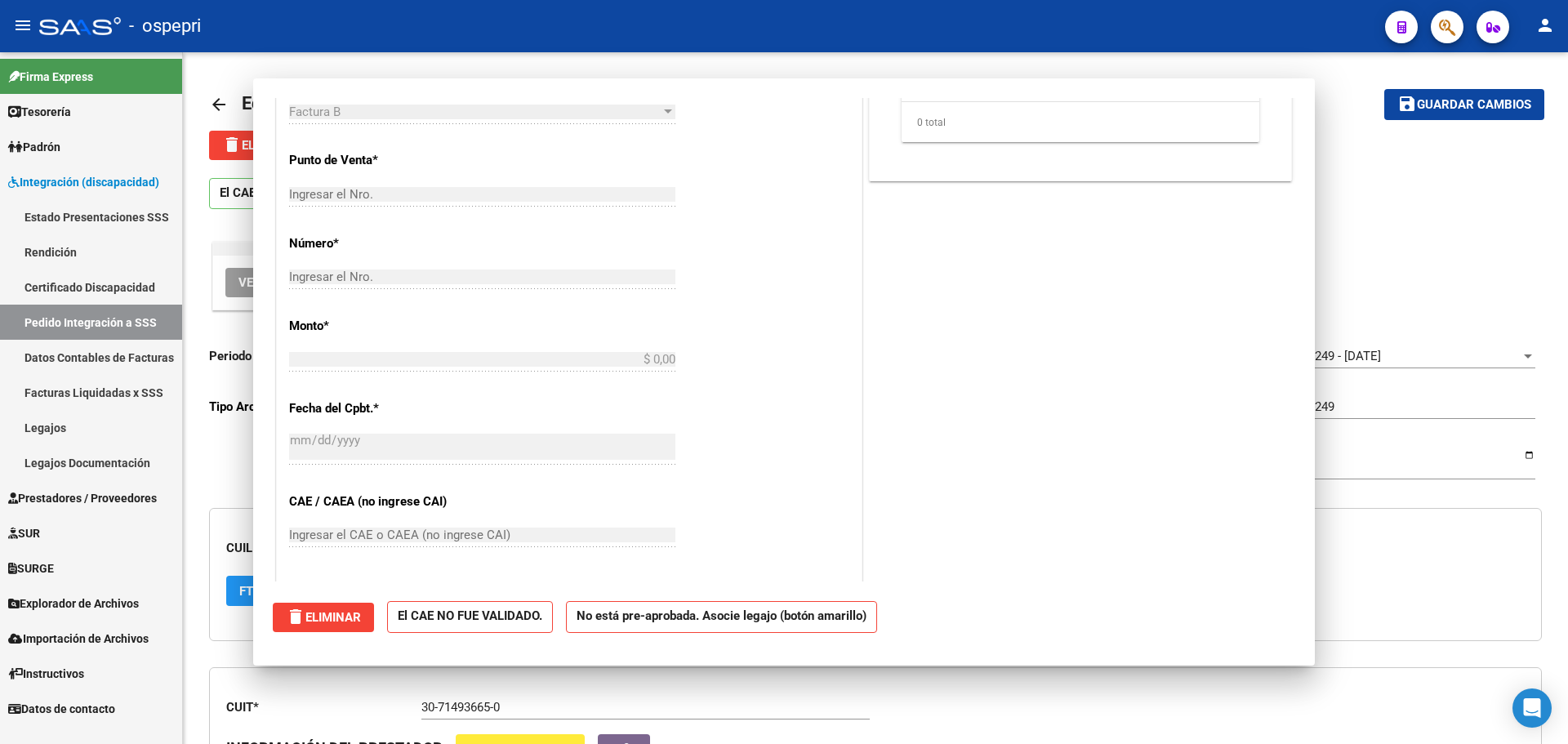
scroll to position [0, 0]
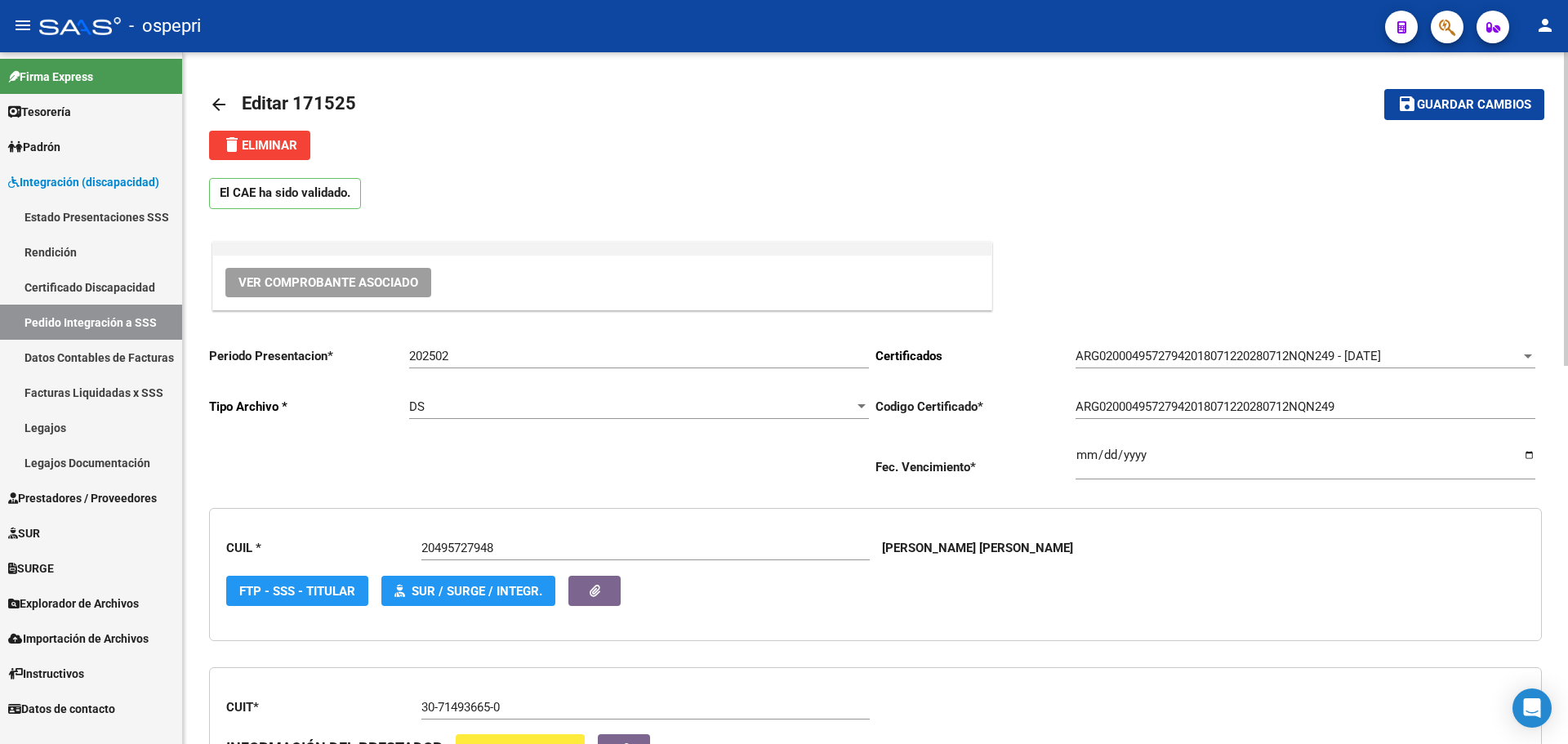
click at [219, 102] on mat-icon "arrow_back" at bounding box center [219, 105] width 20 height 20
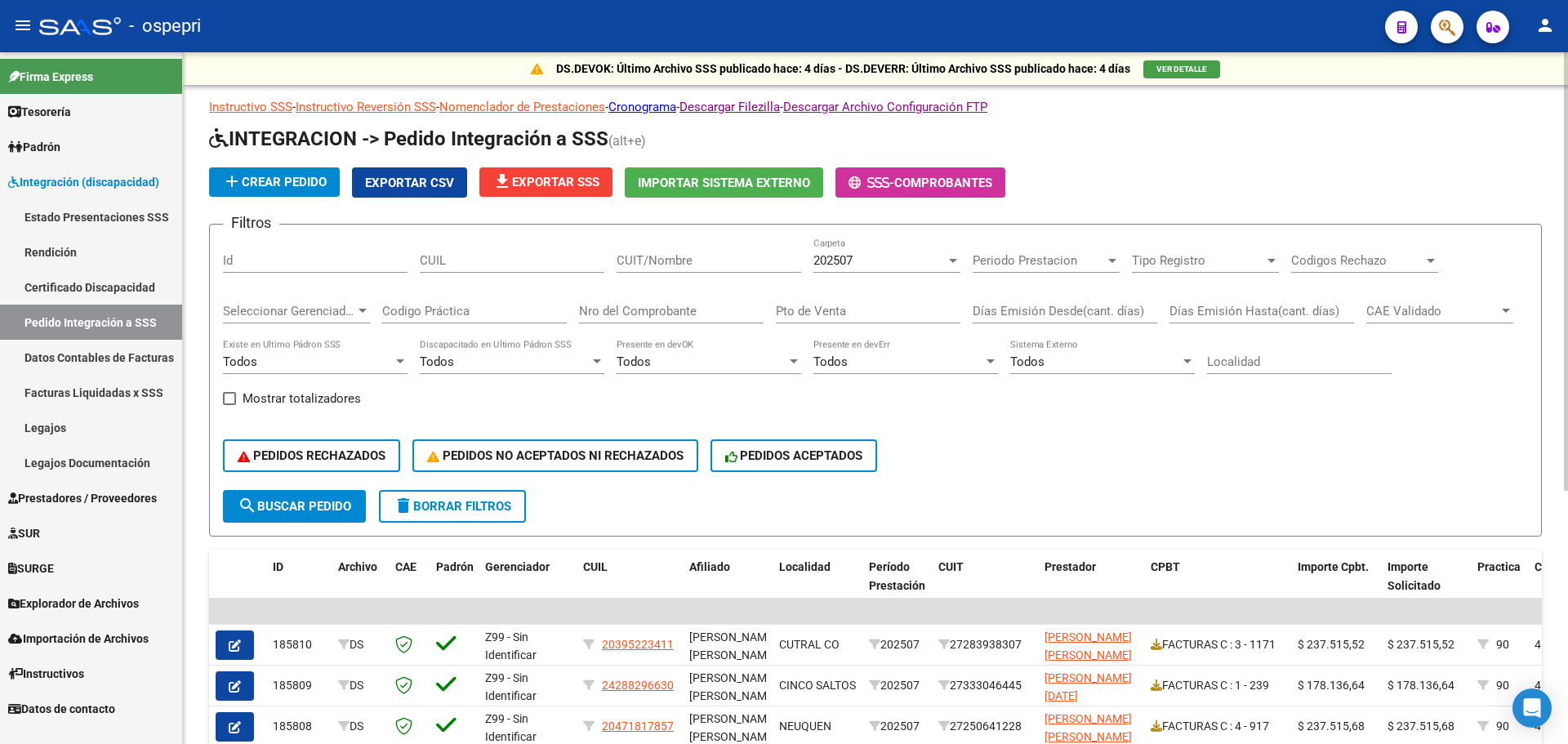
click at [951, 262] on div at bounding box center [952, 261] width 8 height 4
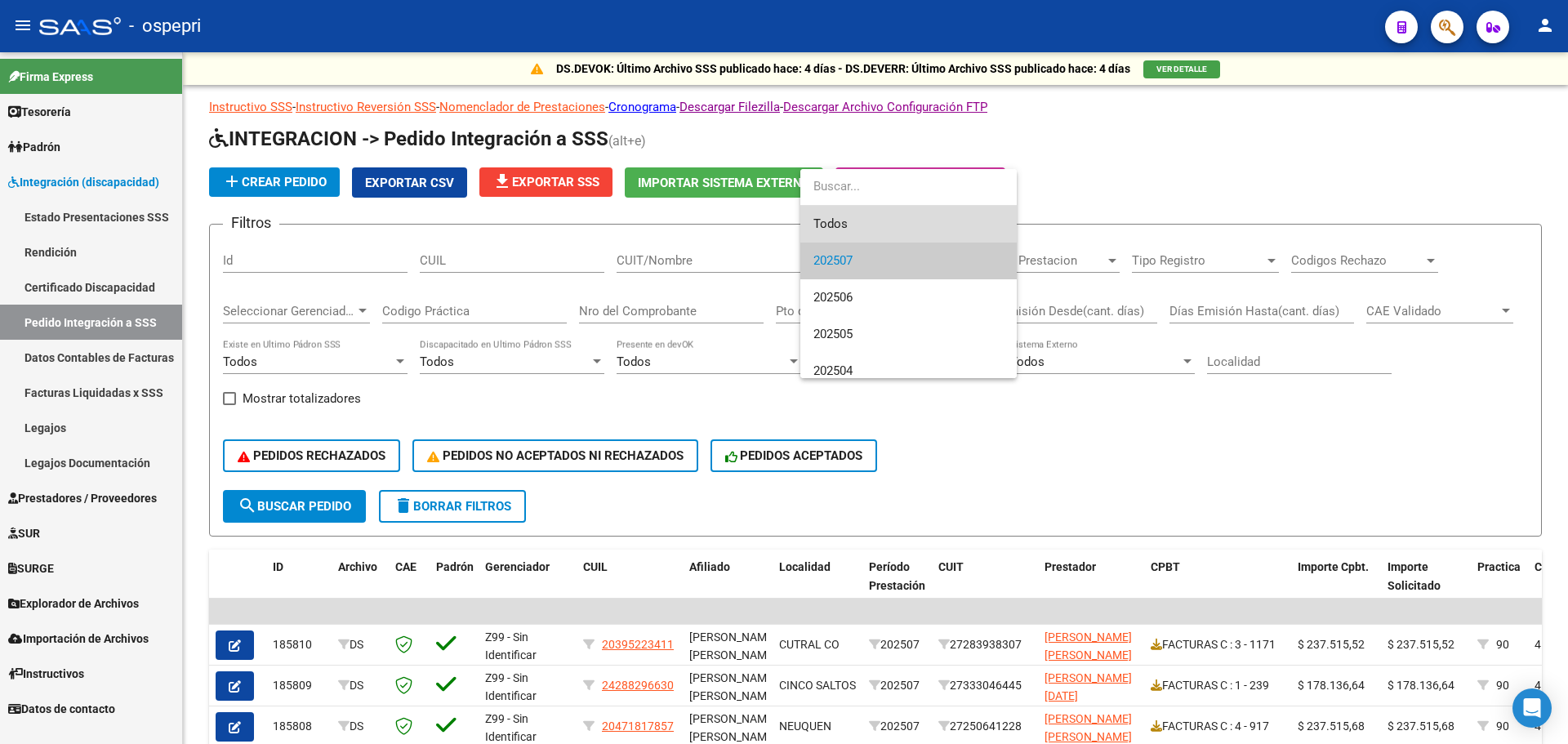
click at [862, 228] on span "Todos" at bounding box center [909, 224] width 190 height 37
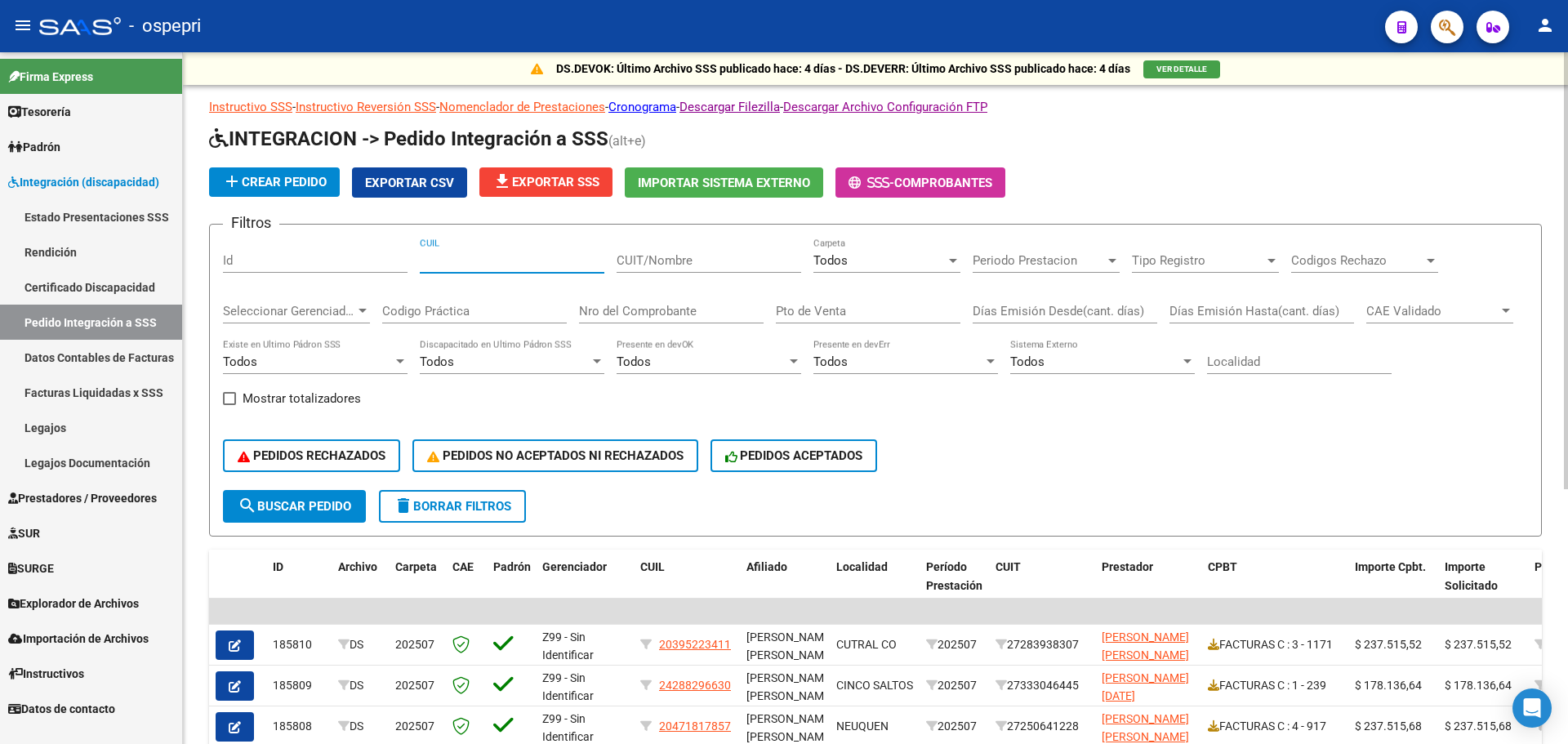
click at [504, 258] on input "CUIL" at bounding box center [512, 261] width 185 height 14
type input "20495727948"
click at [298, 510] on span "search Buscar Pedido" at bounding box center [294, 506] width 114 height 14
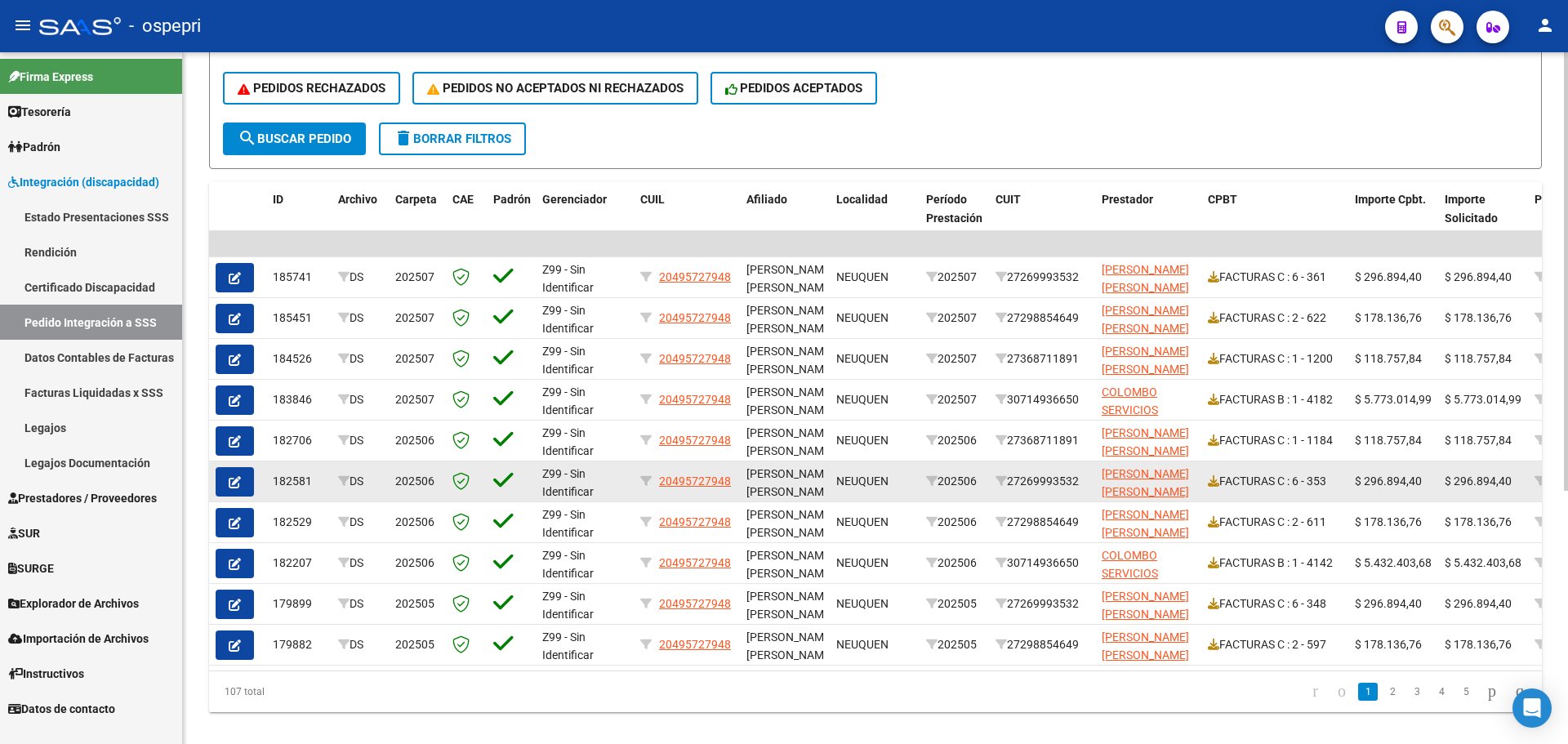
scroll to position [401, 0]
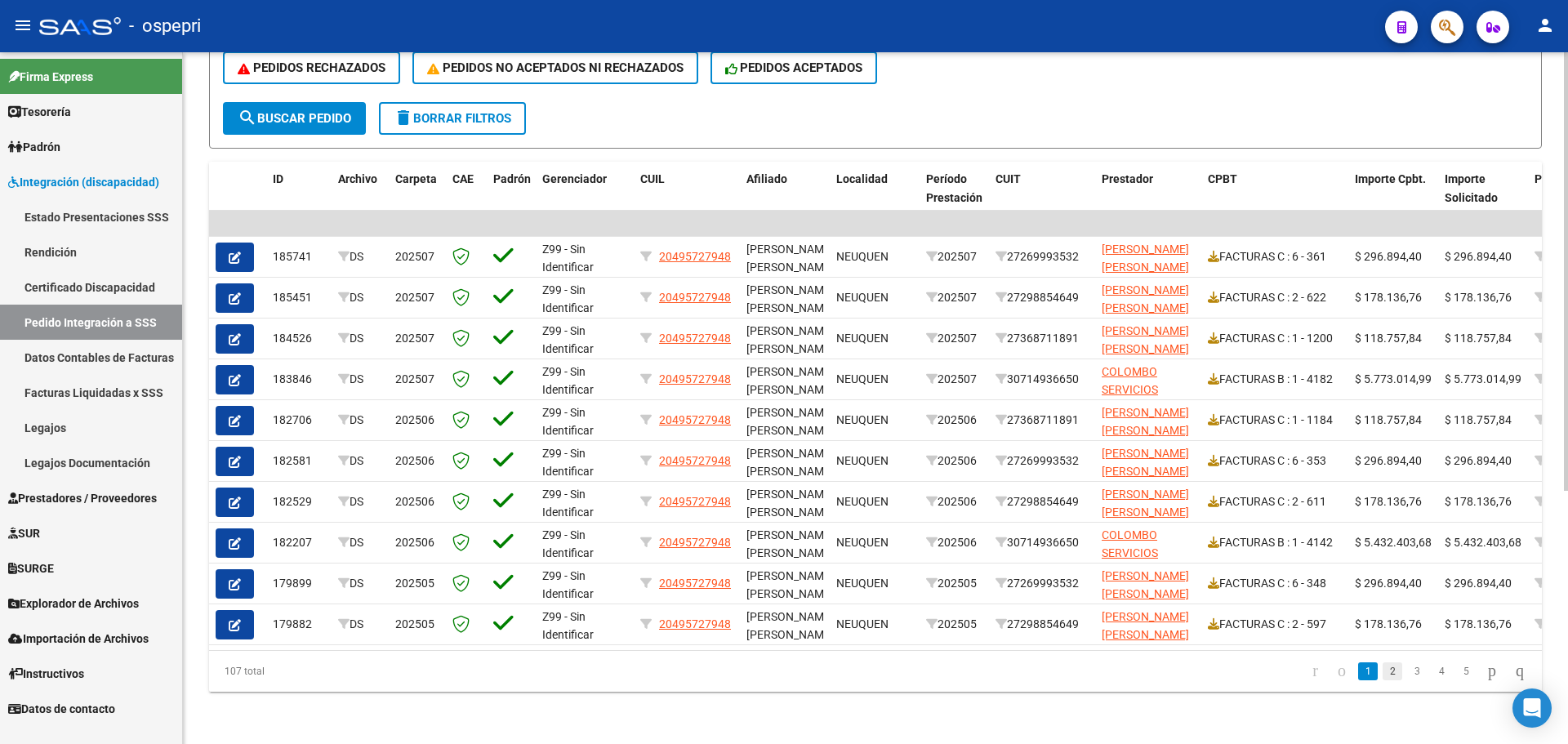
click at [1383, 669] on link "2" at bounding box center [1392, 671] width 20 height 18
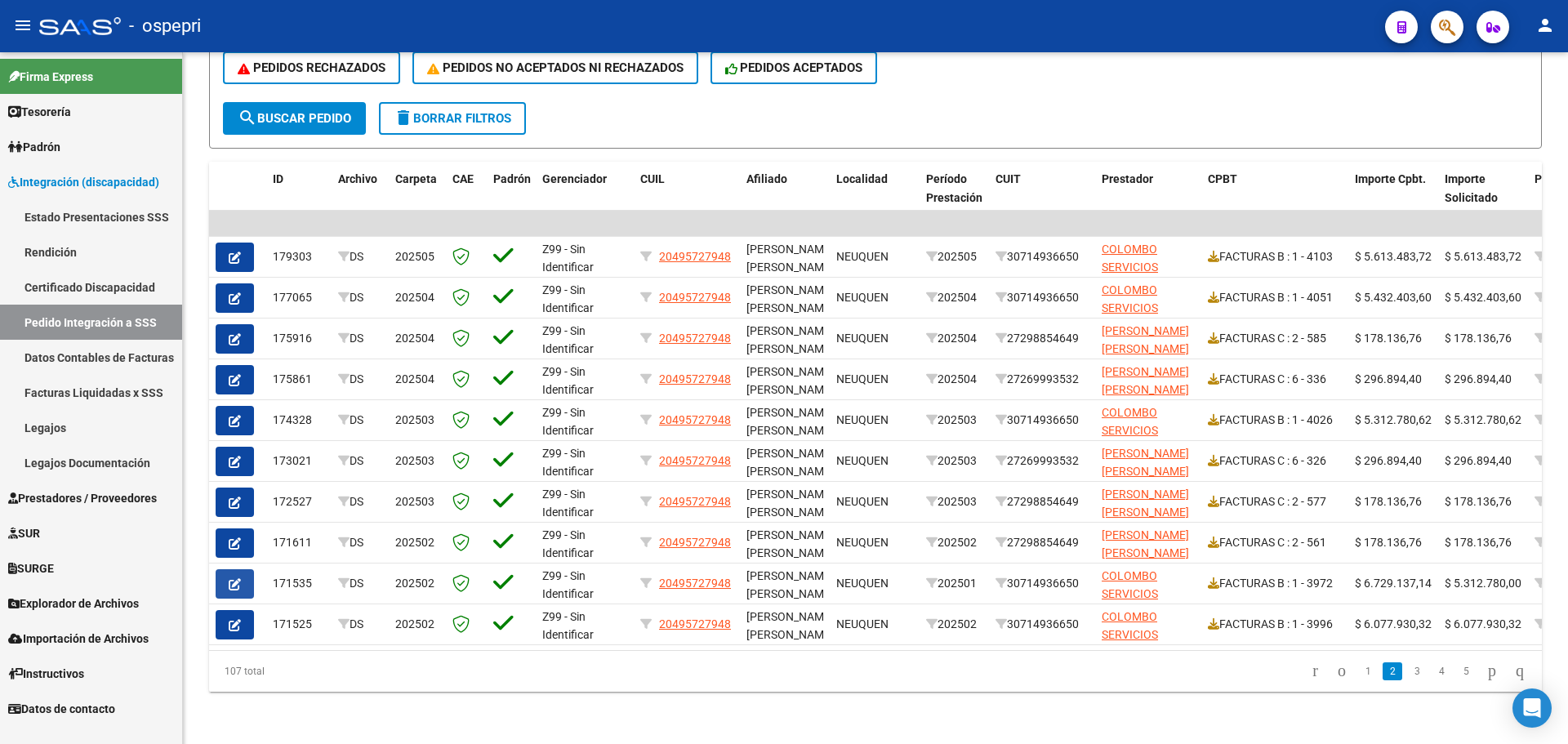
click at [234, 578] on icon "button" at bounding box center [235, 584] width 13 height 13
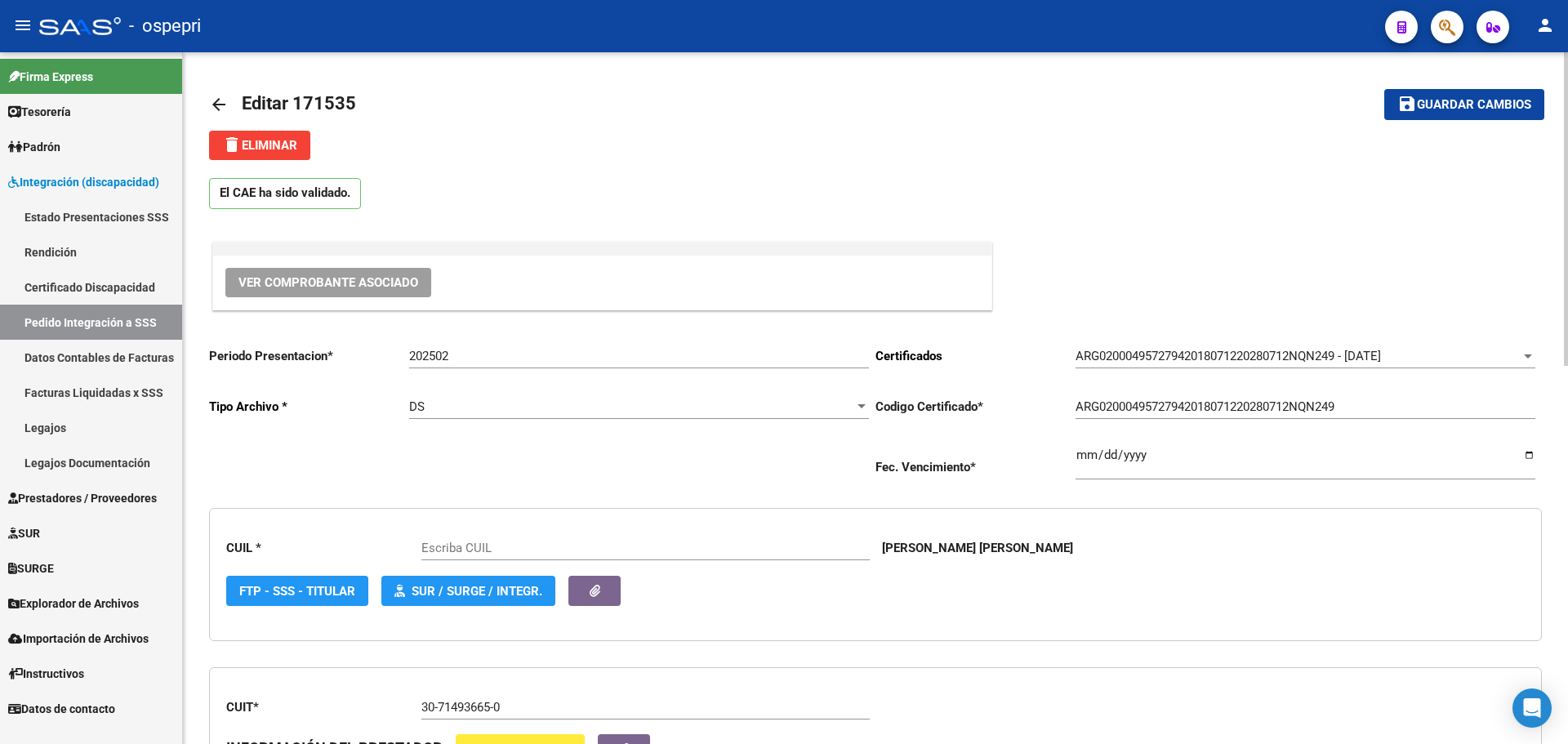
type input "20495727948"
click at [353, 281] on span "Ver Comprobante Asociado" at bounding box center [328, 282] width 180 height 14
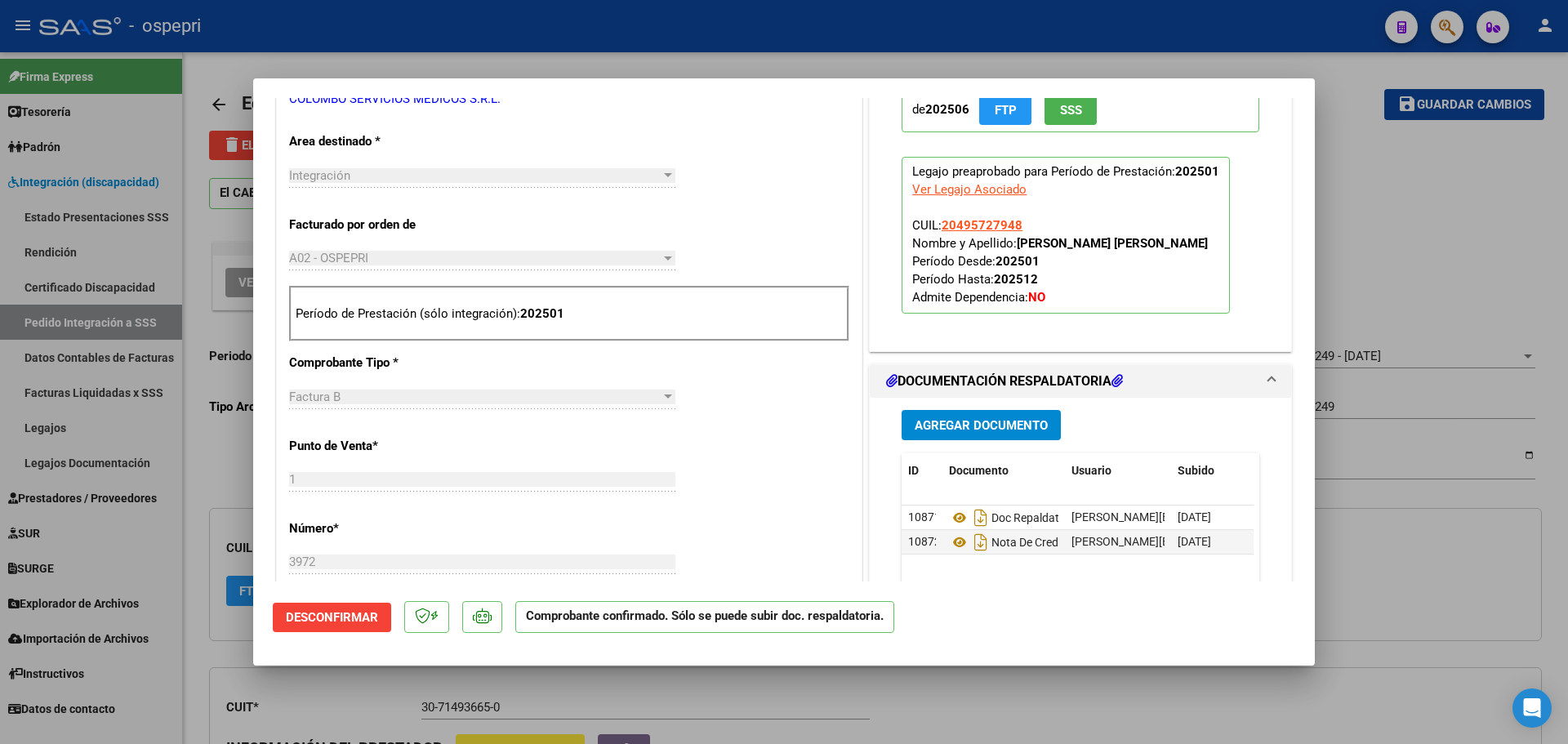
scroll to position [572, 0]
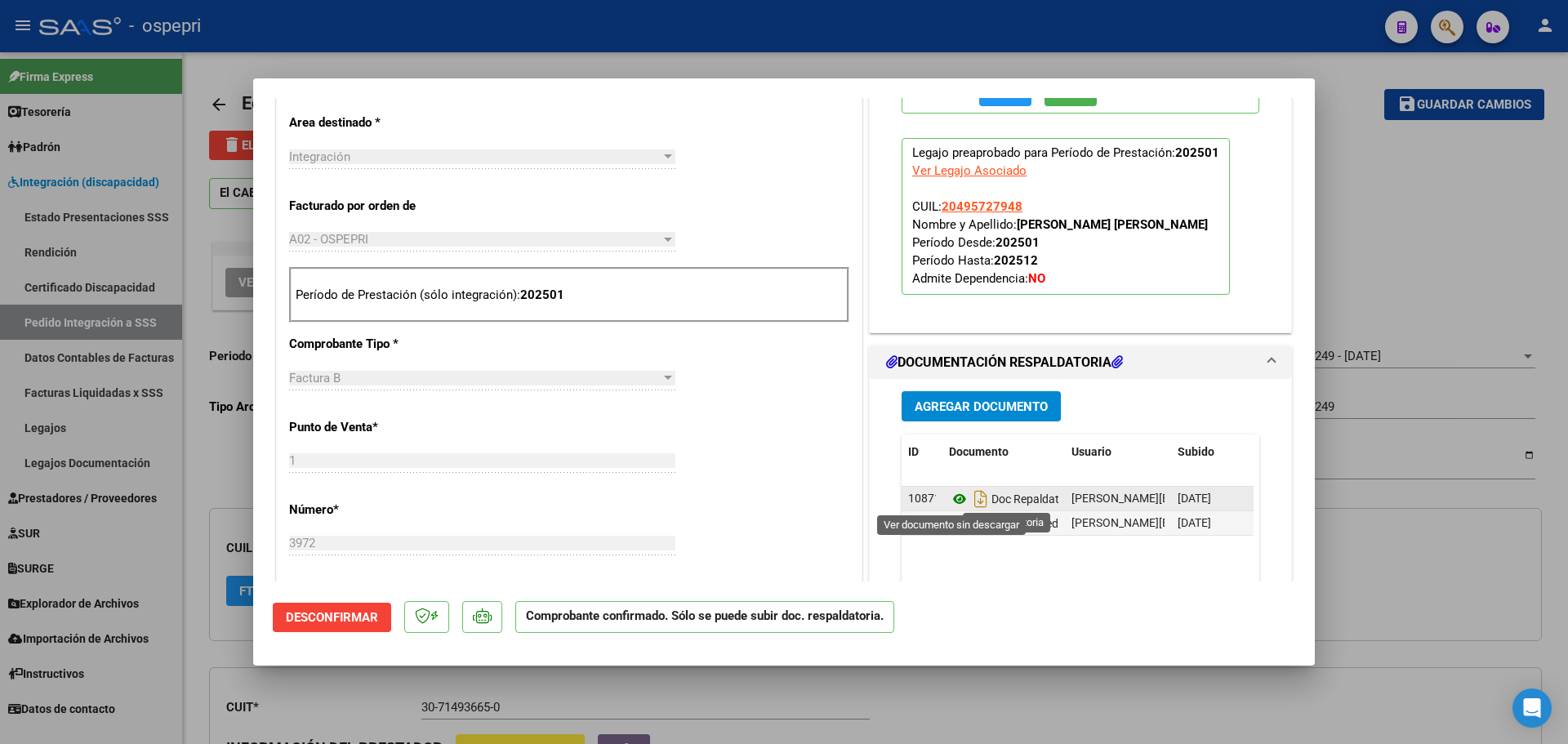
click at [952, 494] on icon at bounding box center [960, 499] width 22 height 20
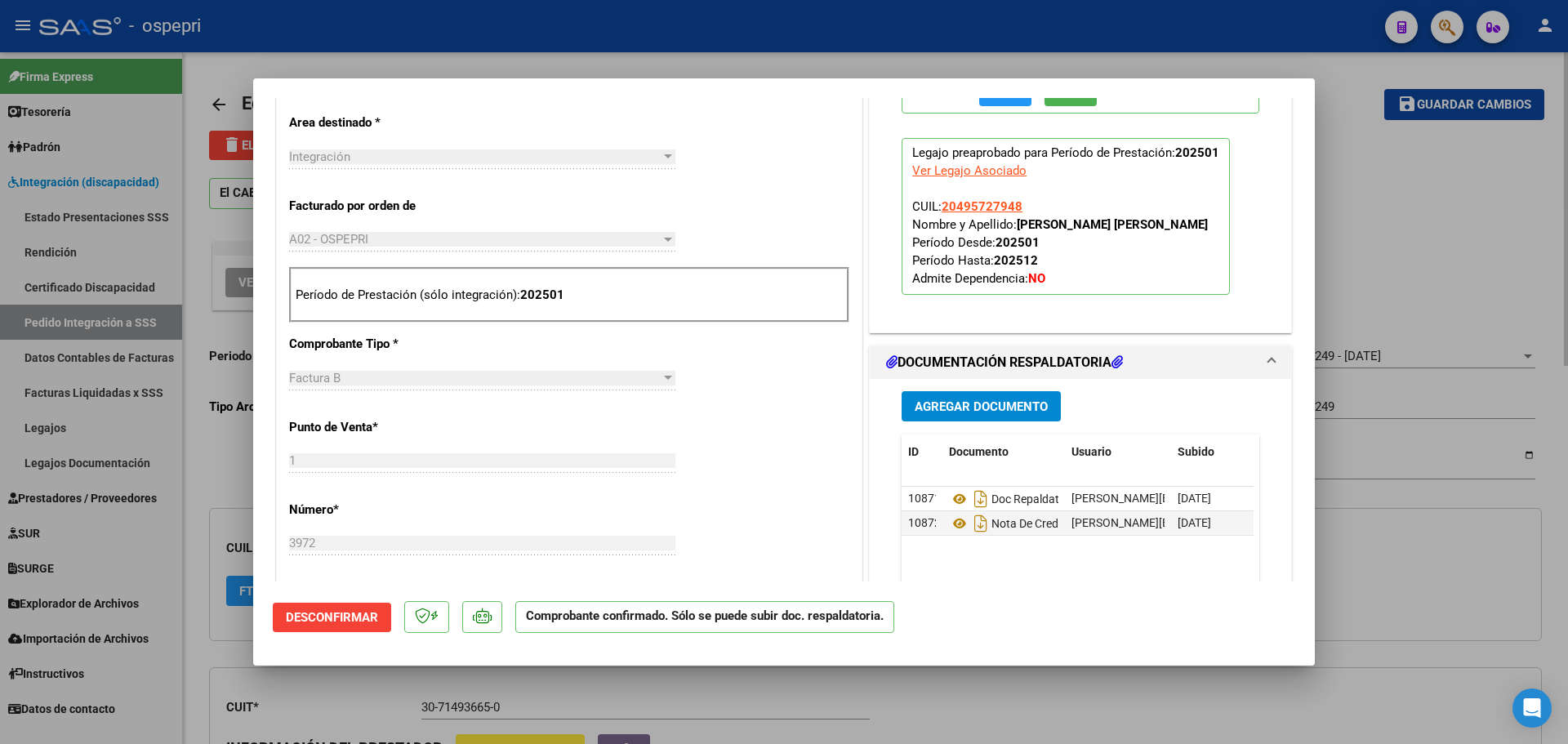
type input "$ 0,00"
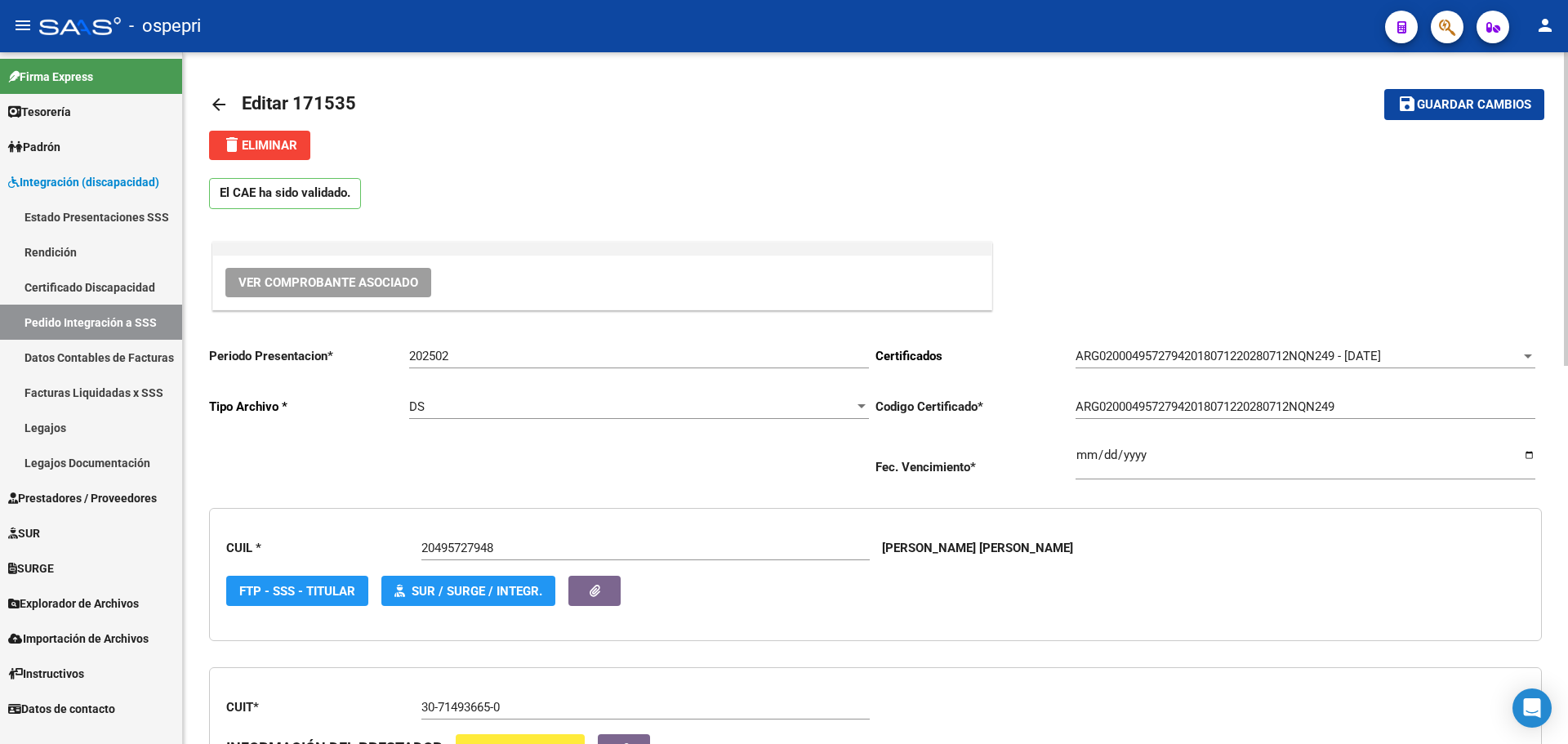
click at [216, 100] on mat-icon "arrow_back" at bounding box center [219, 105] width 20 height 20
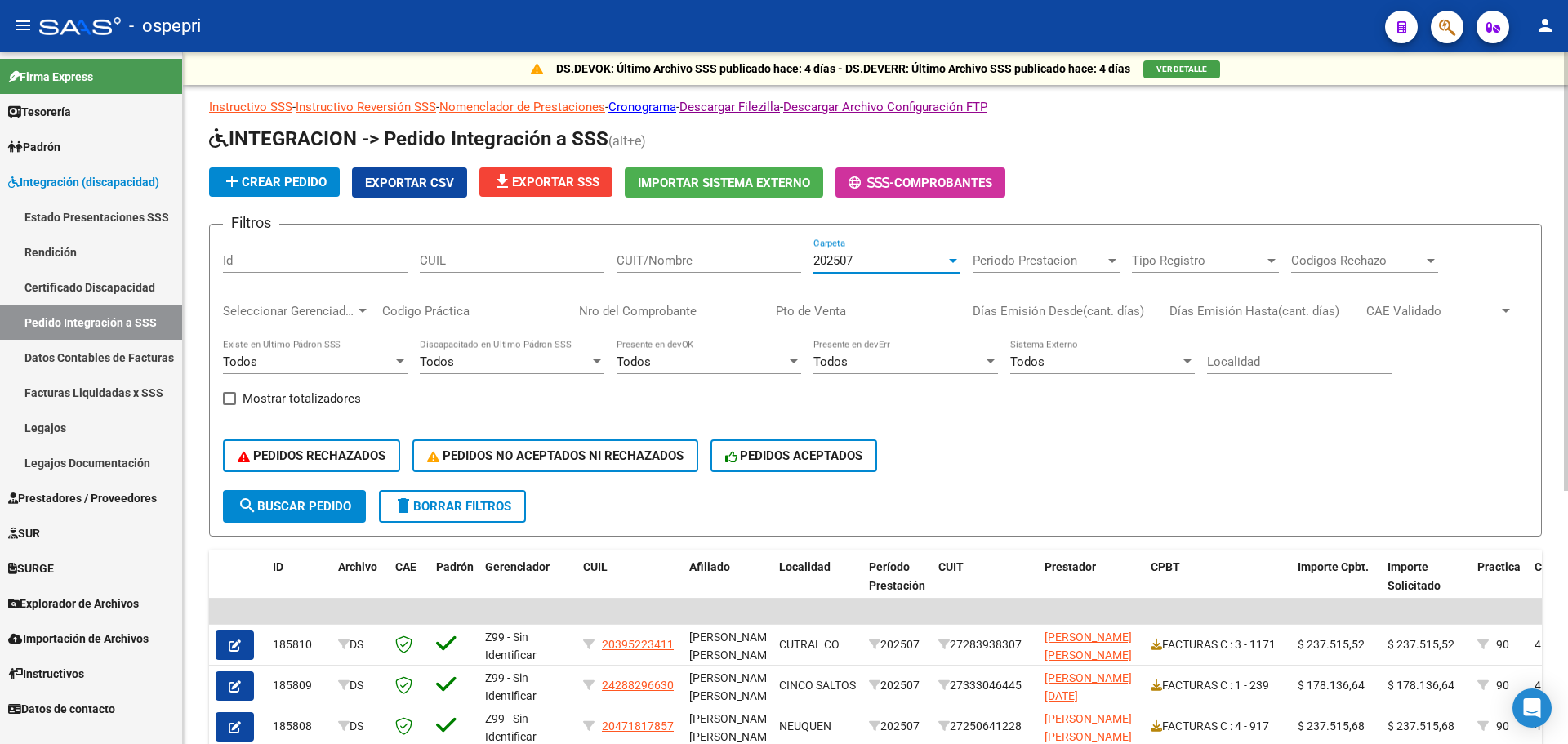
click at [955, 257] on div at bounding box center [952, 260] width 14 height 13
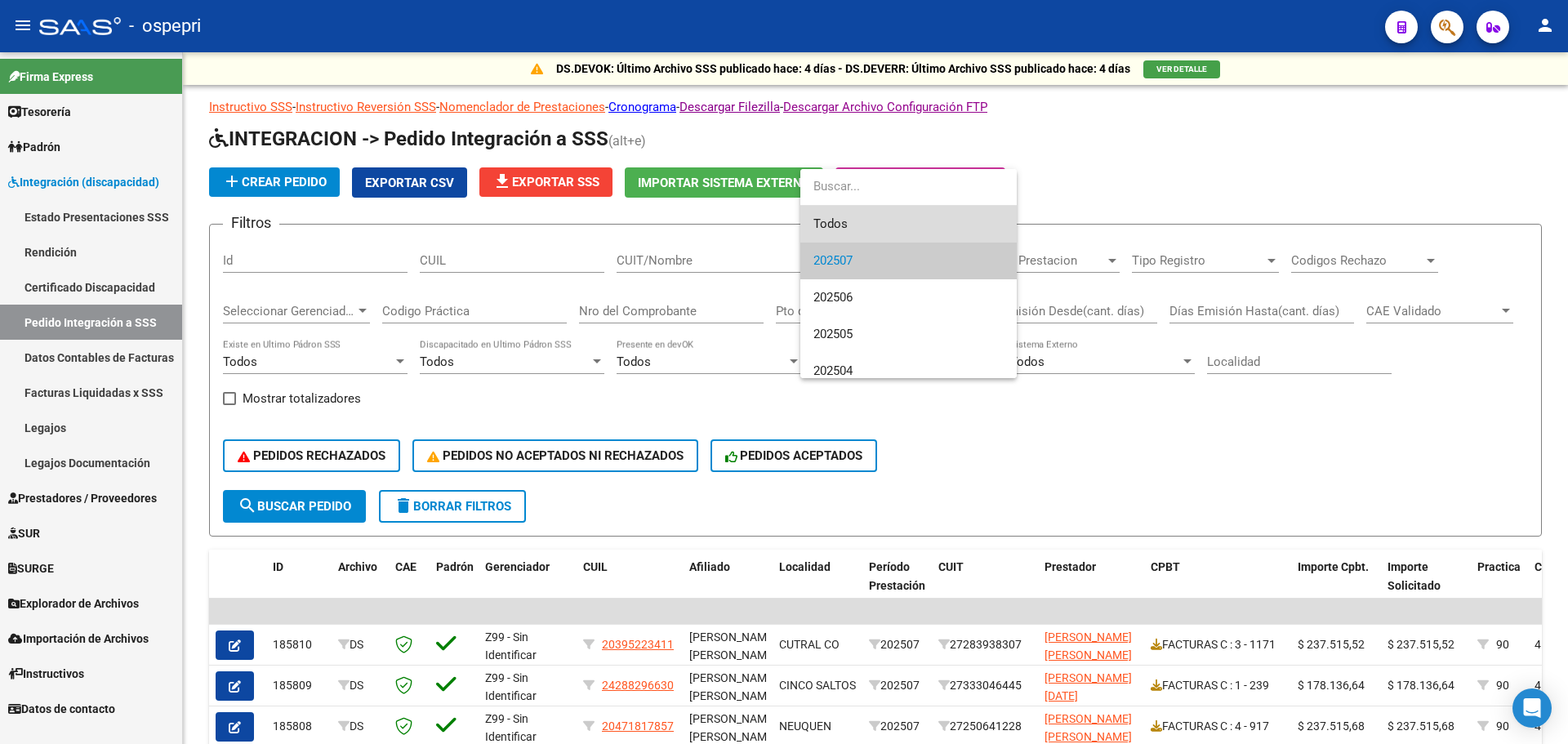
click at [860, 226] on span "Todos" at bounding box center [909, 224] width 190 height 37
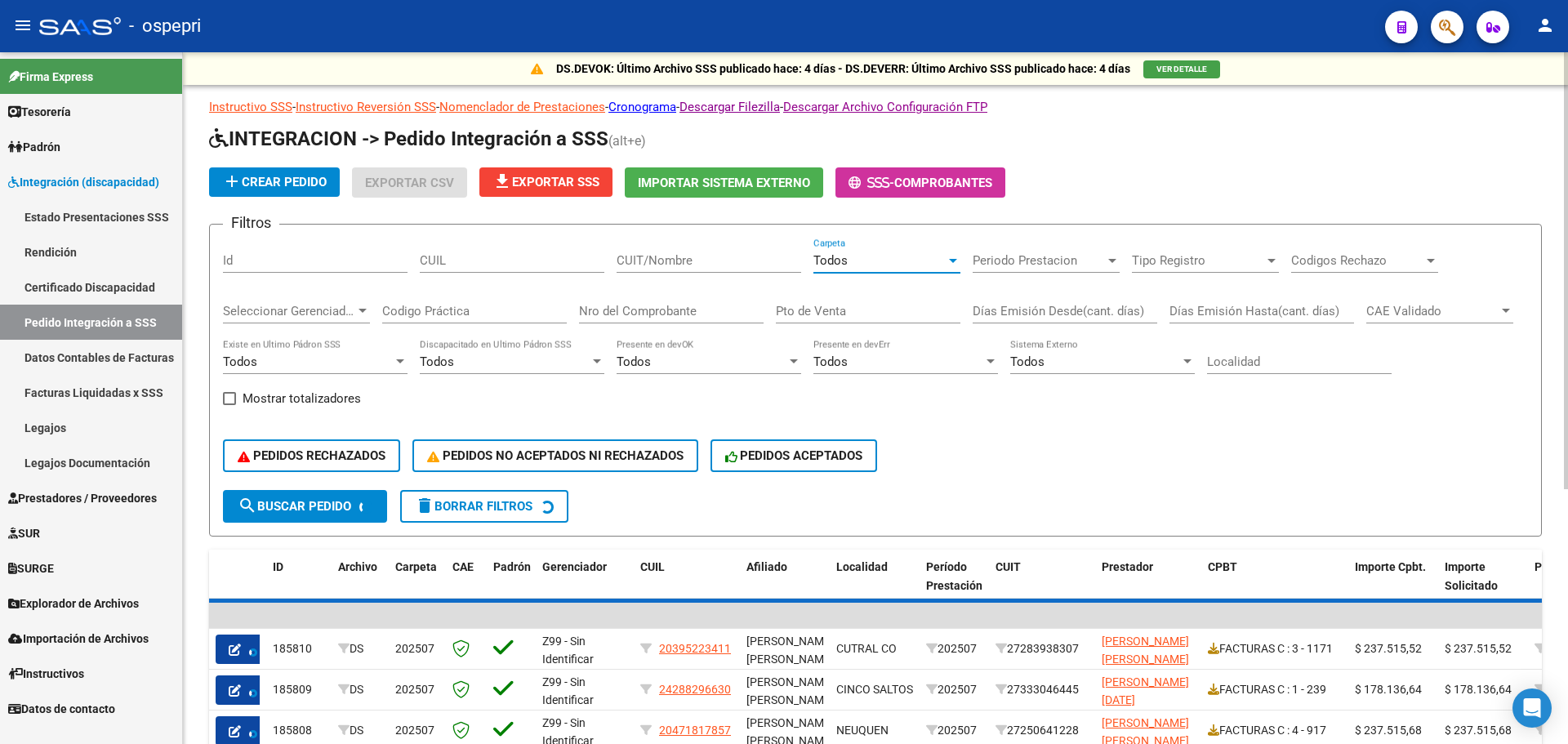
click at [483, 263] on input "CUIL" at bounding box center [512, 261] width 185 height 14
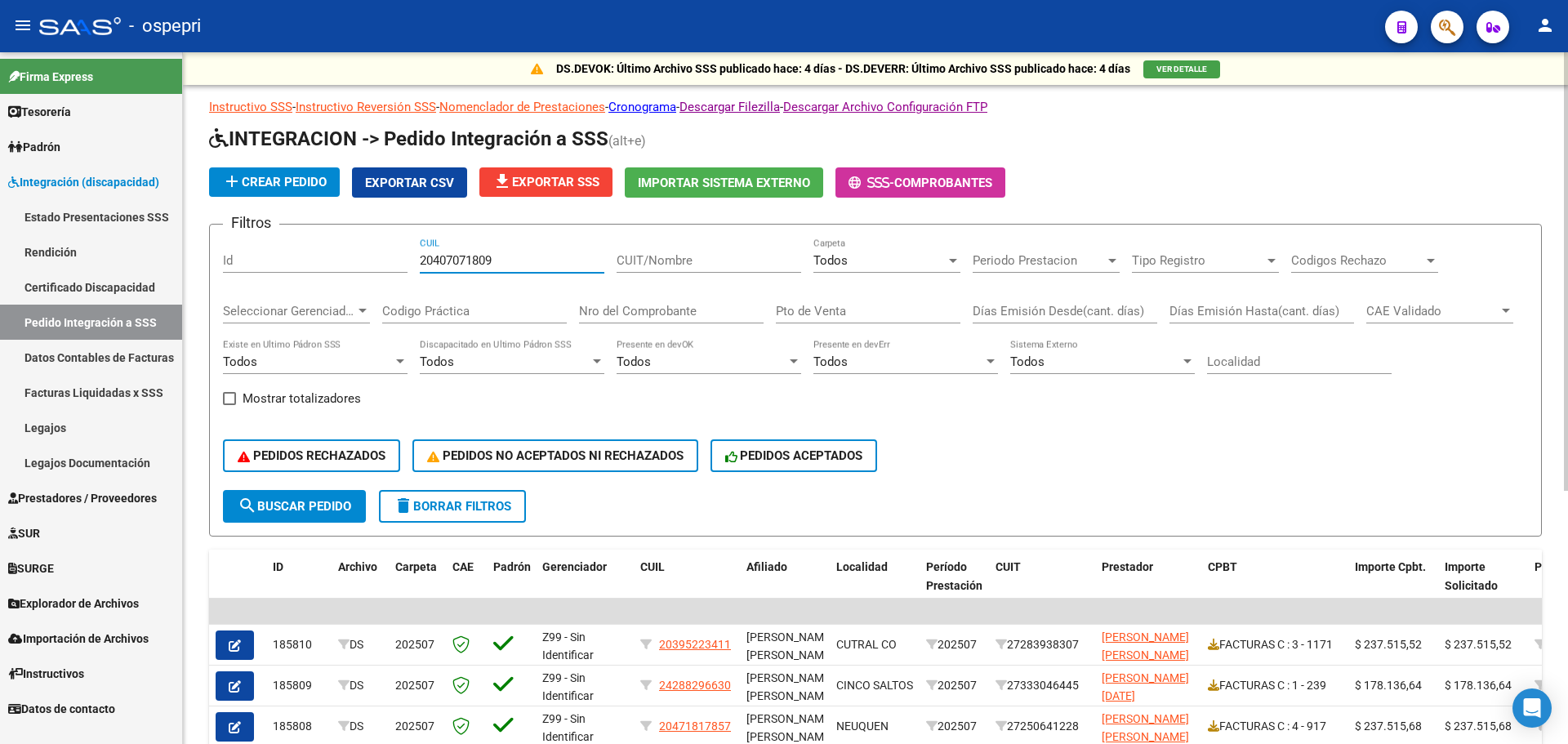
type input "20407071809"
drag, startPoint x: 261, startPoint y: 502, endPoint x: 280, endPoint y: 498, distance: 19.4
click at [263, 502] on span "search Buscar Pedido" at bounding box center [294, 506] width 114 height 14
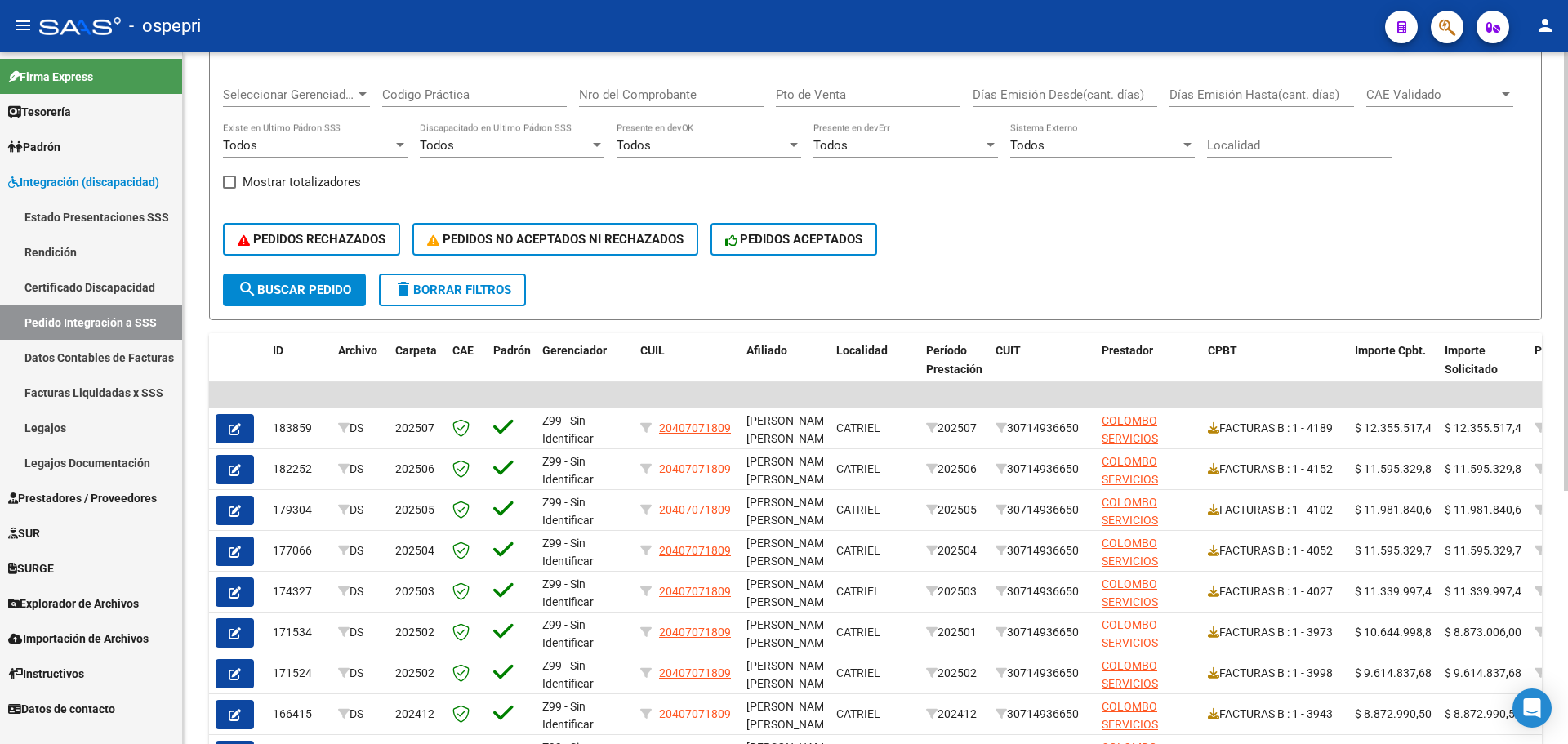
scroll to position [245, 0]
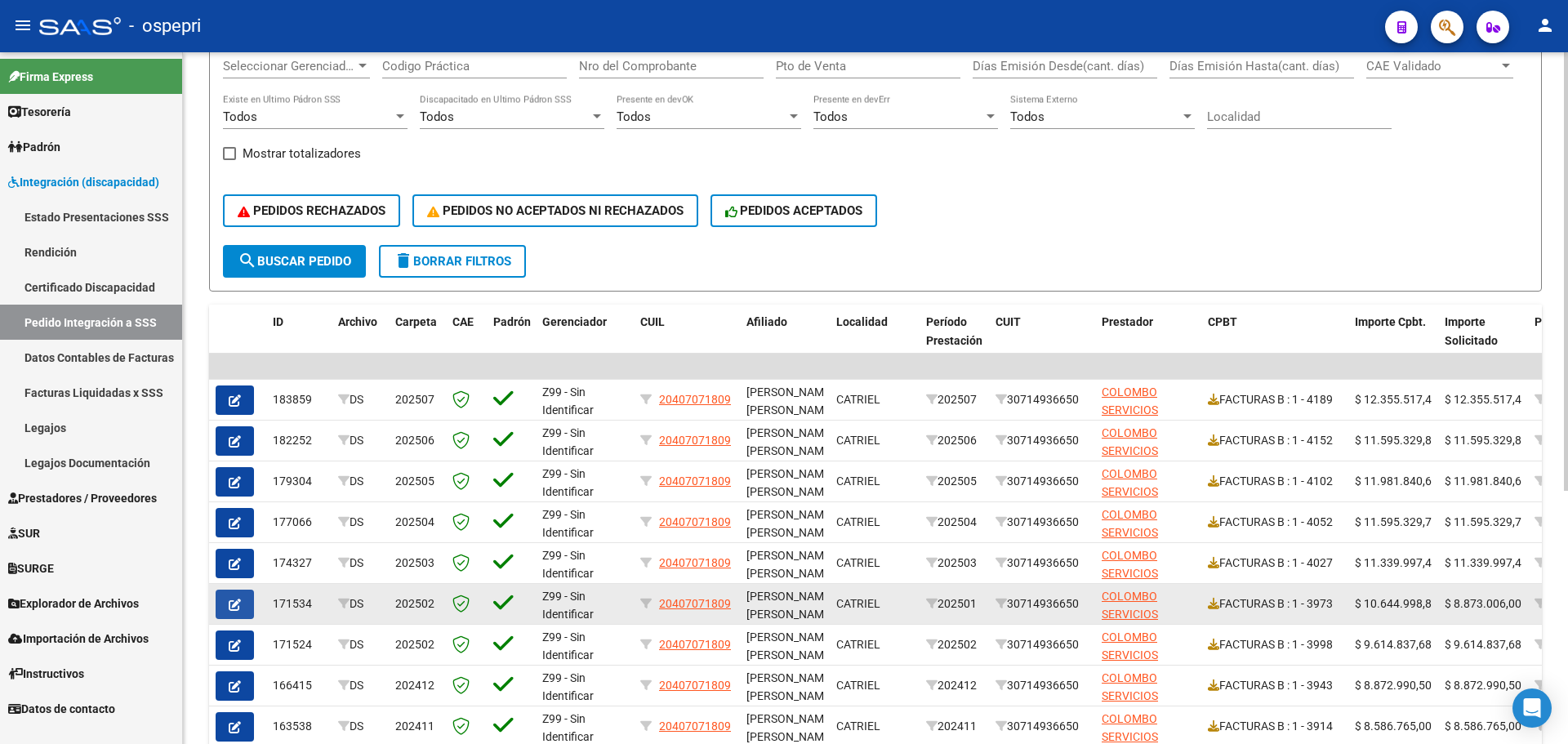
click at [236, 598] on span "button" at bounding box center [235, 604] width 13 height 14
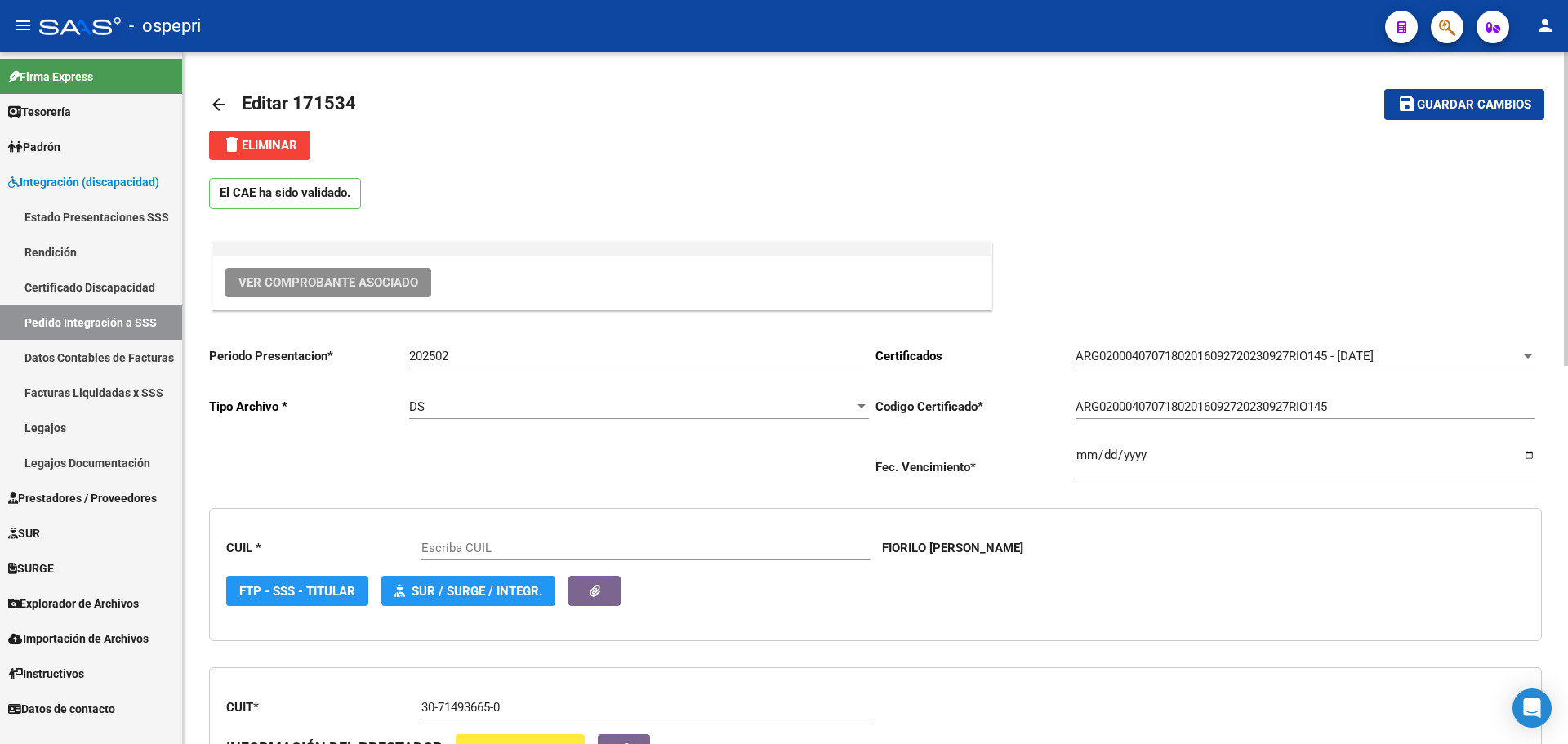
click at [333, 281] on span "Ver Comprobante Asociado" at bounding box center [328, 282] width 180 height 14
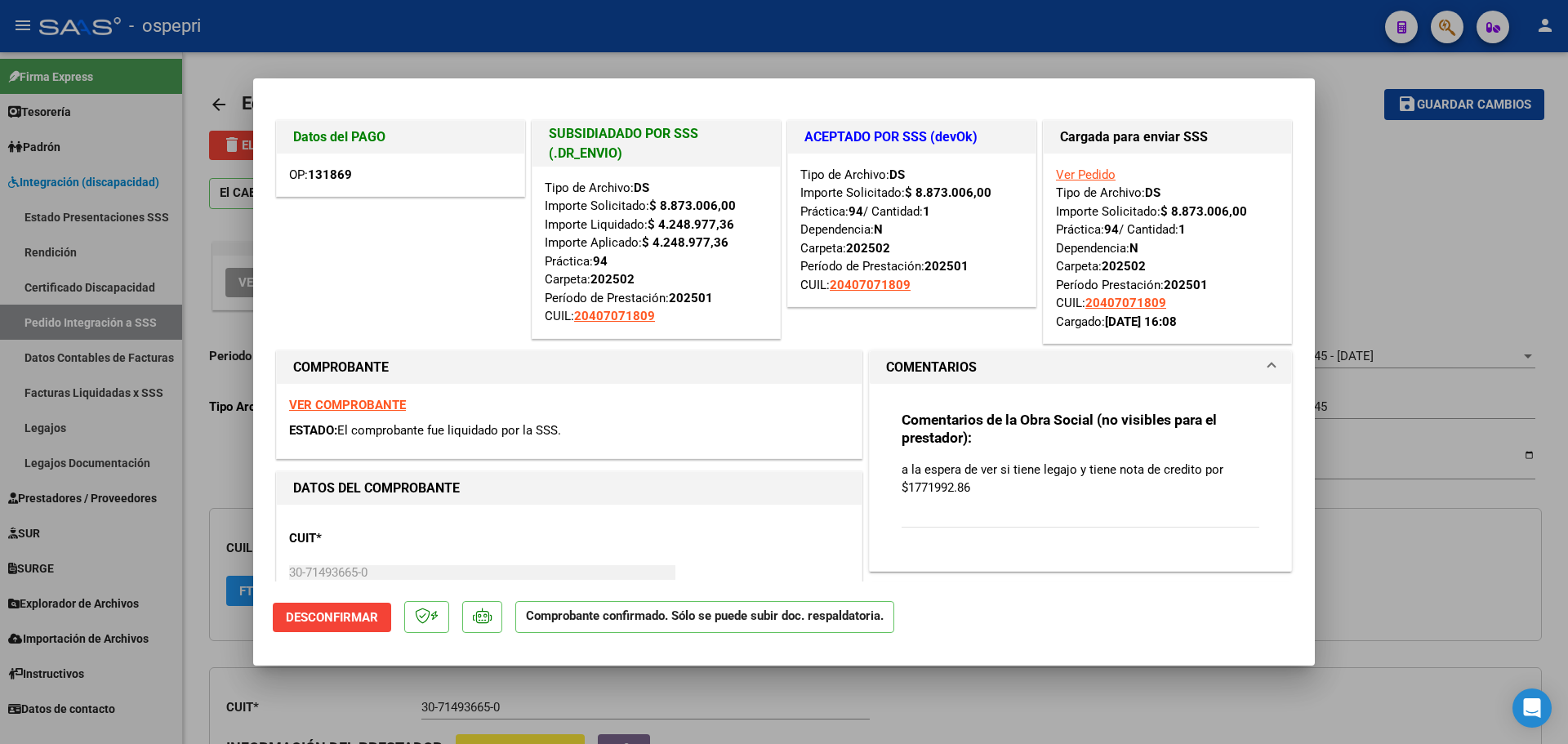
type input "20407071809"
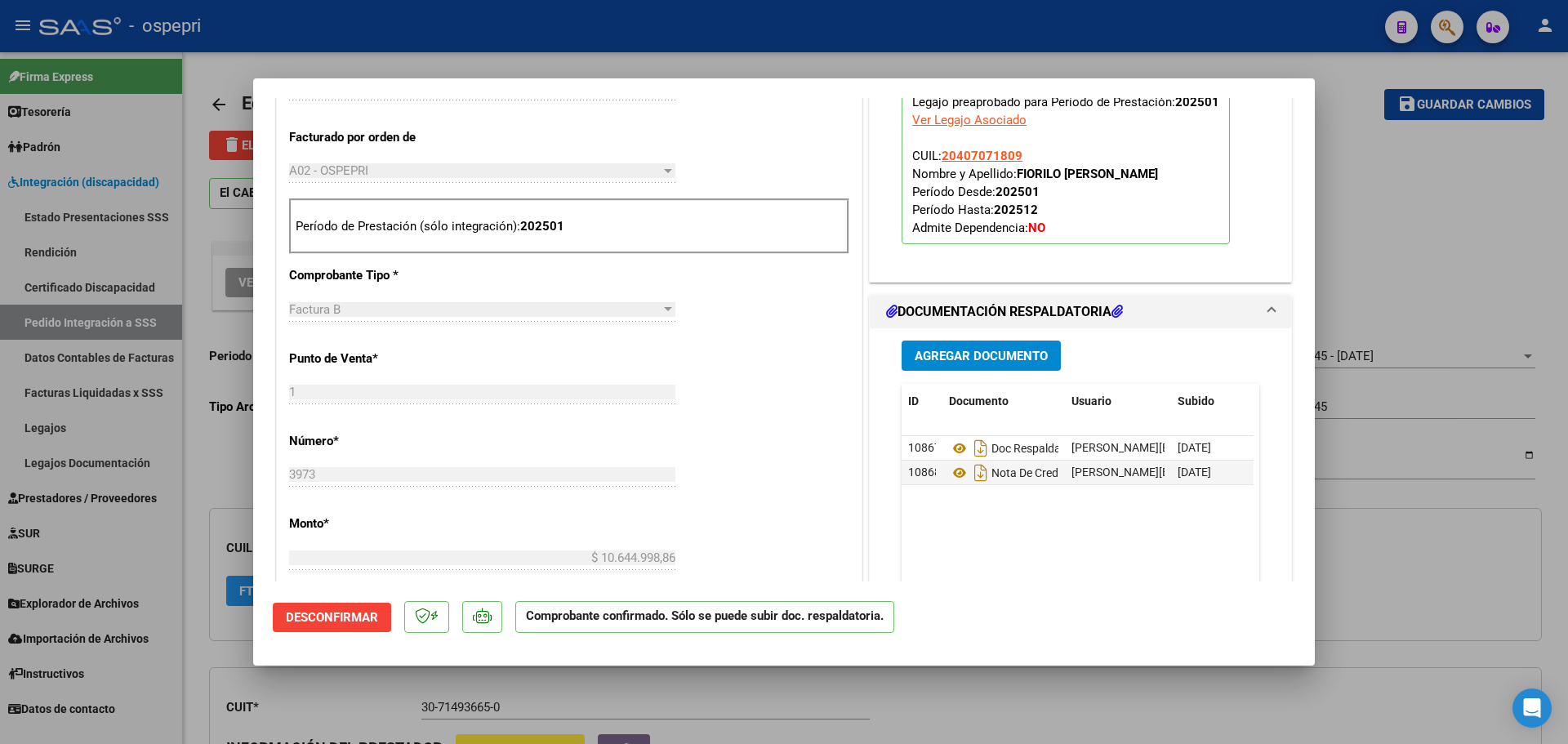
scroll to position [653, 0]
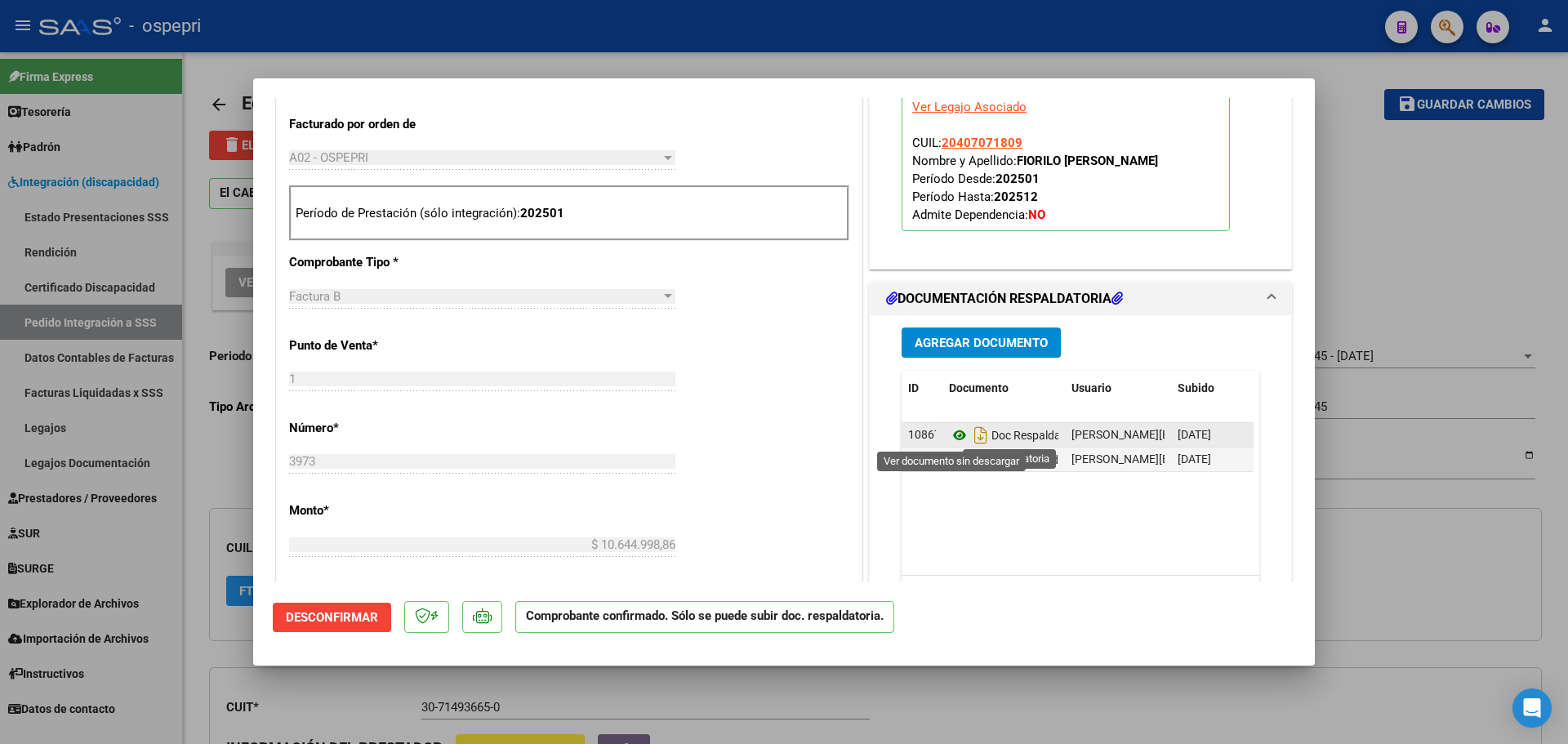
click at [956, 435] on icon at bounding box center [960, 436] width 22 height 20
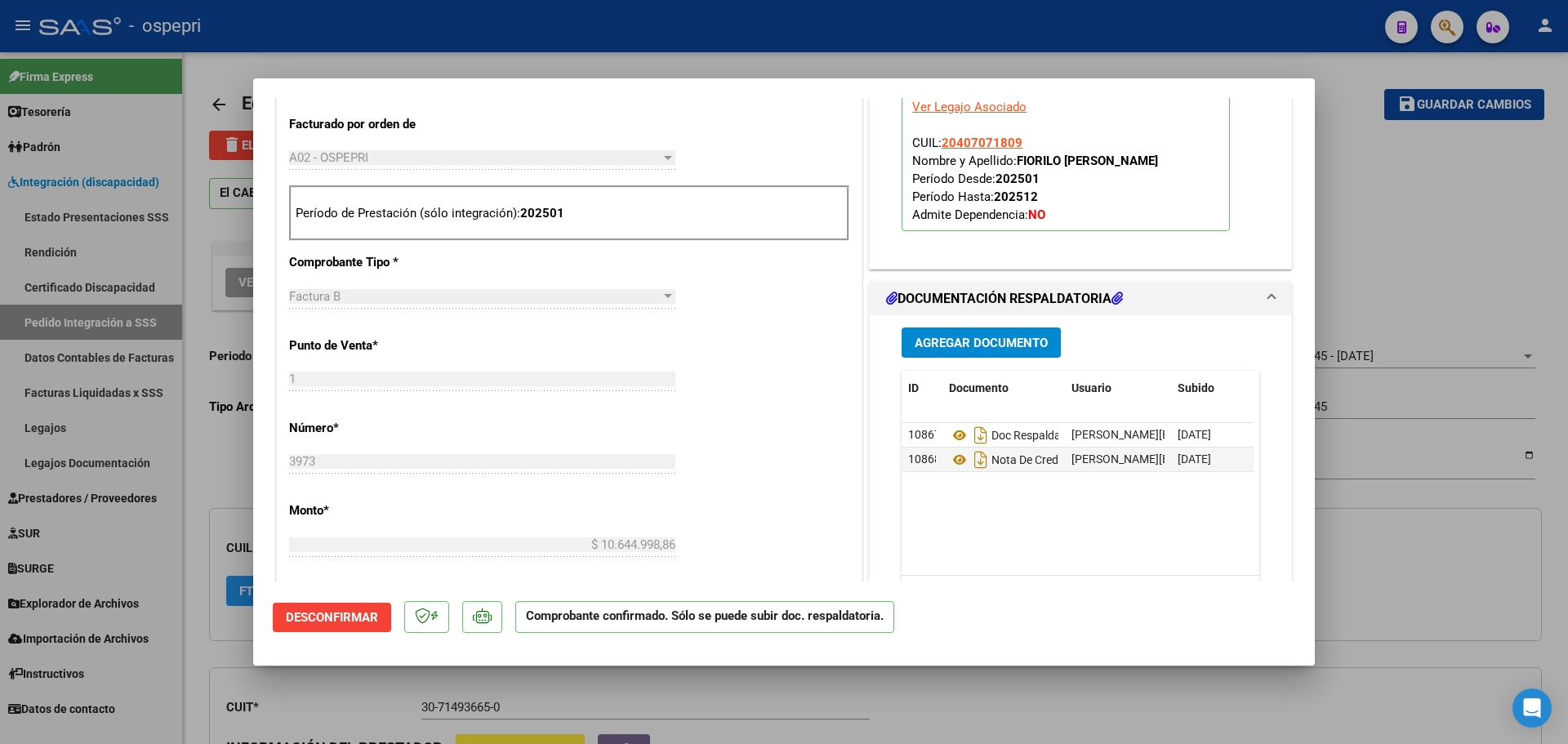
type input "$ 0,00"
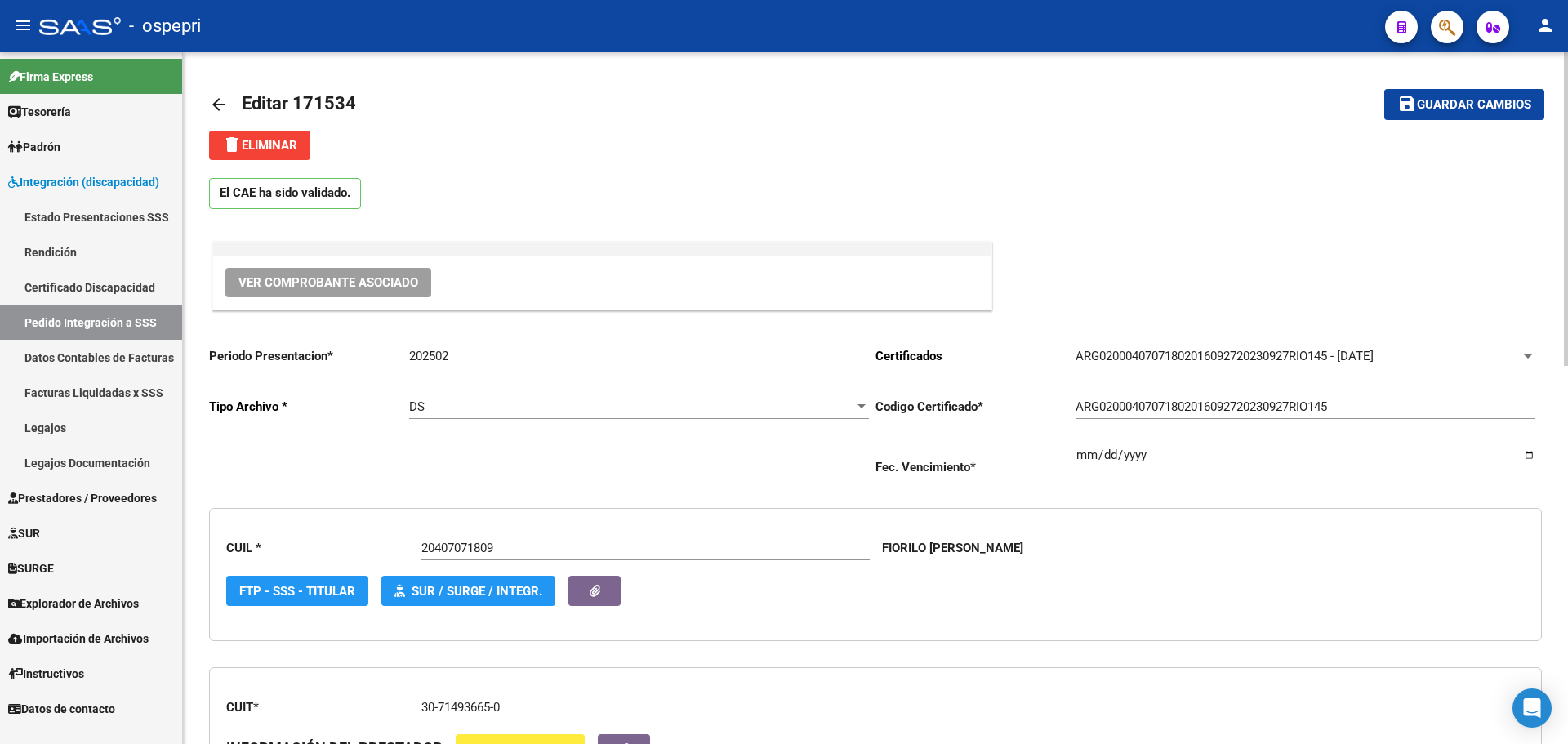
click at [220, 109] on mat-icon "arrow_back" at bounding box center [219, 105] width 20 height 20
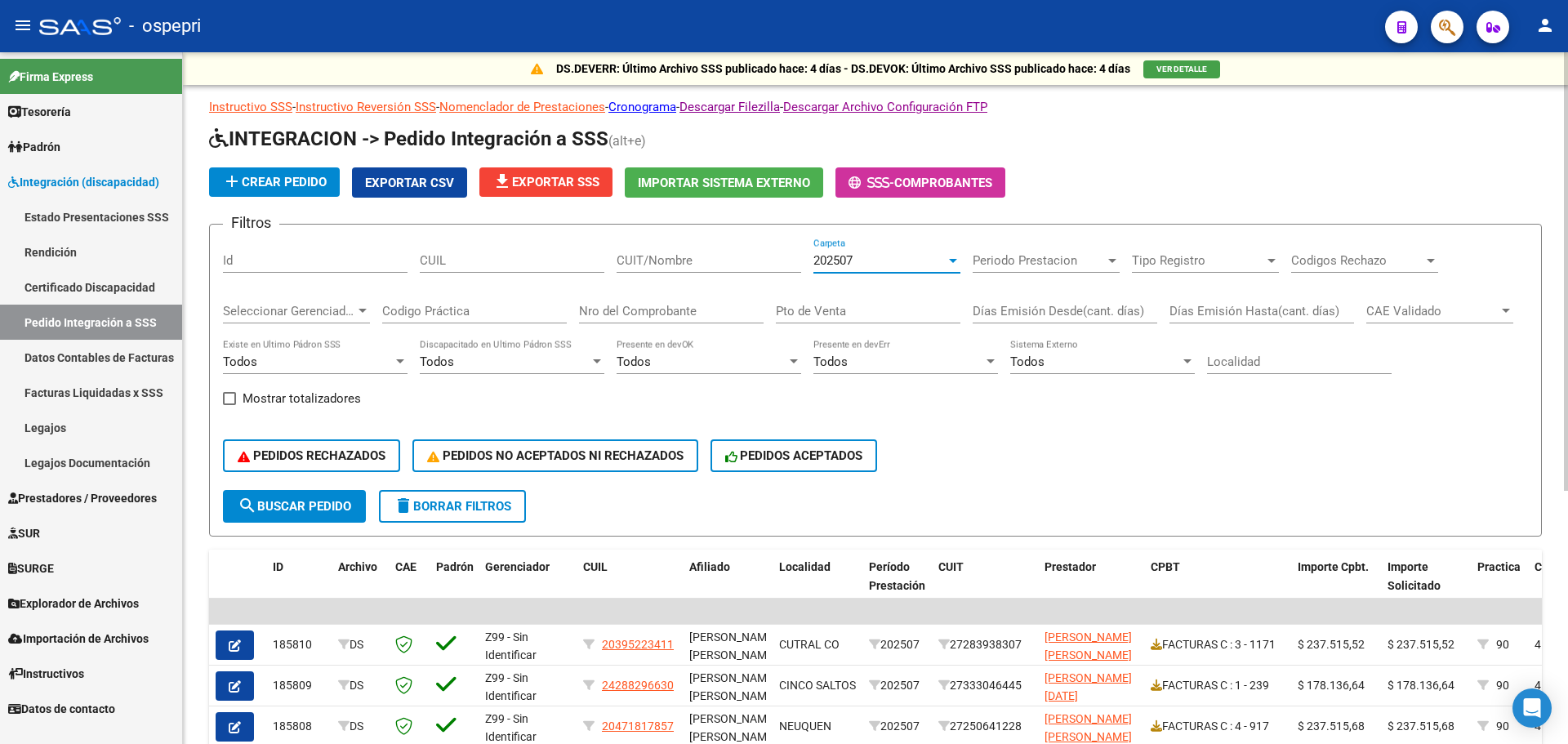
click at [952, 261] on div at bounding box center [952, 261] width 8 height 4
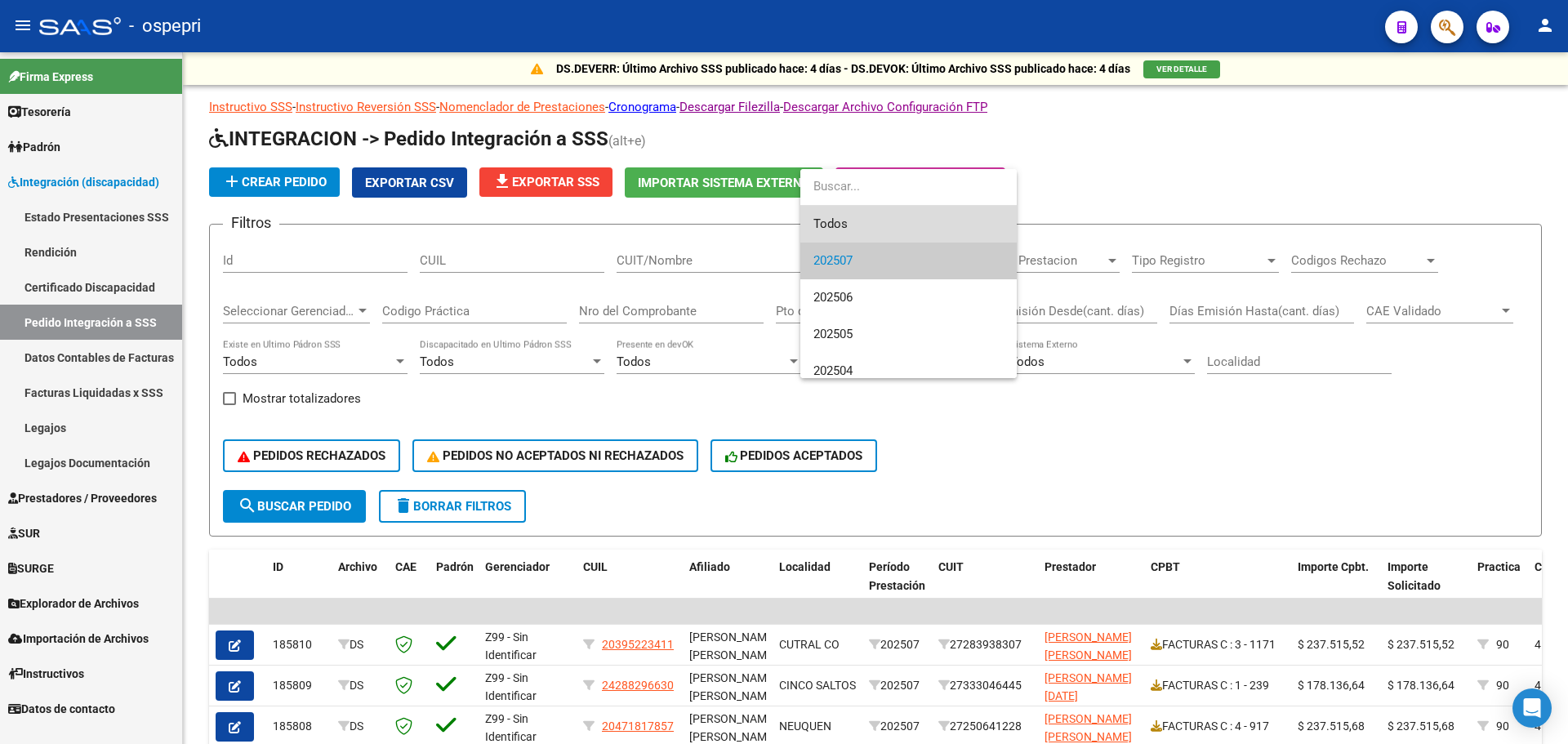
click at [851, 228] on span "Todos" at bounding box center [909, 224] width 190 height 37
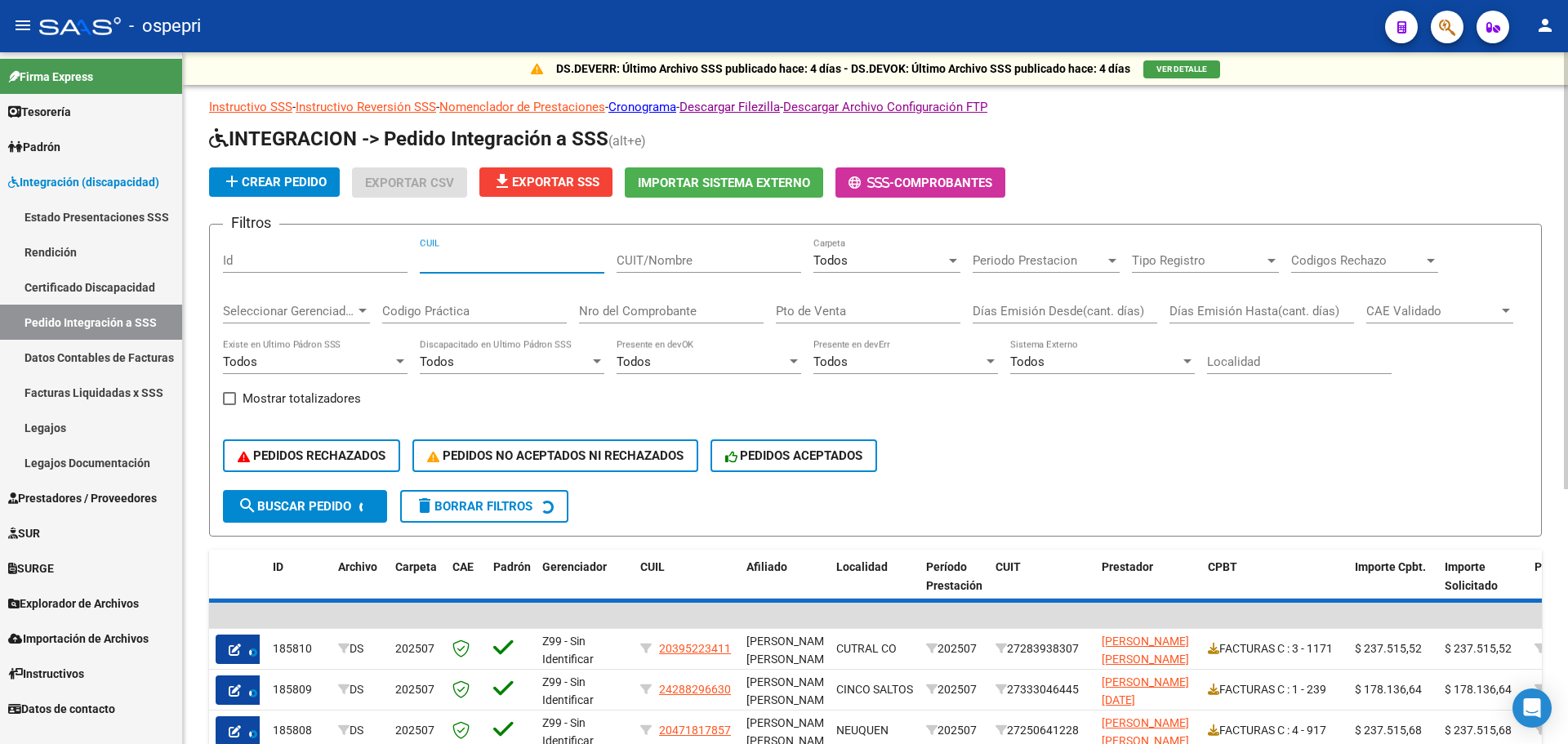
click at [507, 257] on input "CUIL" at bounding box center [512, 261] width 185 height 14
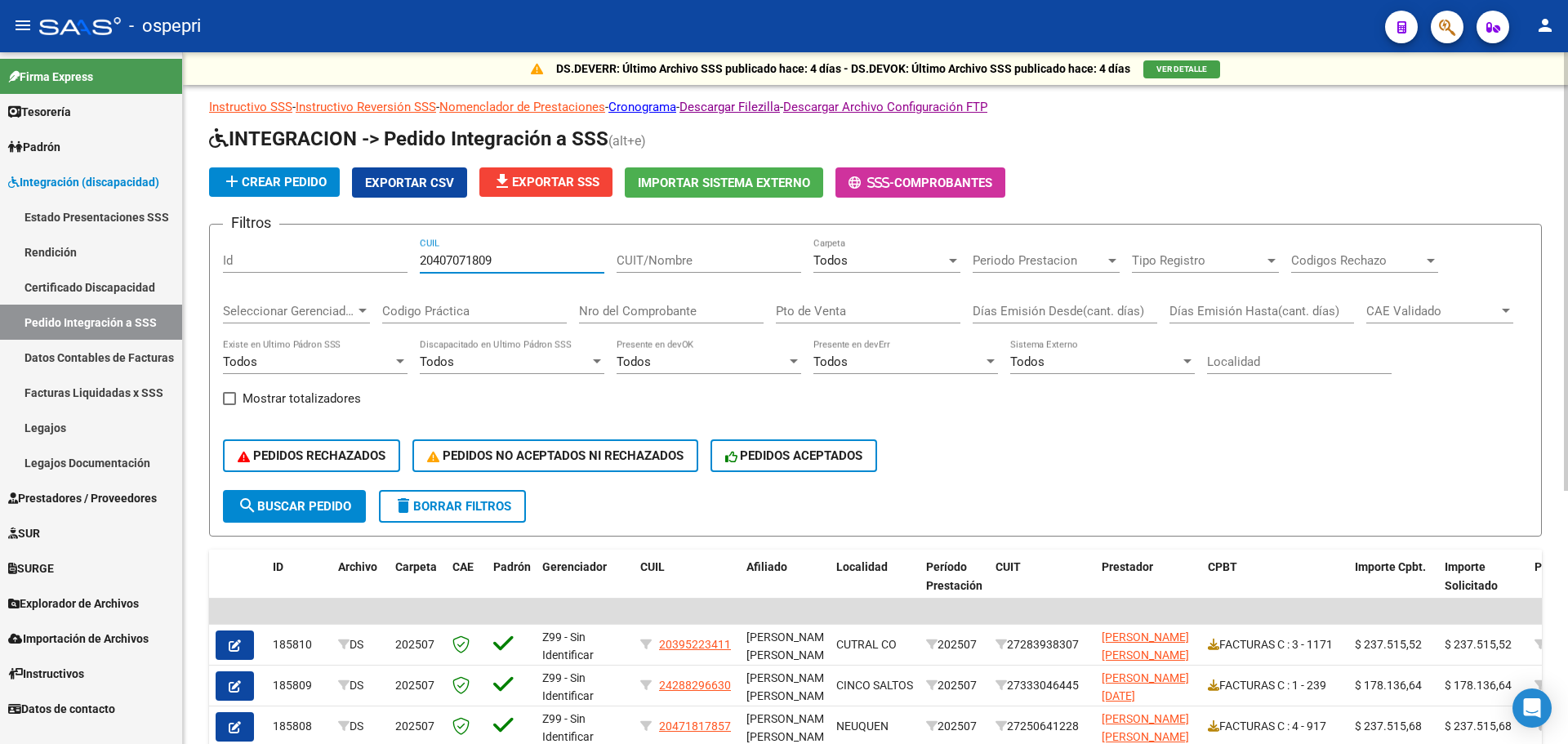
type input "20407071809"
click at [330, 506] on span "search Buscar Pedido" at bounding box center [294, 506] width 114 height 14
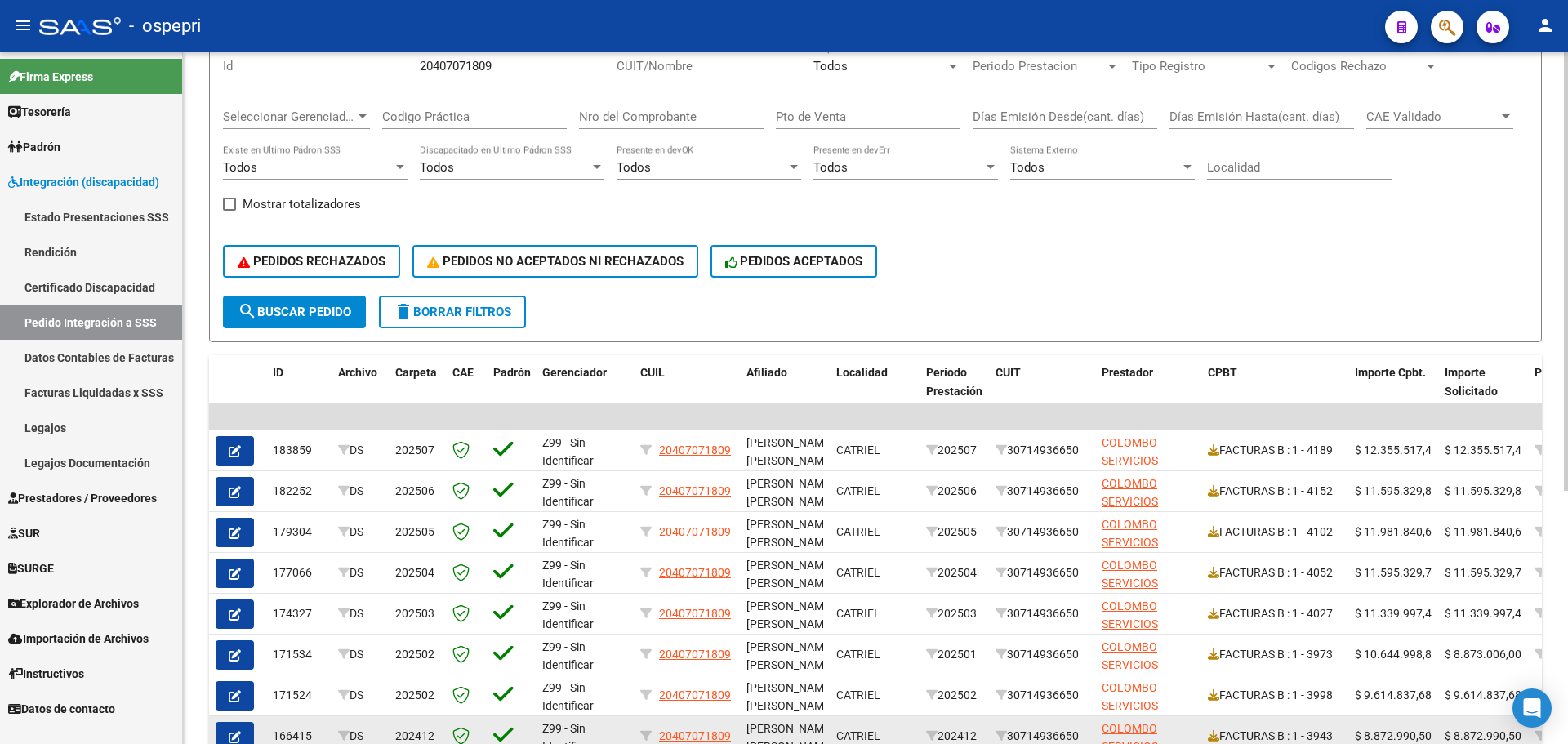
scroll to position [245, 0]
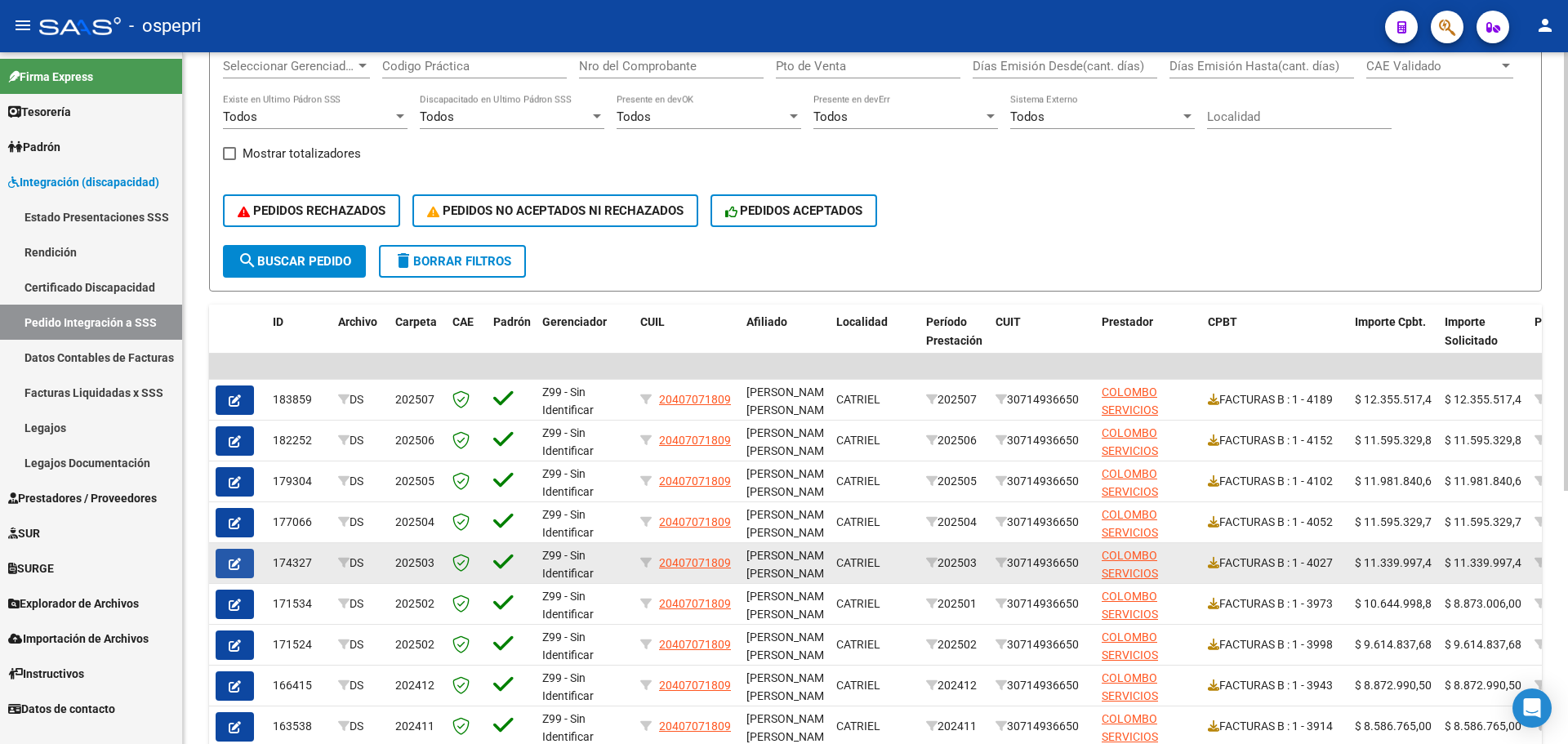
click at [235, 557] on span "button" at bounding box center [235, 564] width 13 height 14
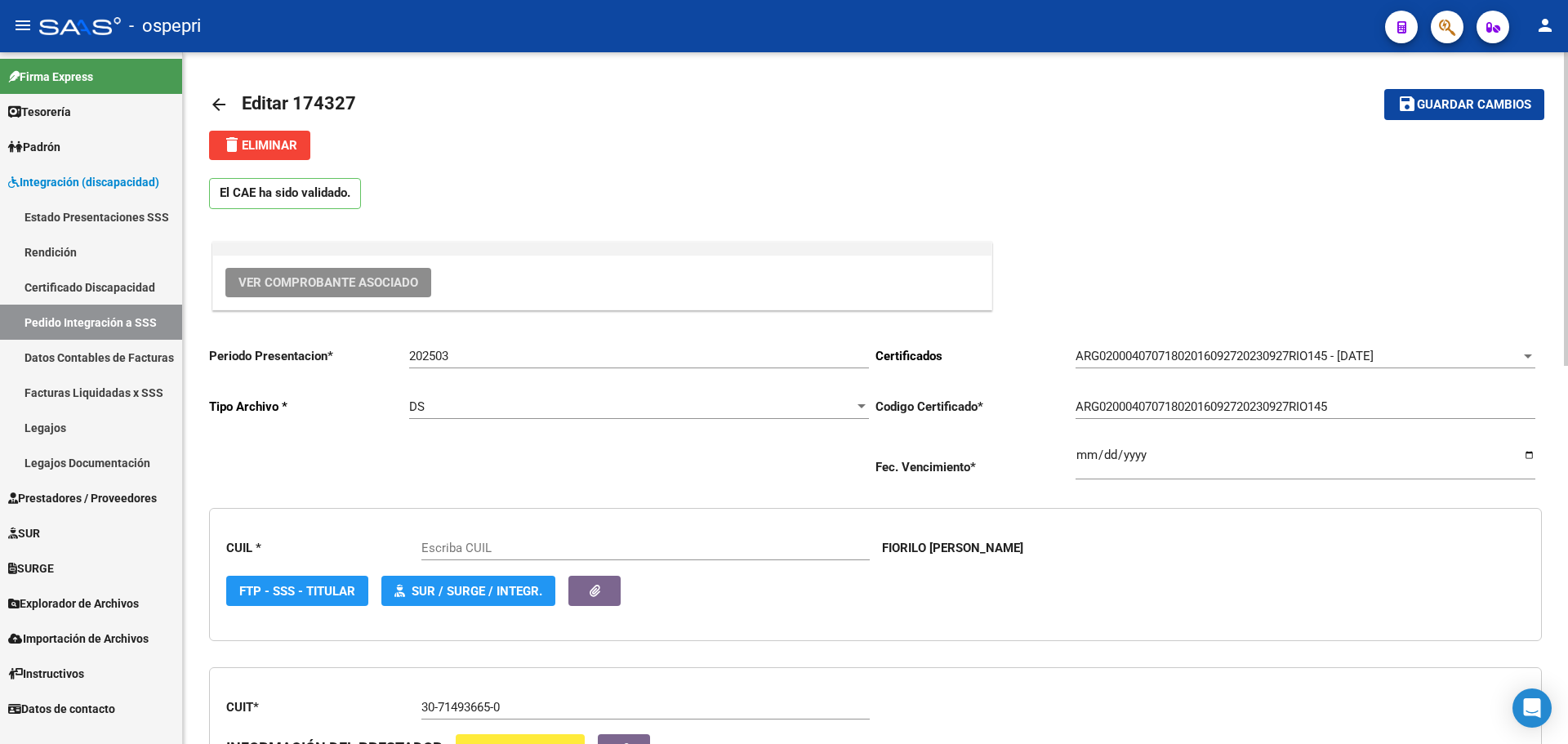
click at [341, 276] on span "Ver Comprobante Asociado" at bounding box center [328, 282] width 180 height 14
type input "20407071809"
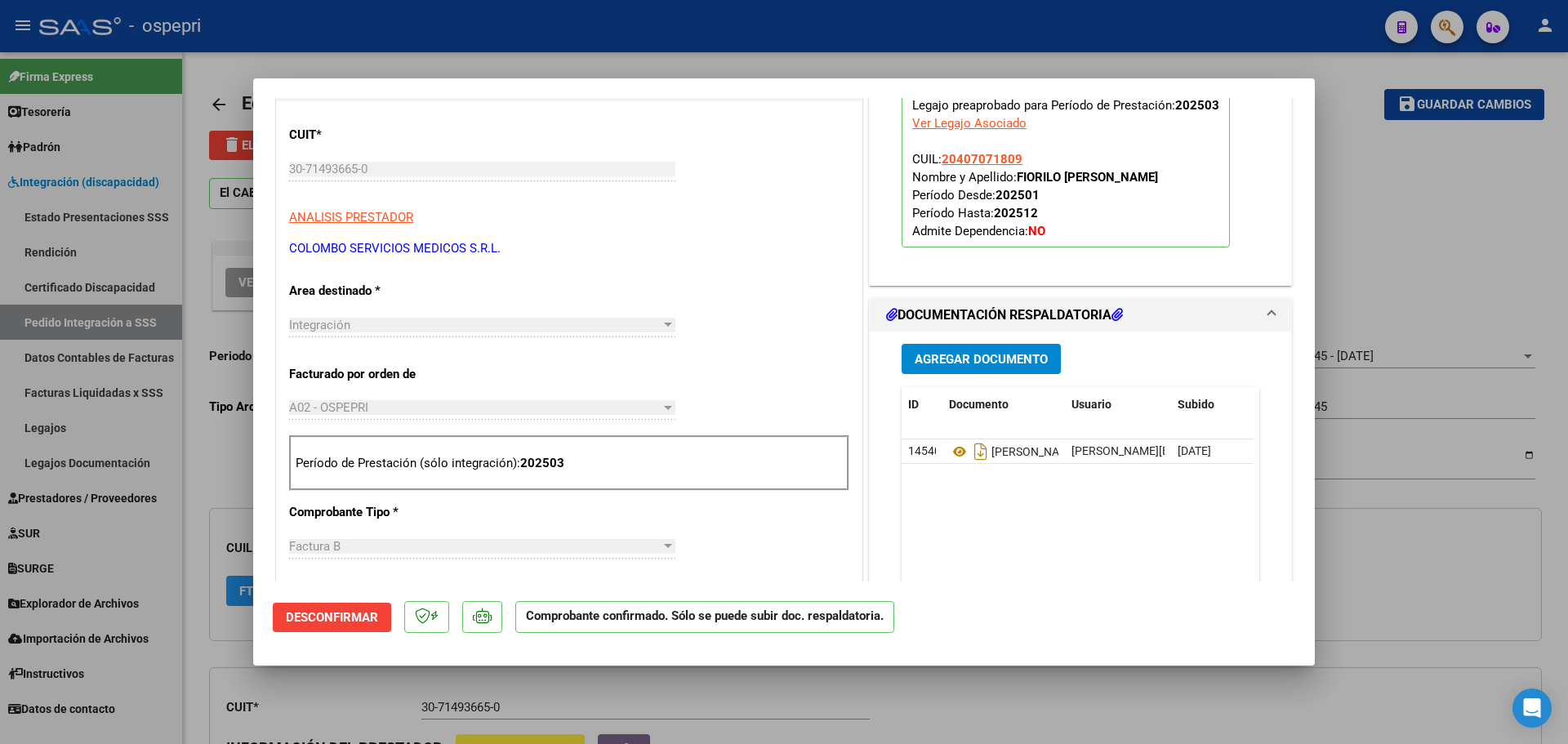
scroll to position [409, 0]
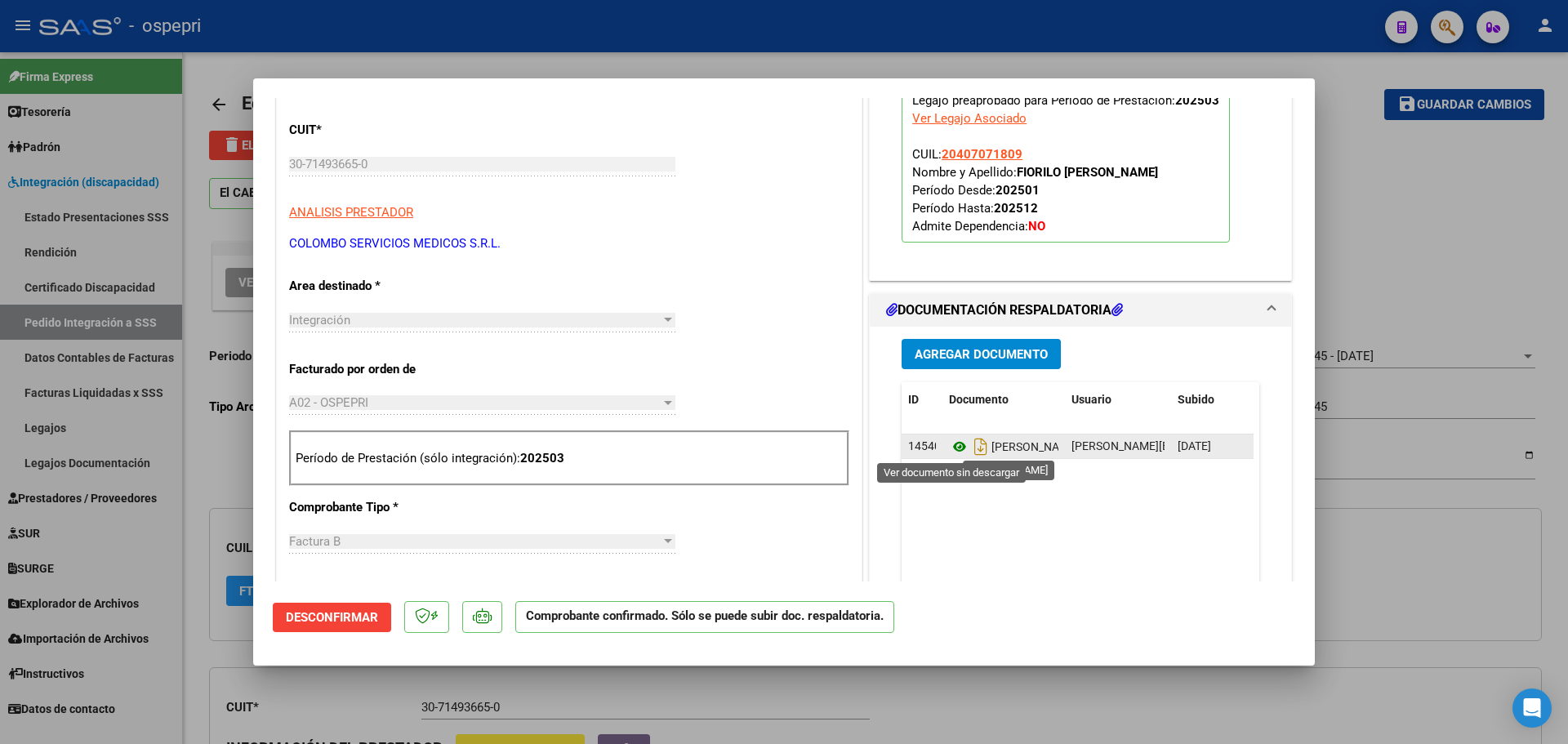
click at [949, 443] on icon at bounding box center [960, 447] width 22 height 20
type input "$ 0,00"
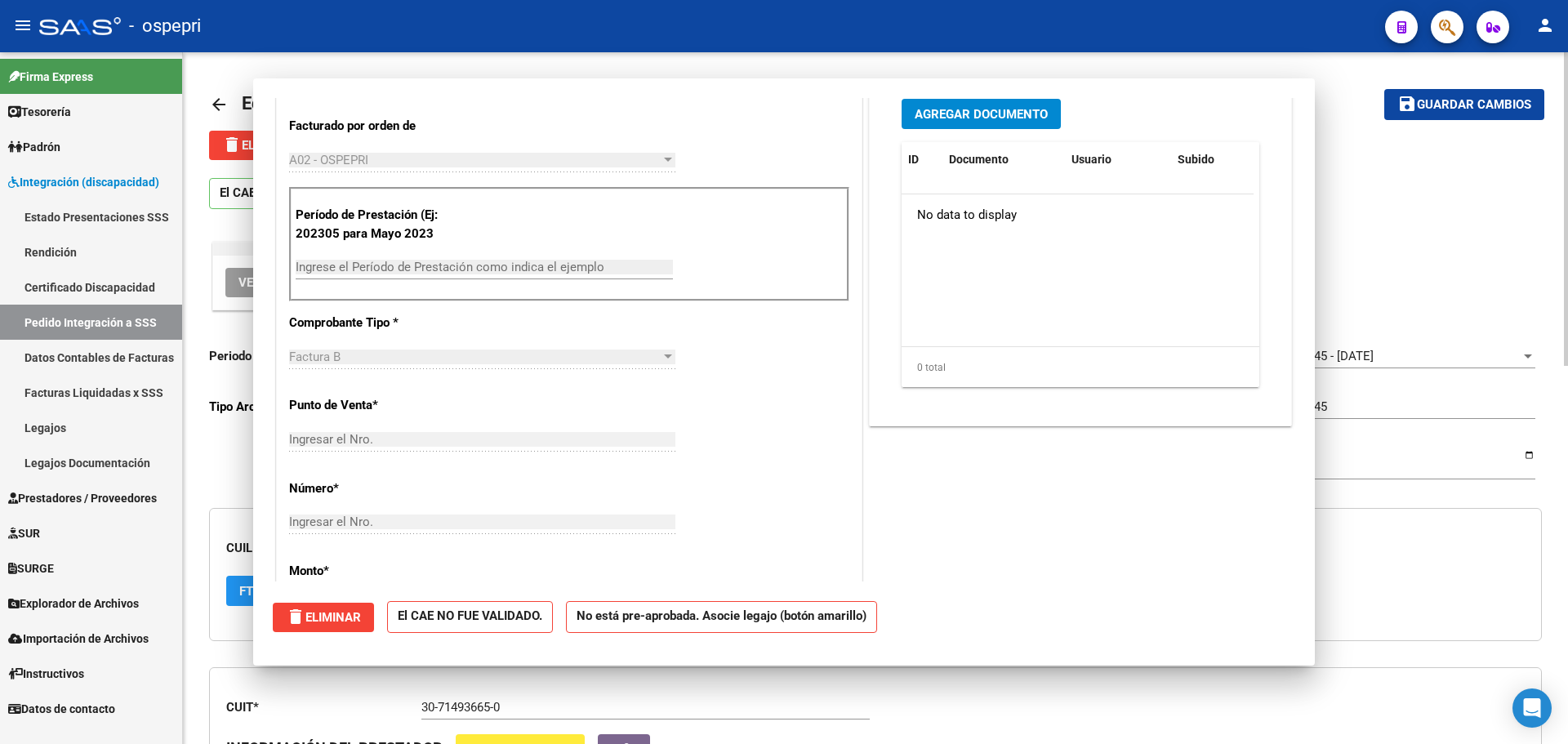
scroll to position [0, 0]
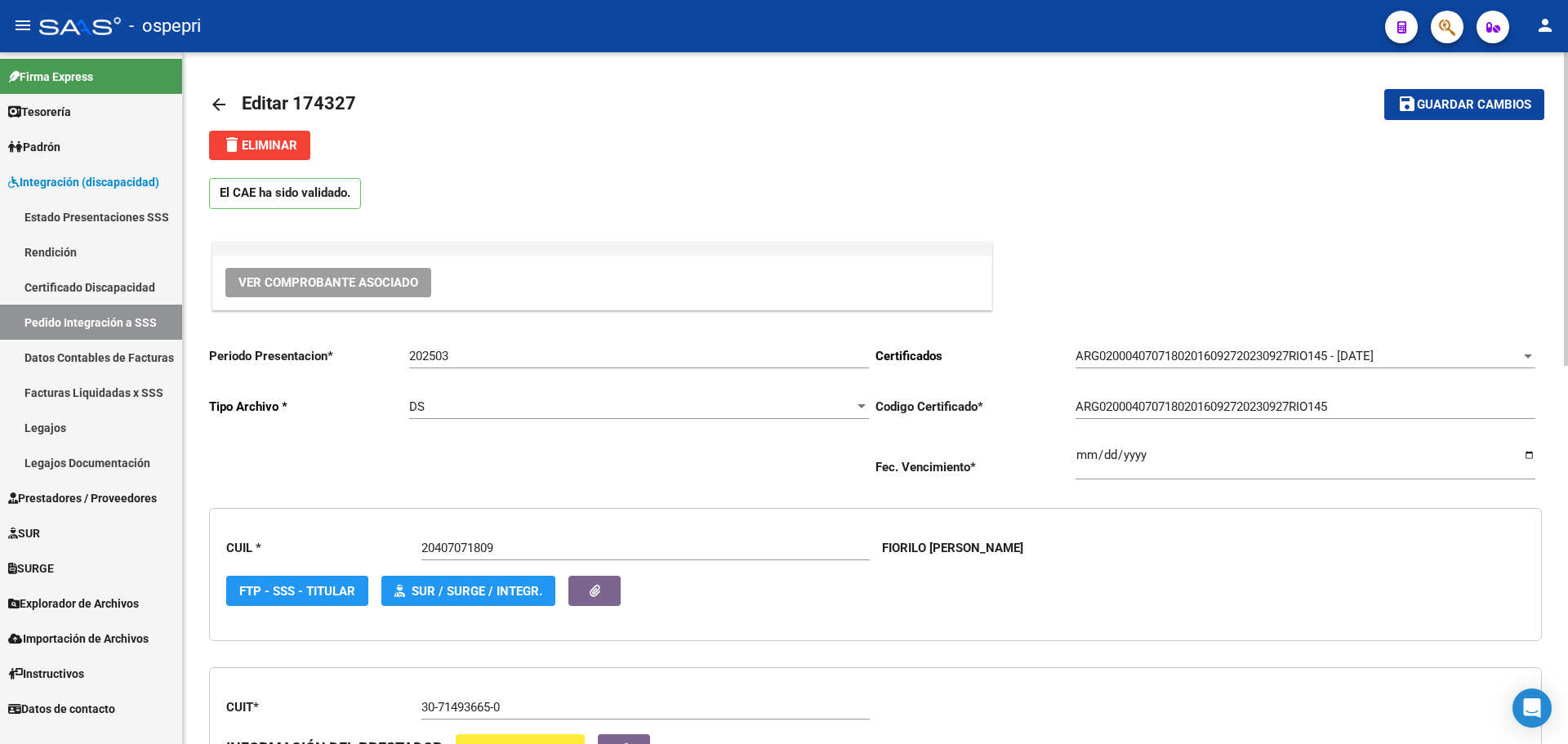
click at [213, 97] on mat-icon "arrow_back" at bounding box center [219, 105] width 20 height 20
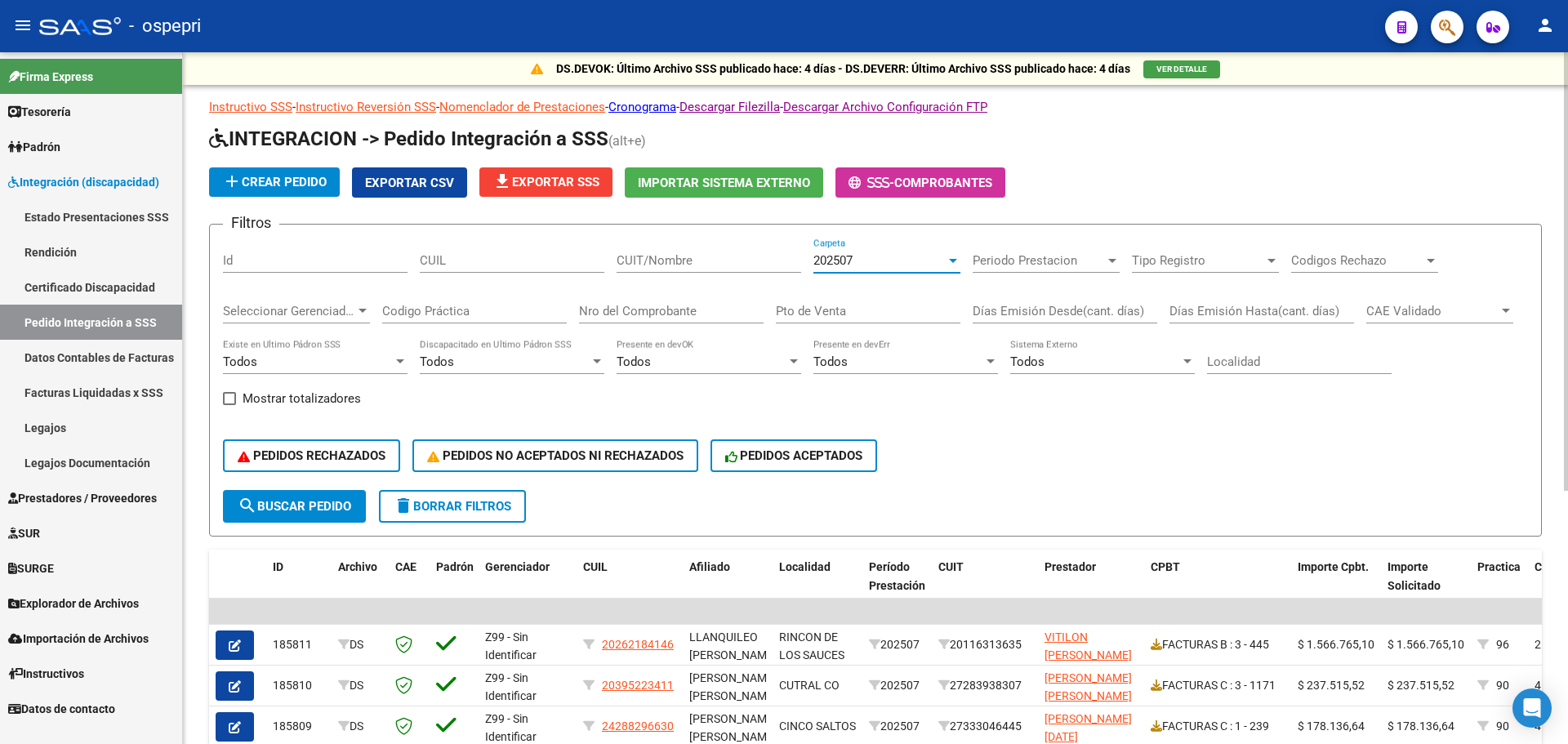
click at [954, 257] on div at bounding box center [952, 260] width 14 height 13
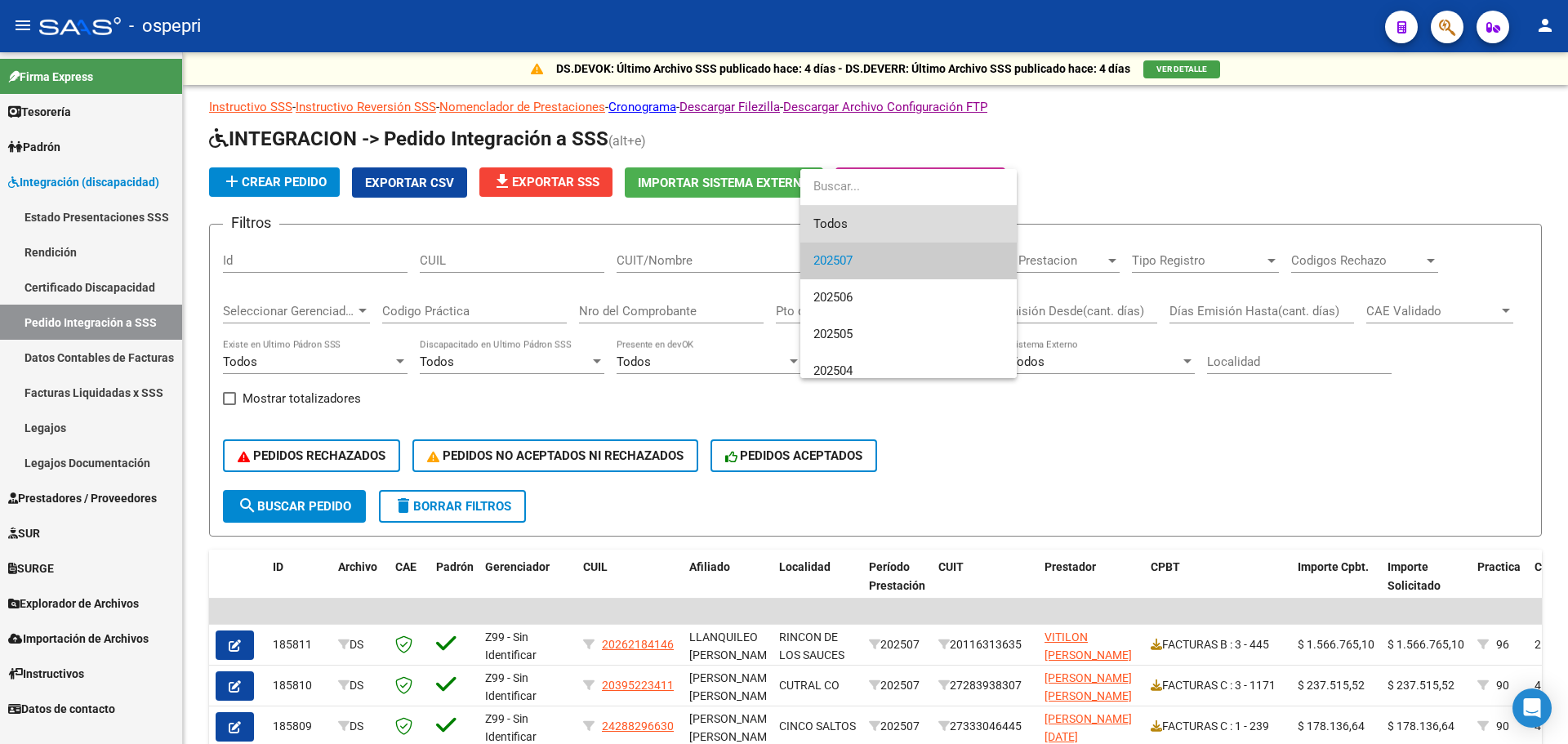
click at [855, 227] on span "Todos" at bounding box center [909, 224] width 190 height 37
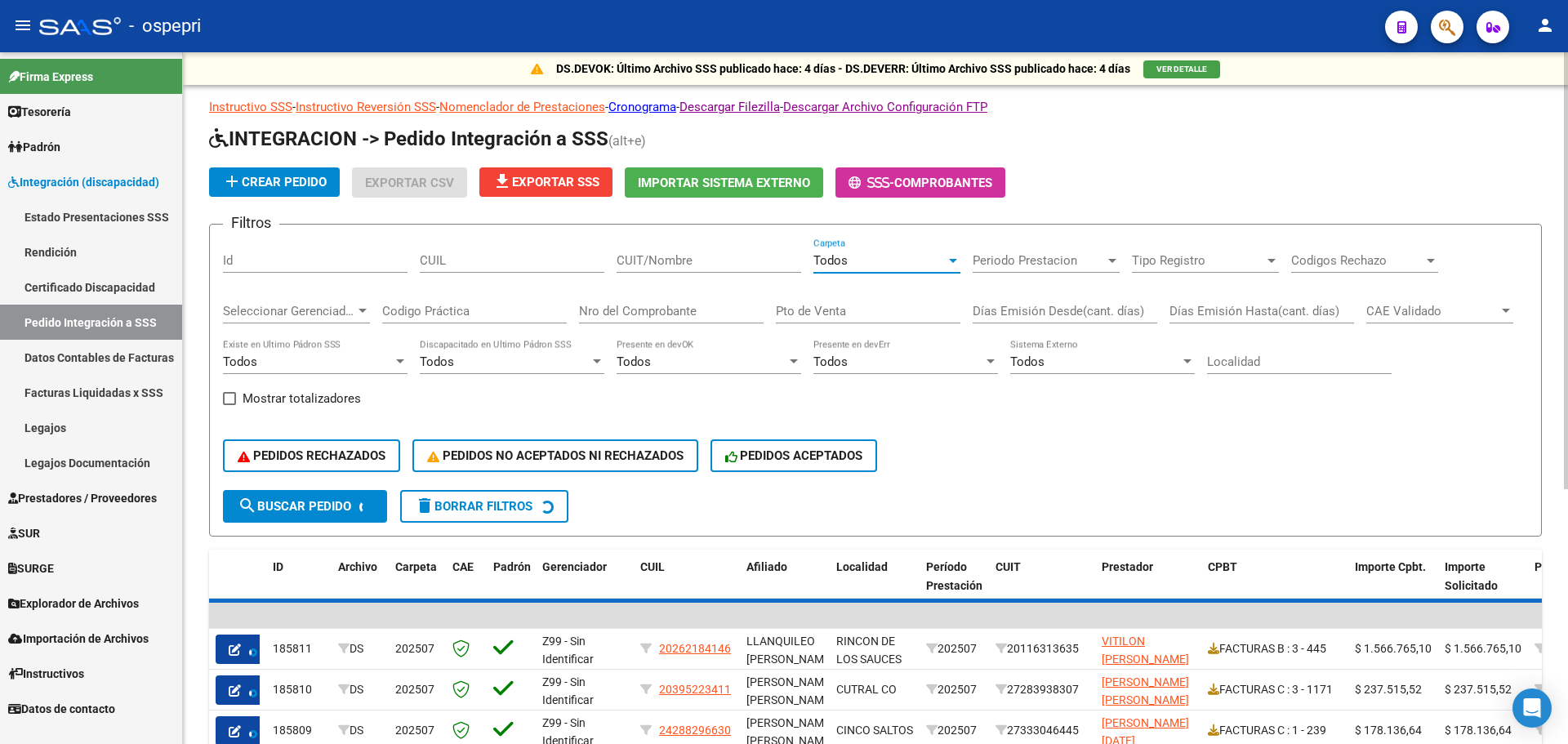
click at [502, 258] on input "CUIL" at bounding box center [512, 261] width 185 height 14
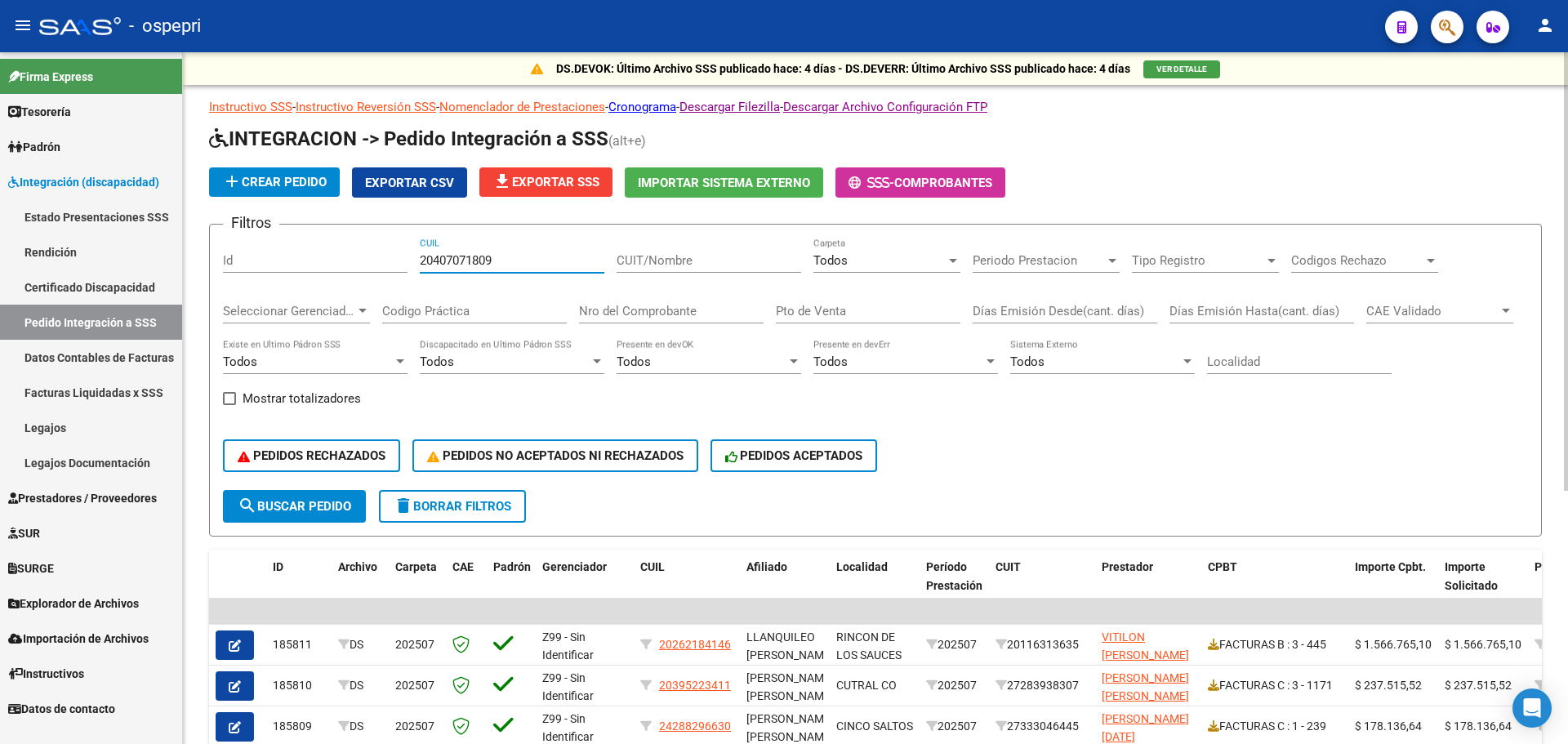
type input "20407071809"
click at [314, 493] on button "search Buscar Pedido" at bounding box center [294, 506] width 142 height 32
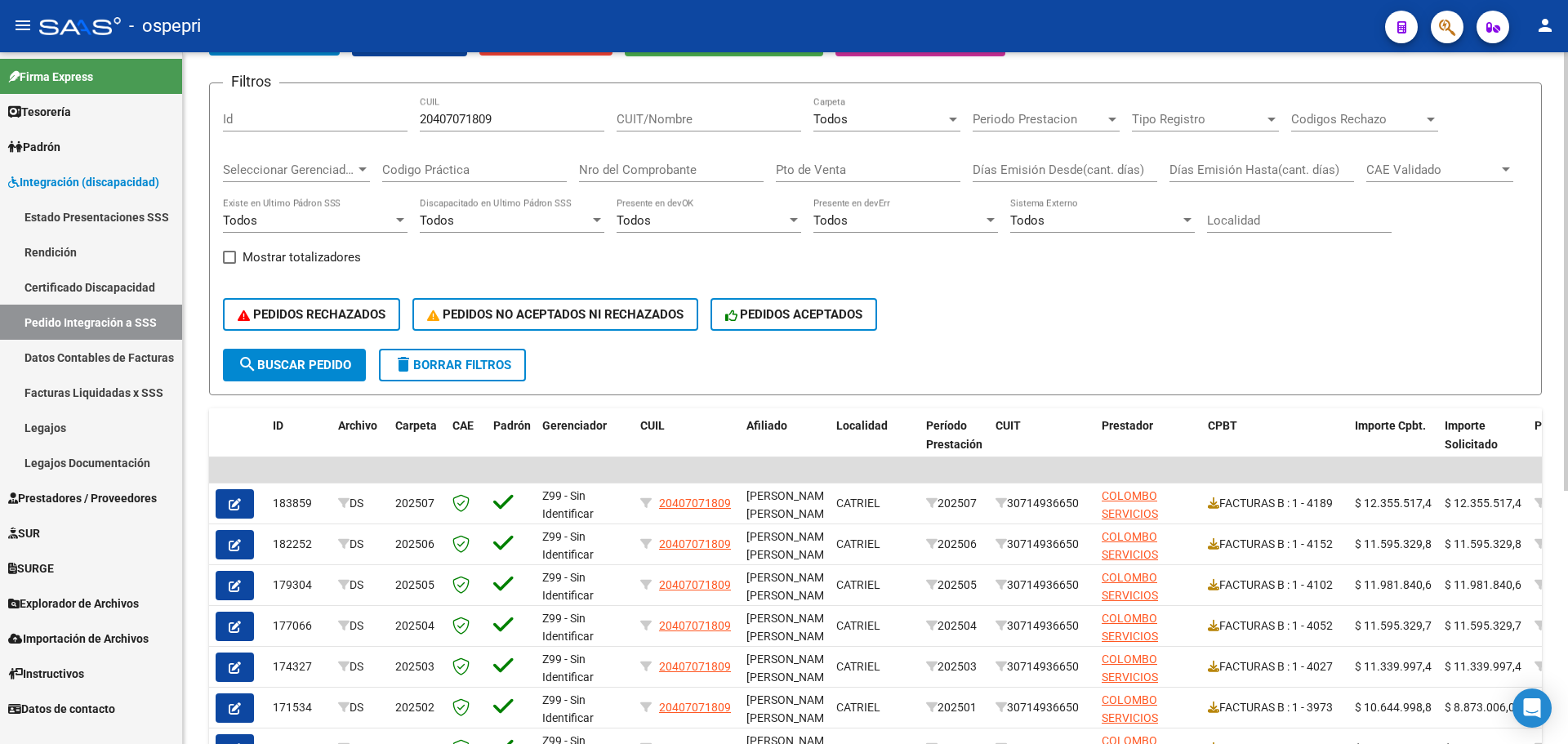
scroll to position [163, 0]
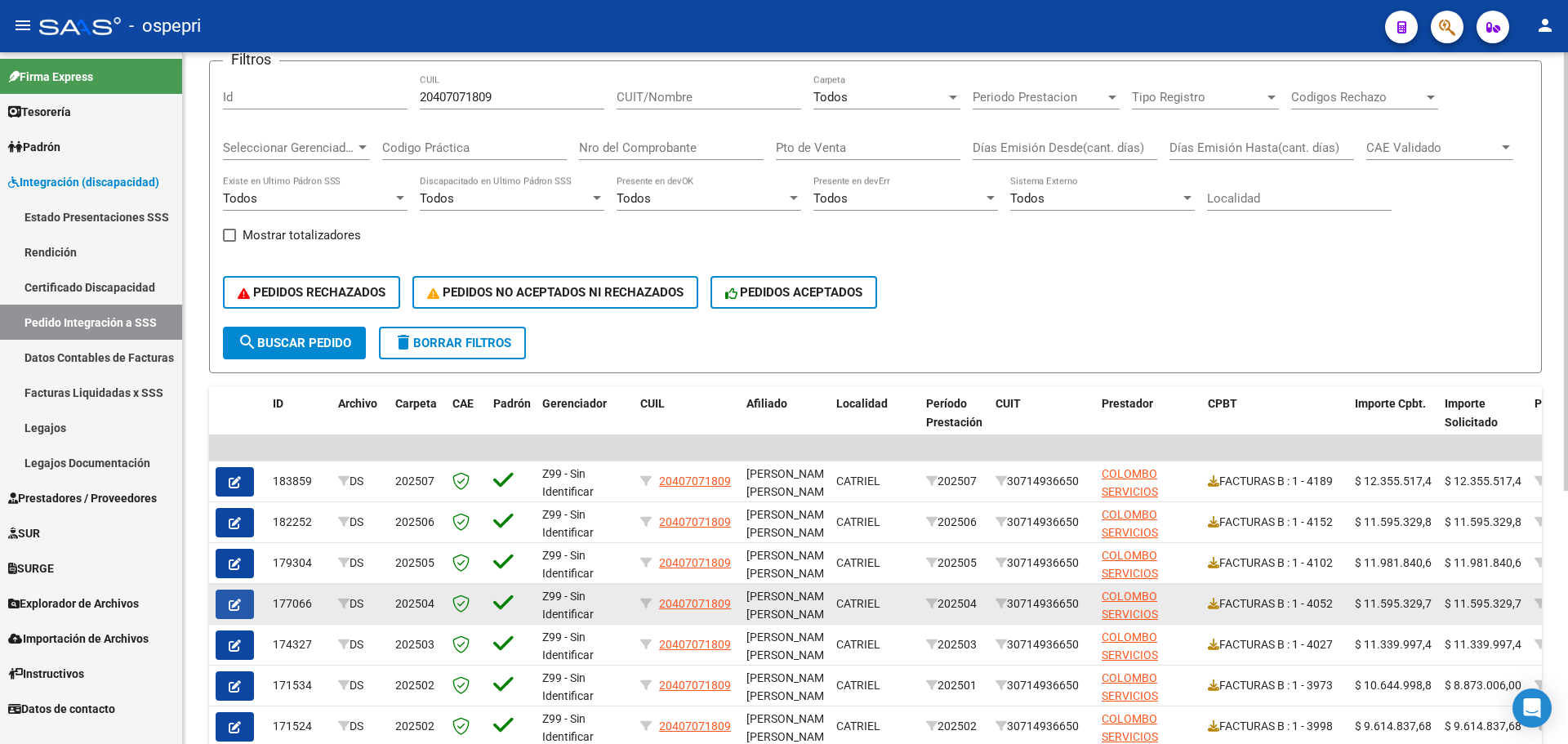
click at [237, 600] on icon "button" at bounding box center [235, 605] width 13 height 13
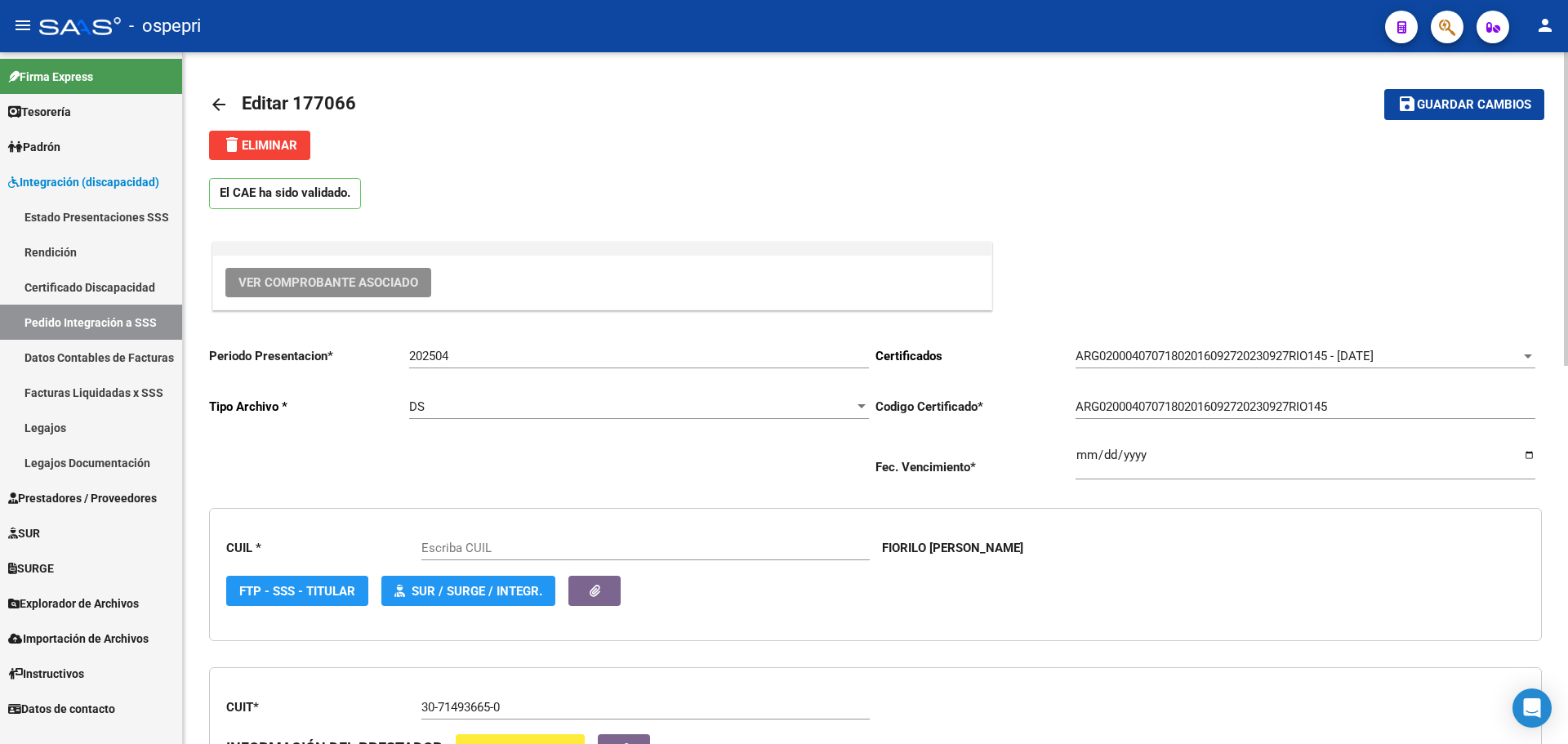
click at [374, 276] on span "Ver Comprobante Asociado" at bounding box center [328, 282] width 180 height 14
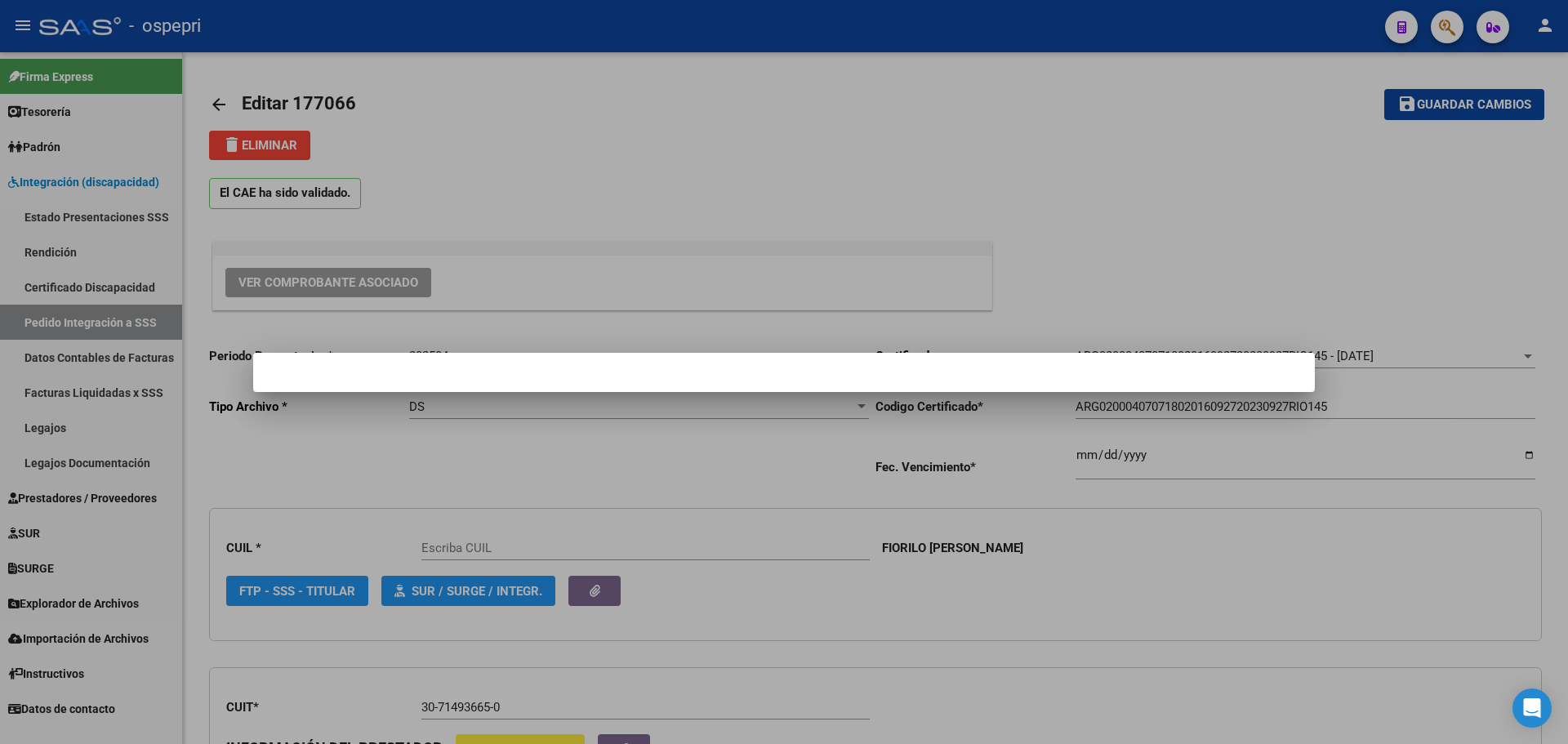
type input "20407071809"
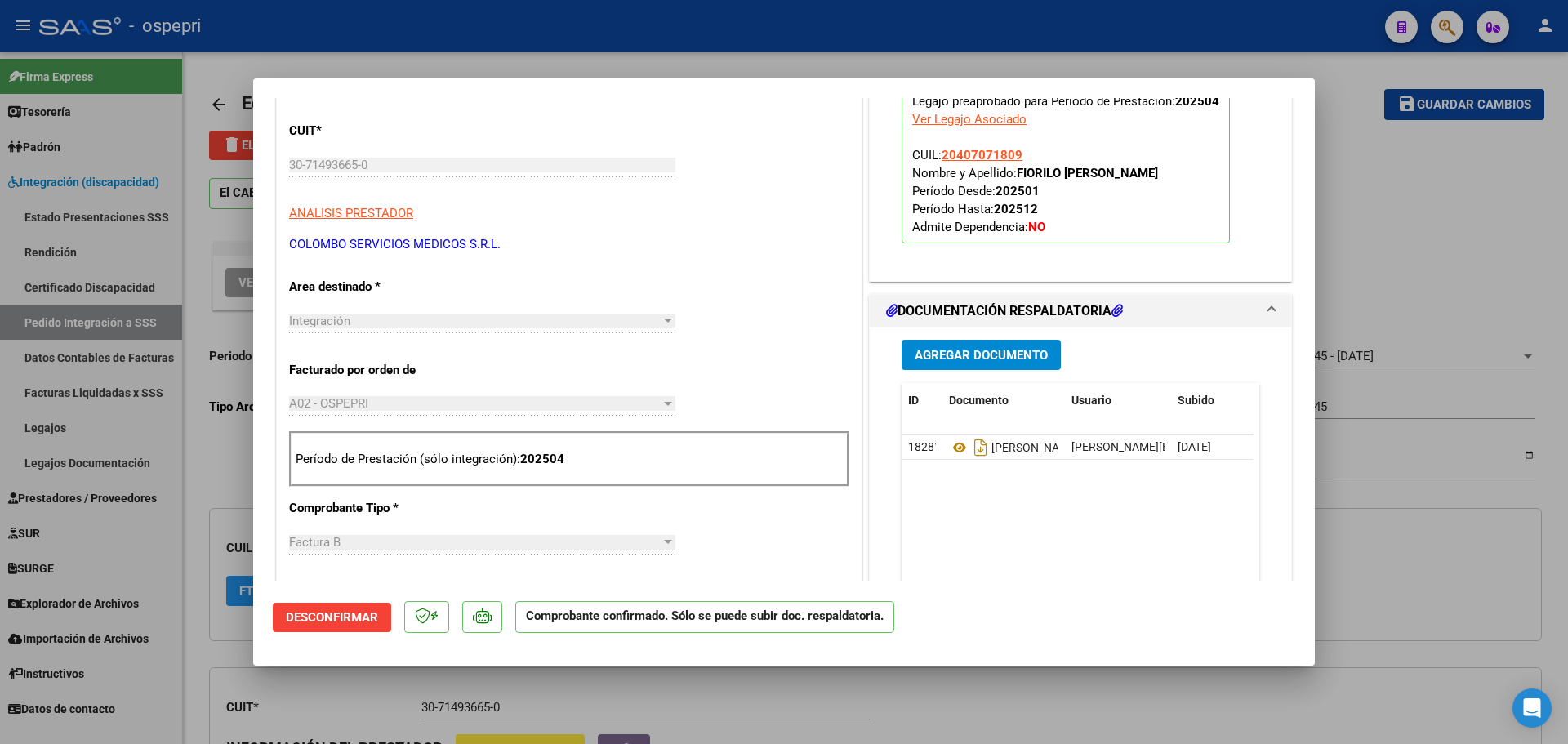
scroll to position [409, 0]
click at [954, 442] on icon at bounding box center [960, 447] width 22 height 20
type input "$ 0,00"
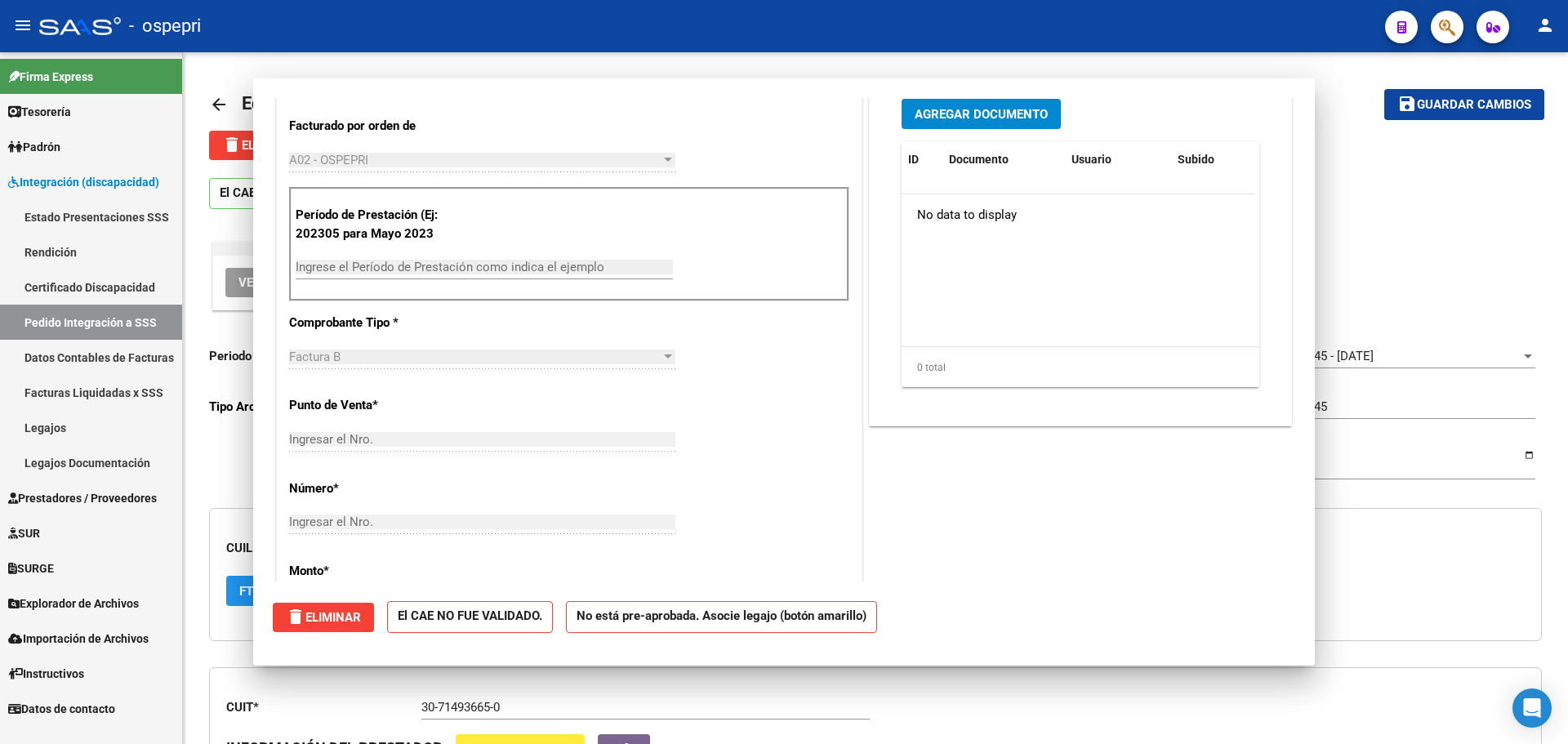
scroll to position [0, 0]
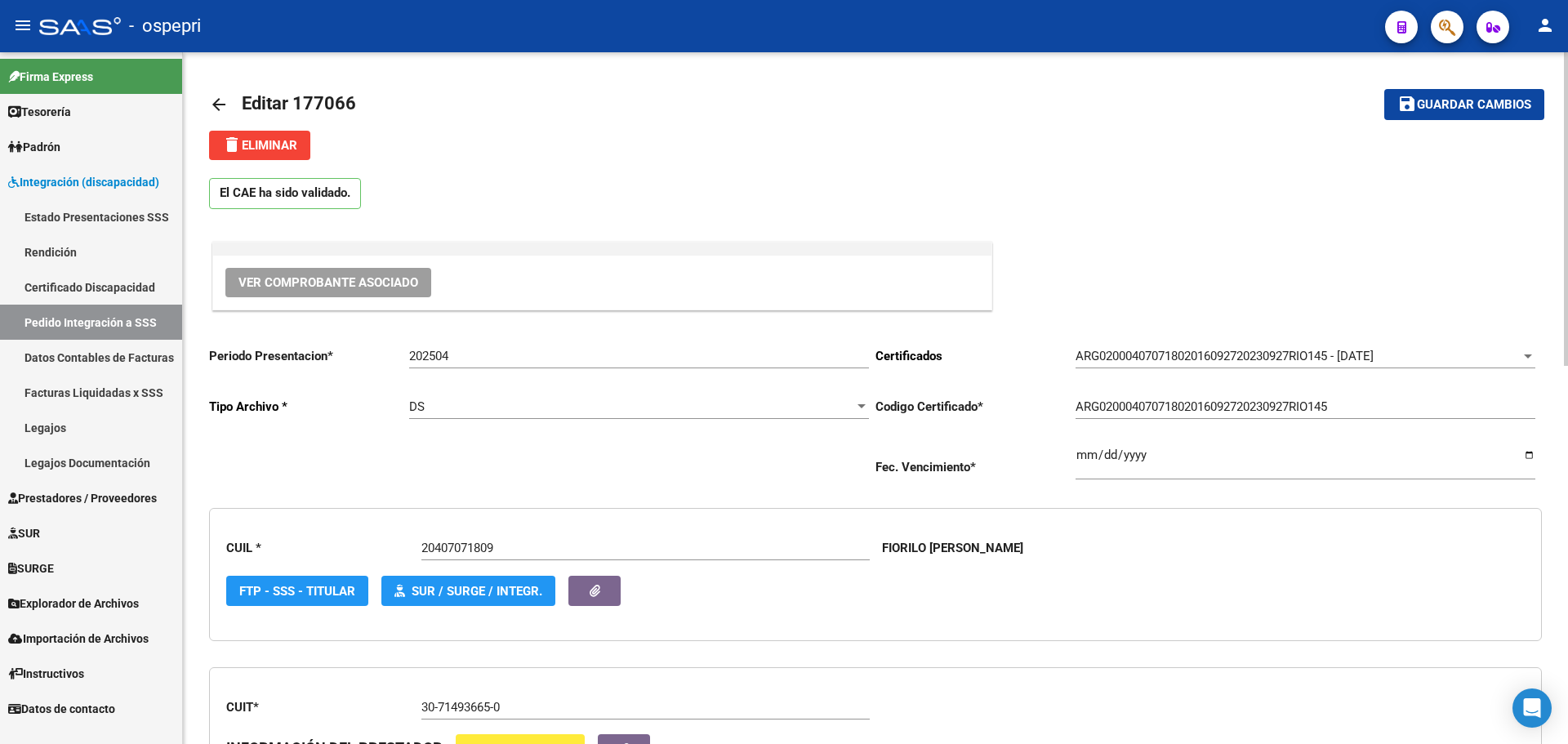
click at [217, 97] on mat-icon "arrow_back" at bounding box center [219, 105] width 20 height 20
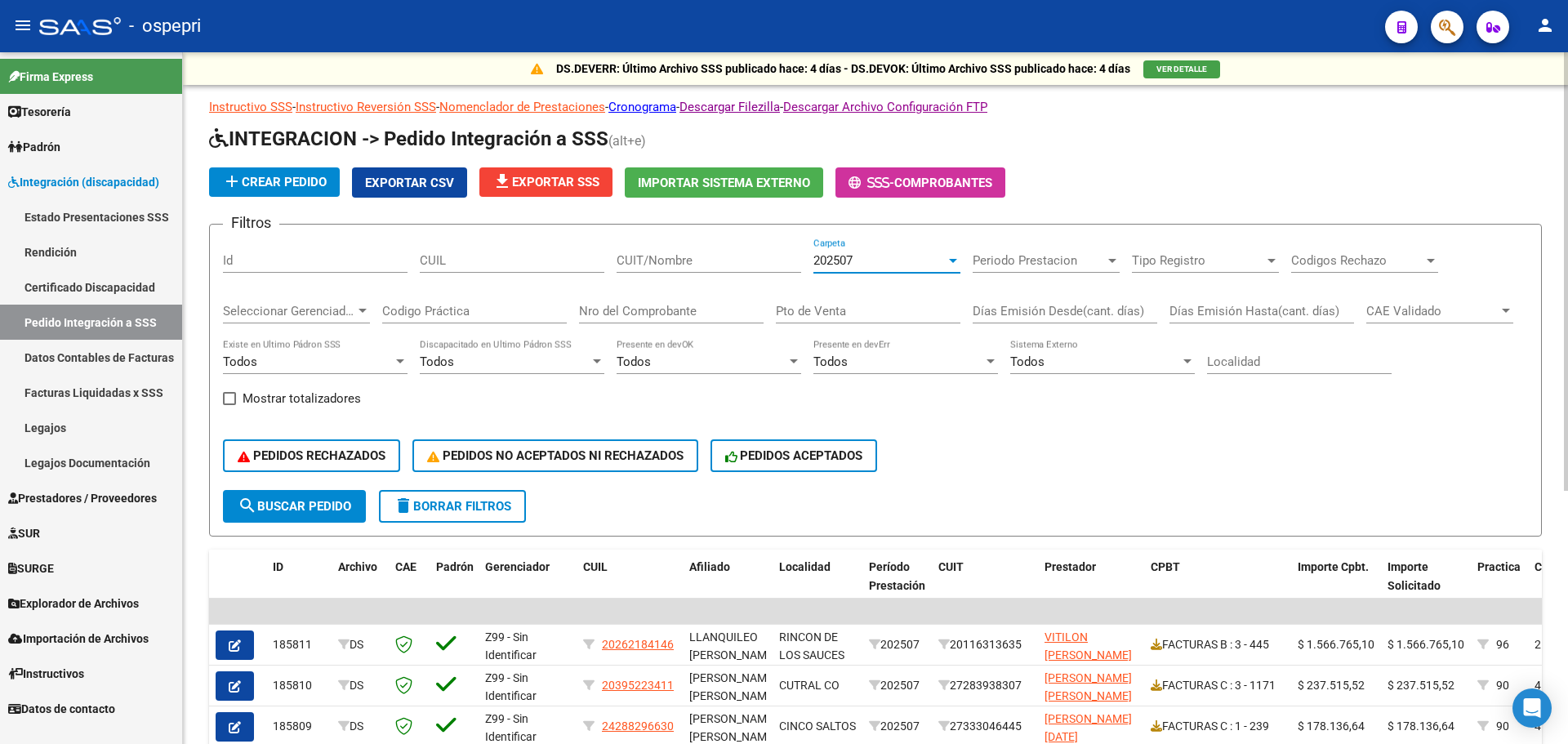
click at [954, 259] on div at bounding box center [952, 261] width 8 height 4
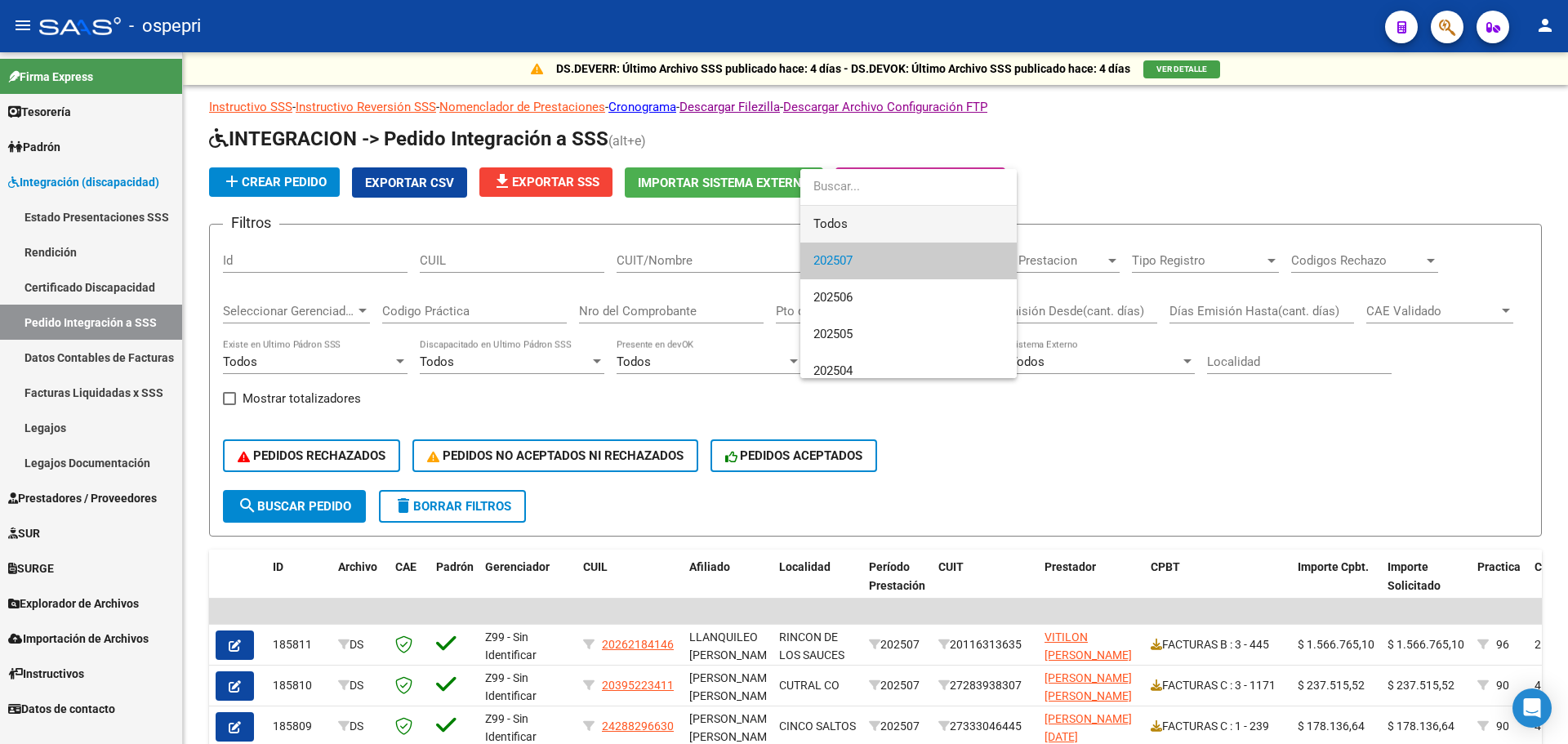
click at [871, 228] on span "Todos" at bounding box center [909, 224] width 190 height 37
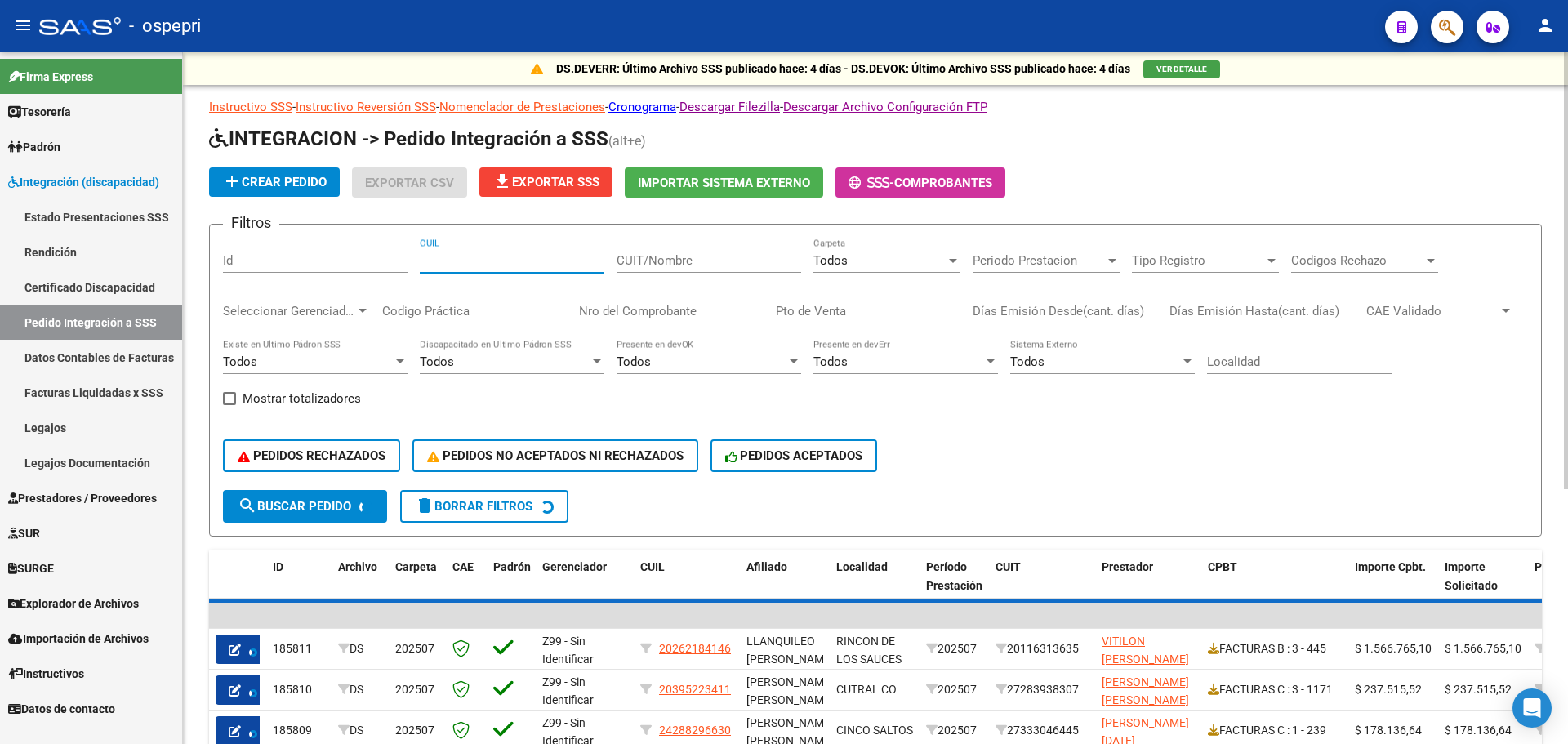
click at [537, 255] on input "CUIL" at bounding box center [512, 261] width 185 height 14
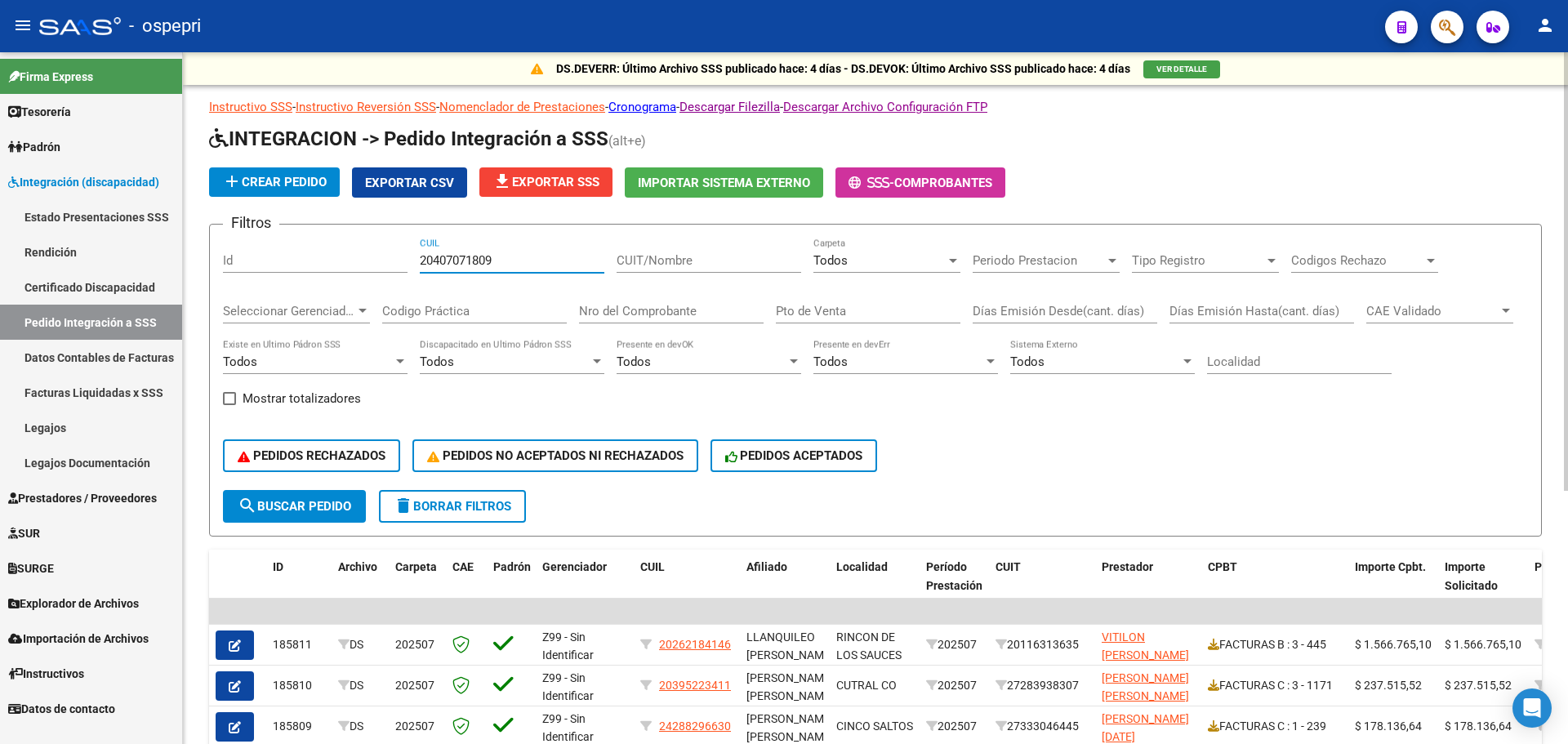
type input "20407071809"
click at [327, 503] on span "search Buscar Pedido" at bounding box center [294, 506] width 114 height 14
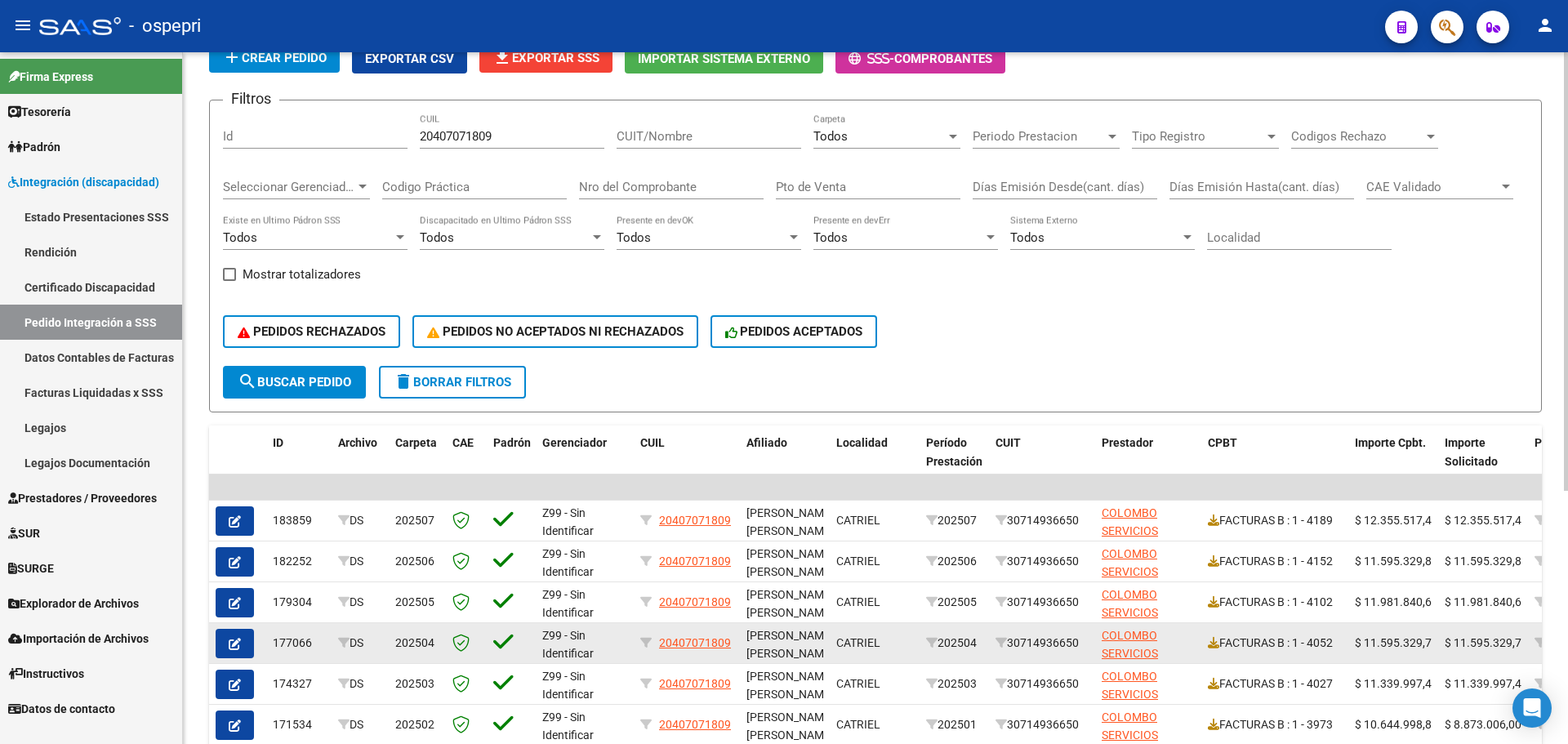
scroll to position [163, 0]
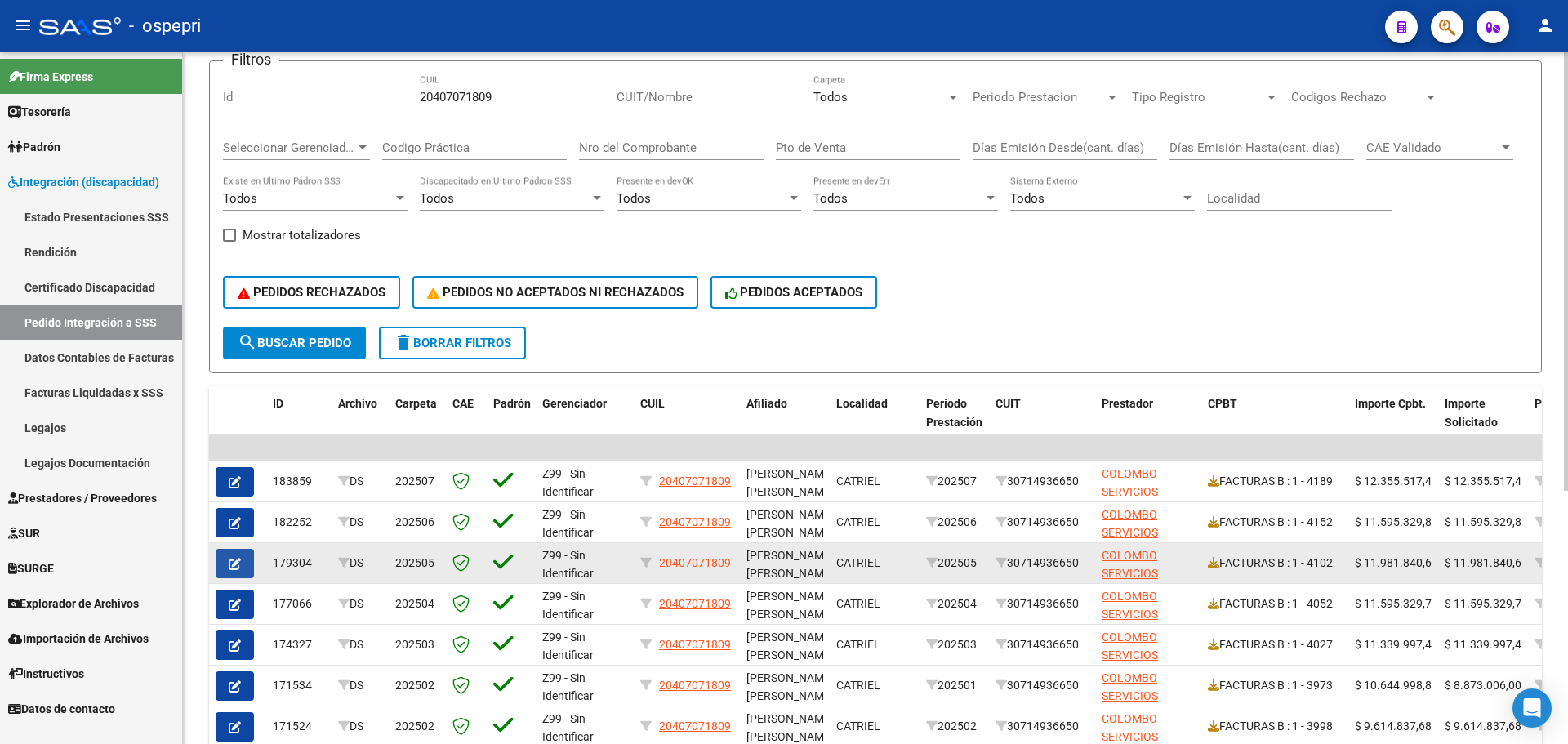
click at [235, 561] on icon "button" at bounding box center [235, 564] width 13 height 13
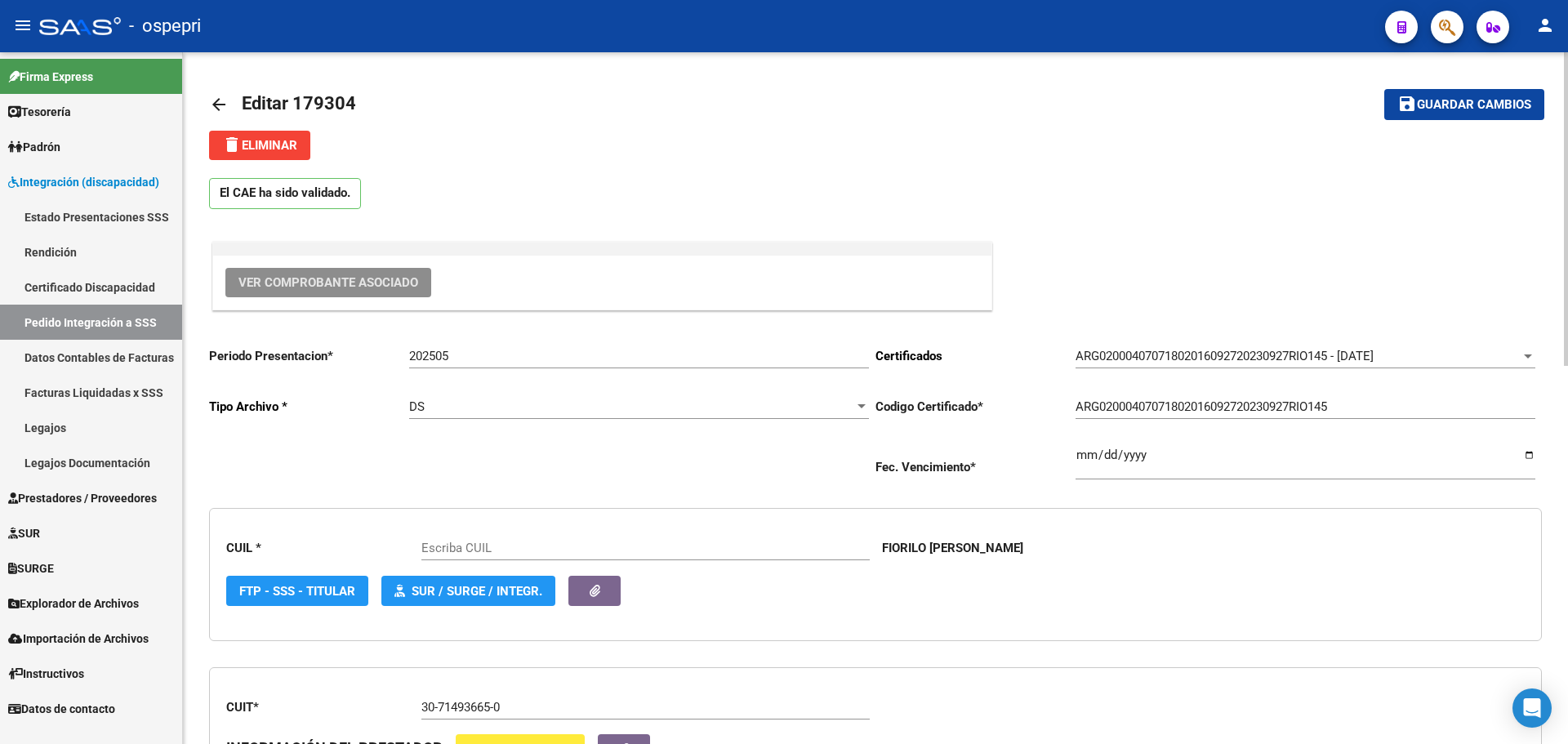
click at [380, 282] on span "Ver Comprobante Asociado" at bounding box center [328, 282] width 180 height 14
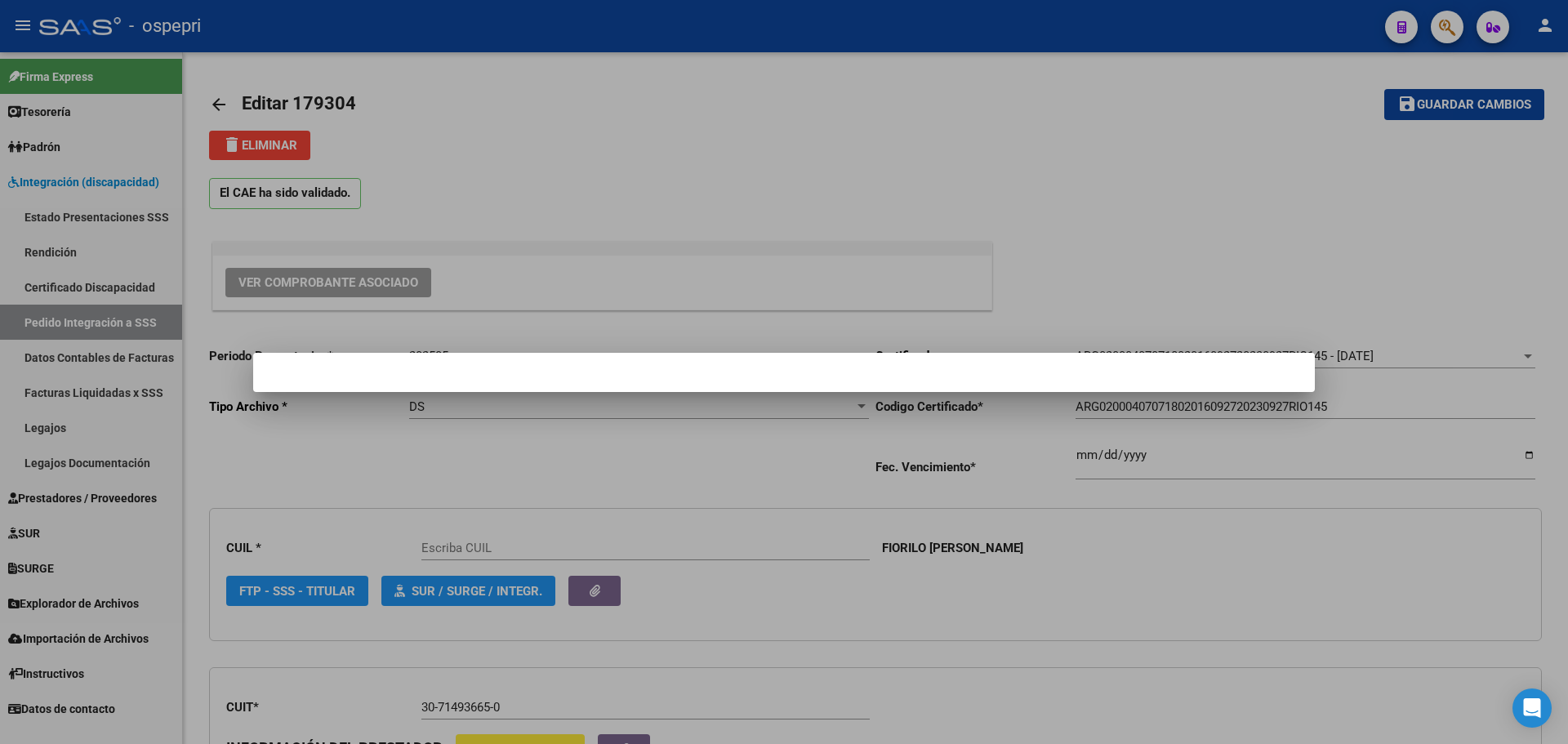
type input "20407071809"
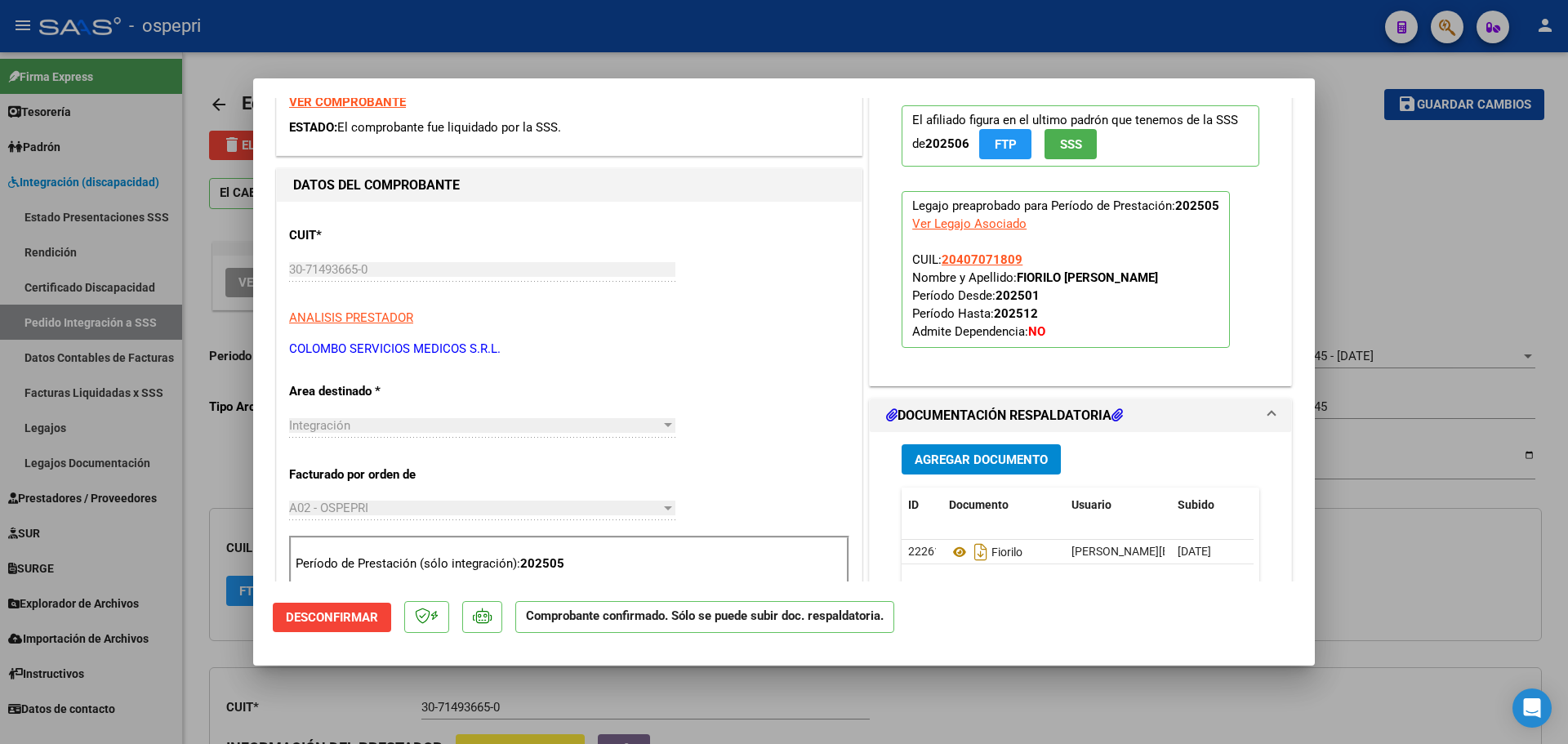
scroll to position [327, 0]
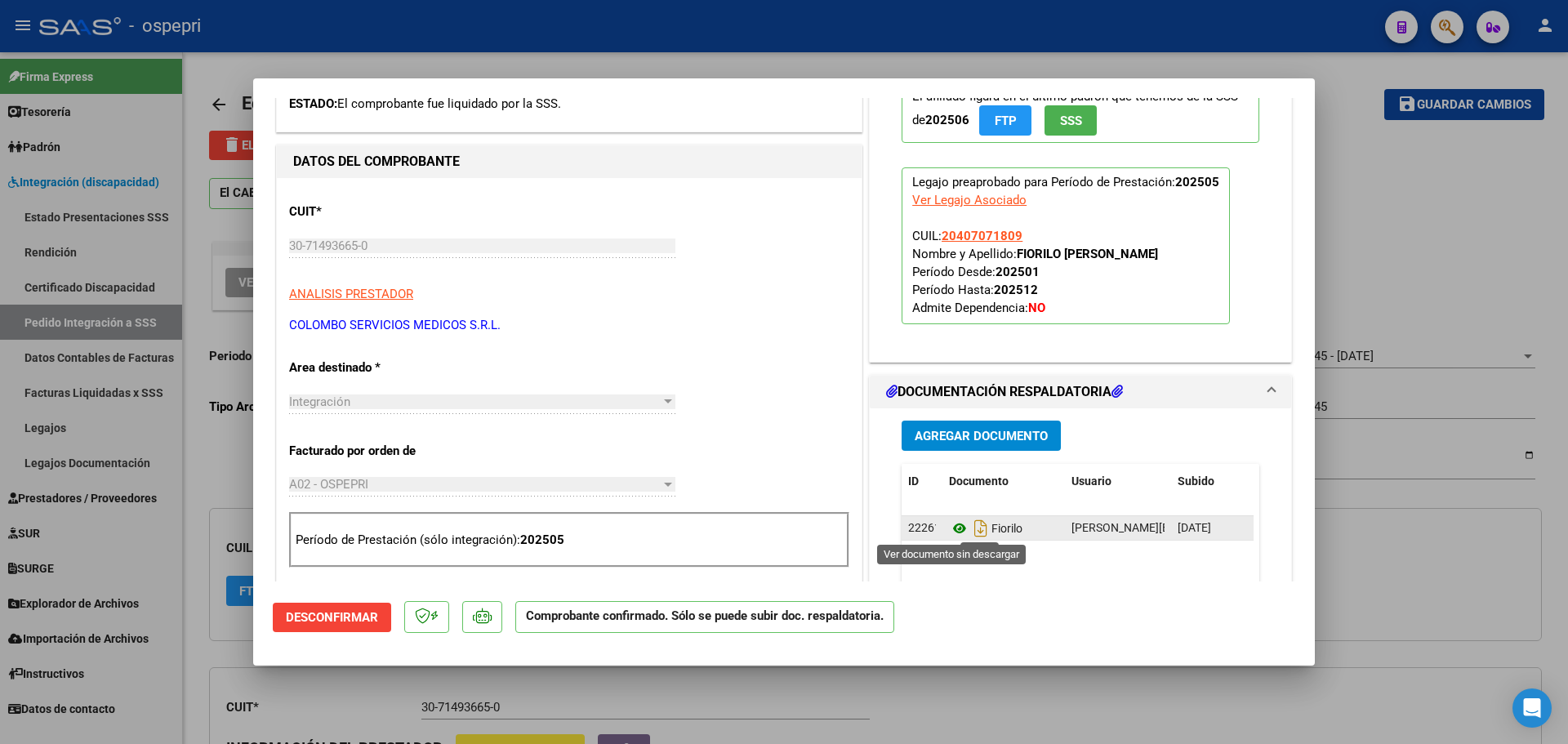
click at [956, 525] on icon at bounding box center [960, 529] width 22 height 20
type input "$ 0,00"
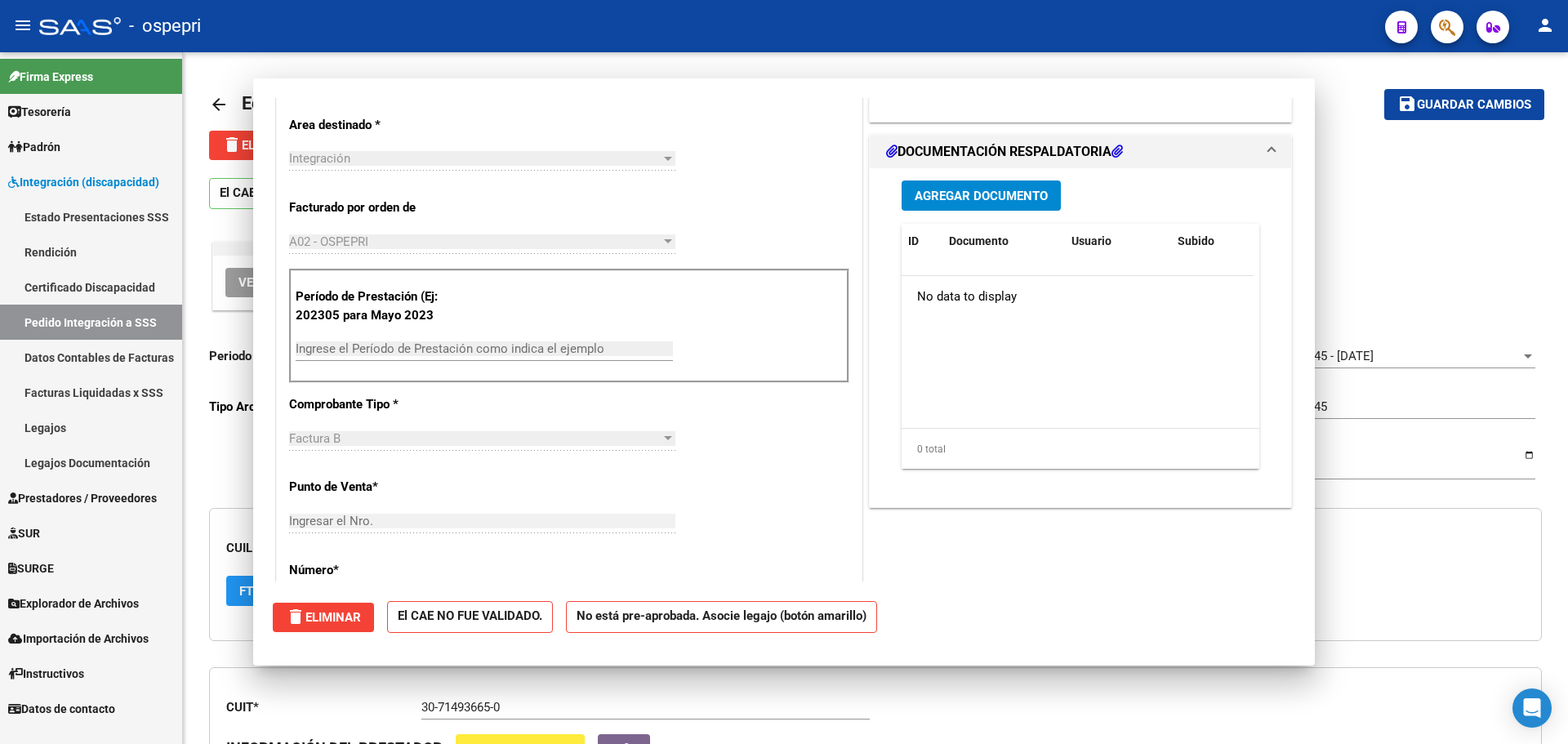
scroll to position [0, 0]
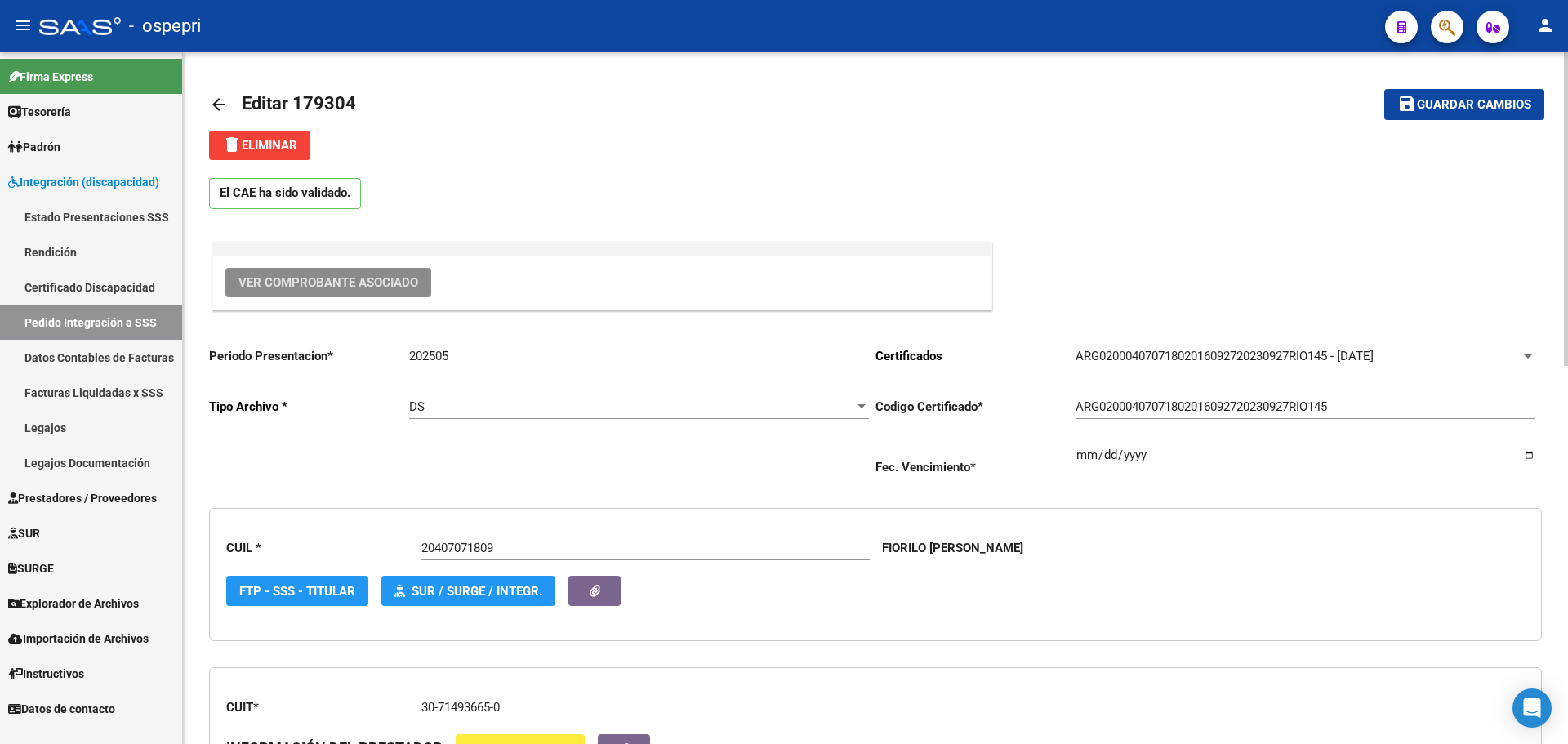
click at [224, 100] on mat-icon "arrow_back" at bounding box center [219, 105] width 20 height 20
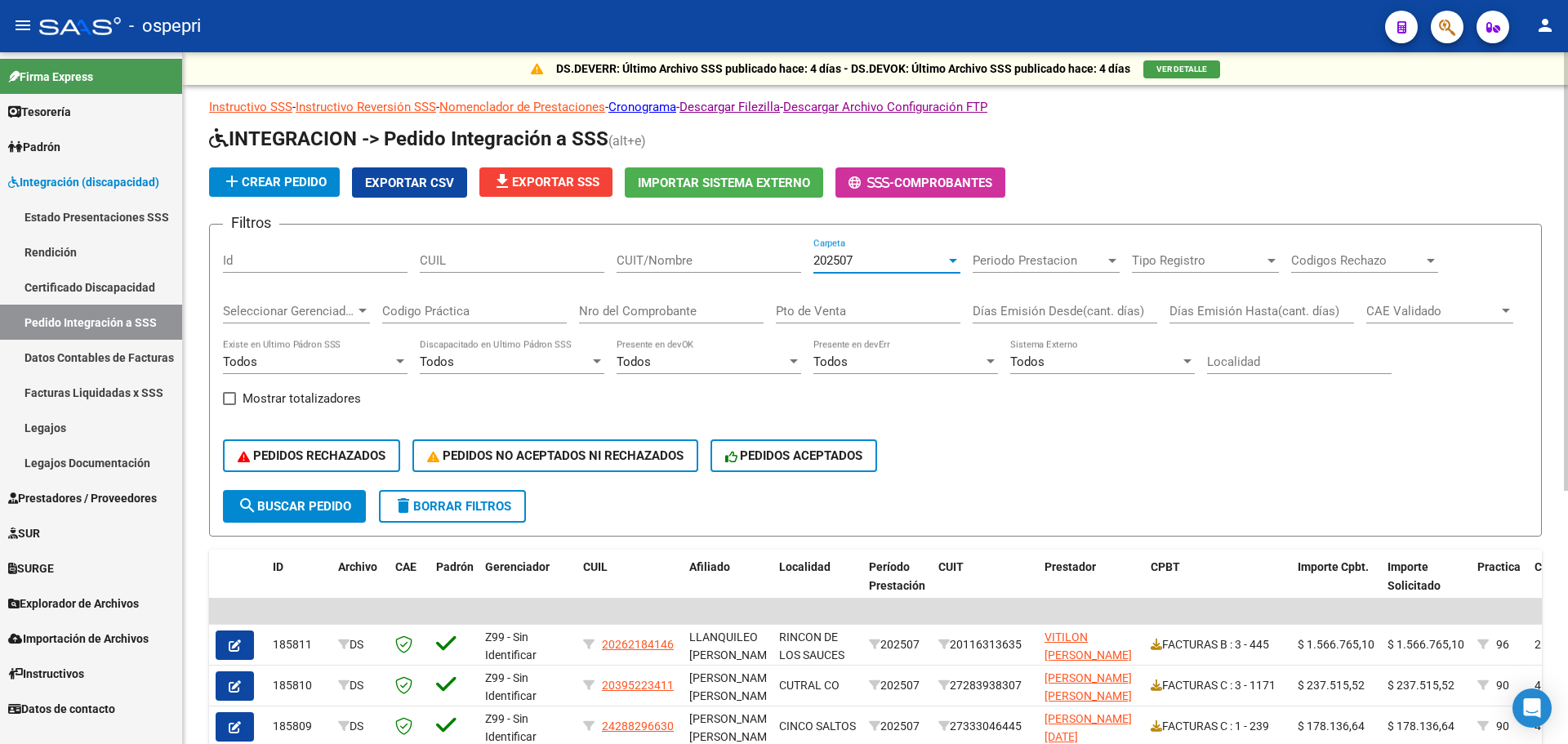
click at [954, 265] on div at bounding box center [952, 260] width 14 height 13
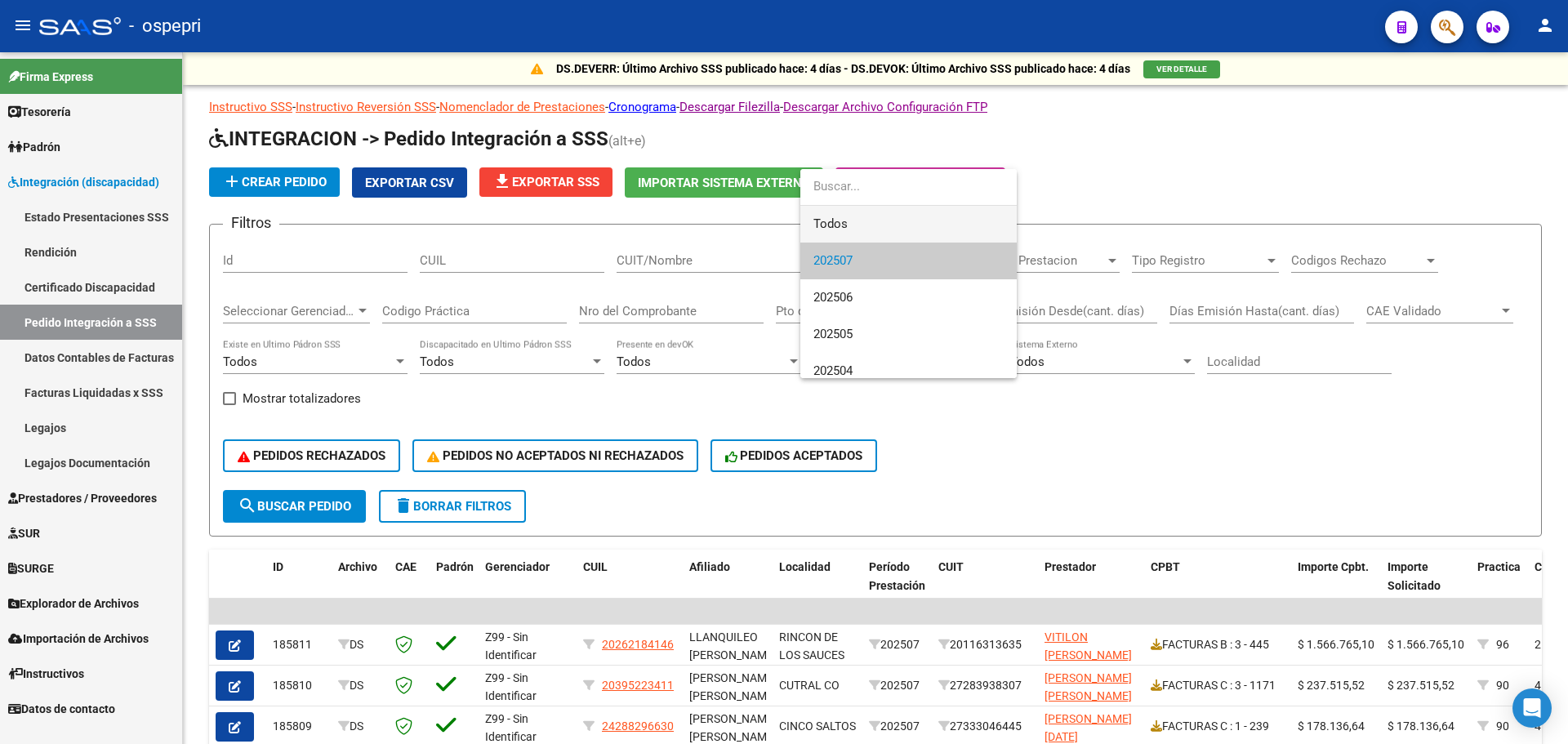
click at [853, 217] on span "Todos" at bounding box center [909, 224] width 190 height 37
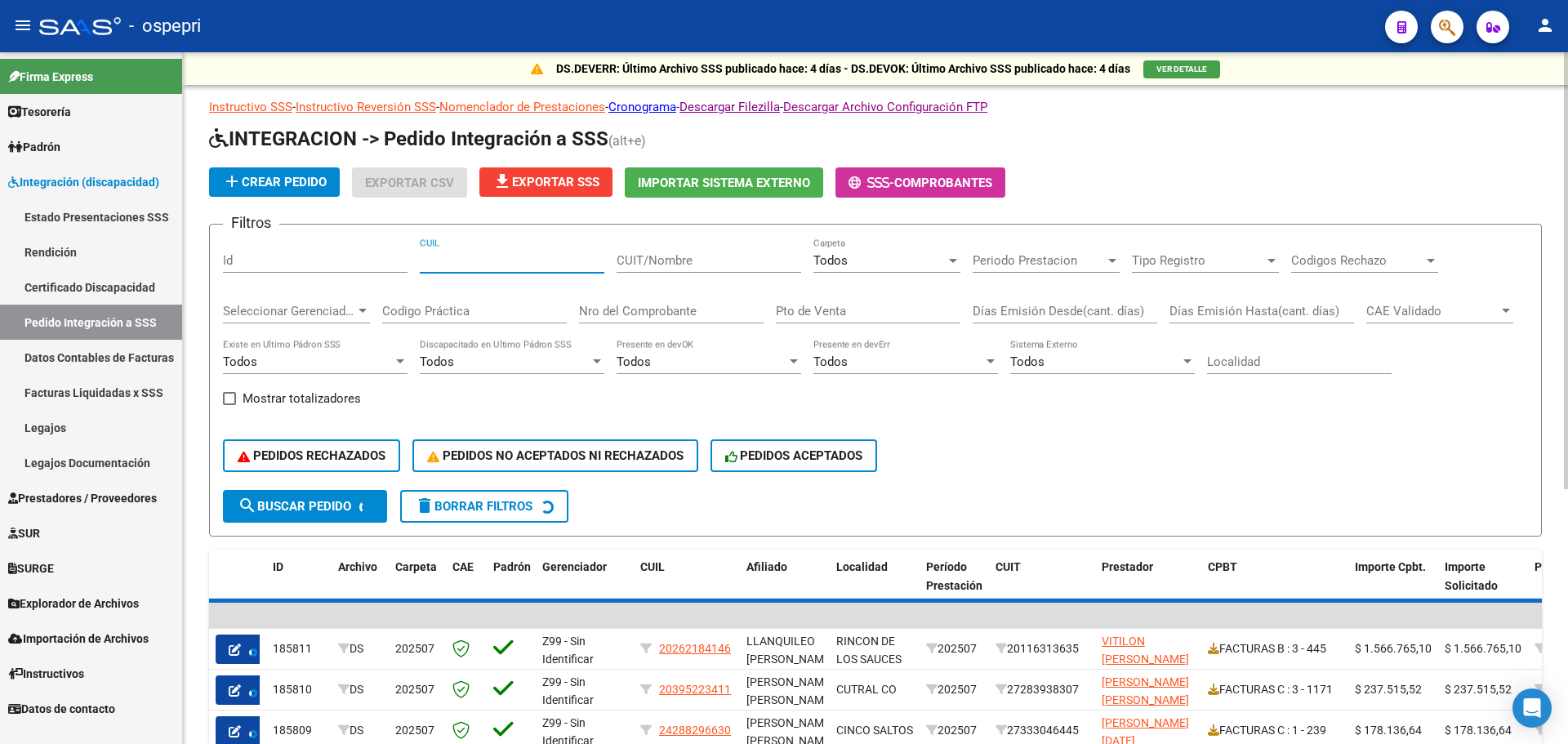
click at [492, 265] on input "CUIL" at bounding box center [512, 261] width 185 height 14
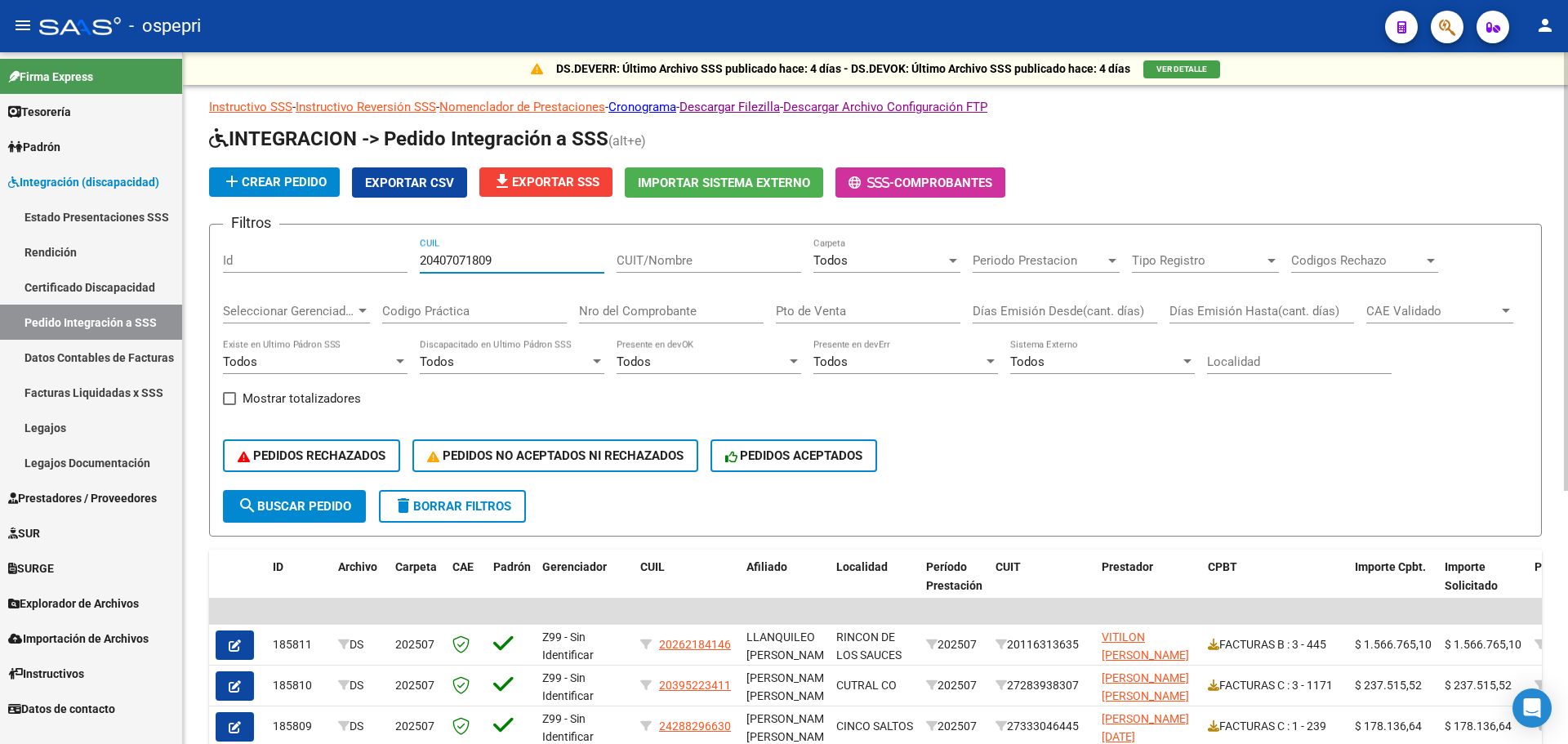
type input "20407071809"
drag, startPoint x: 322, startPoint y: 506, endPoint x: 330, endPoint y: 503, distance: 8.5
click at [323, 507] on span "search Buscar Pedido" at bounding box center [294, 506] width 114 height 14
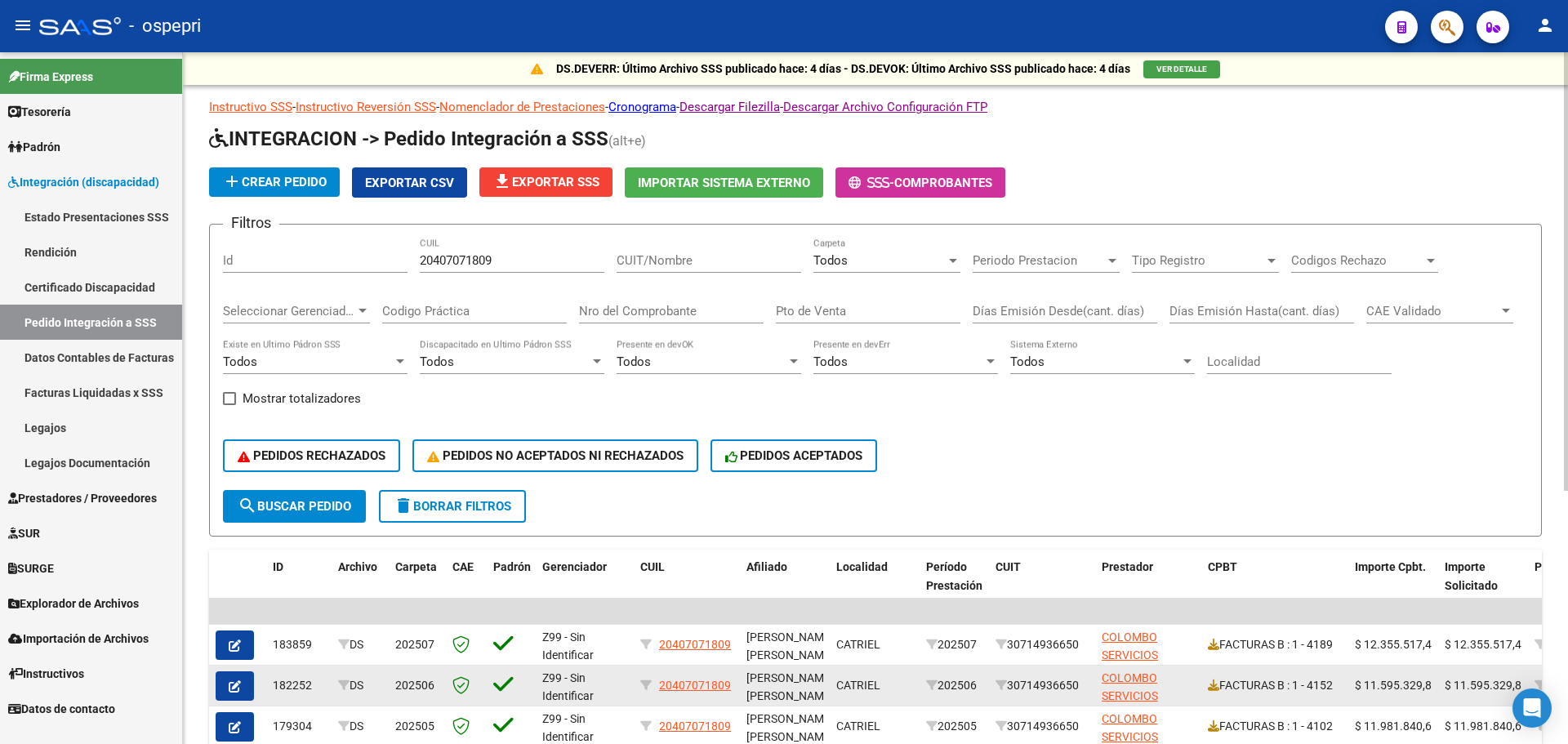
click at [237, 688] on icon "button" at bounding box center [235, 687] width 13 height 13
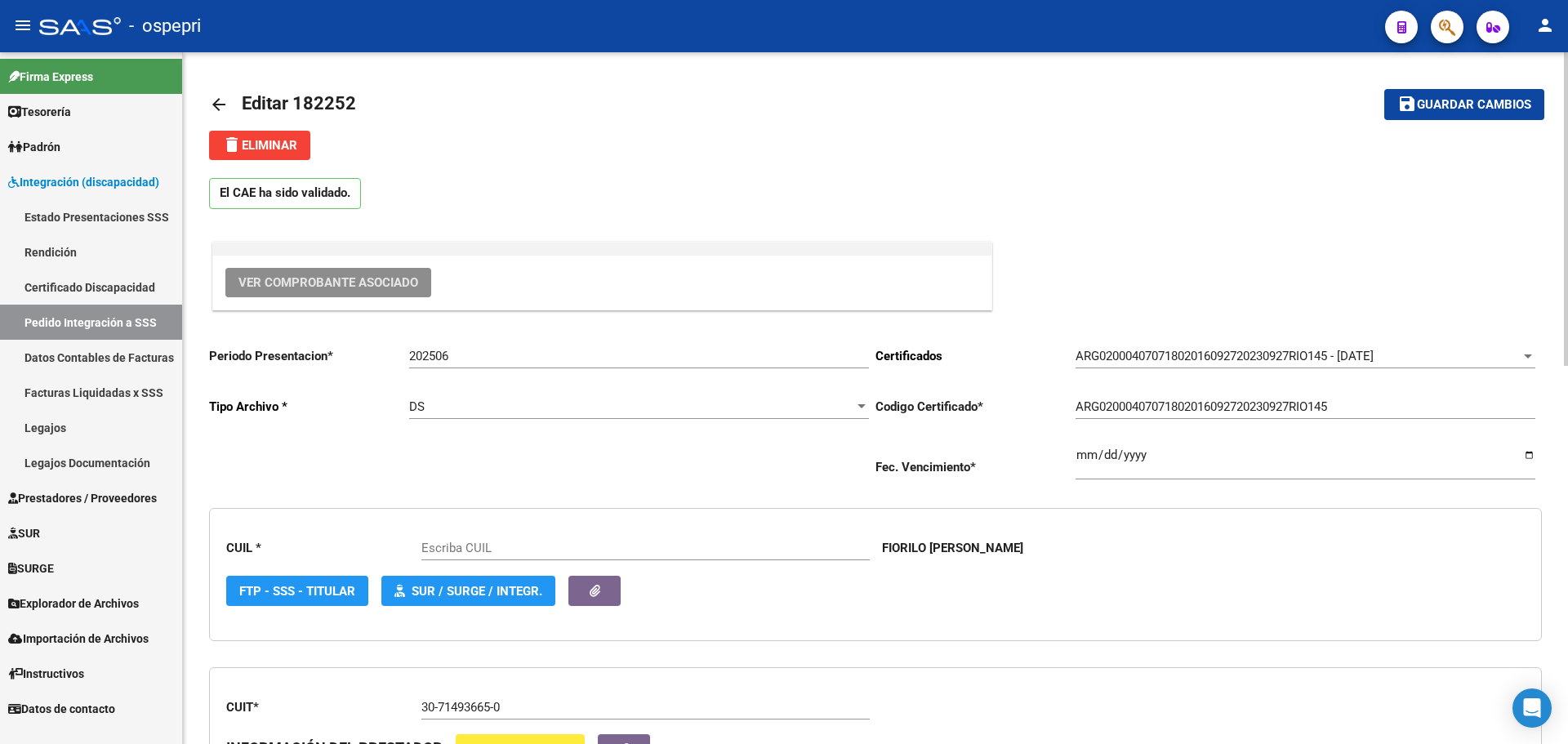
click at [335, 279] on span "Ver Comprobante Asociado" at bounding box center [328, 282] width 180 height 14
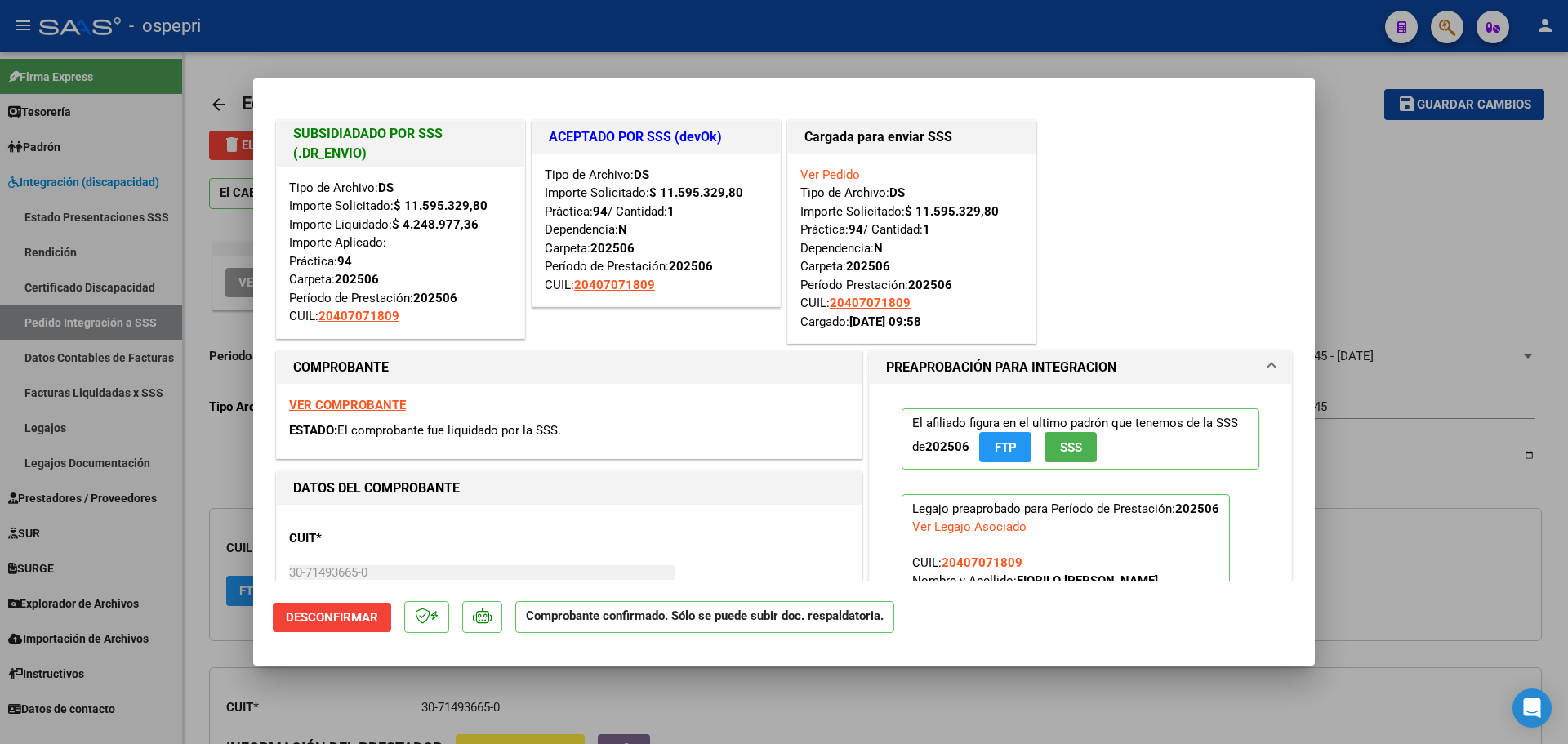
type input "20407071809"
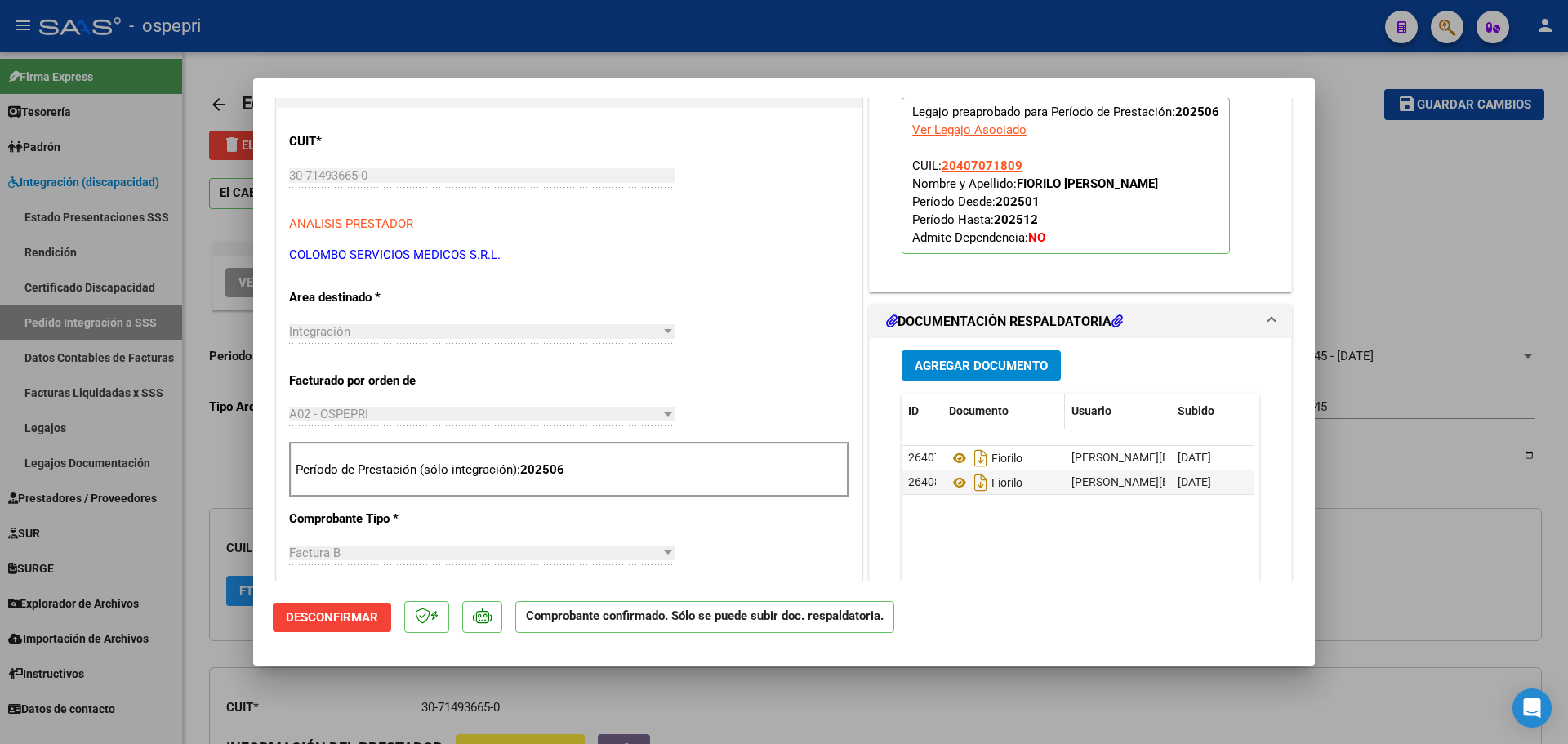
scroll to position [409, 0]
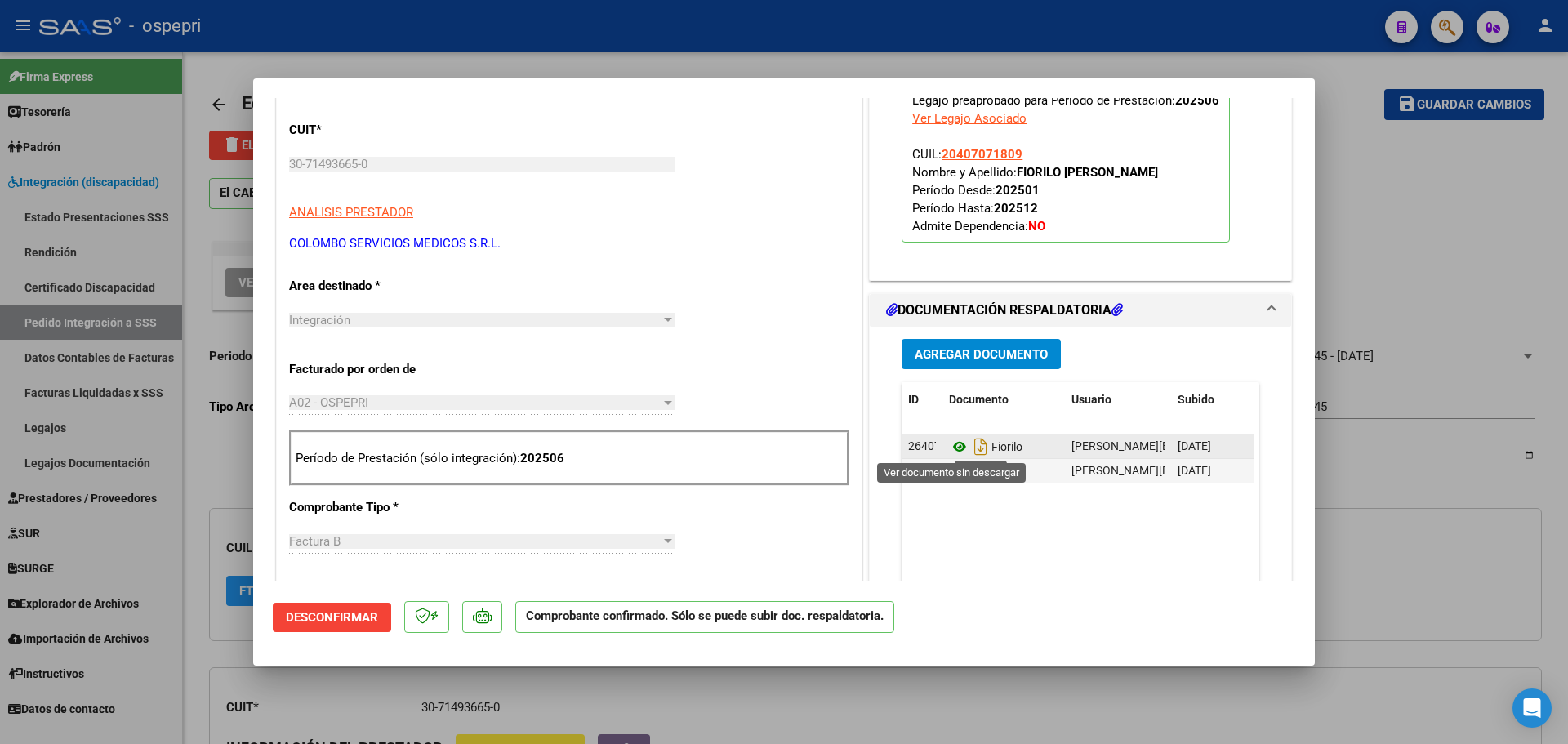
click at [950, 445] on icon at bounding box center [960, 447] width 22 height 20
click at [954, 476] on icon at bounding box center [960, 471] width 22 height 20
type input "$ 0,00"
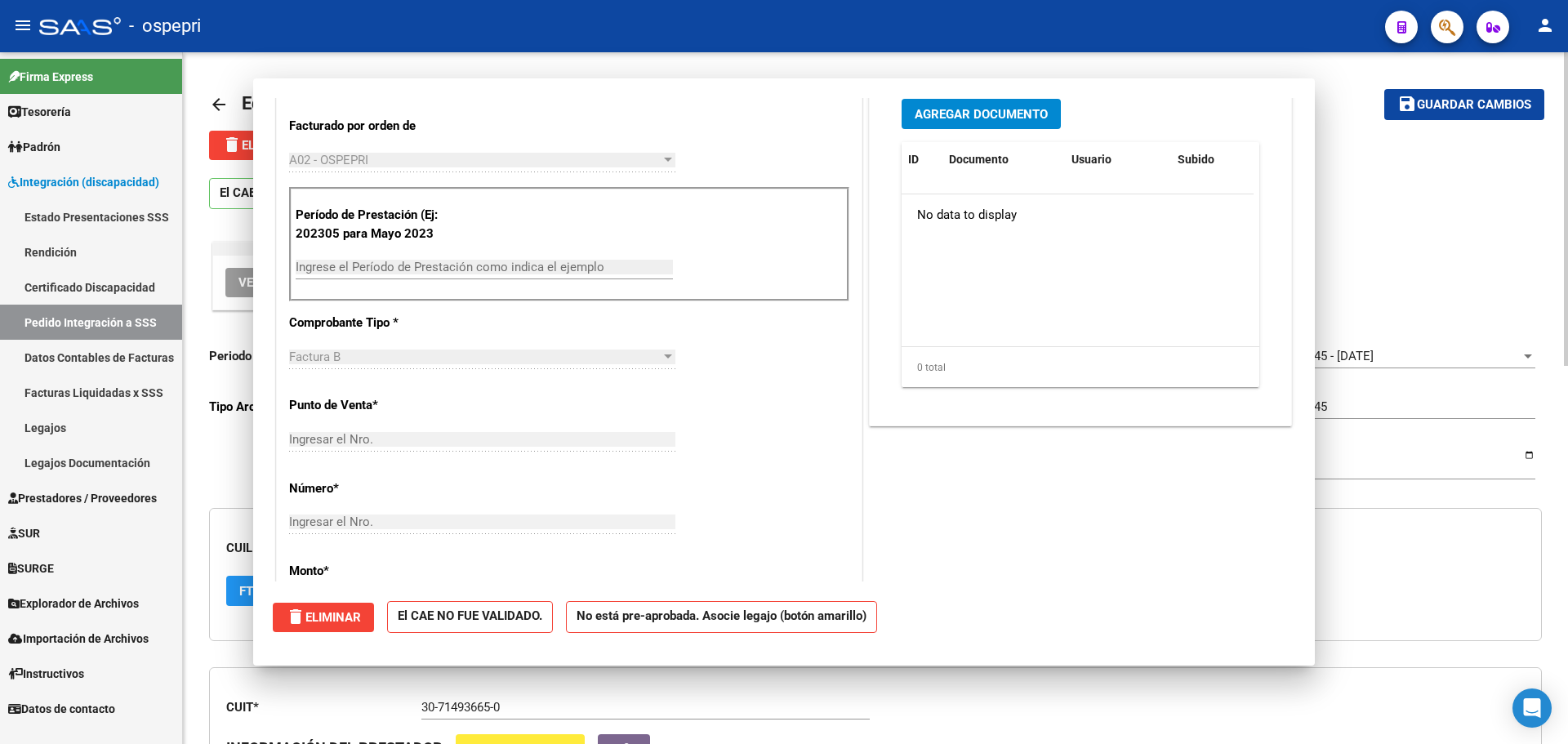
scroll to position [0, 0]
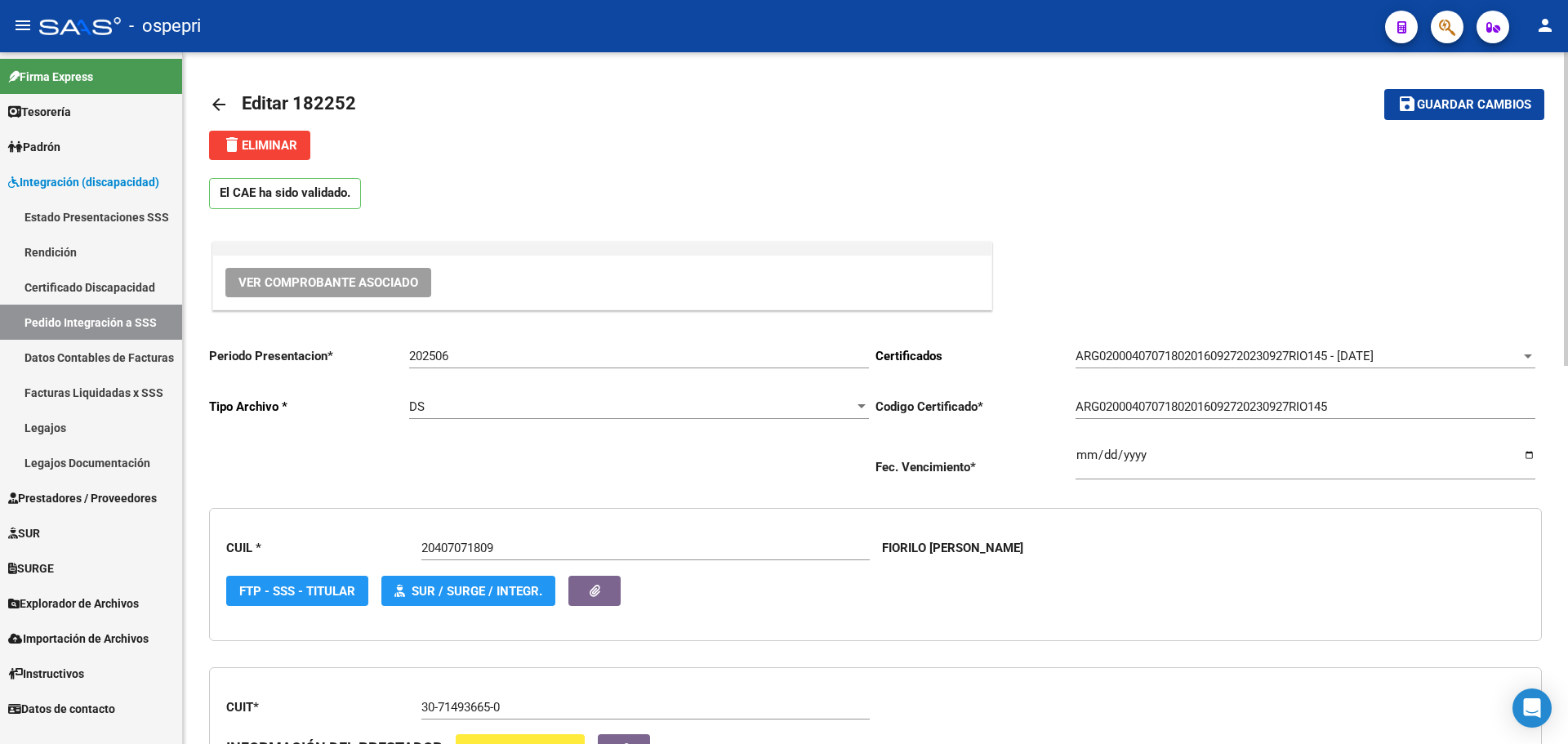
click at [220, 106] on mat-icon "arrow_back" at bounding box center [219, 105] width 20 height 20
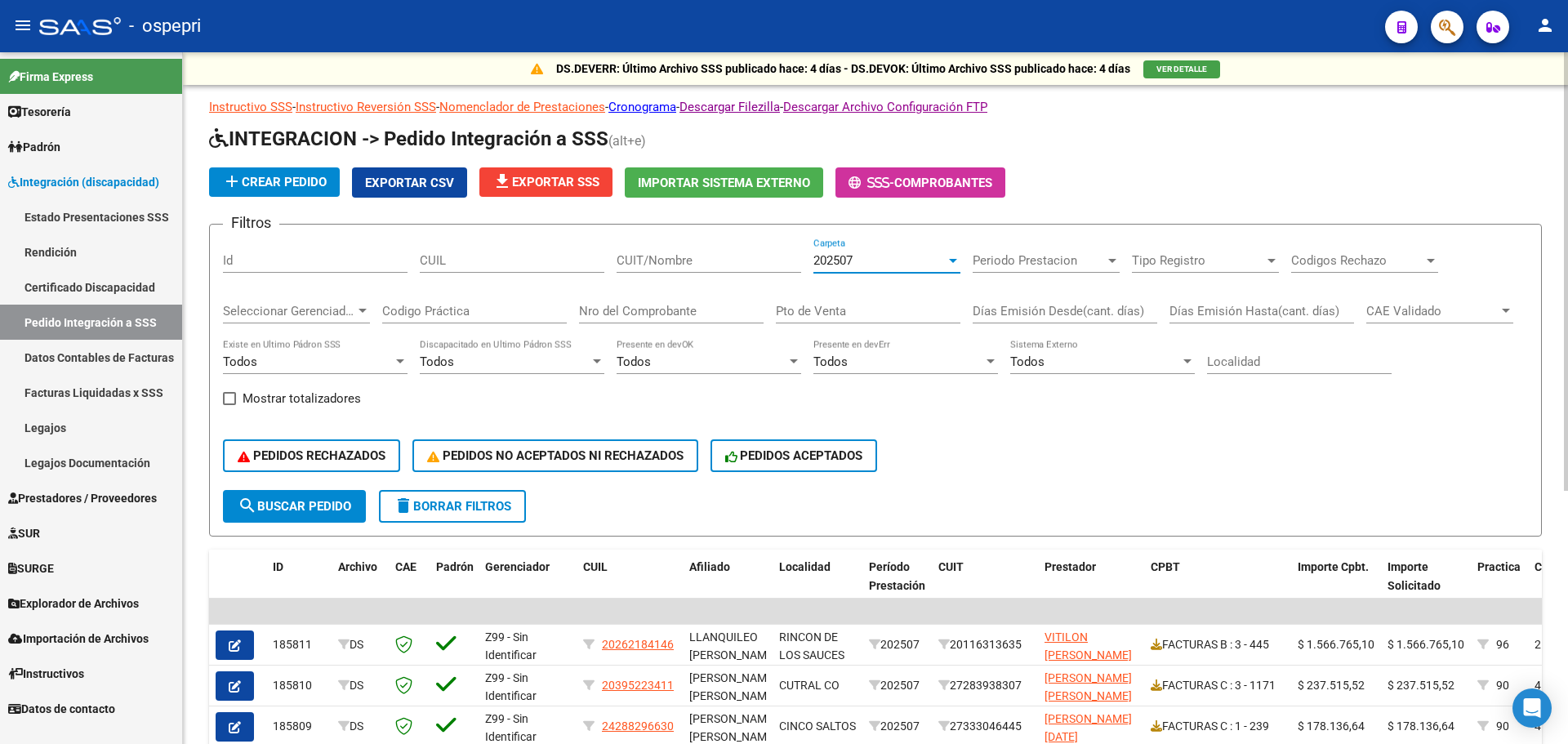
click at [953, 260] on div at bounding box center [952, 261] width 8 height 4
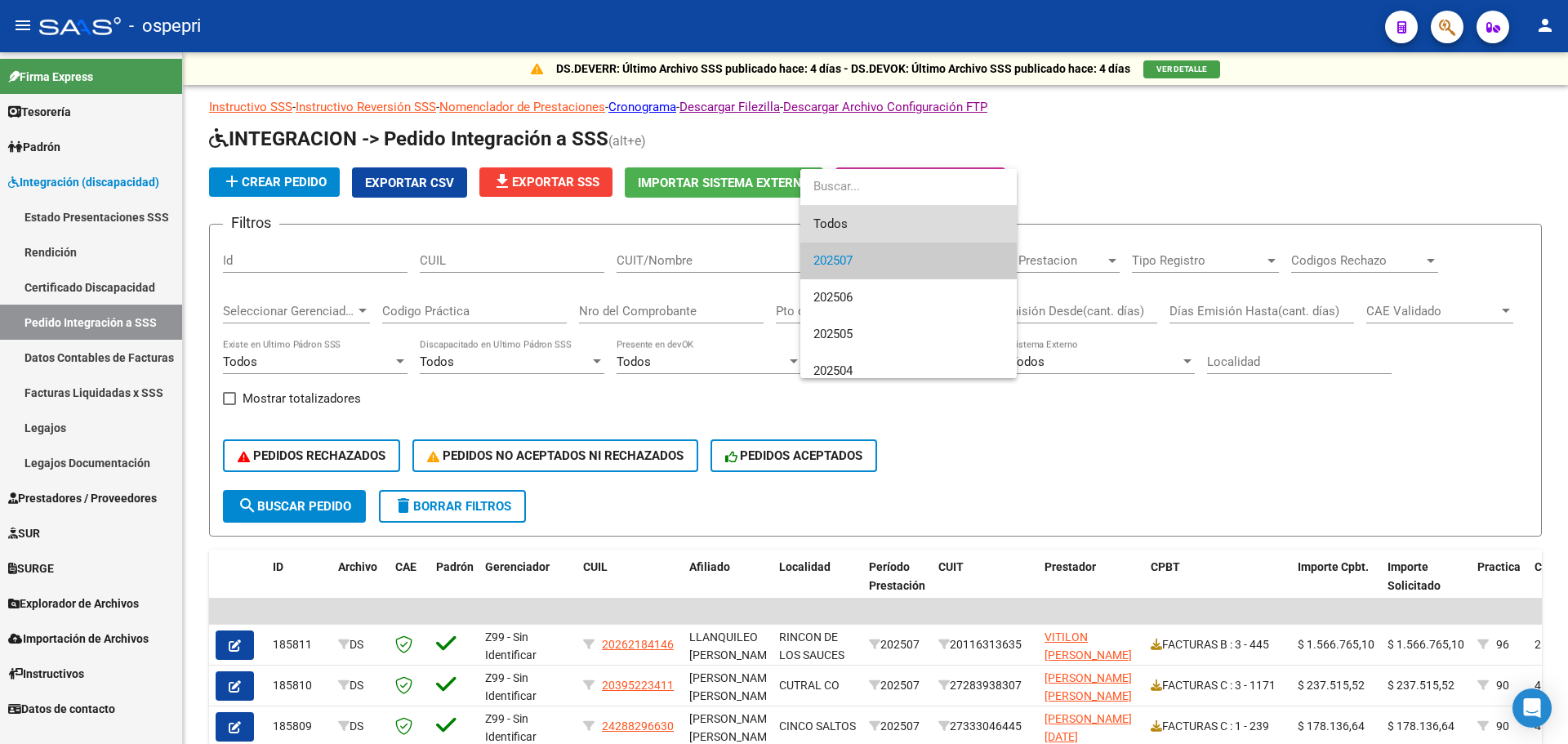
click at [846, 222] on span "Todos" at bounding box center [909, 224] width 190 height 37
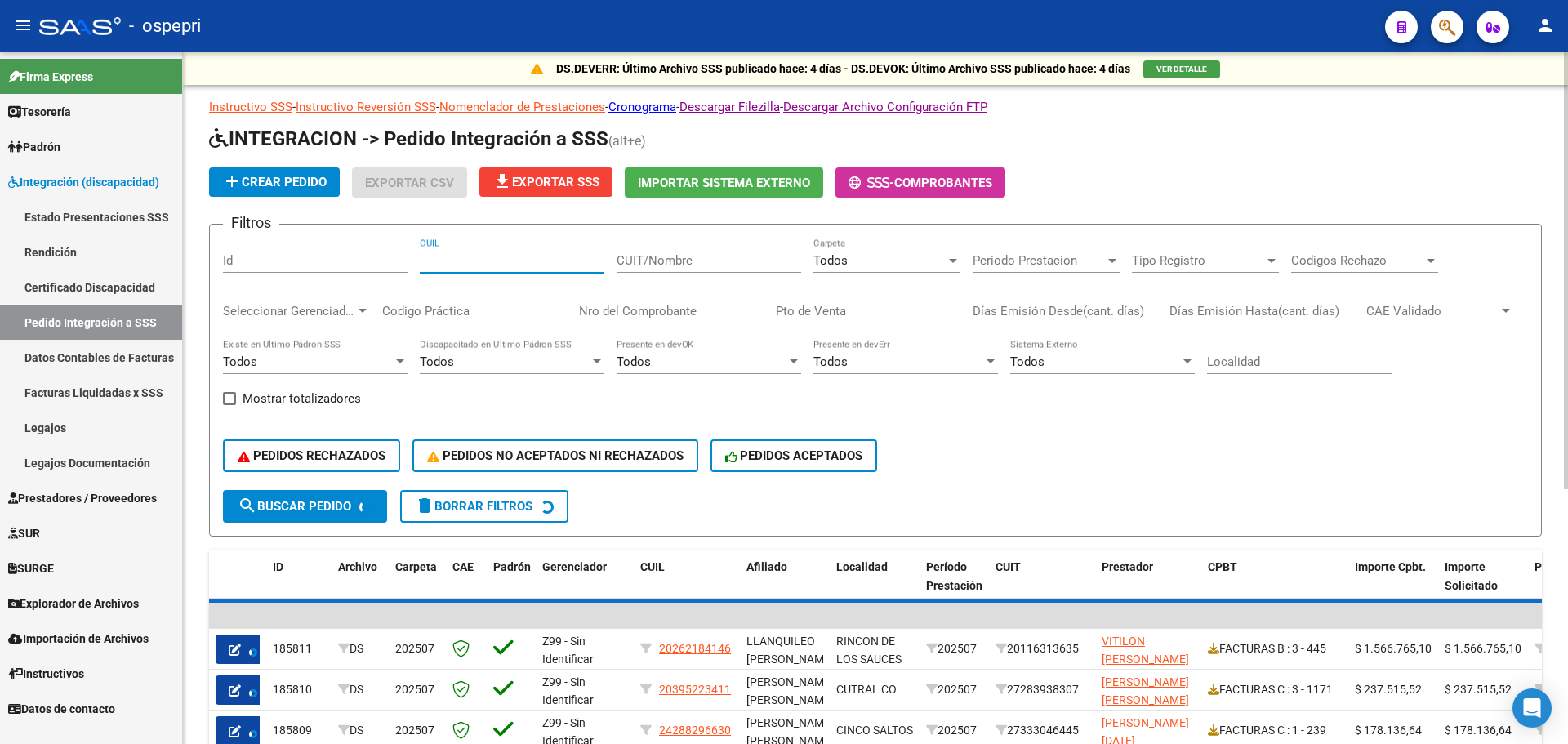
click at [477, 254] on input "CUIL" at bounding box center [512, 261] width 185 height 14
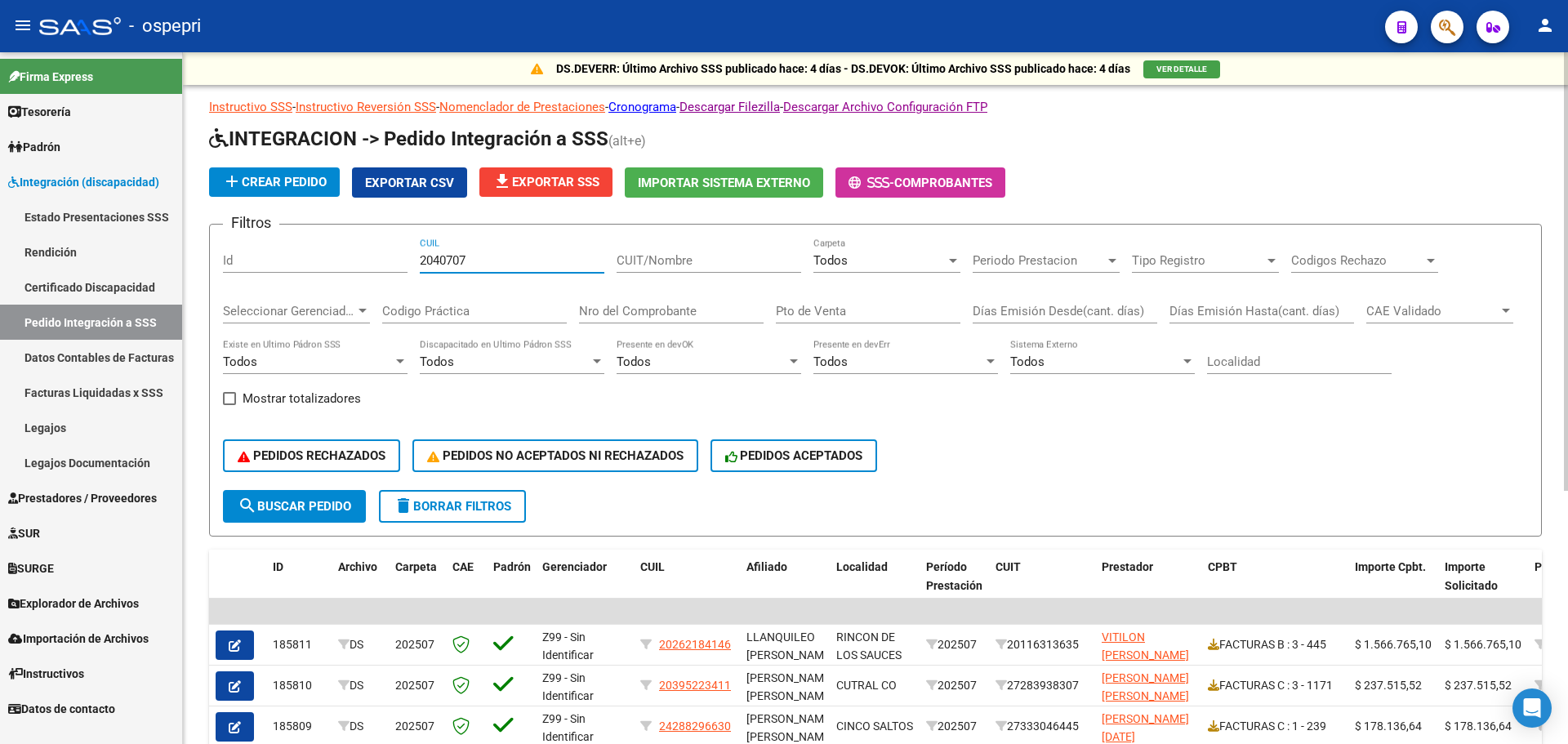
type input "20407071"
type input "20407071809"
click at [309, 505] on span "search Buscar Pedido" at bounding box center [294, 506] width 114 height 14
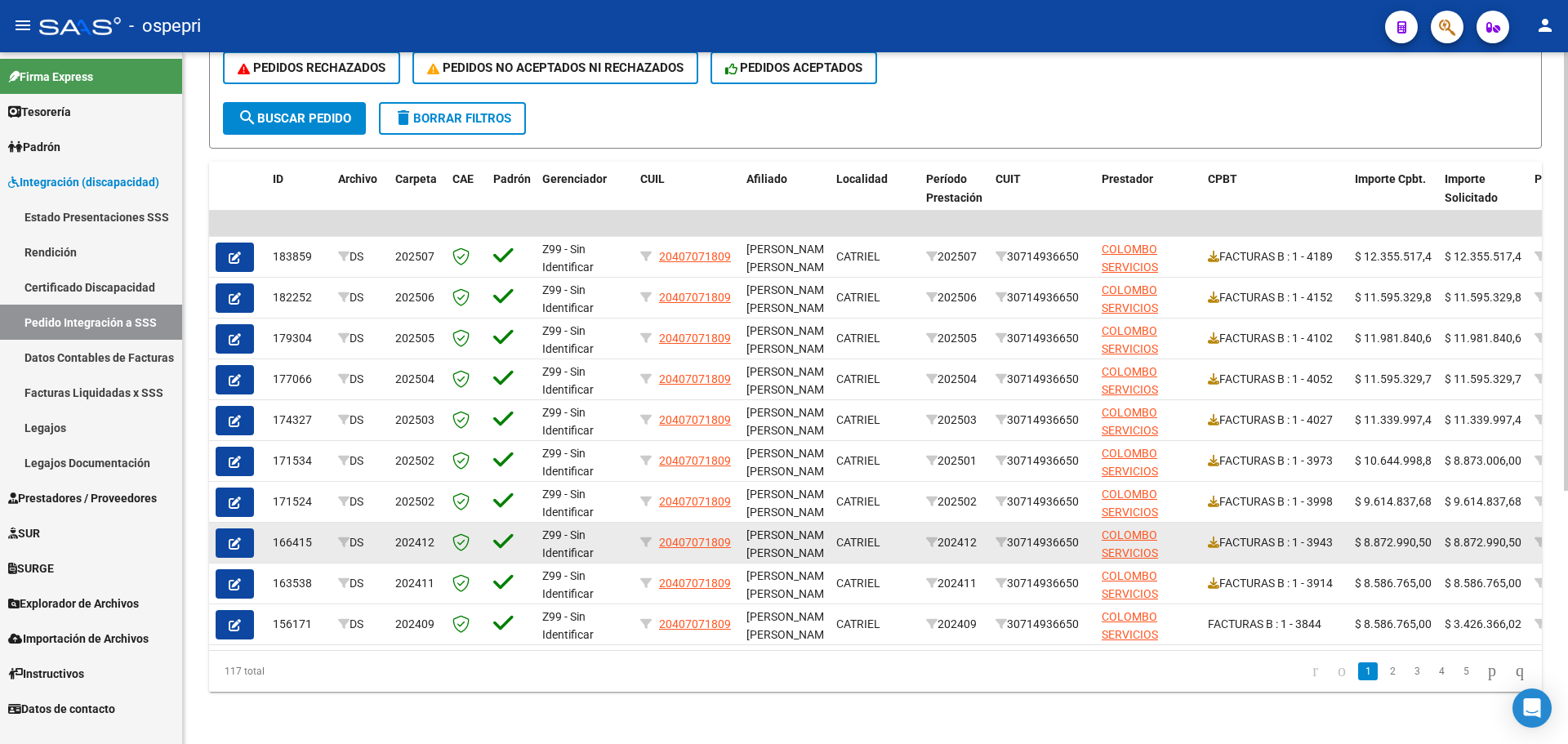
scroll to position [401, 0]
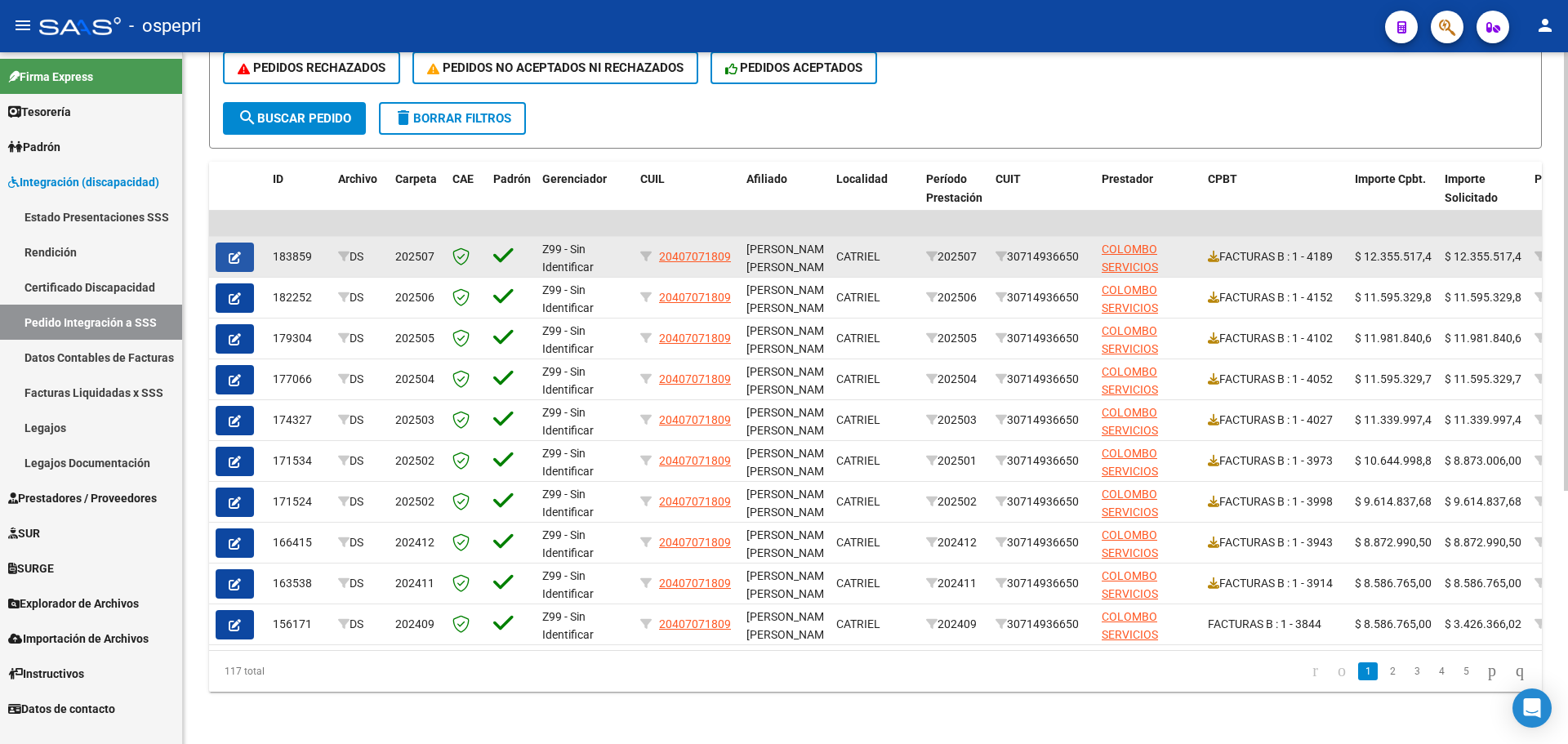
click at [243, 246] on button "button" at bounding box center [235, 257] width 39 height 30
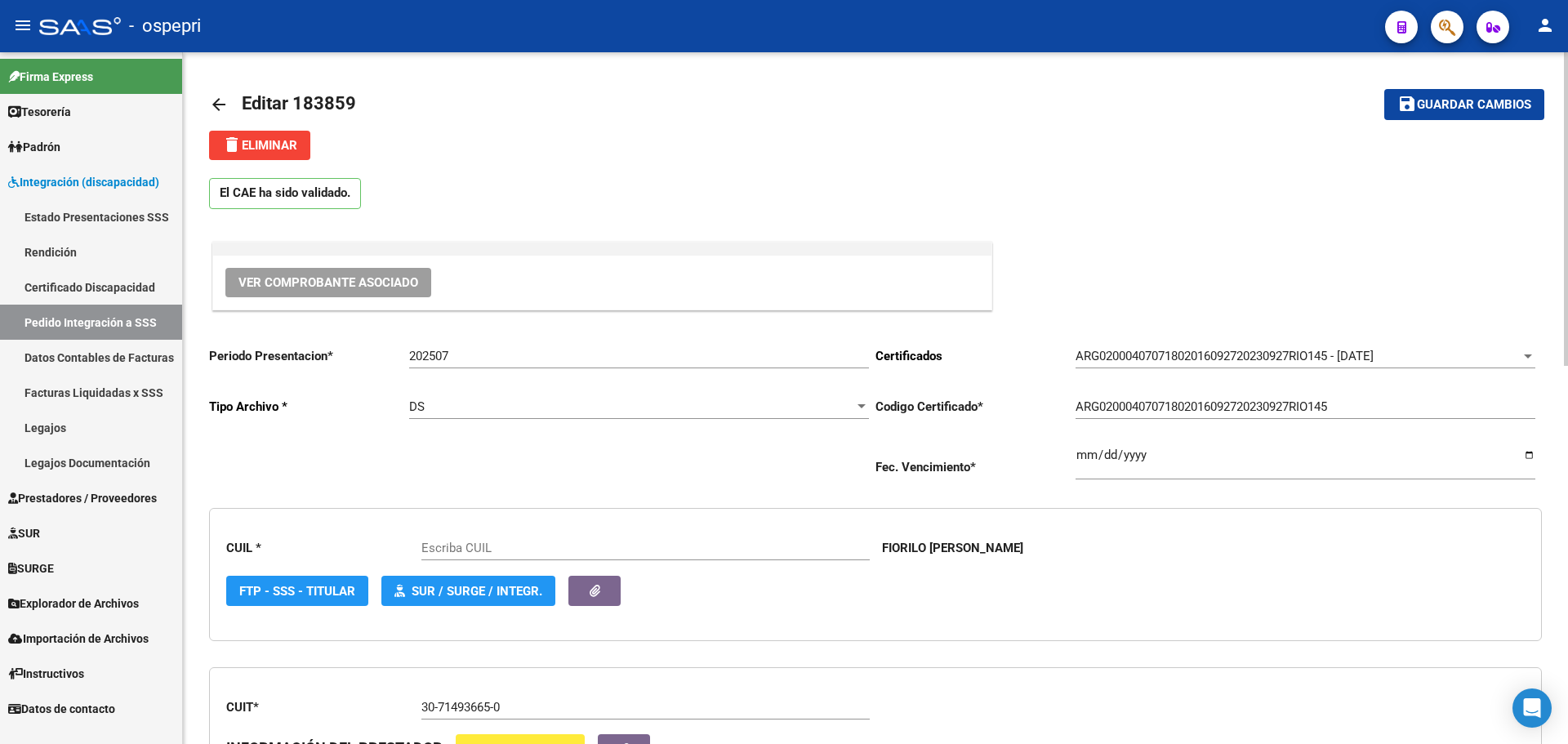
type input "20407071809"
click at [325, 286] on span "Ver Comprobante Asociado" at bounding box center [328, 282] width 180 height 14
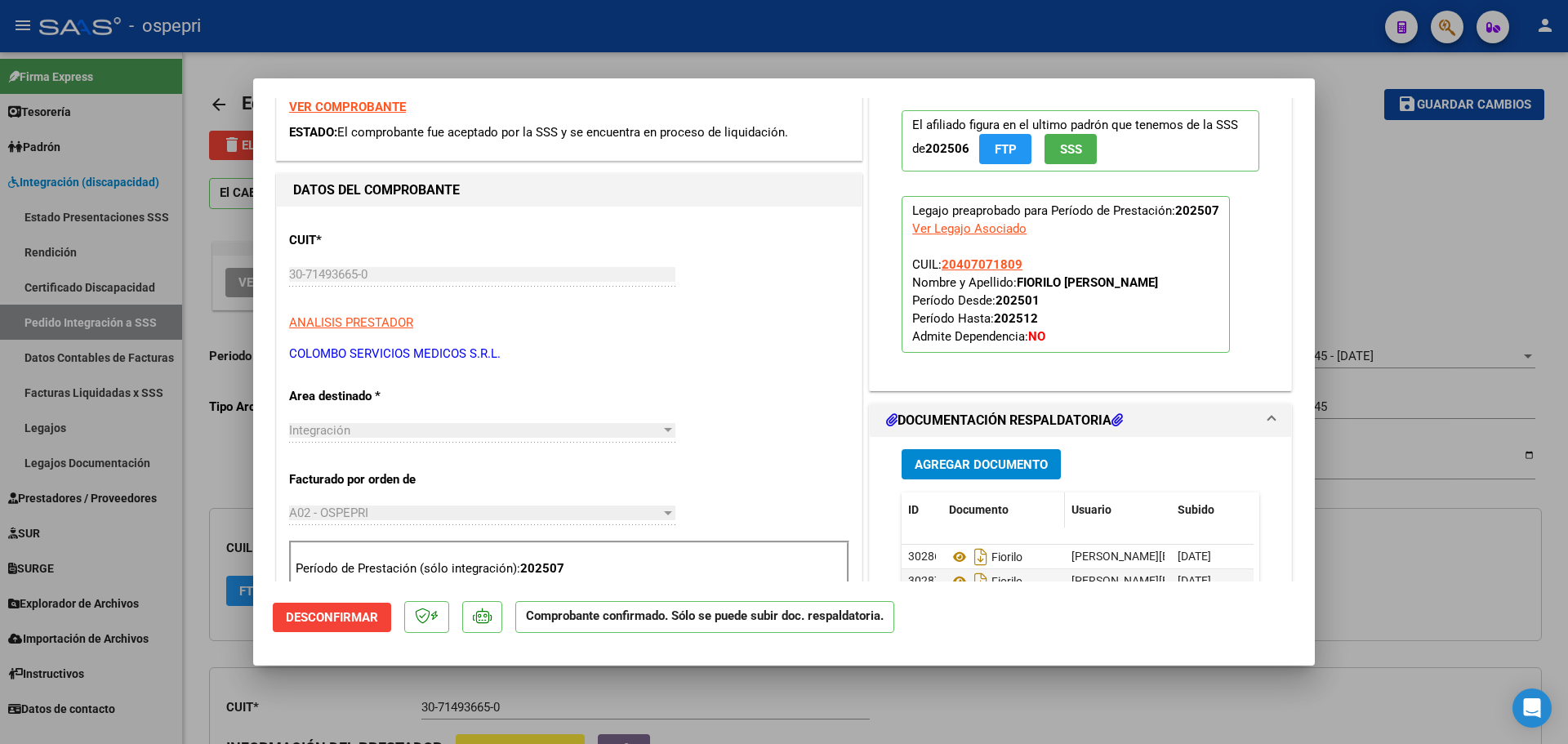
scroll to position [327, 0]
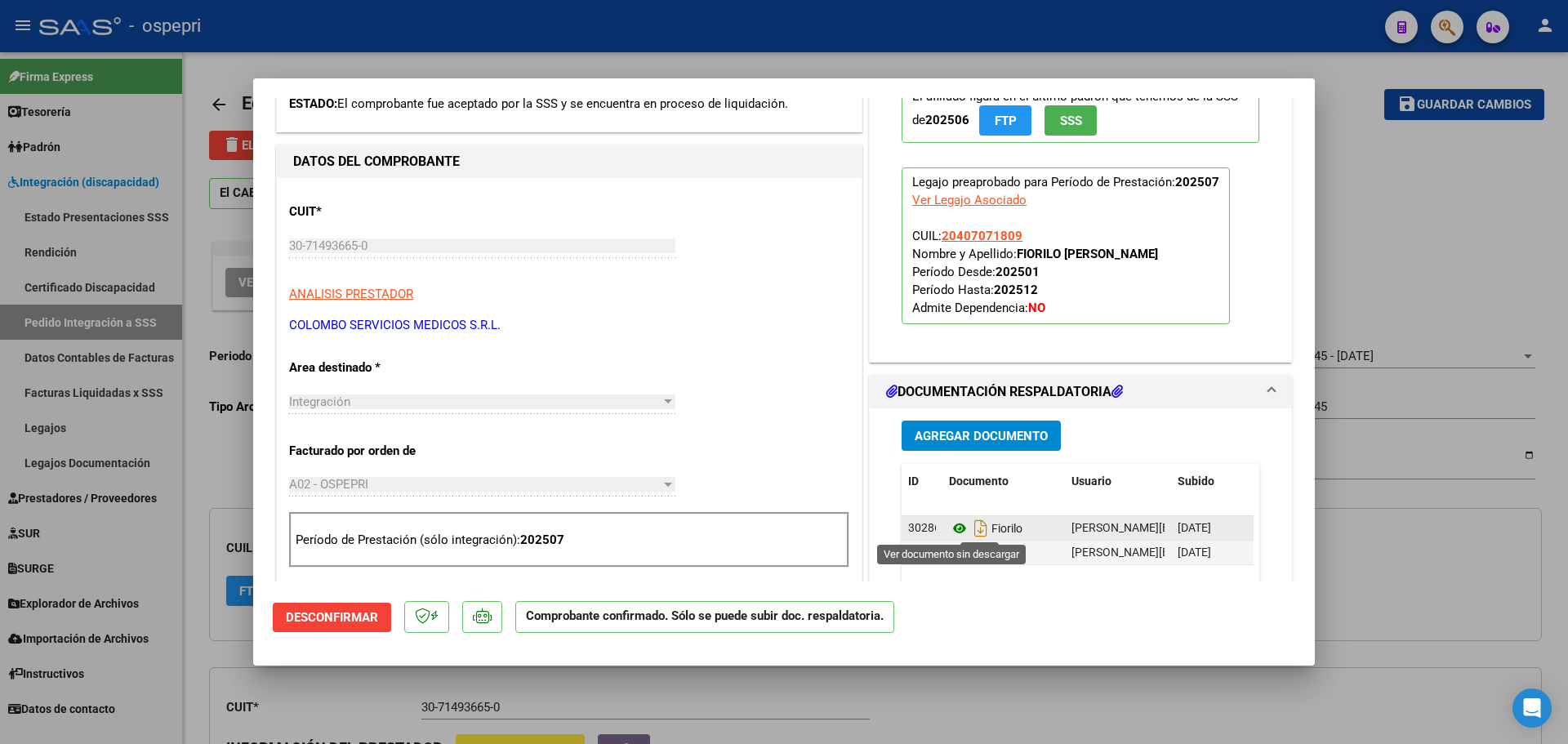
click at [949, 528] on icon at bounding box center [960, 529] width 22 height 20
type input "$ 0,00"
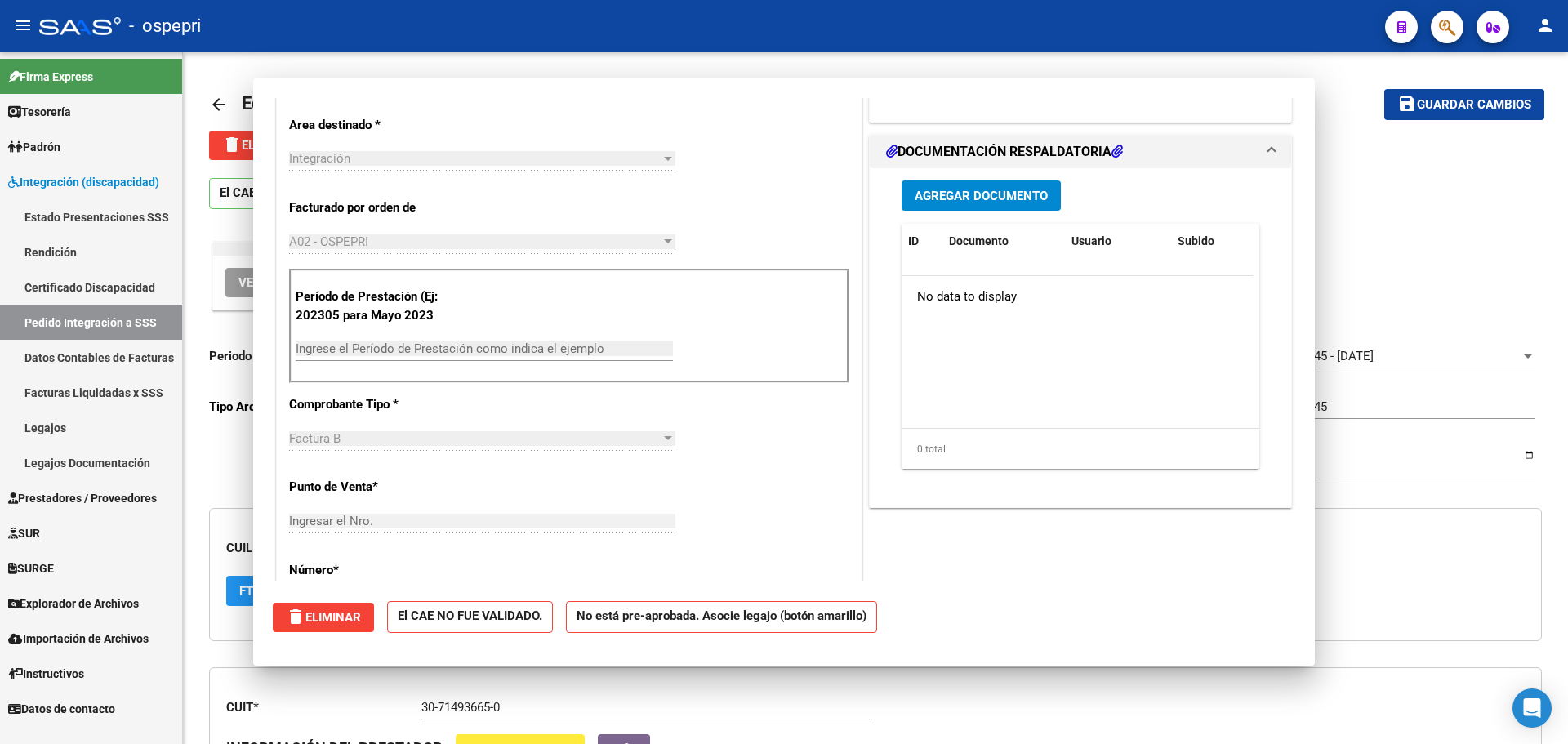
scroll to position [0, 0]
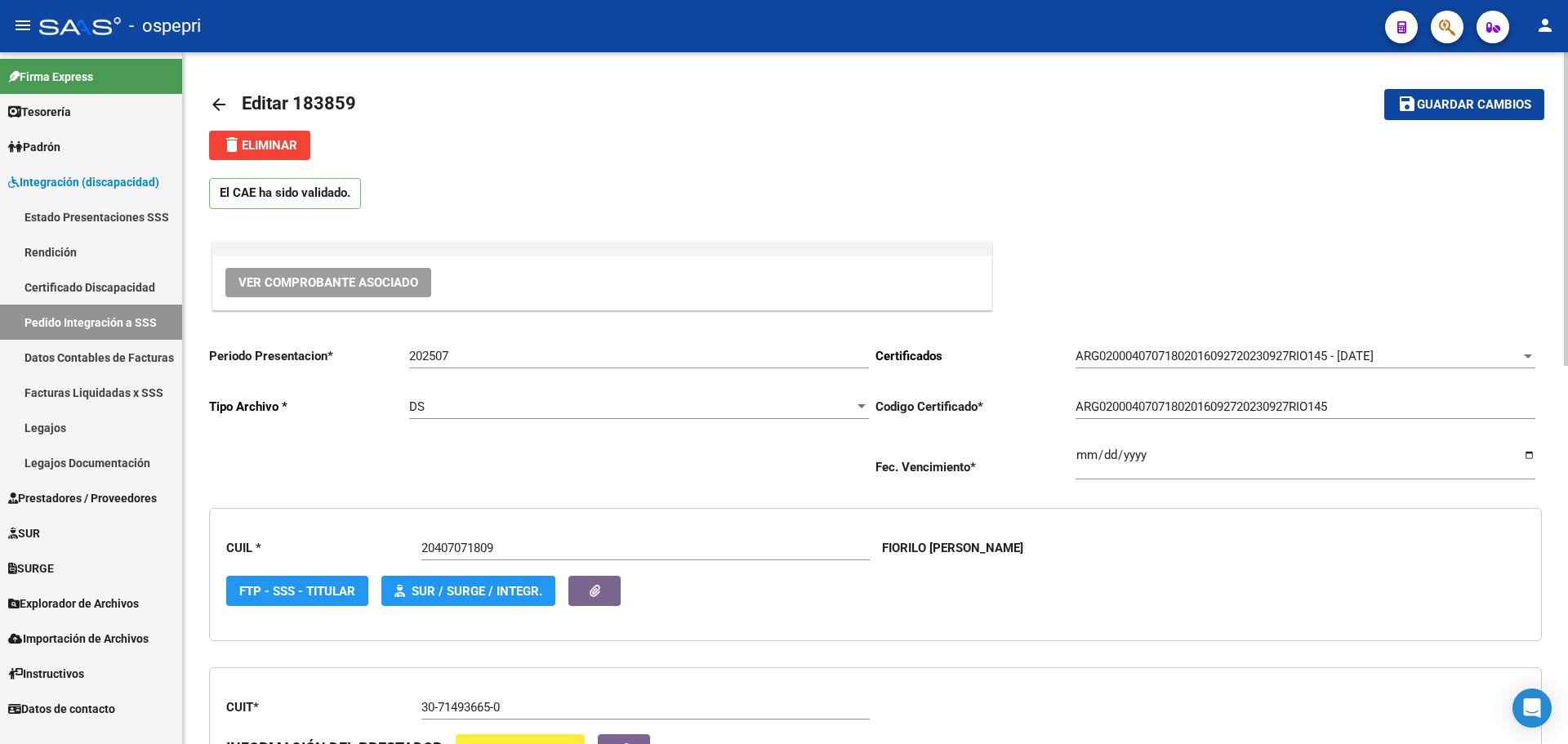
click at [218, 100] on mat-icon "arrow_back" at bounding box center [219, 105] width 20 height 20
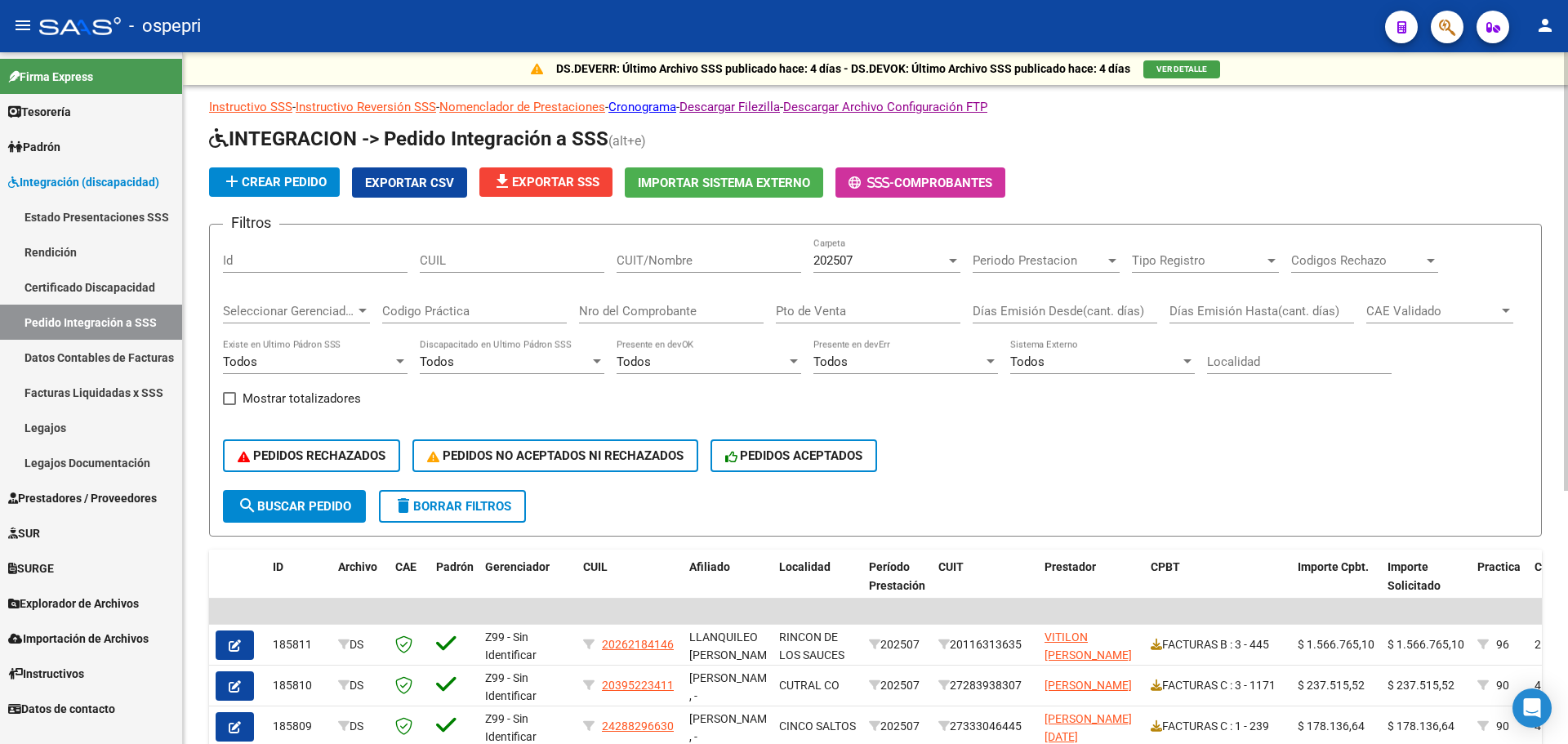
click at [948, 258] on div at bounding box center [952, 260] width 14 height 13
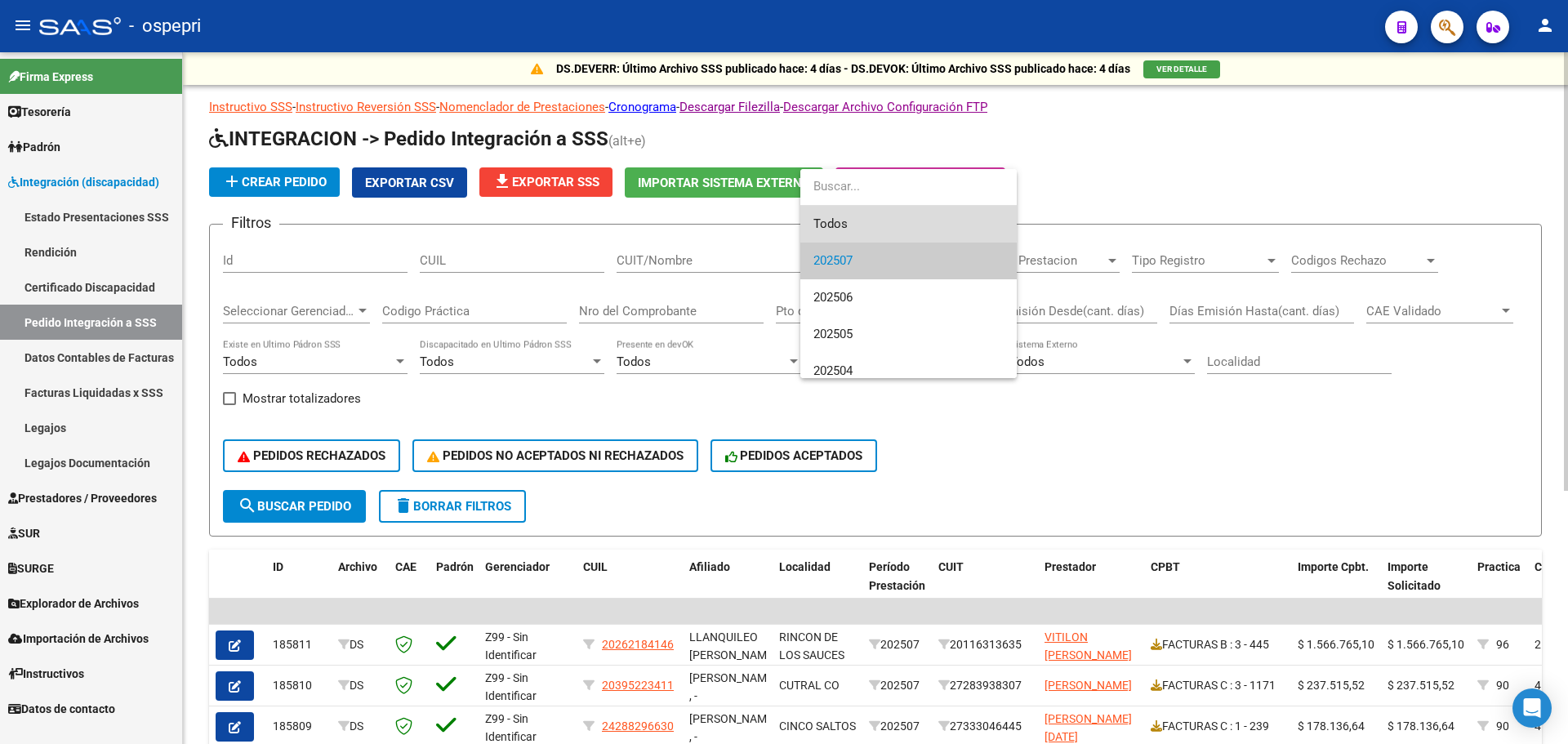
drag, startPoint x: 842, startPoint y: 224, endPoint x: 694, endPoint y: 242, distance: 149.1
click at [841, 224] on span "Todos" at bounding box center [909, 224] width 190 height 37
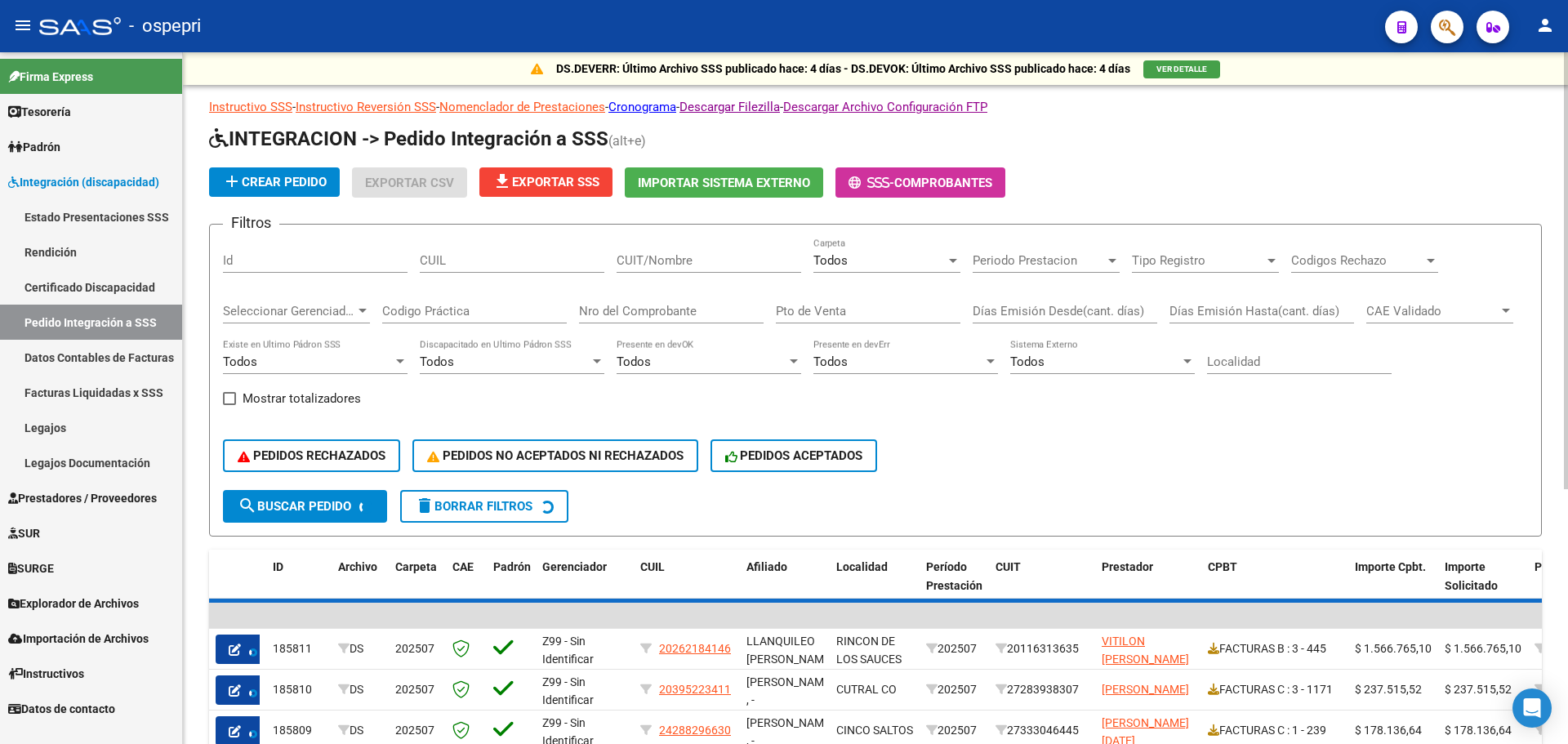
click at [513, 269] on div "CUIL" at bounding box center [512, 255] width 185 height 35
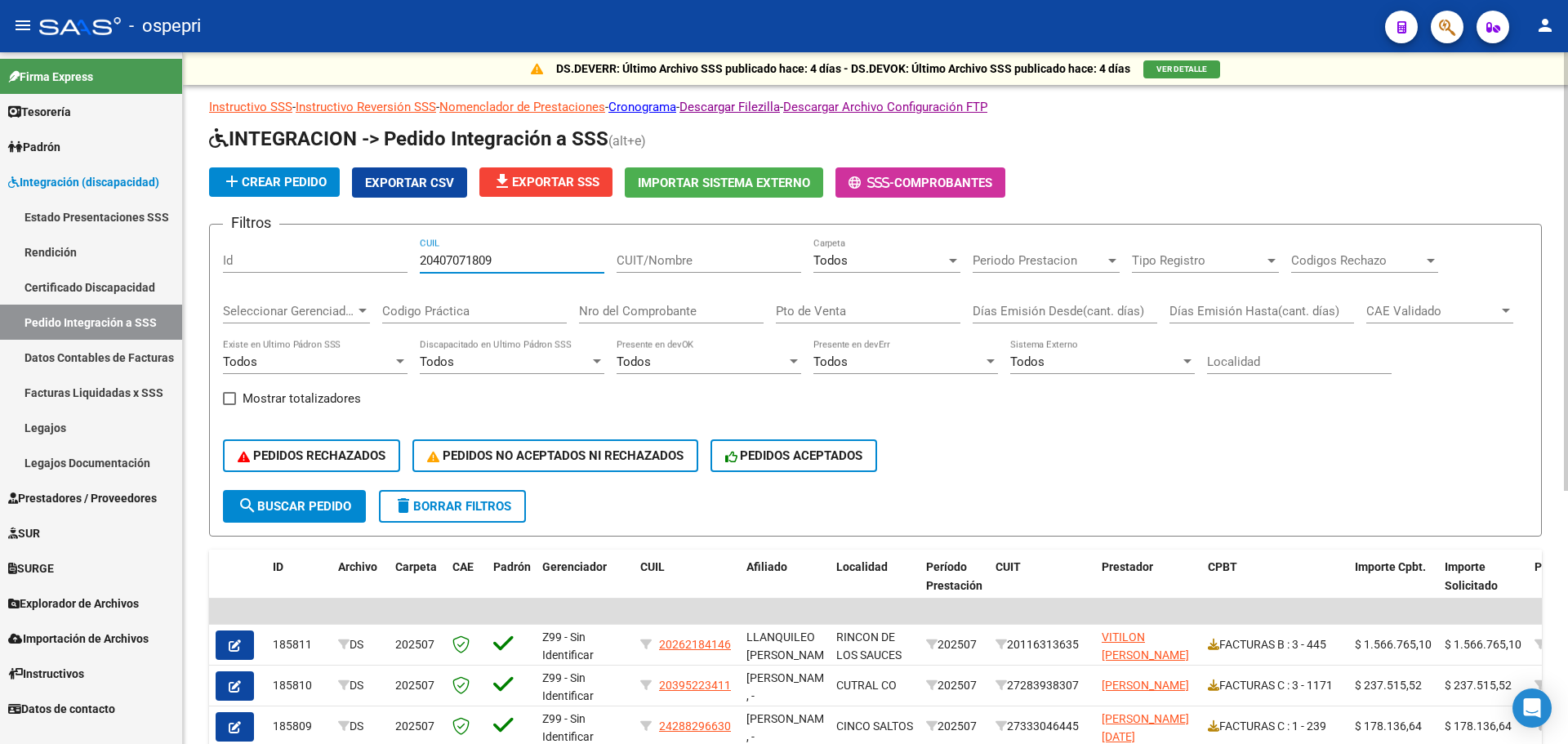
type input "20407071809"
click at [289, 509] on span "search Buscar Pedido" at bounding box center [294, 506] width 114 height 14
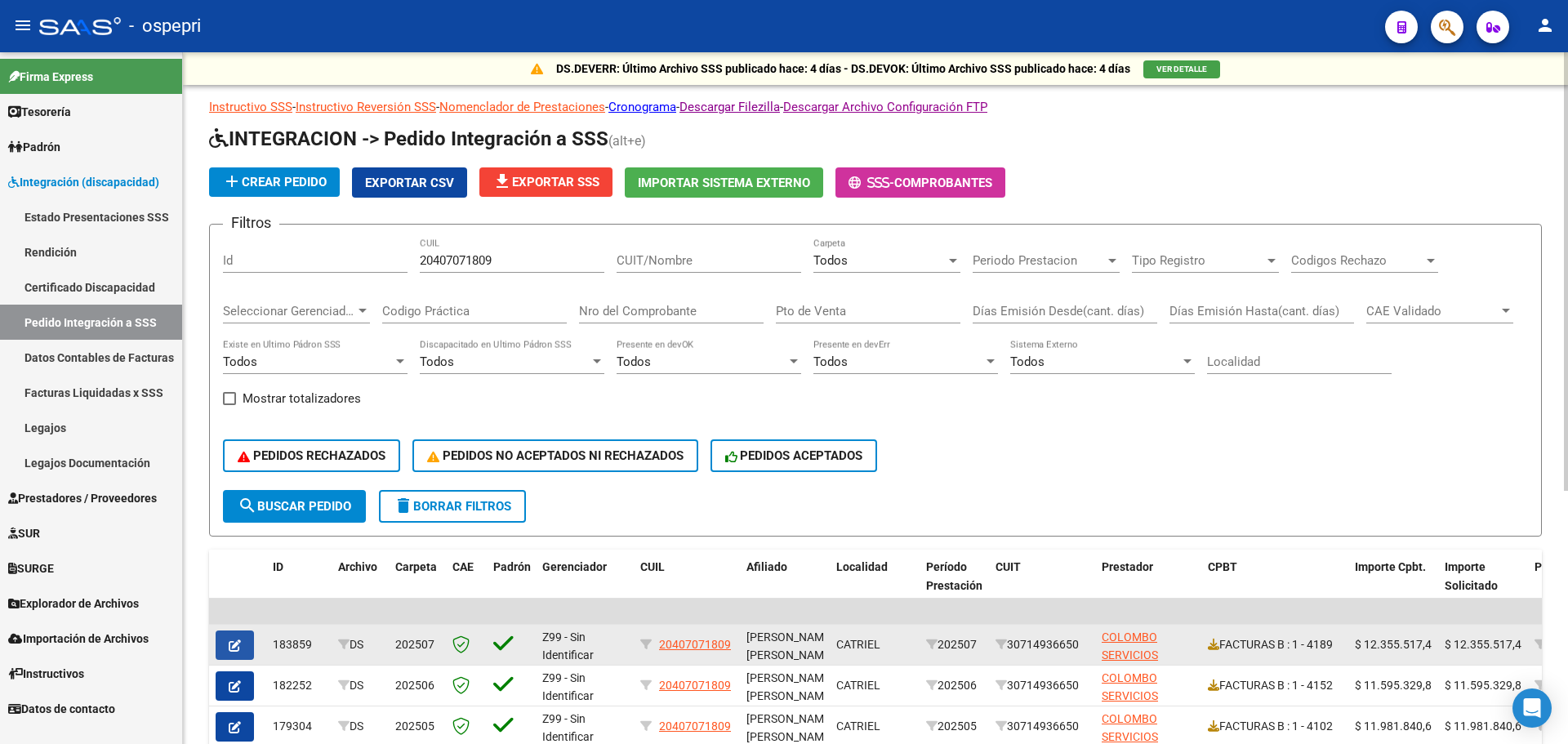
click at [245, 650] on button "button" at bounding box center [235, 645] width 39 height 30
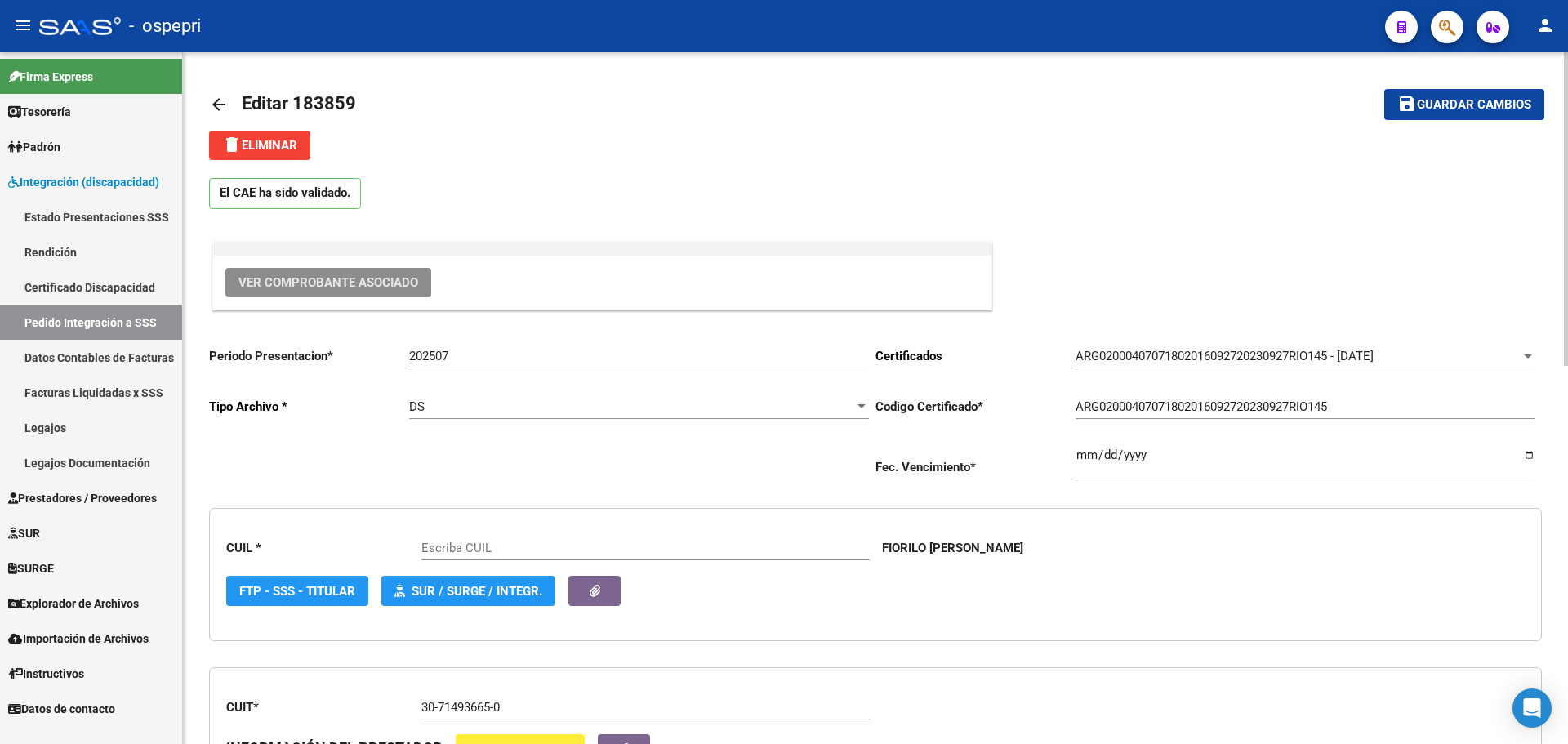
click at [322, 276] on span "Ver Comprobante Asociado" at bounding box center [328, 282] width 180 height 14
type input "20407071809"
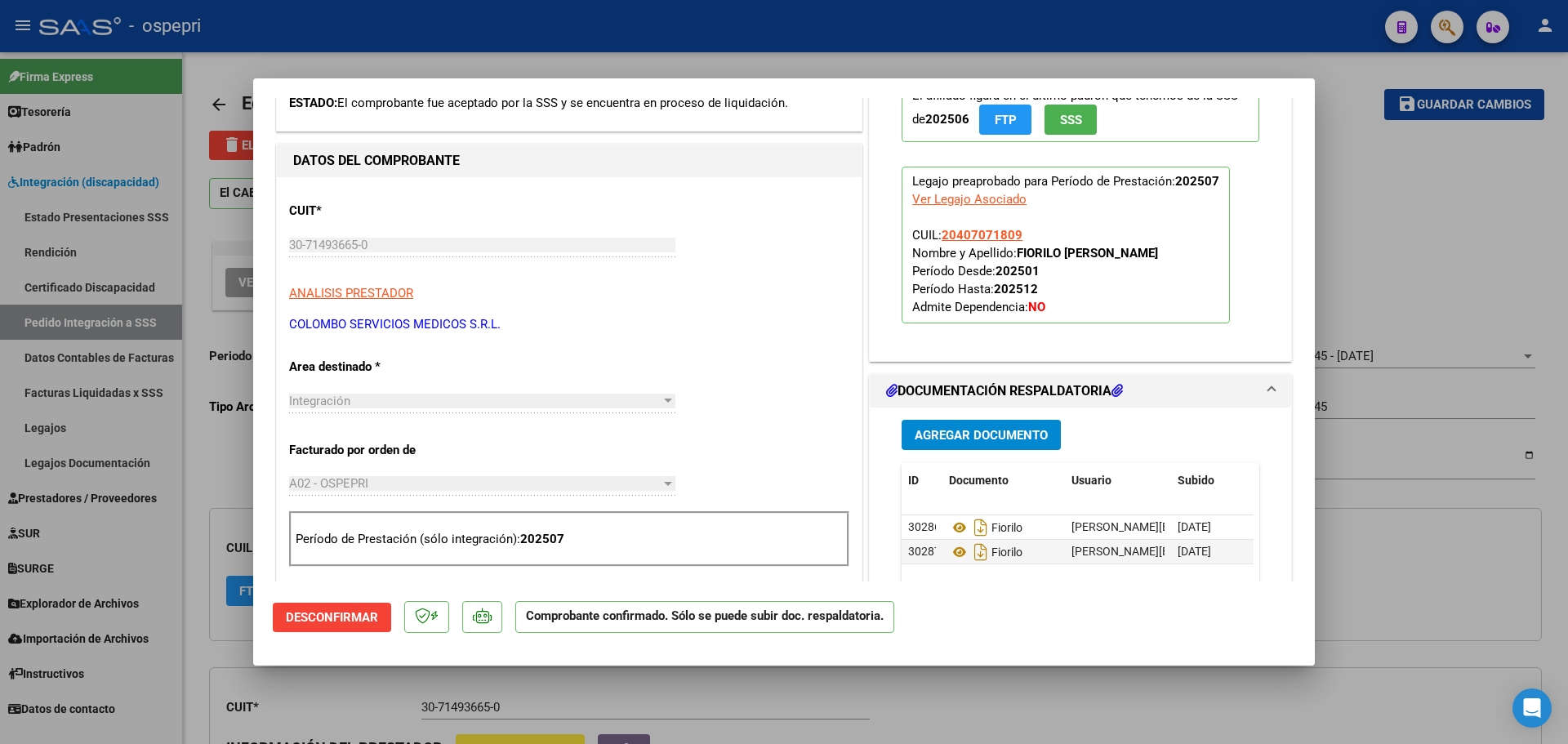
scroll to position [409, 0]
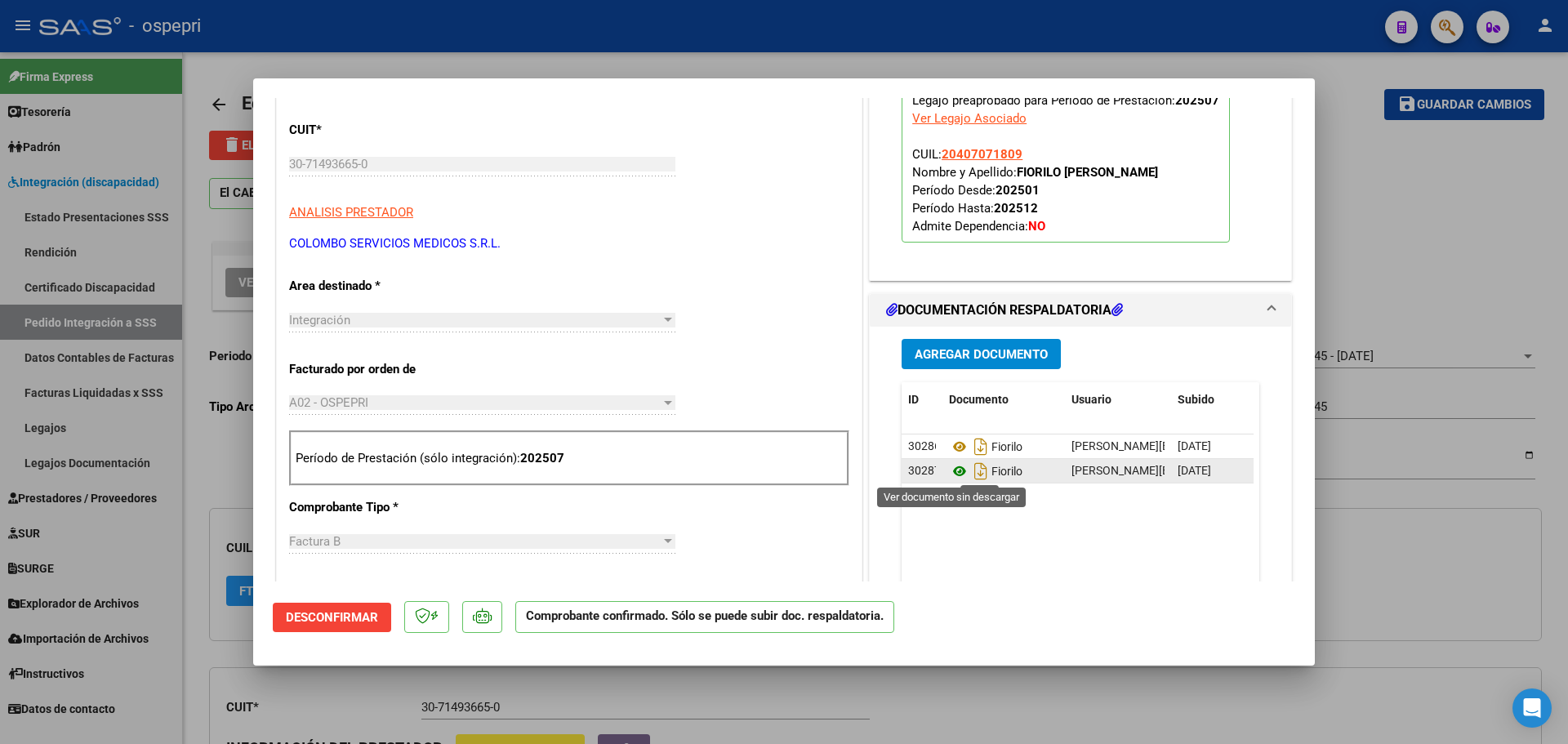
click at [951, 465] on icon at bounding box center [960, 471] width 22 height 20
type input "$ 0,00"
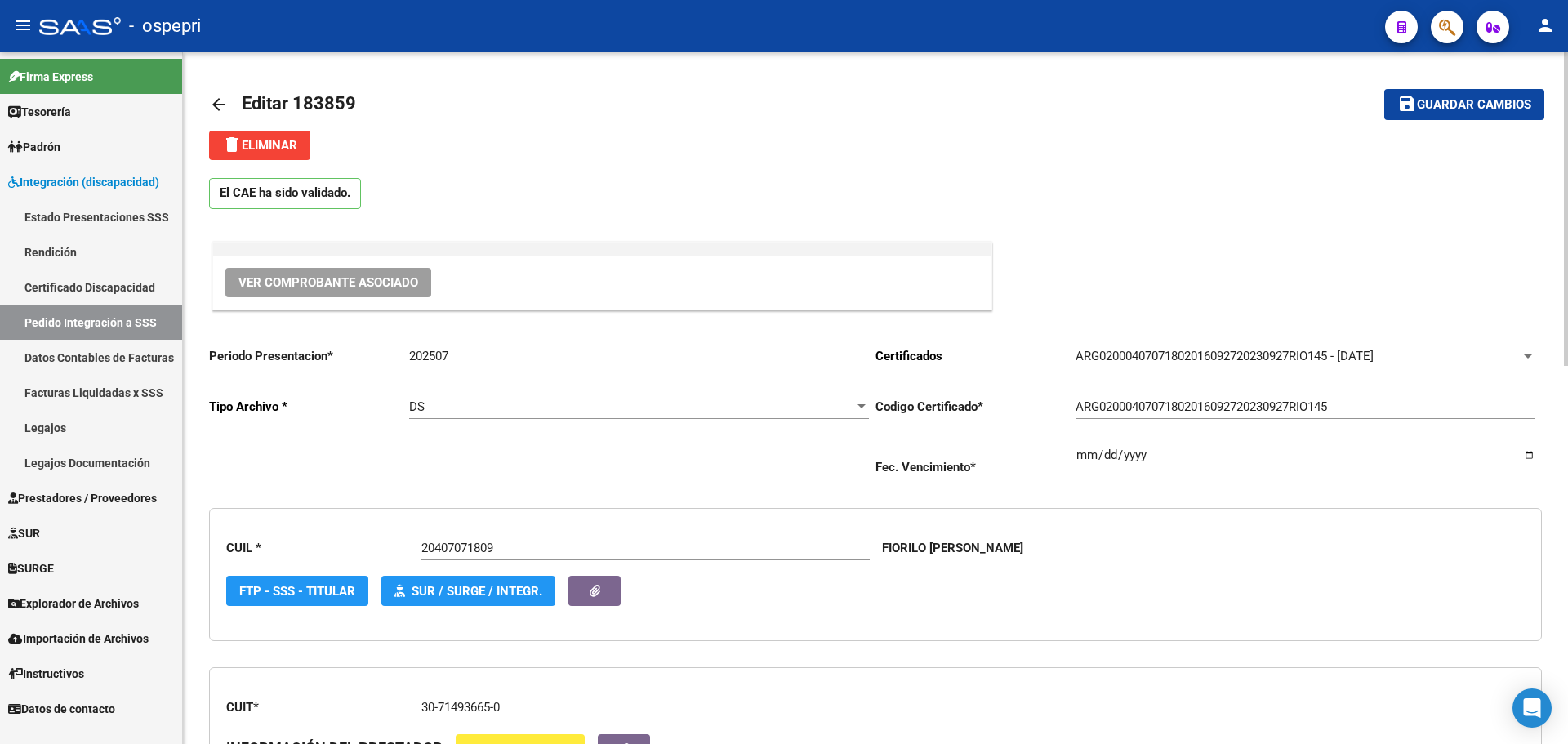
click at [221, 100] on mat-icon "arrow_back" at bounding box center [219, 105] width 20 height 20
